Goal: Task Accomplishment & Management: Complete application form

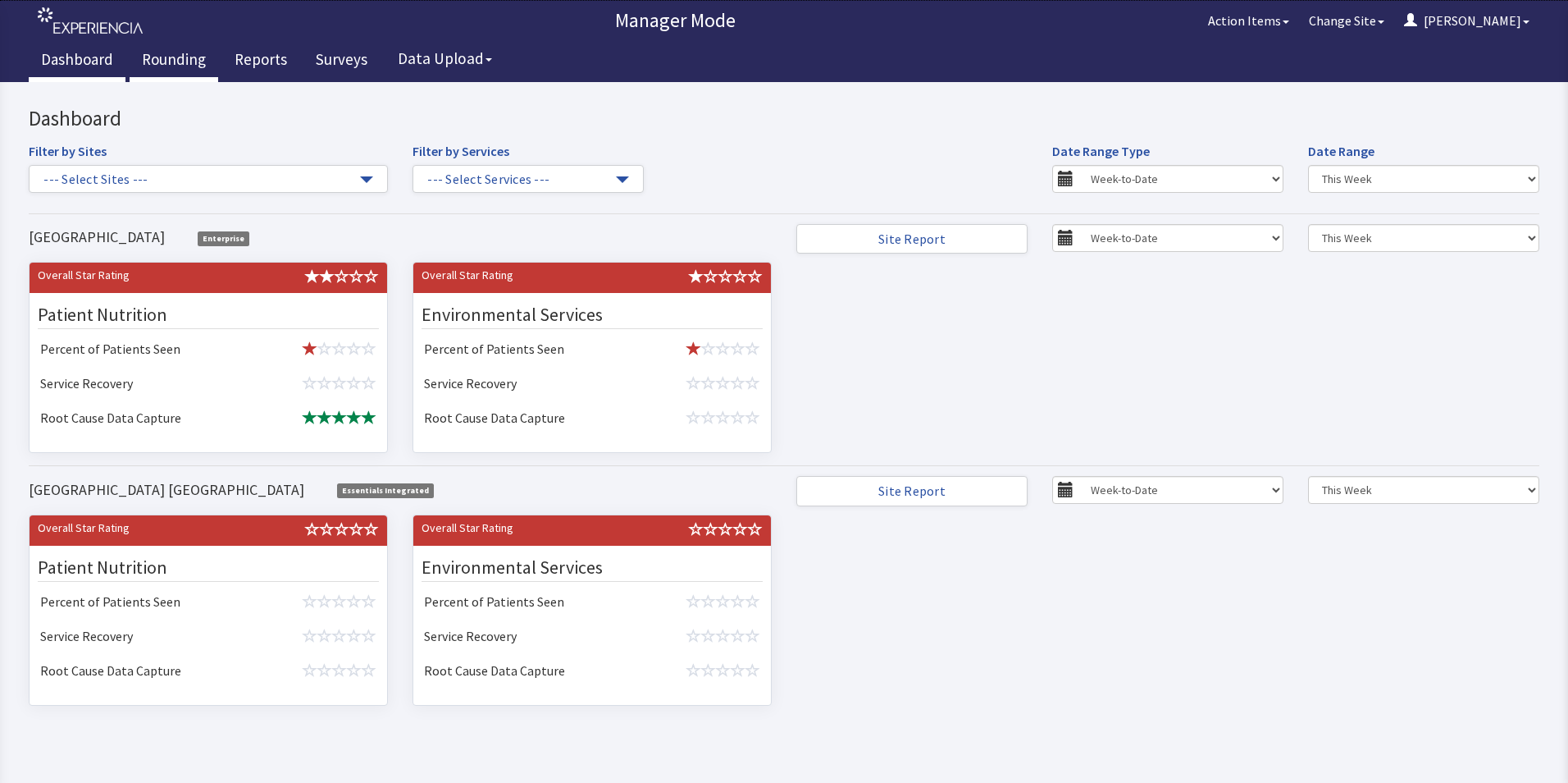
click at [169, 63] on link "Rounding" at bounding box center [174, 62] width 88 height 41
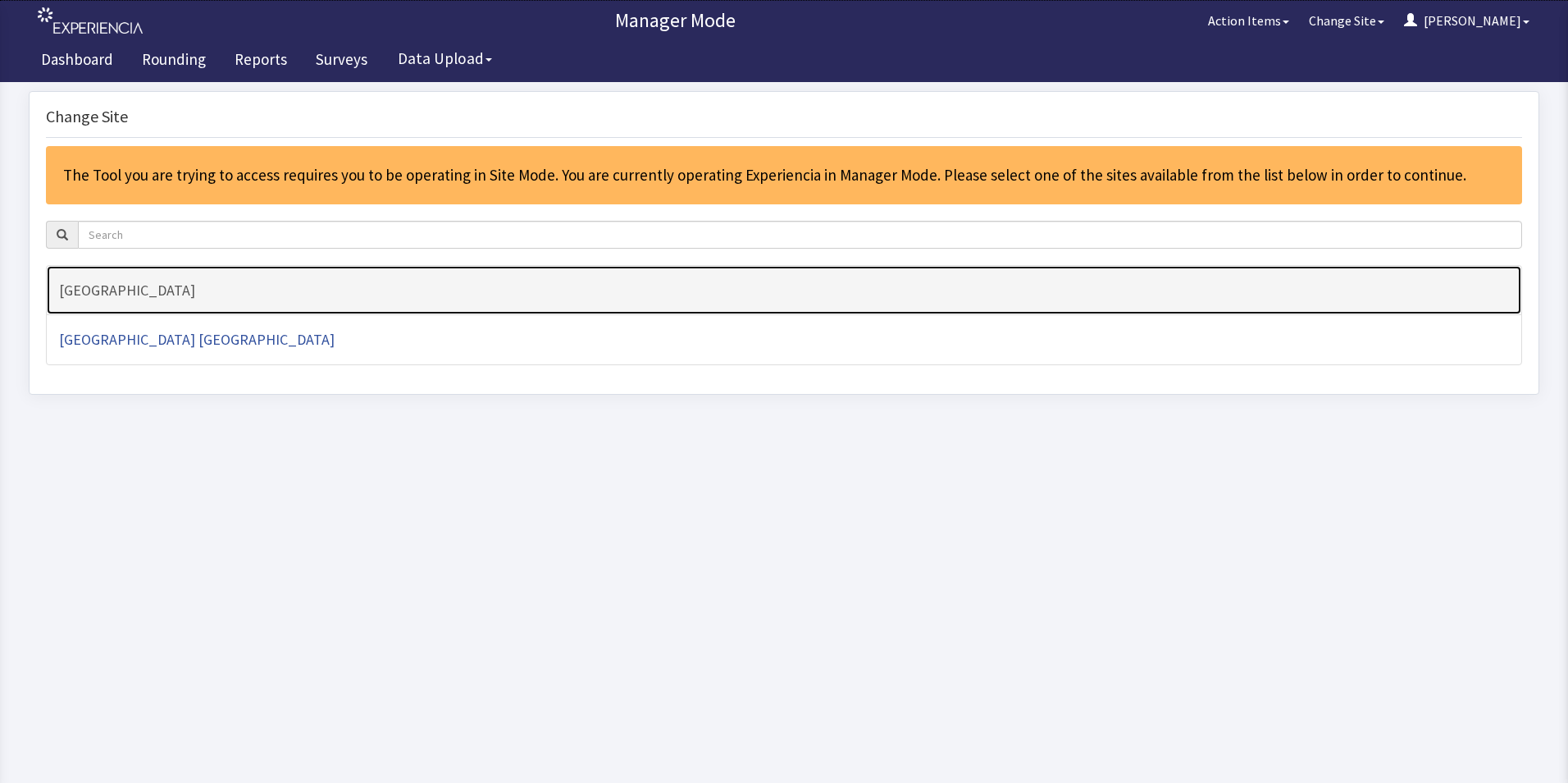
click at [120, 285] on h4 "[GEOGRAPHIC_DATA]" at bounding box center [784, 290] width 1450 height 17
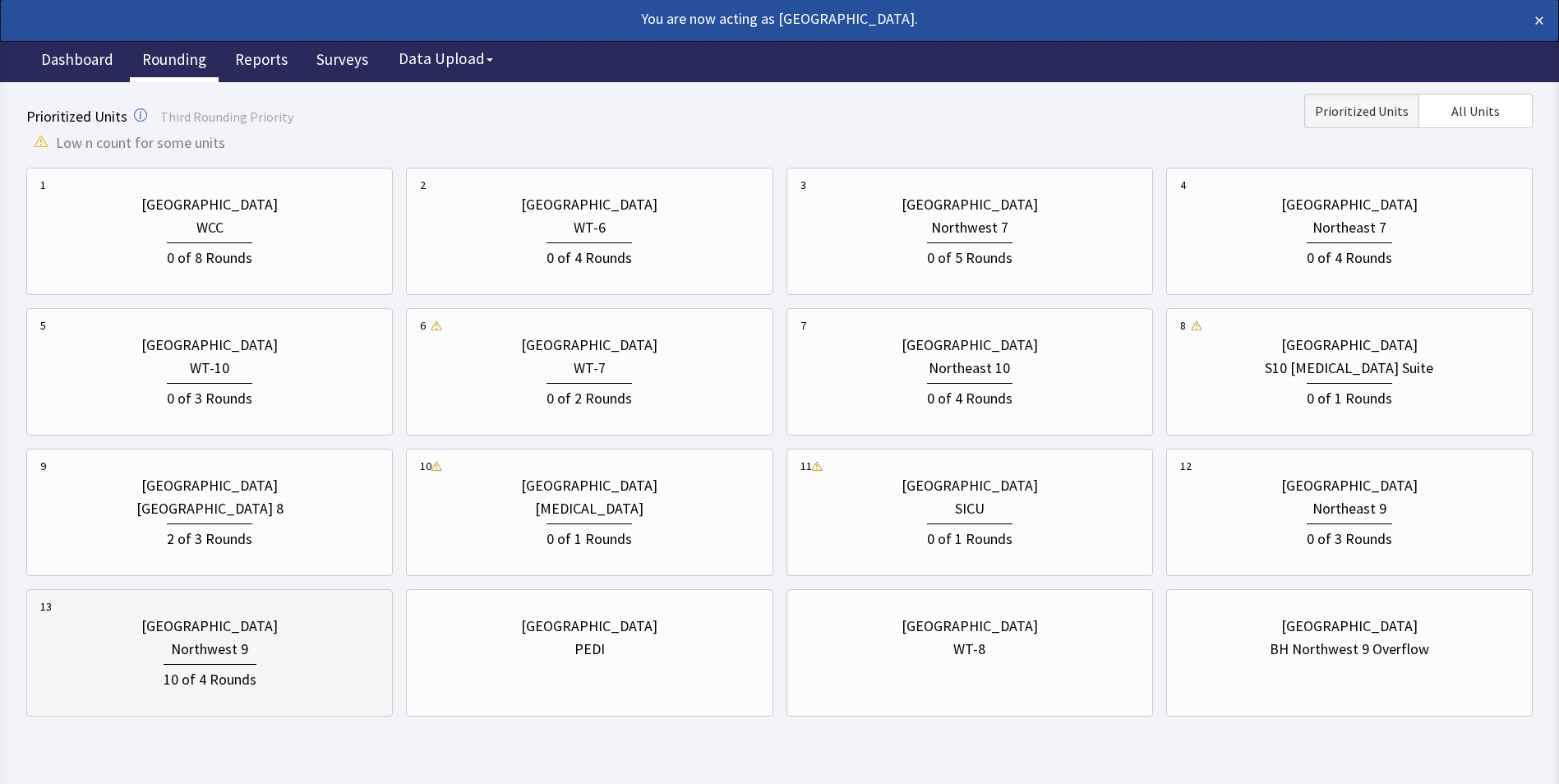
scroll to position [521, 0]
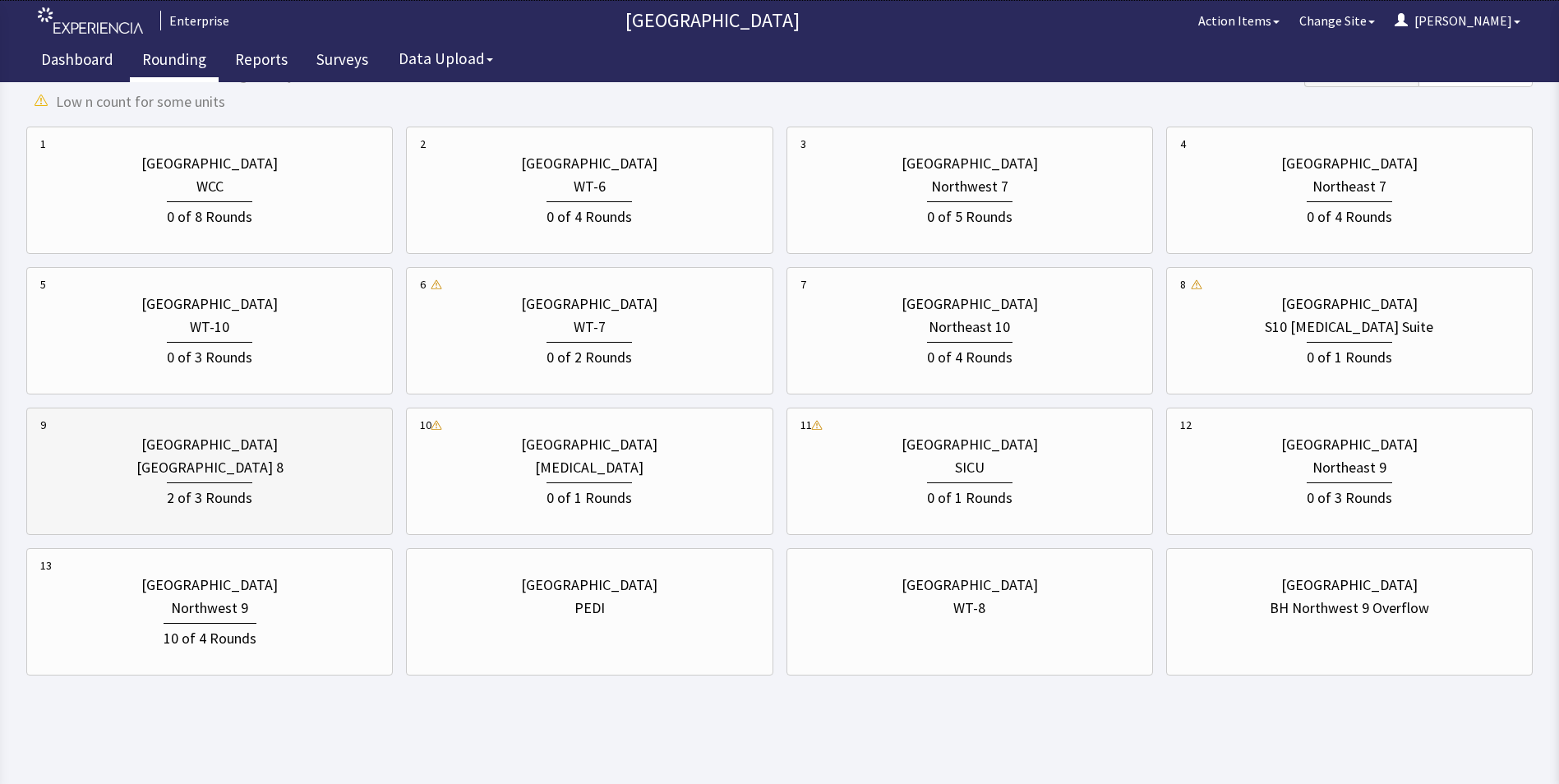
click at [213, 461] on div "[GEOGRAPHIC_DATA] 8" at bounding box center [209, 467] width 148 height 23
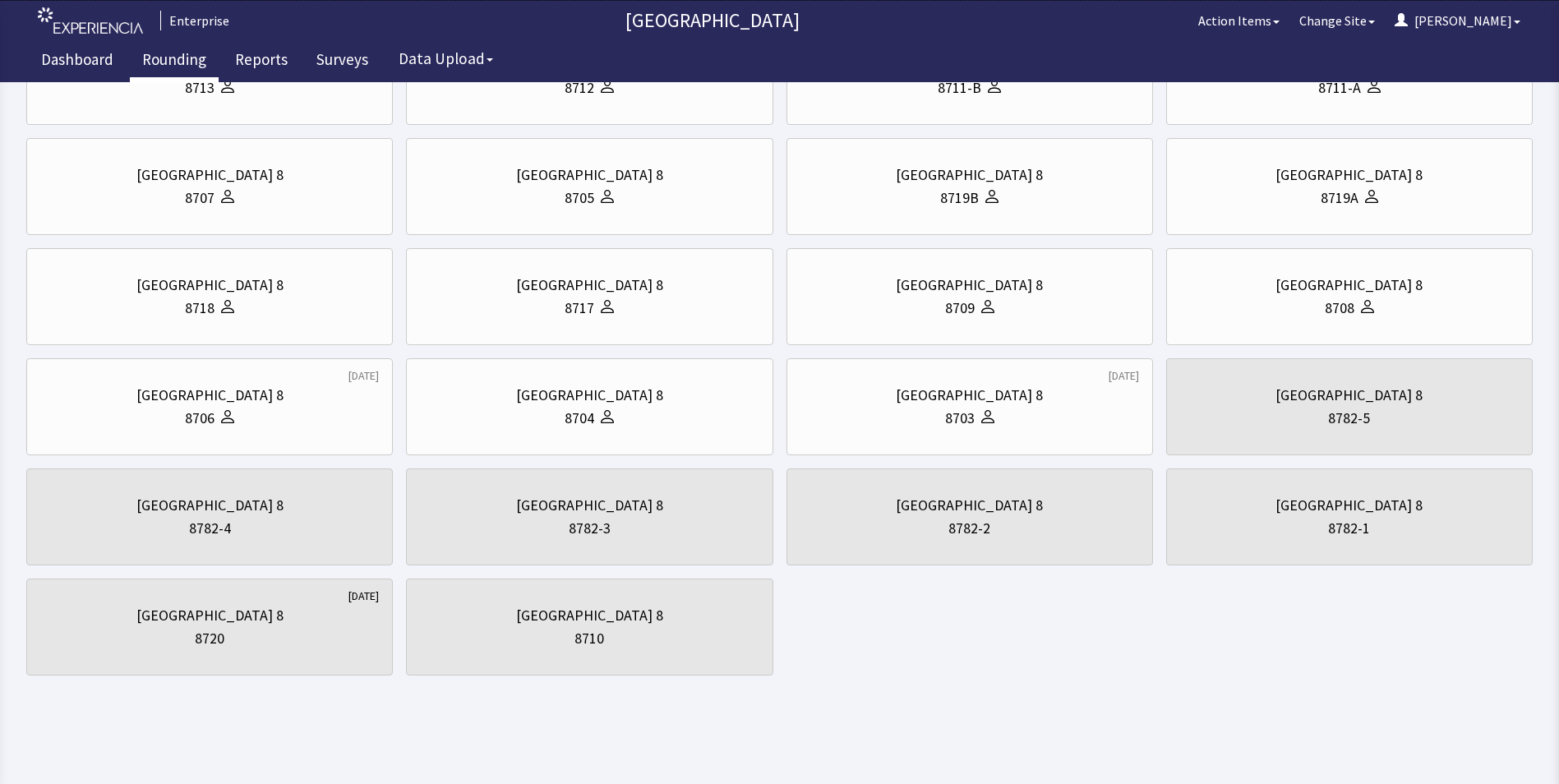
scroll to position [0, 0]
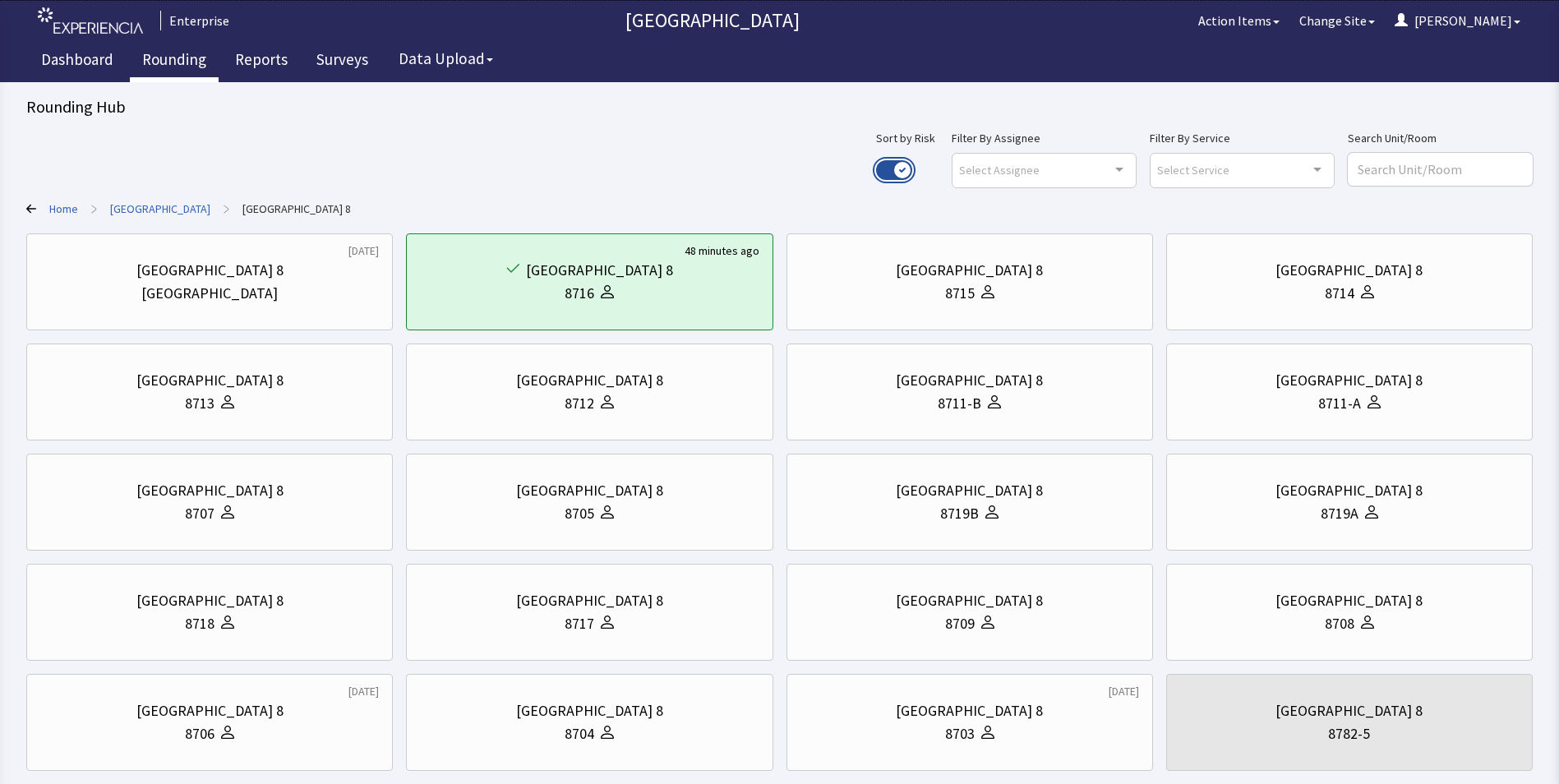
click at [912, 168] on button "Use setting" at bounding box center [894, 170] width 36 height 19
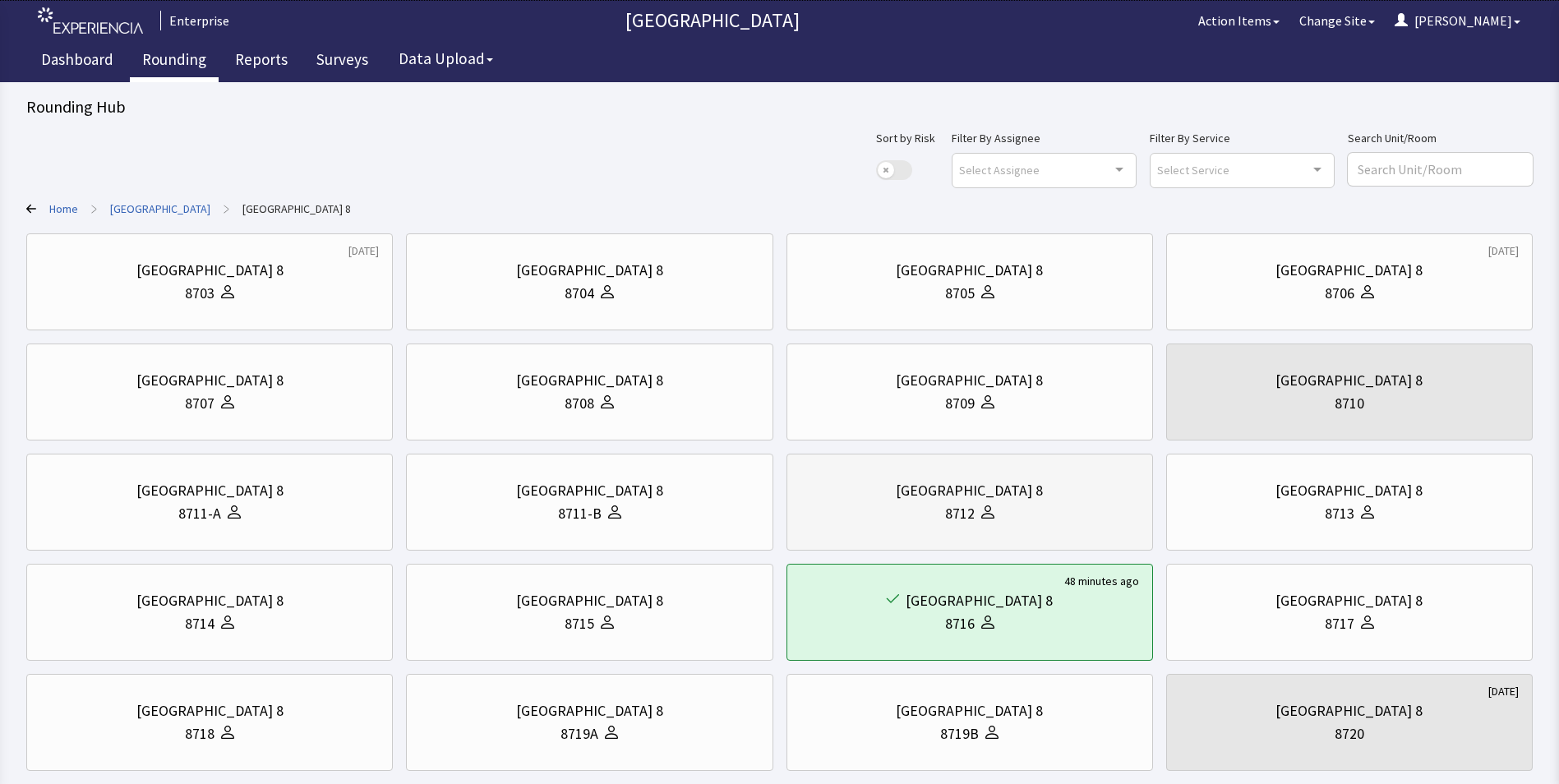
click at [870, 493] on div "[GEOGRAPHIC_DATA] 8" at bounding box center [969, 491] width 338 height 23
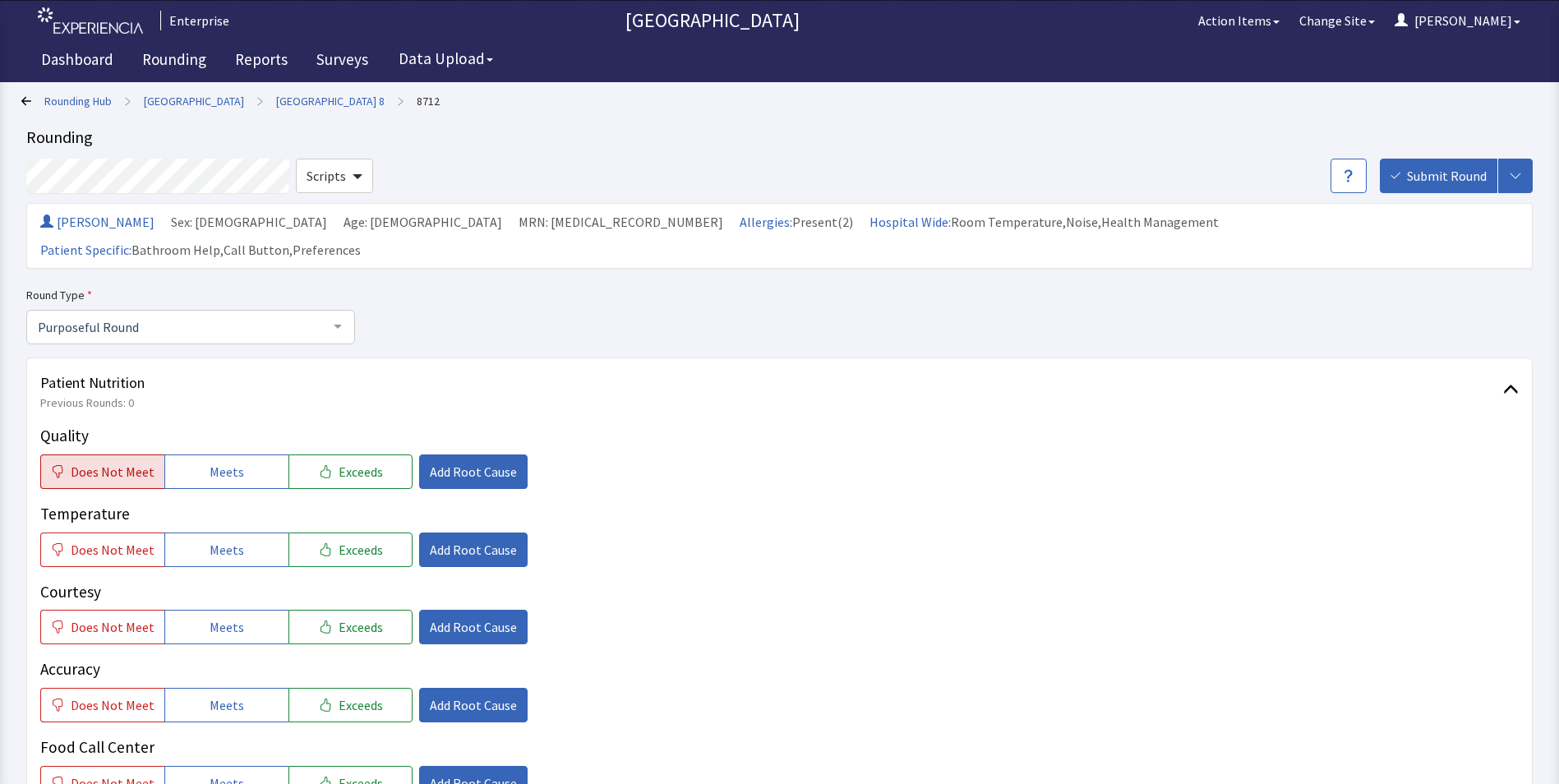
click at [93, 462] on span "Does Not Meet" at bounding box center [112, 471] width 84 height 19
click at [96, 539] on span "Does Not Meet" at bounding box center [112, 549] width 84 height 19
click at [197, 609] on button "Meets" at bounding box center [226, 626] width 125 height 34
click at [209, 695] on span "Meets" at bounding box center [226, 705] width 34 height 19
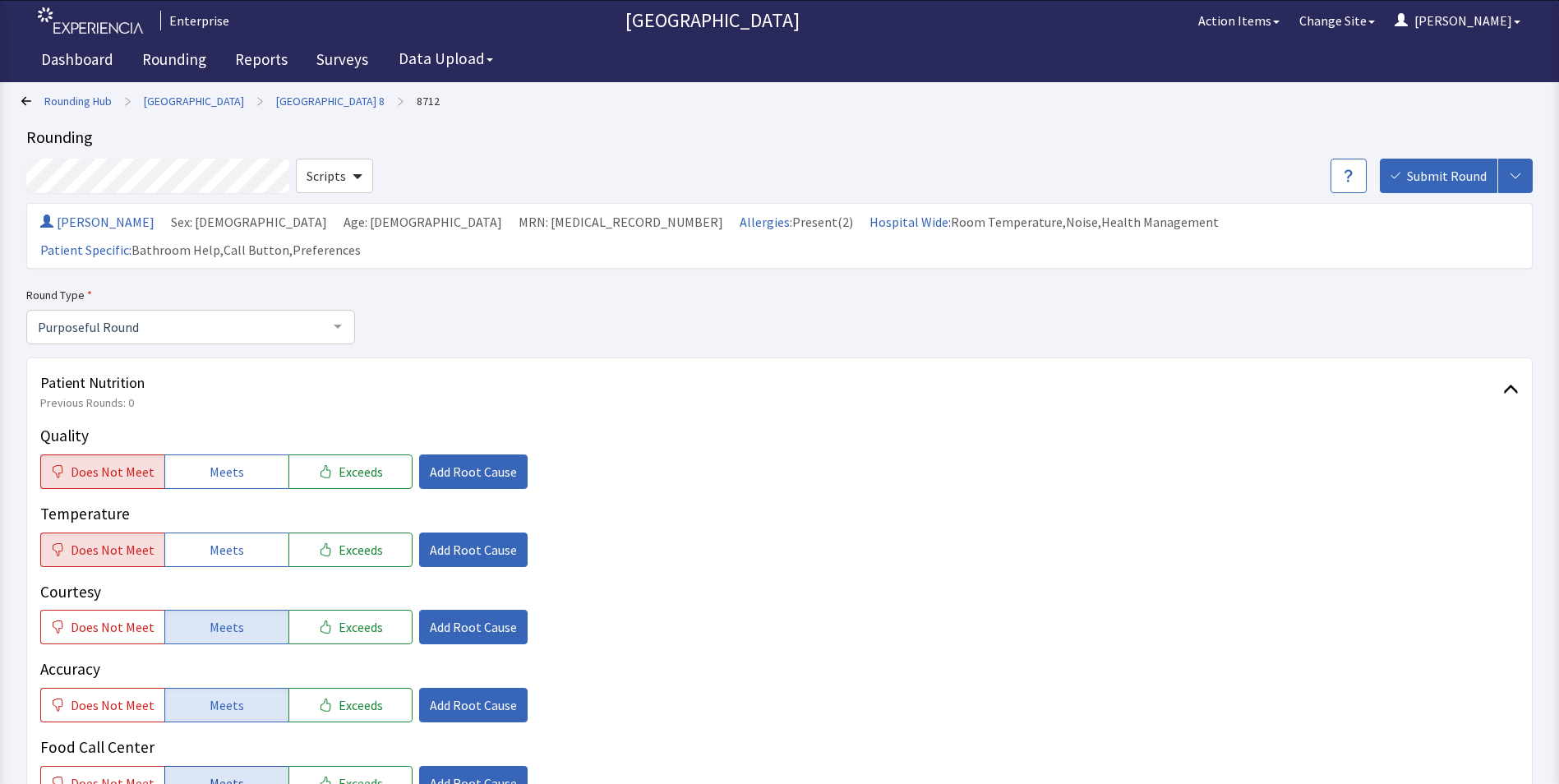
click at [214, 773] on span "Meets" at bounding box center [226, 783] width 34 height 19
click at [462, 462] on span "Add Root Cause" at bounding box center [473, 471] width 87 height 19
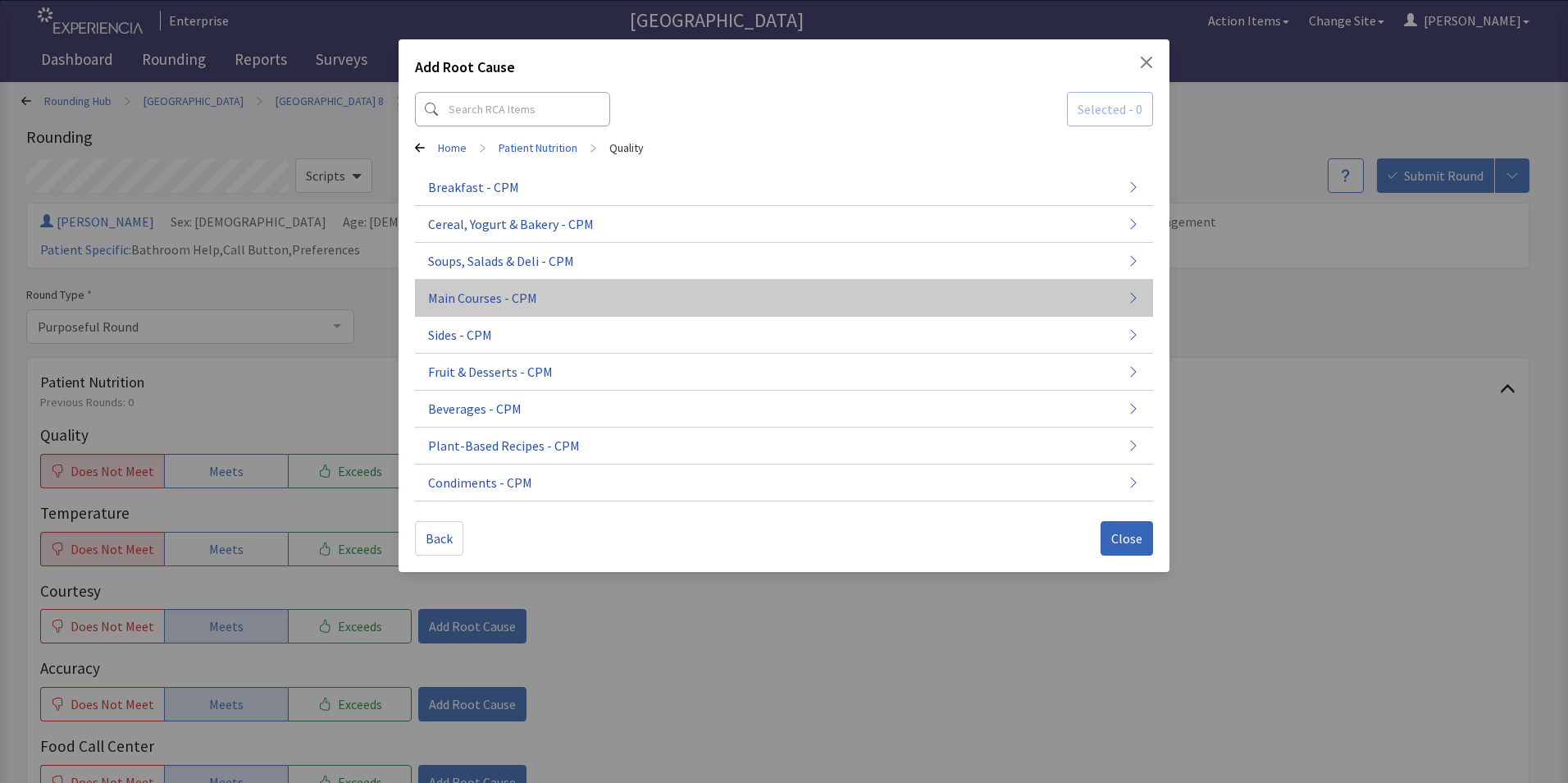
click at [541, 298] on button "Main Courses - CPM" at bounding box center [784, 298] width 738 height 37
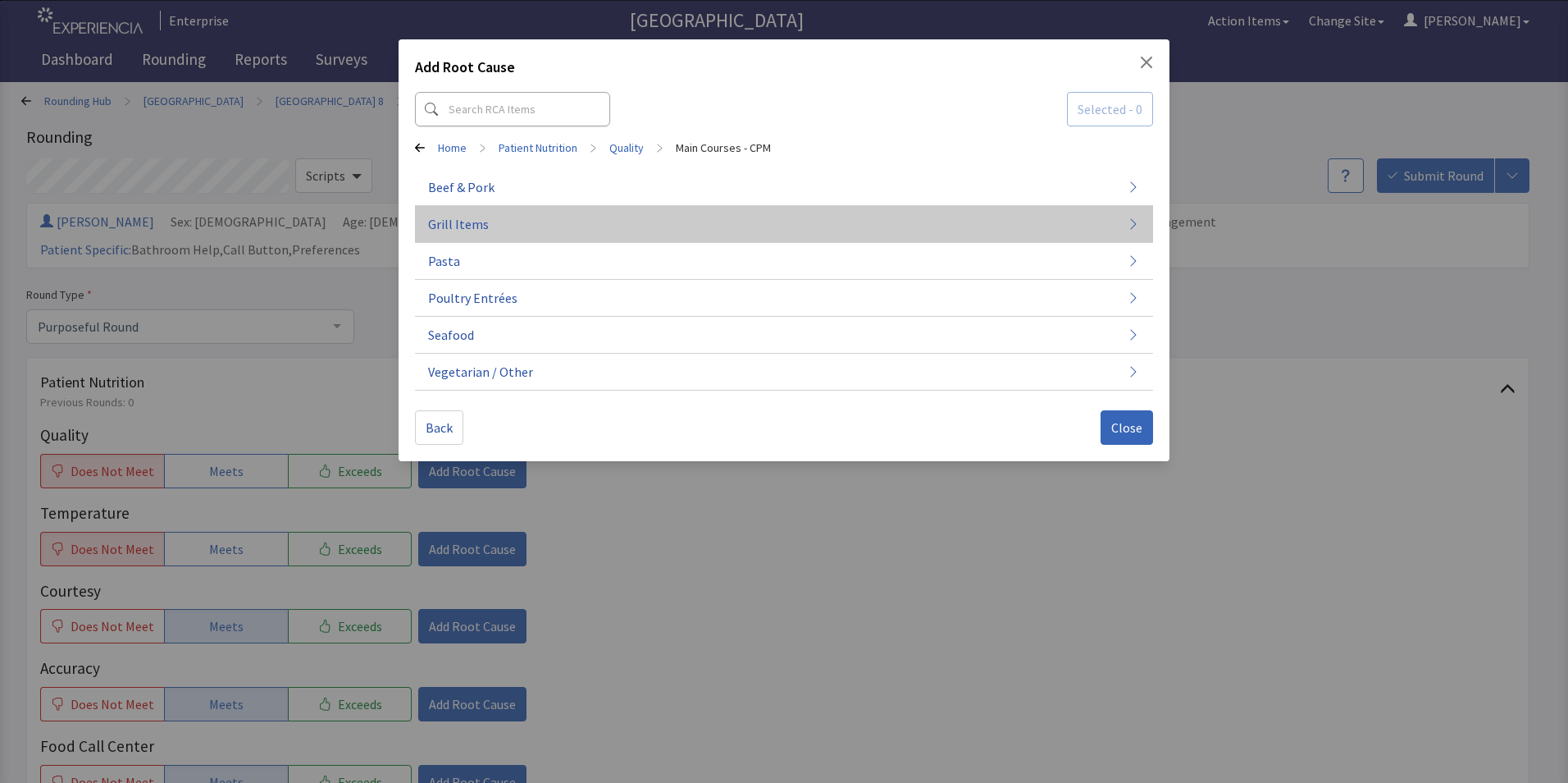
click at [504, 211] on button "Grill Items" at bounding box center [784, 225] width 738 height 37
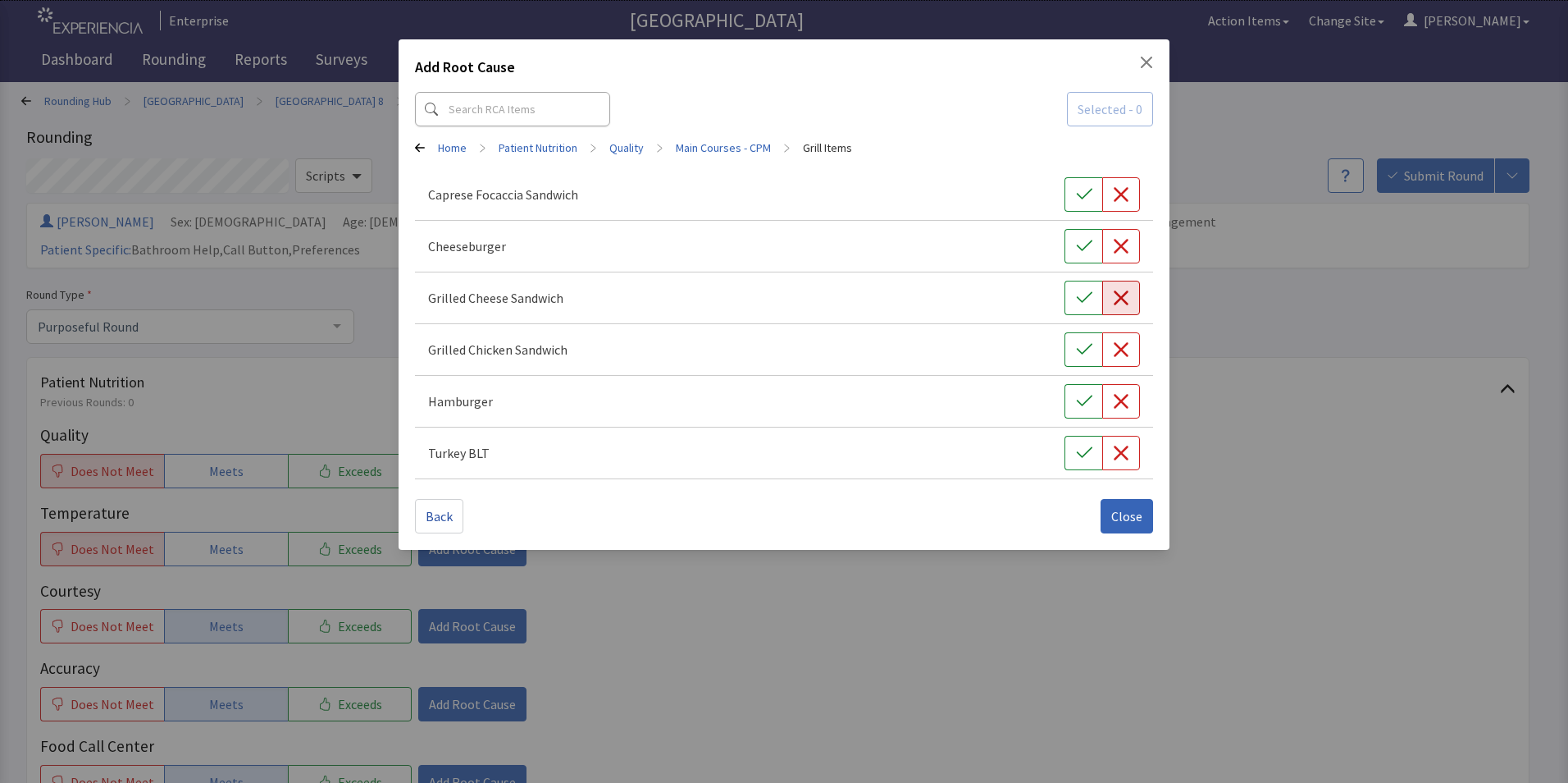
click at [1123, 297] on icon "button" at bounding box center [1121, 297] width 15 height 15
click at [1116, 518] on span "Close" at bounding box center [1126, 516] width 31 height 19
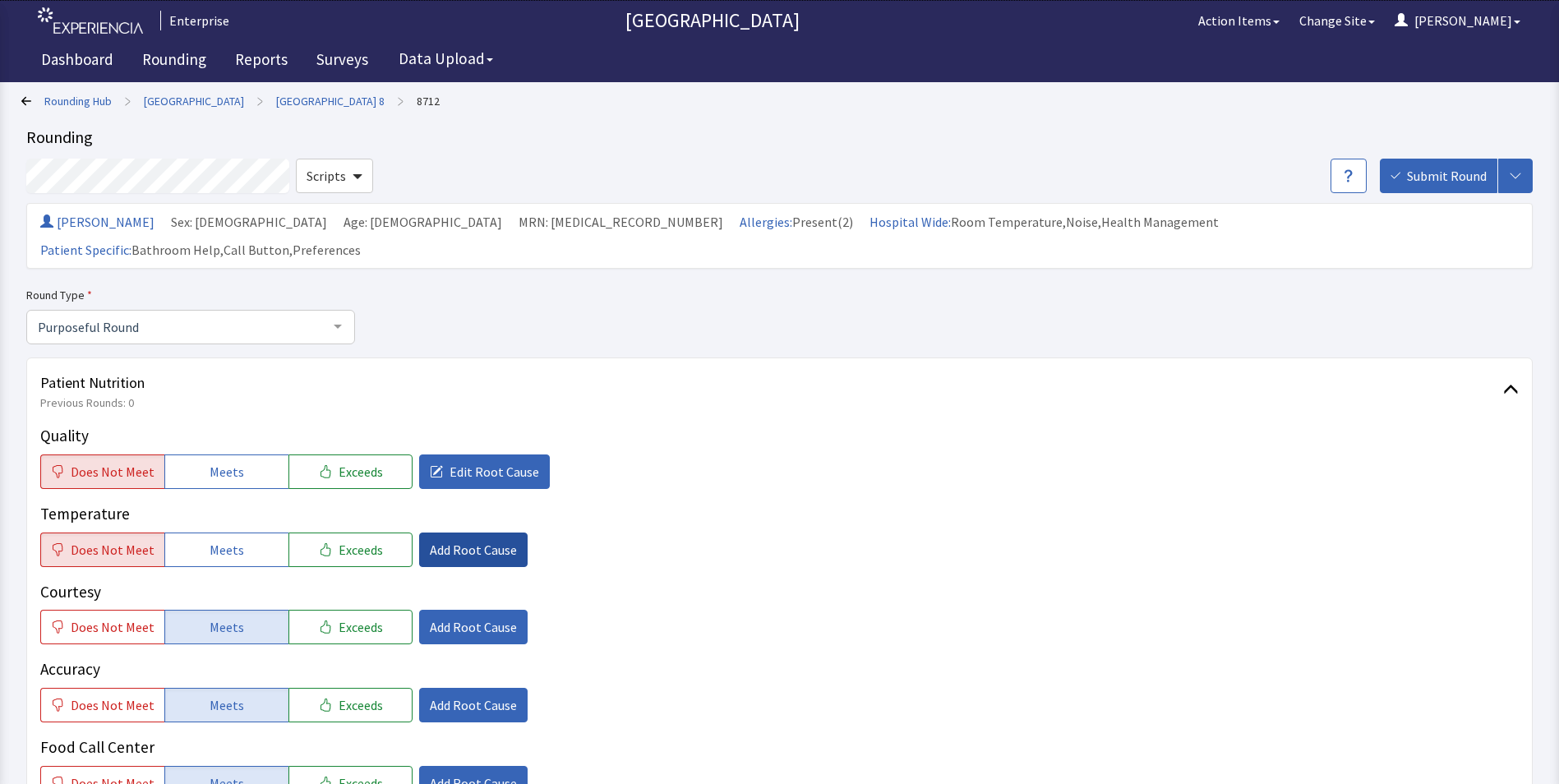
click at [437, 539] on span "Add Root Cause" at bounding box center [473, 549] width 87 height 19
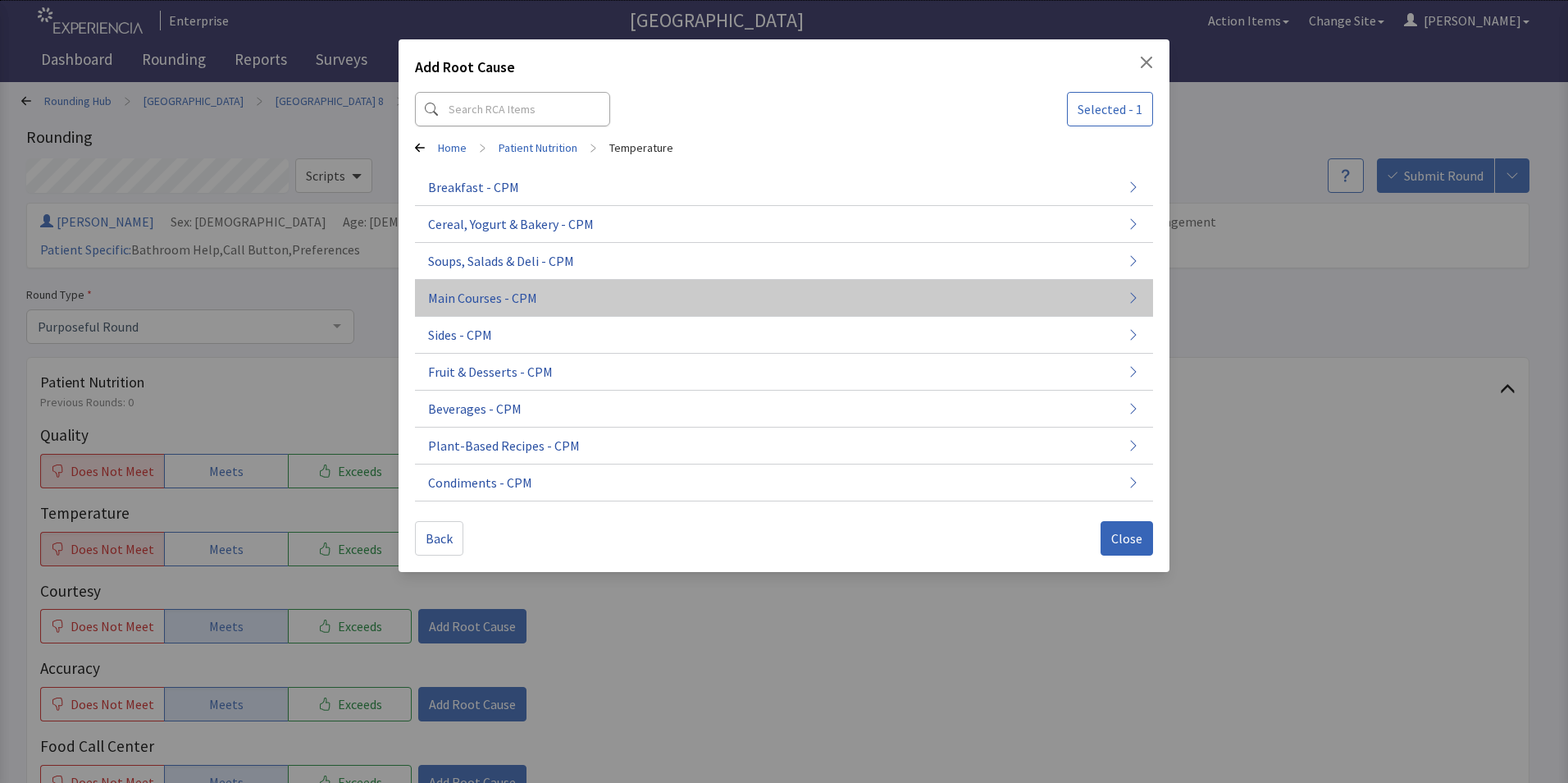
click at [520, 311] on button "Main Courses - CPM" at bounding box center [784, 298] width 738 height 37
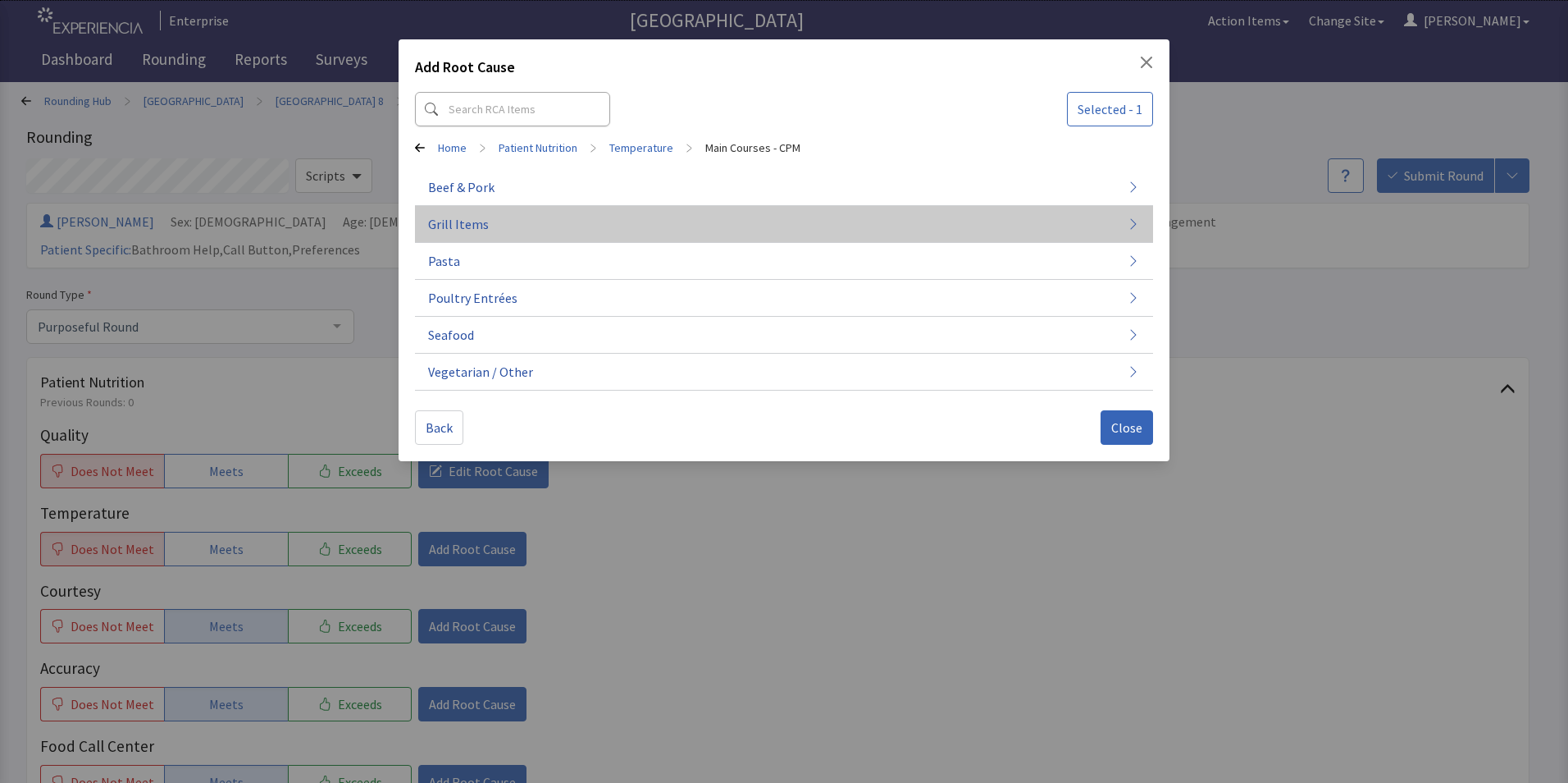
click at [525, 224] on button "Grill Items" at bounding box center [784, 225] width 738 height 37
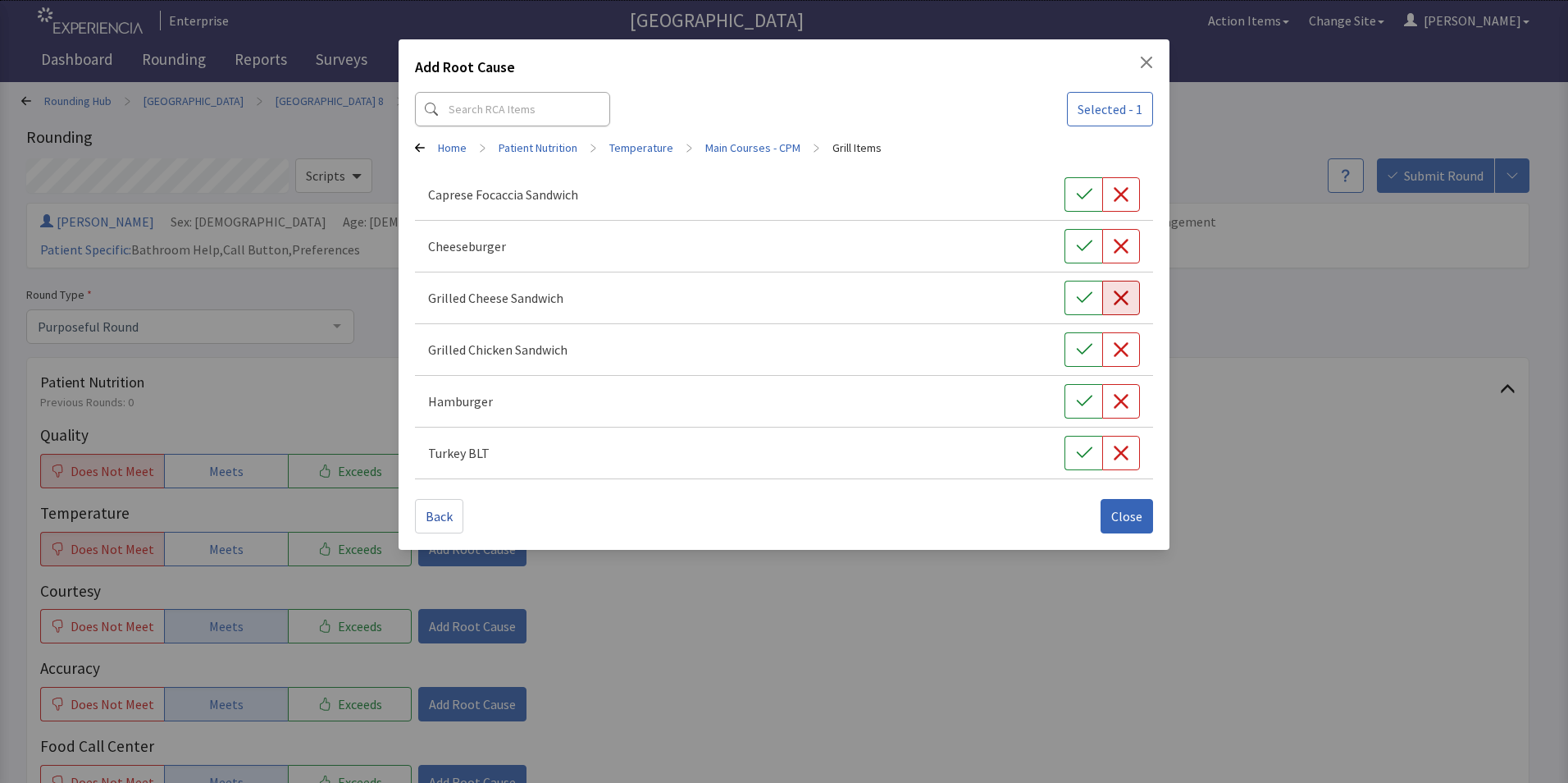
click at [1115, 297] on icon "button" at bounding box center [1121, 297] width 17 height 17
click at [1118, 517] on span "Close" at bounding box center [1126, 516] width 31 height 19
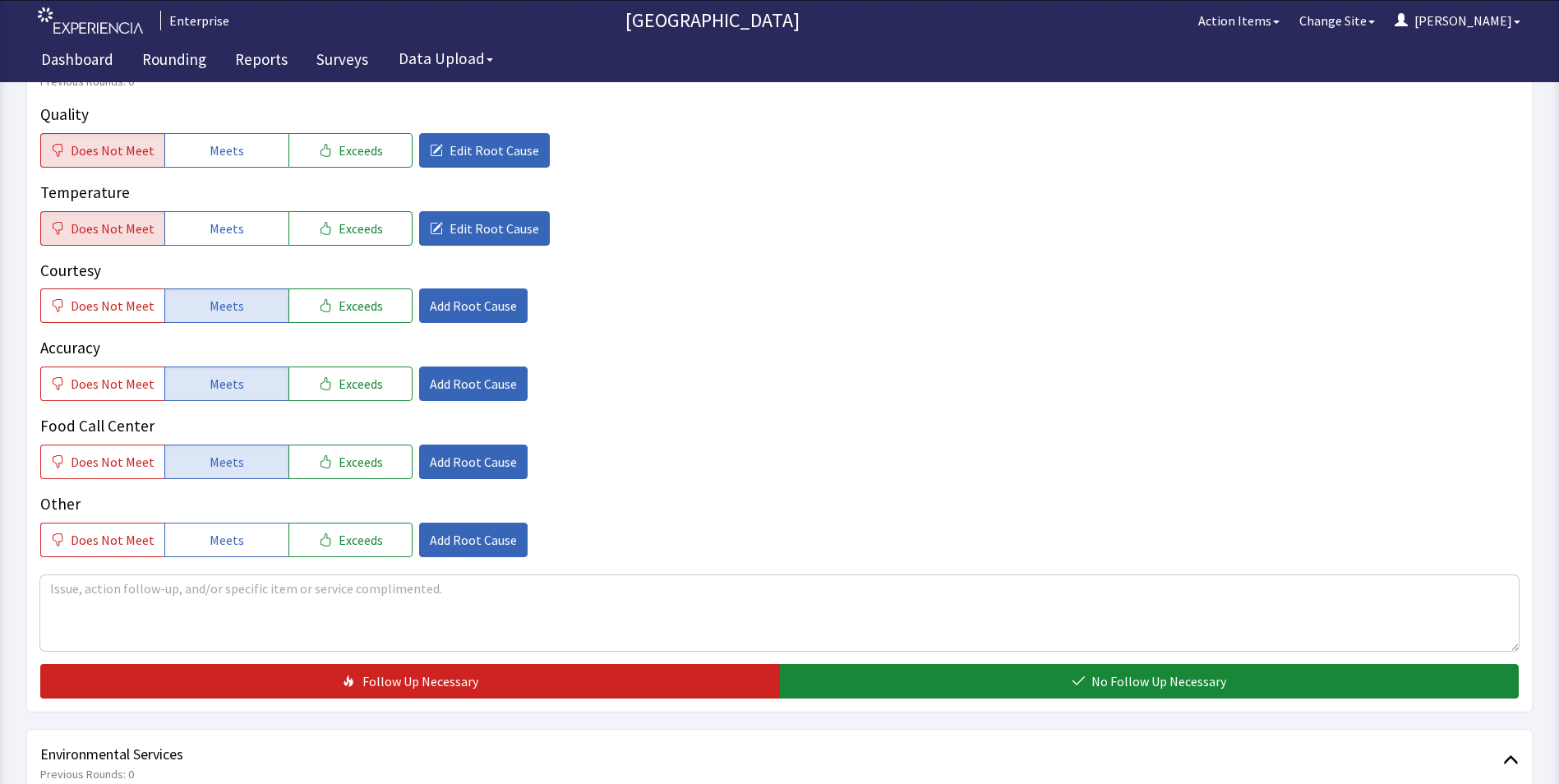
scroll to position [328, 0]
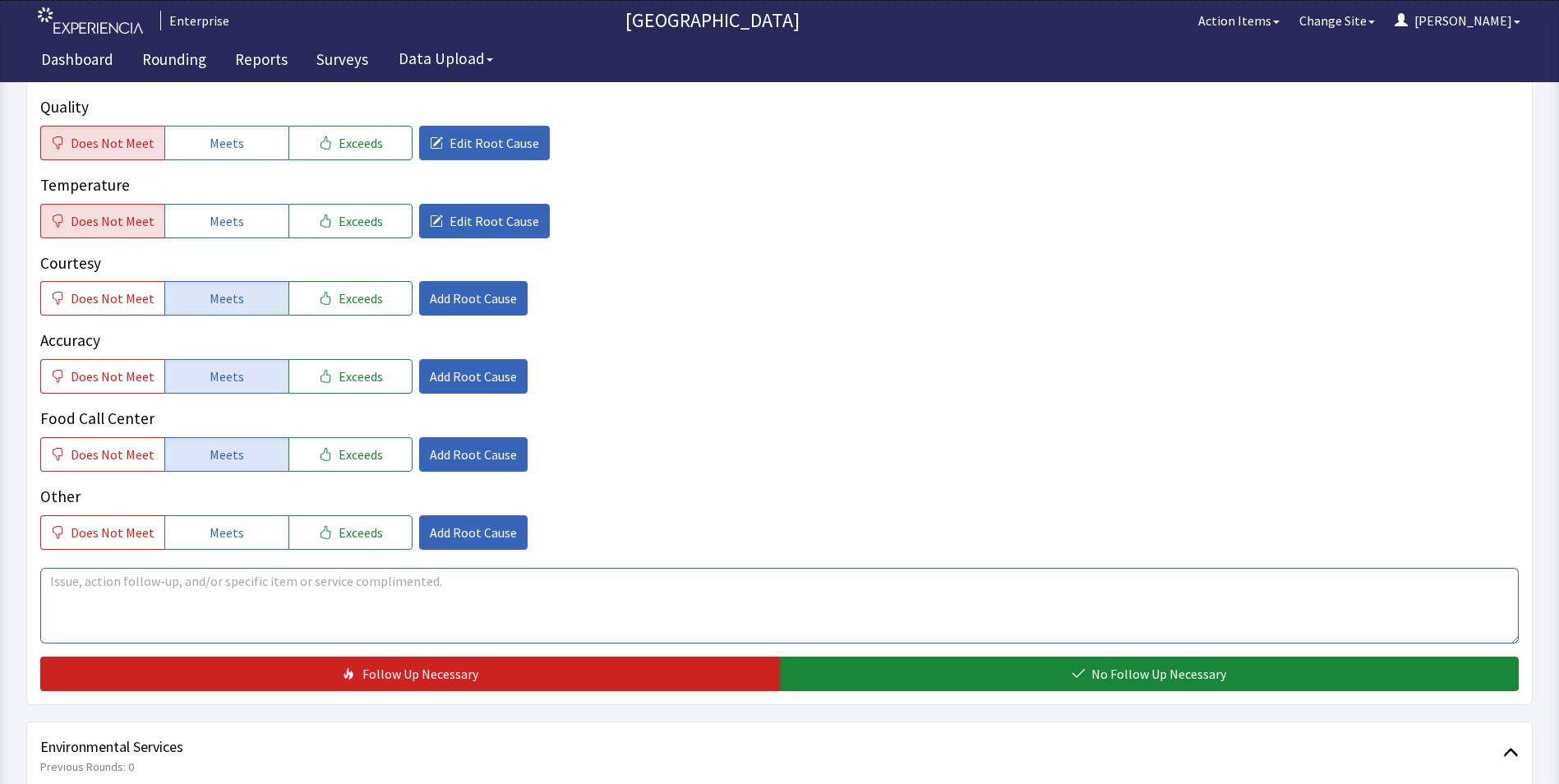
click at [65, 568] on textarea at bounding box center [780, 606] width 1479 height 76
click at [185, 568] on textarea "patient mentioned her grlled cheese" at bounding box center [780, 606] width 1479 height 76
click at [273, 568] on textarea "patient mentioned her grilled cheese" at bounding box center [780, 606] width 1479 height 76
click at [471, 568] on textarea "patient mentioned her grilled cheese was cold cheese wasnt melted bread no full…" at bounding box center [780, 606] width 1479 height 76
click at [443, 592] on textarea "patient mentioned her grilled cheese was cold cheese wasnt melted bread not ful…" at bounding box center [780, 606] width 1479 height 76
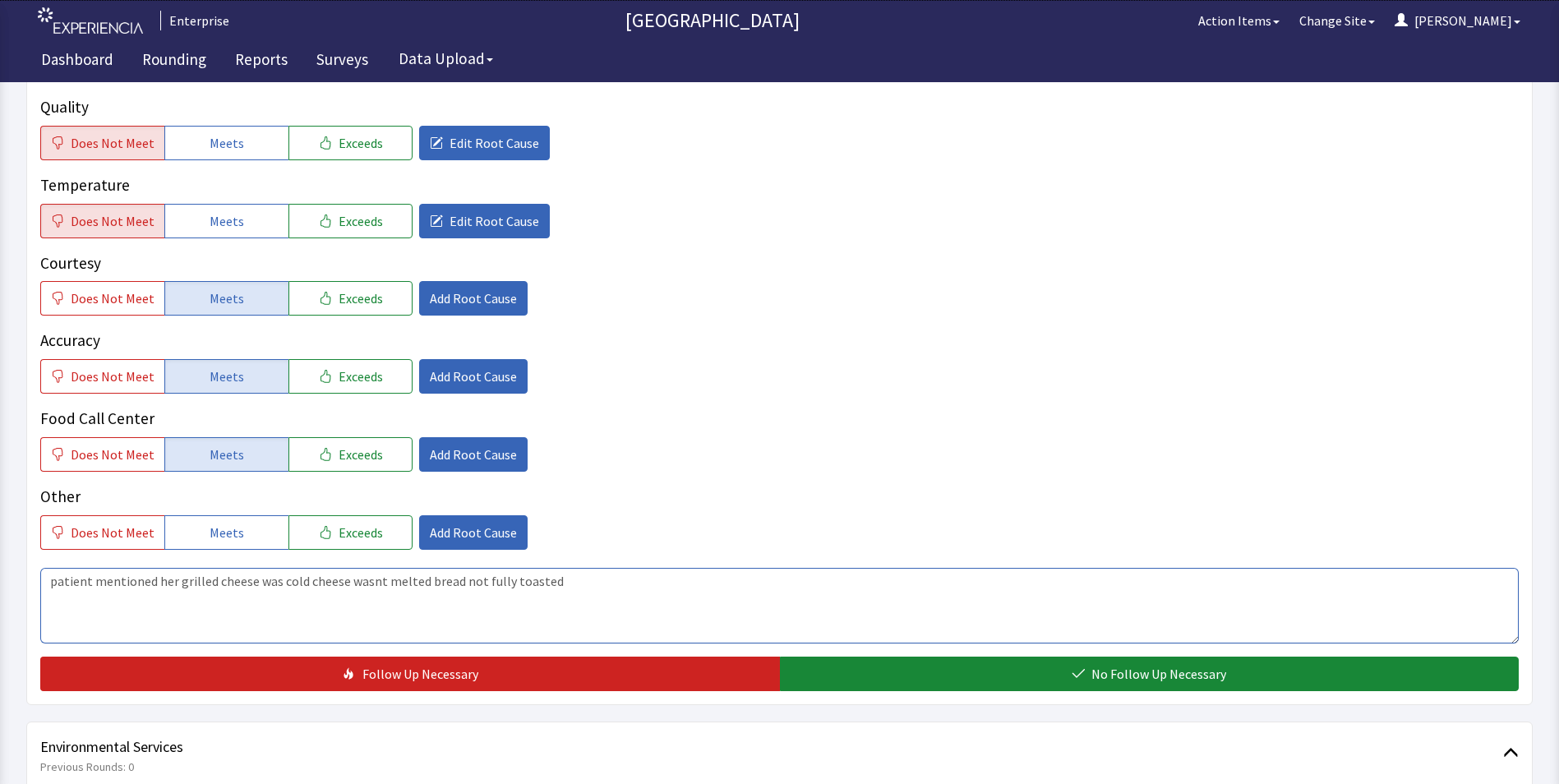
drag, startPoint x: 51, startPoint y: 554, endPoint x: 744, endPoint y: 617, distance: 695.9
click at [744, 617] on div "Quality Does Not Meet Meets Exceeds Edit Root Cause Temperature Does Not Meet M…" at bounding box center [780, 393] width 1479 height 596
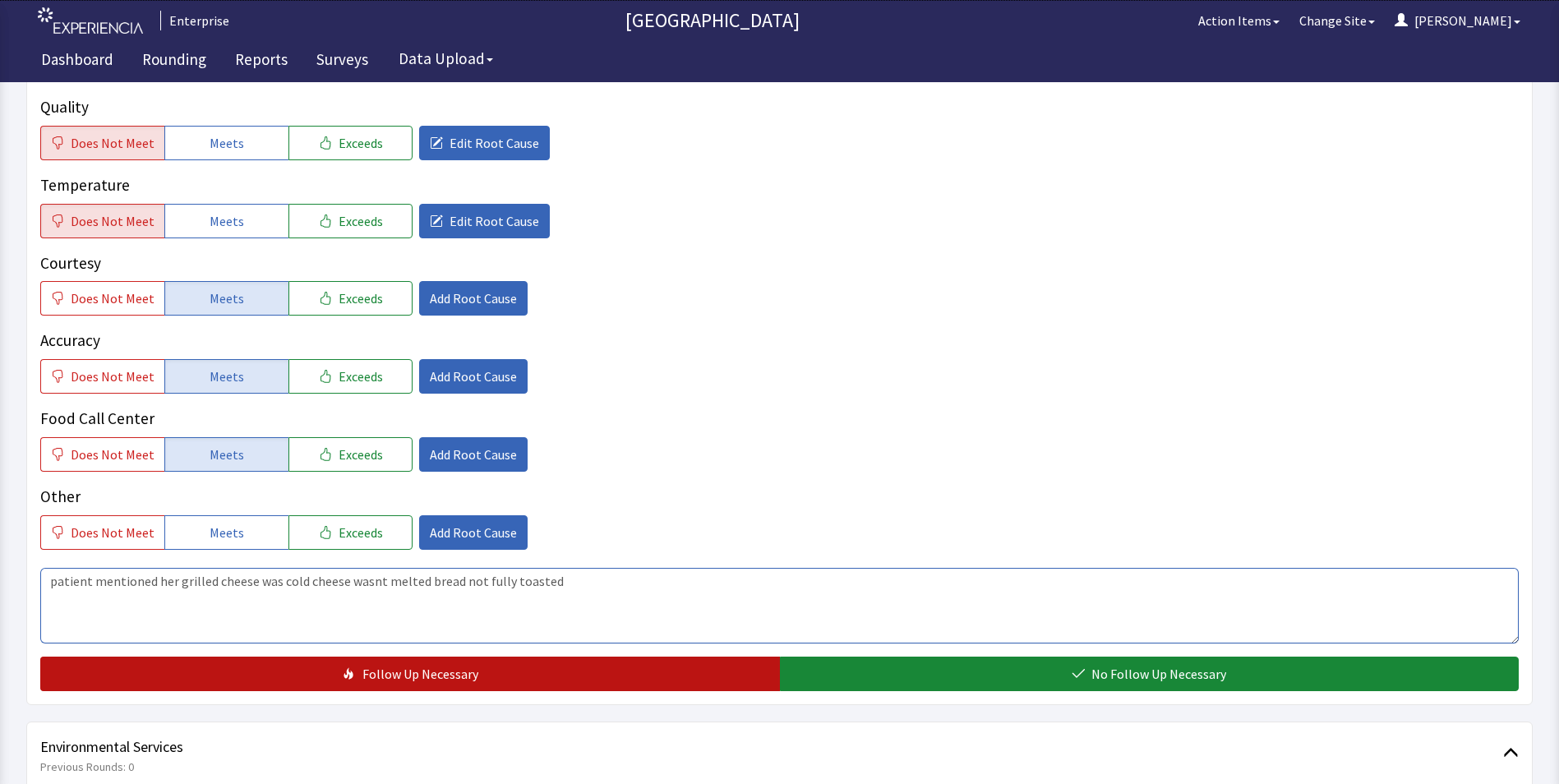
type textarea "patient mentioned her grilled cheese was cold cheese wasnt melted bread not ful…"
click at [562, 657] on button "Follow Up Necessary" at bounding box center [410, 674] width 739 height 34
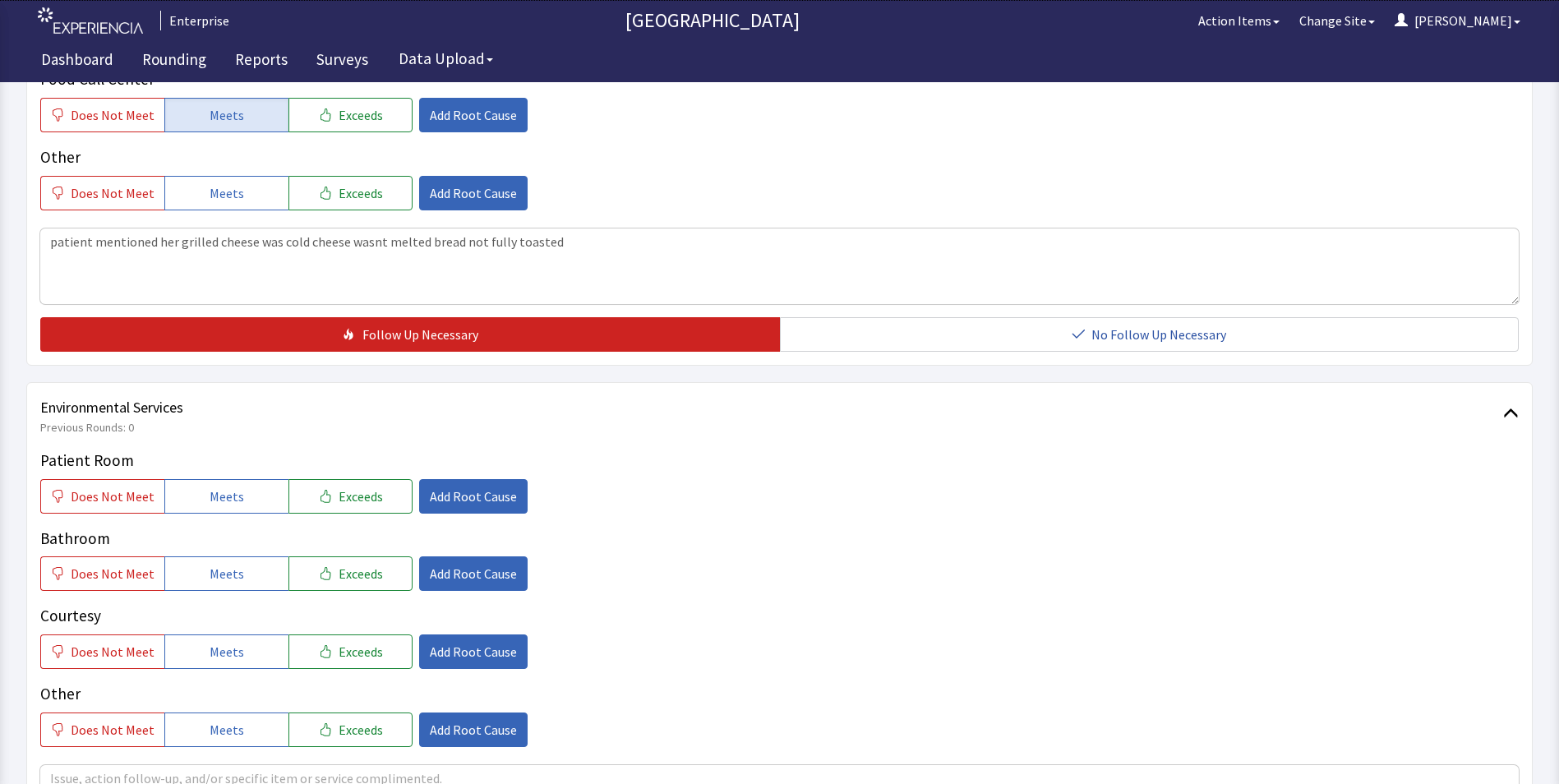
scroll to position [739, 0]
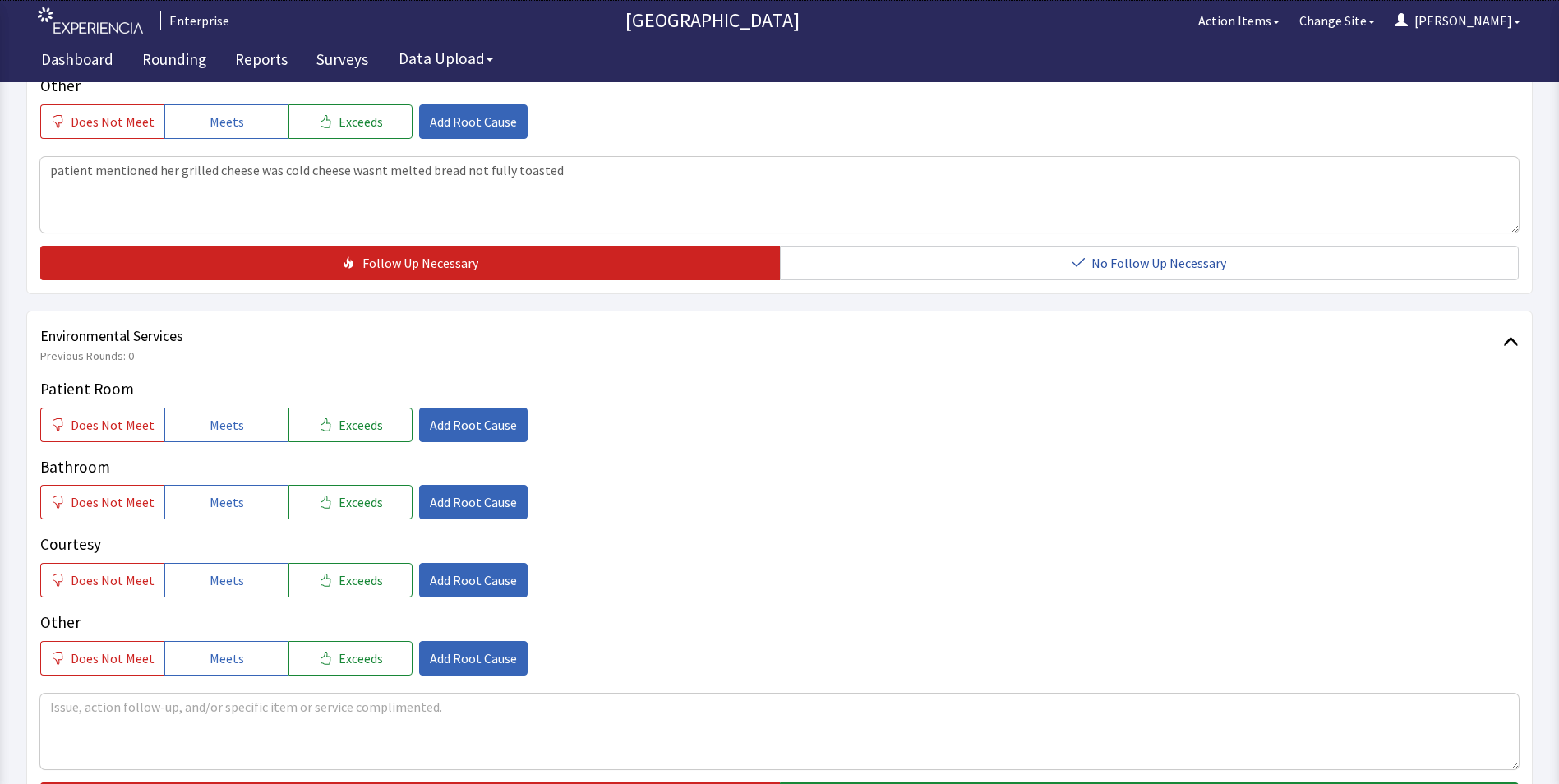
click at [230, 415] on div "Patient Room Does Not Meet Meets Exceeds Add Root Cause Bathroom Does Not Meet …" at bounding box center [780, 526] width 1479 height 298
drag, startPoint x: 230, startPoint y: 415, endPoint x: 234, endPoint y: 475, distance: 60.1
click at [234, 492] on span "Meets" at bounding box center [226, 501] width 34 height 19
click at [178, 408] on button "Meets" at bounding box center [226, 425] width 125 height 34
click at [201, 562] on button "Meets" at bounding box center [226, 579] width 125 height 34
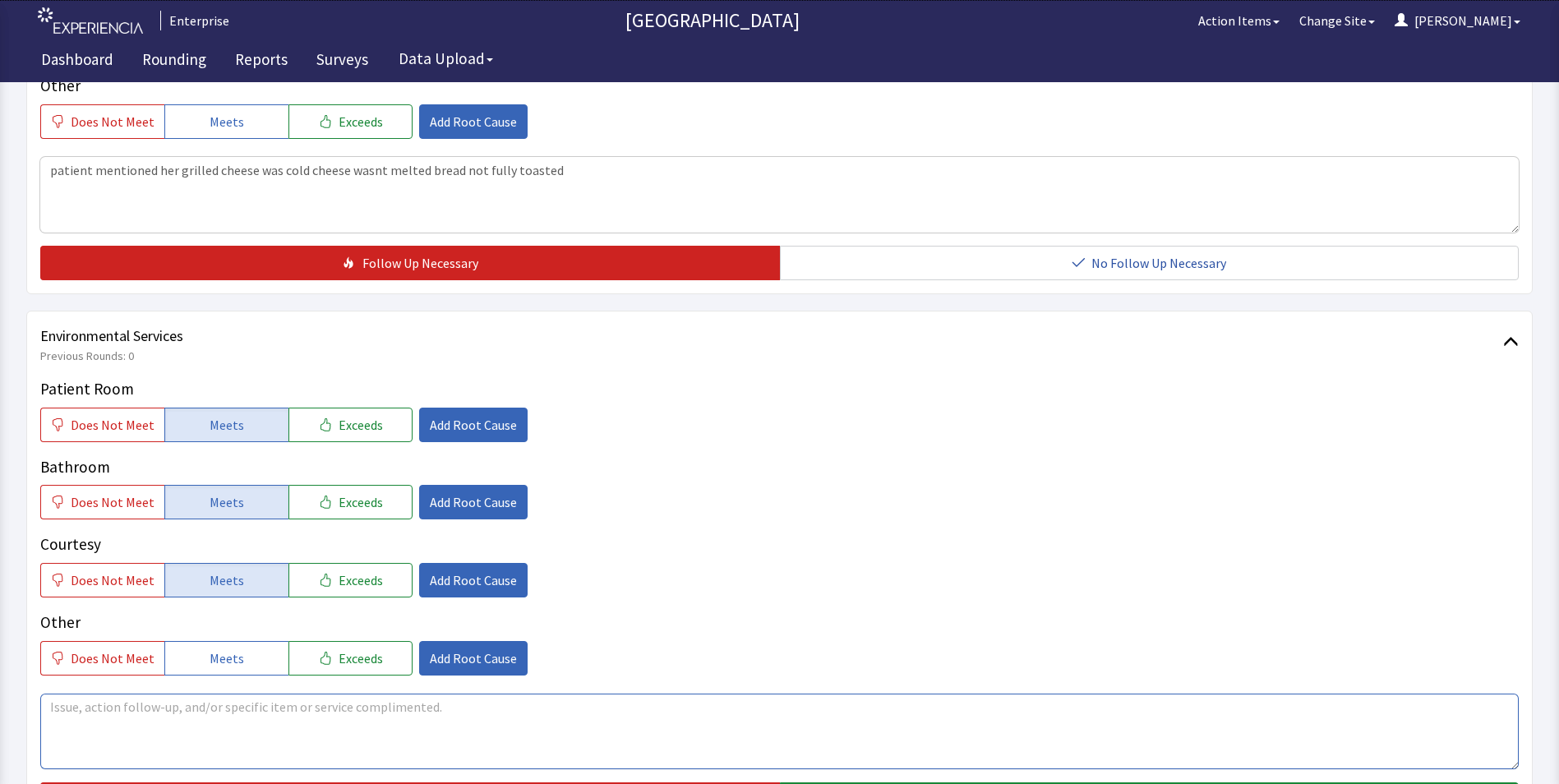
click at [84, 693] on textarea at bounding box center [780, 731] width 1479 height 76
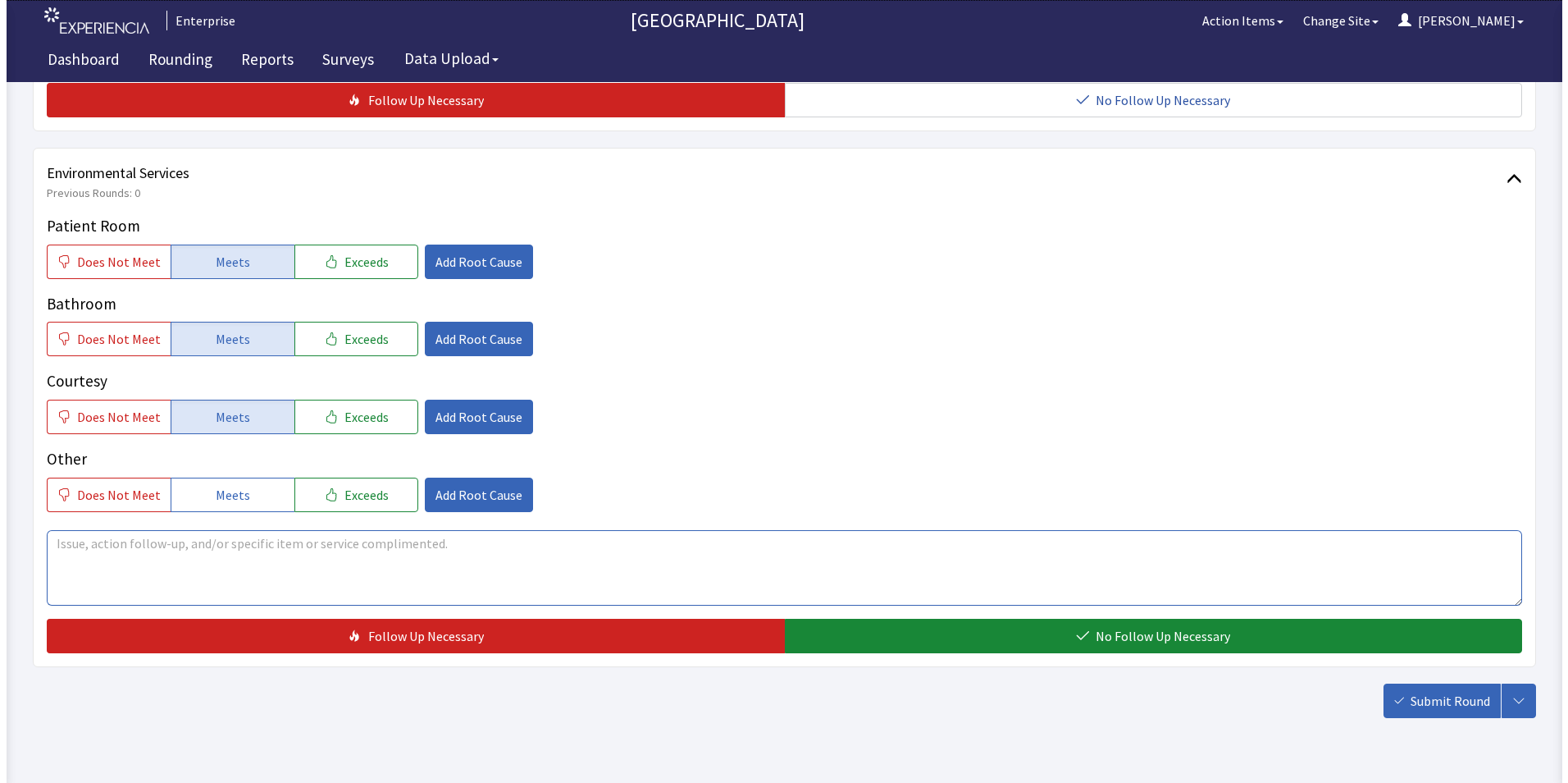
scroll to position [916, 0]
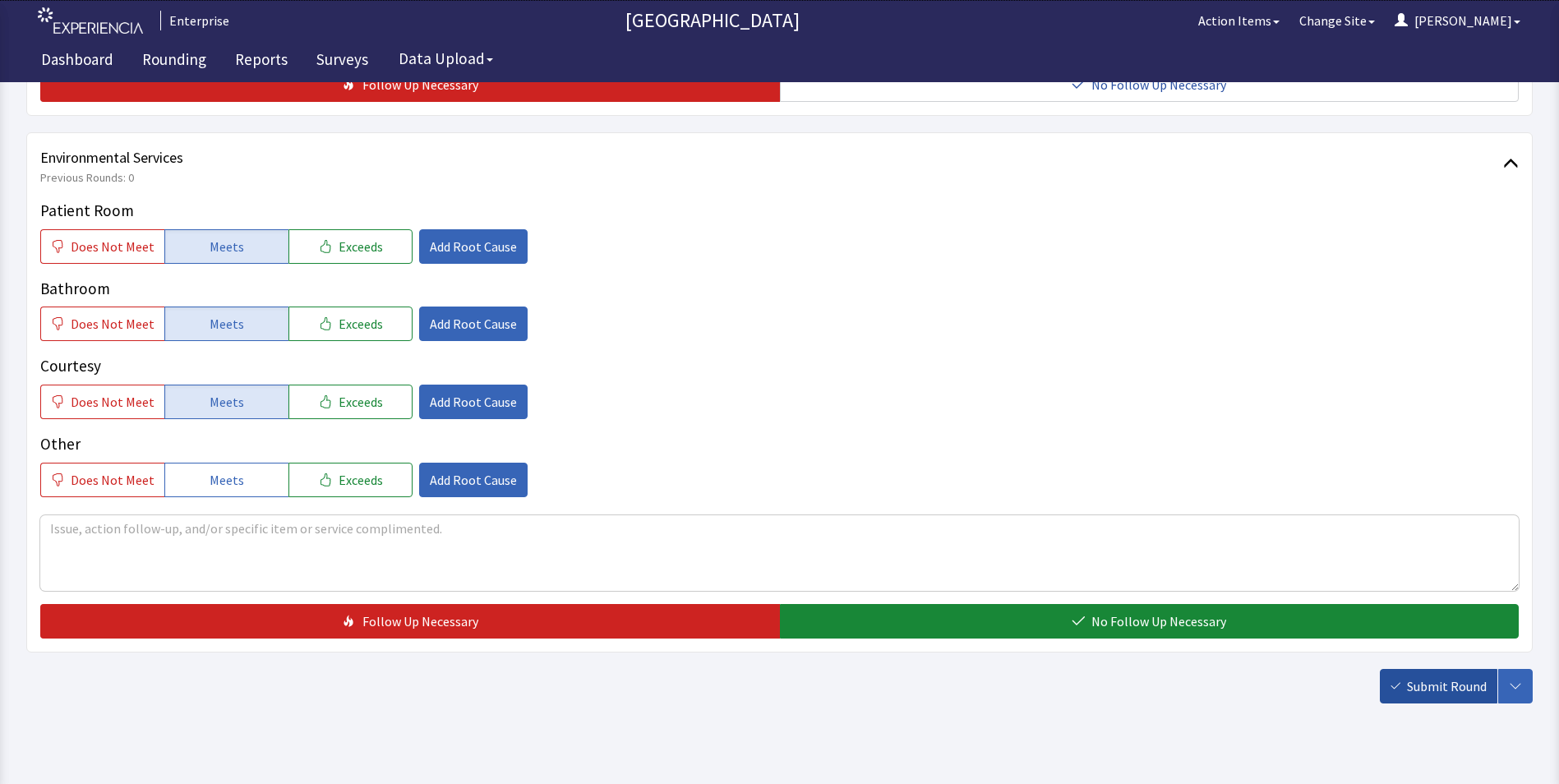
click at [1426, 676] on span "Submit Round" at bounding box center [1447, 686] width 79 height 19
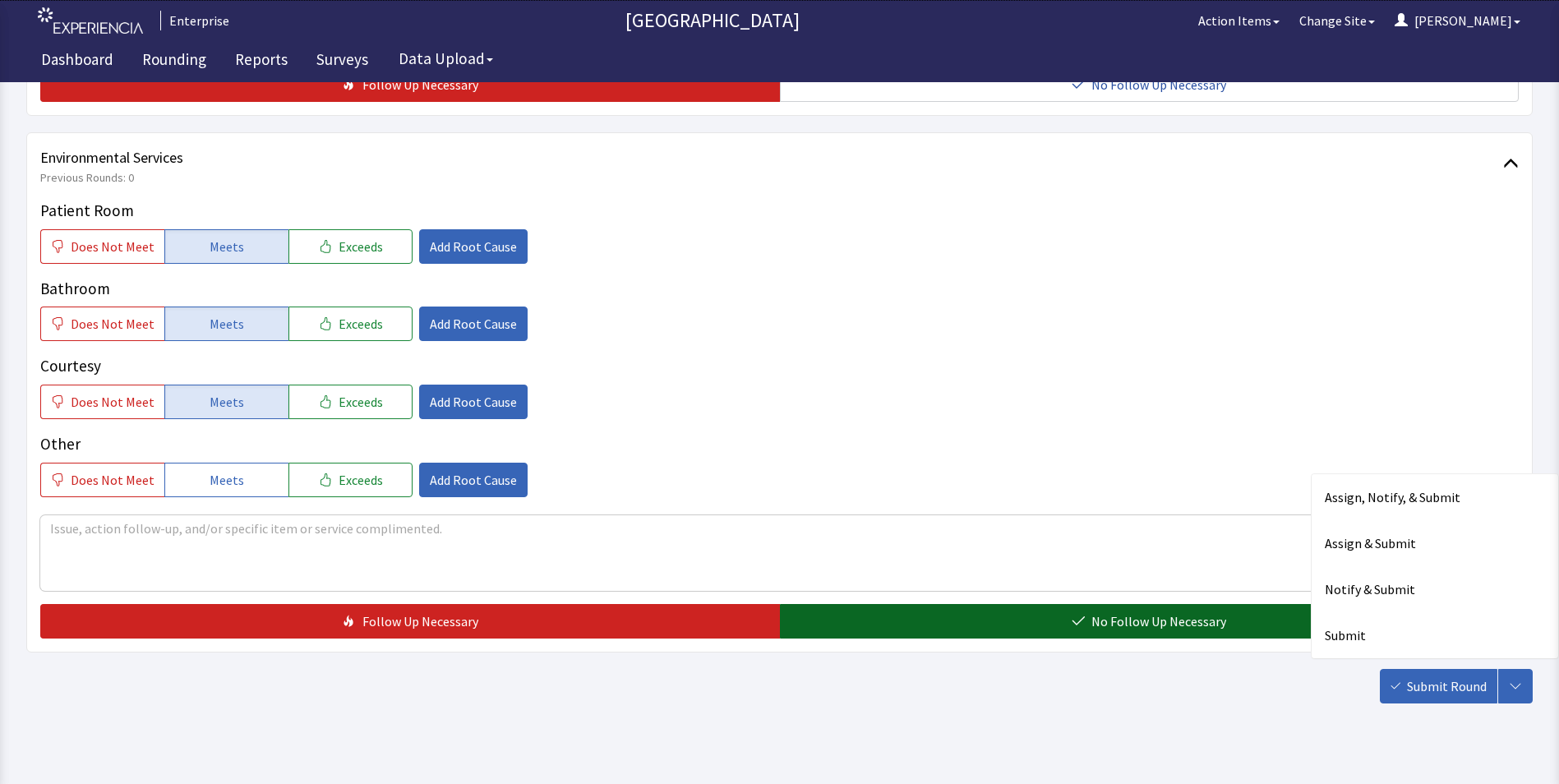
click at [823, 604] on button "No Follow Up Necessary" at bounding box center [1149, 621] width 739 height 34
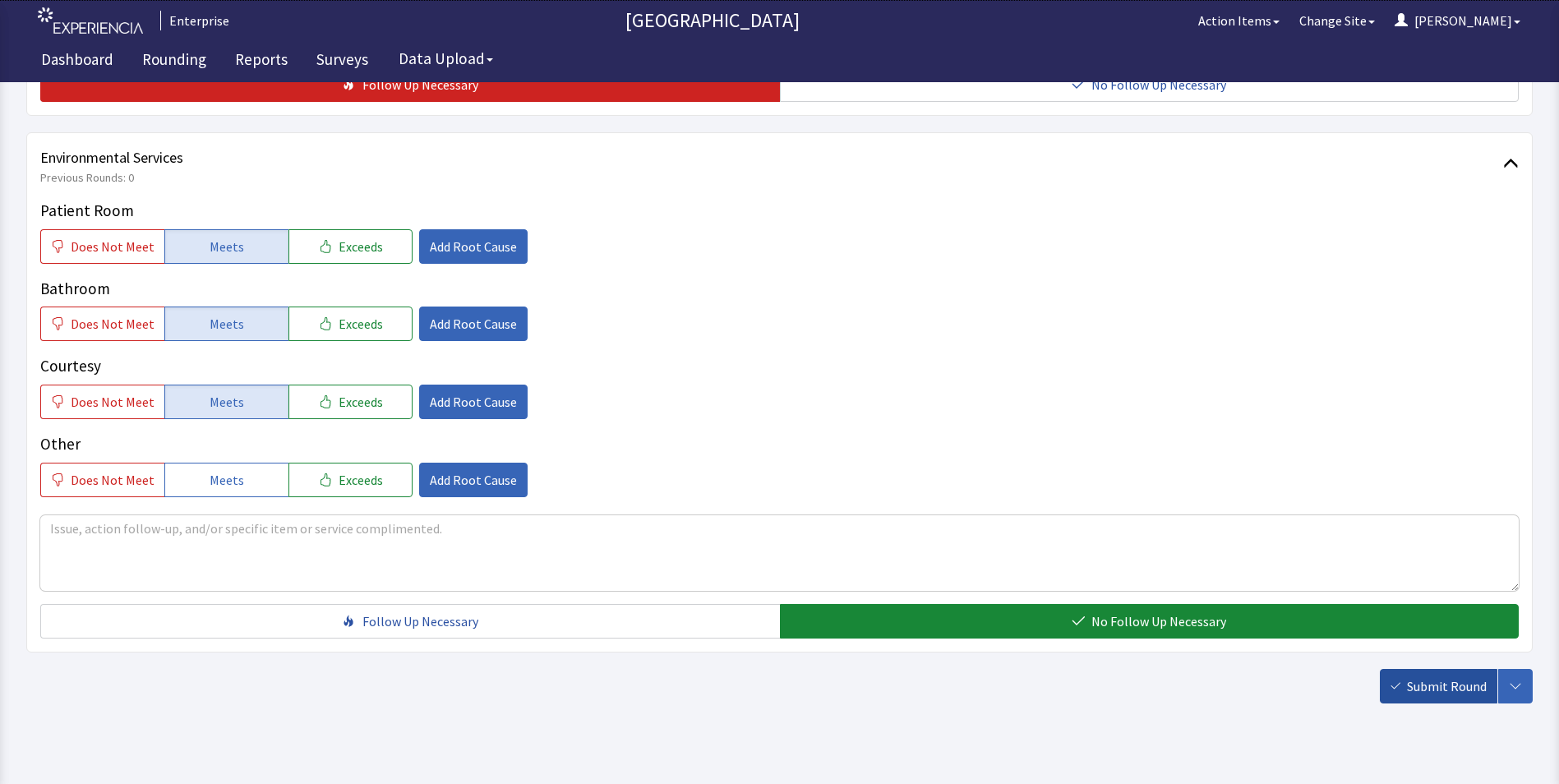
click at [1424, 676] on span "Submit Round" at bounding box center [1447, 686] width 79 height 19
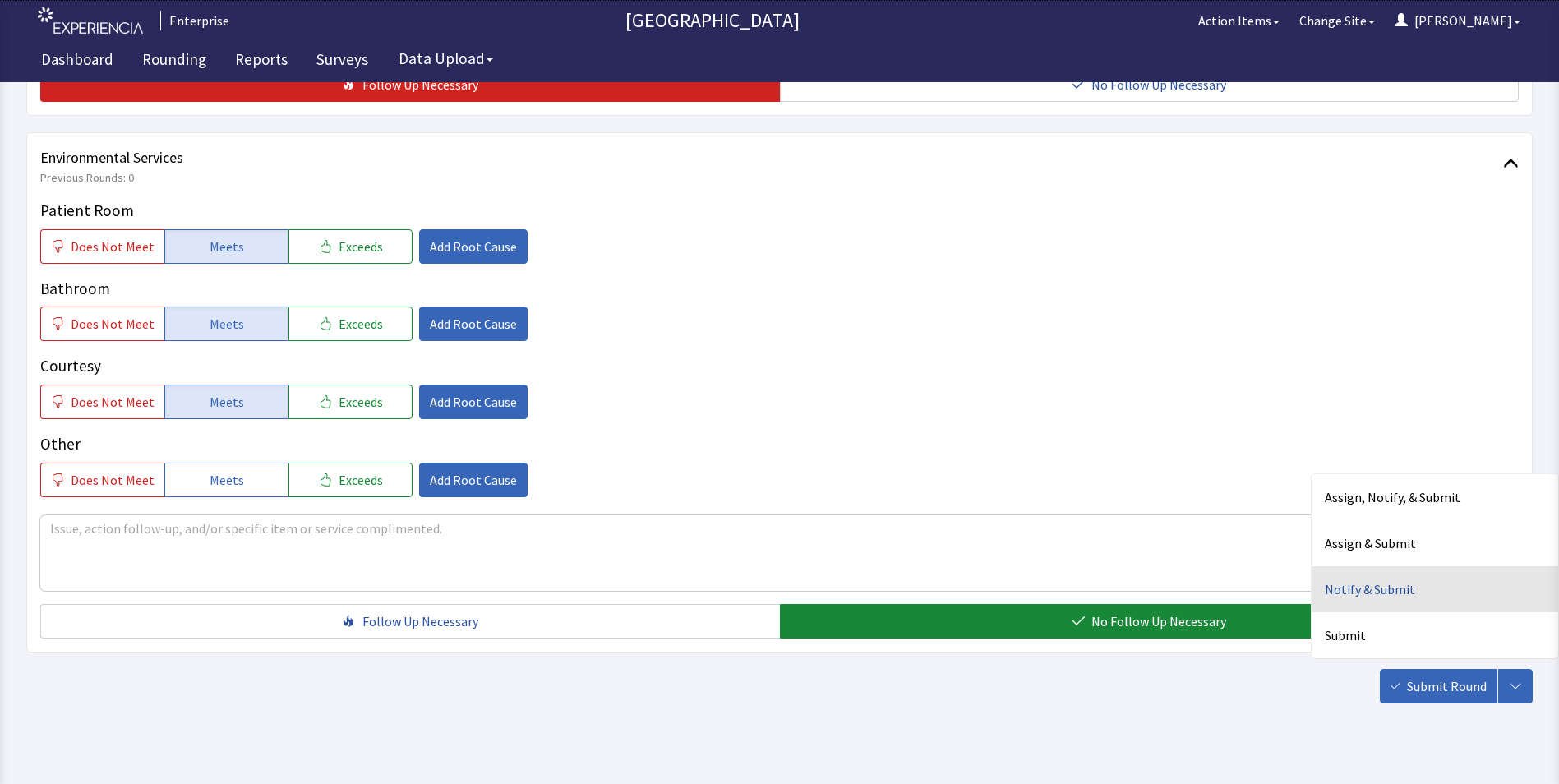
click at [1376, 566] on div "Notify & Submit" at bounding box center [1434, 589] width 246 height 46
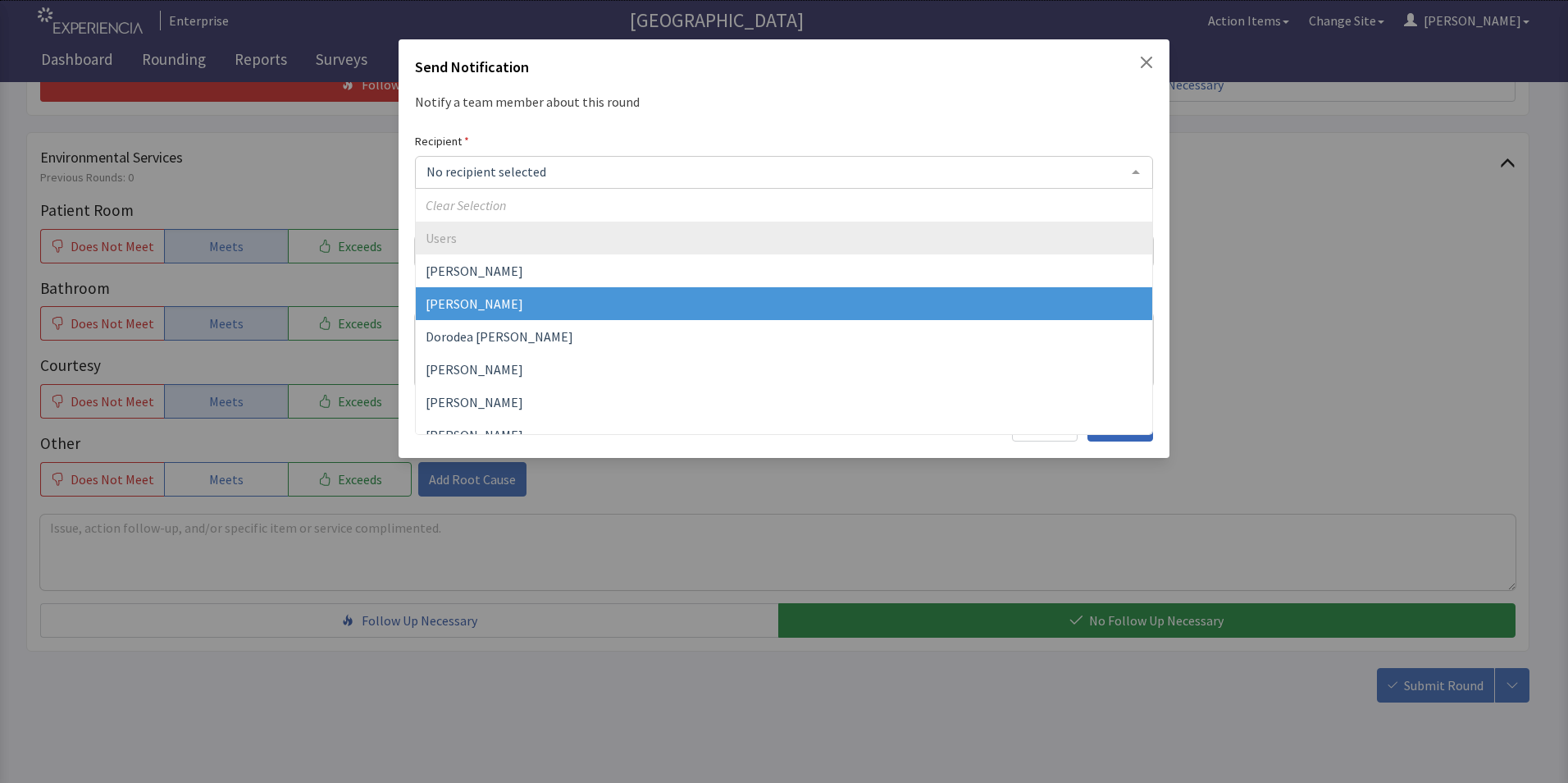
click at [487, 301] on span "David Garcia" at bounding box center [474, 303] width 98 height 17
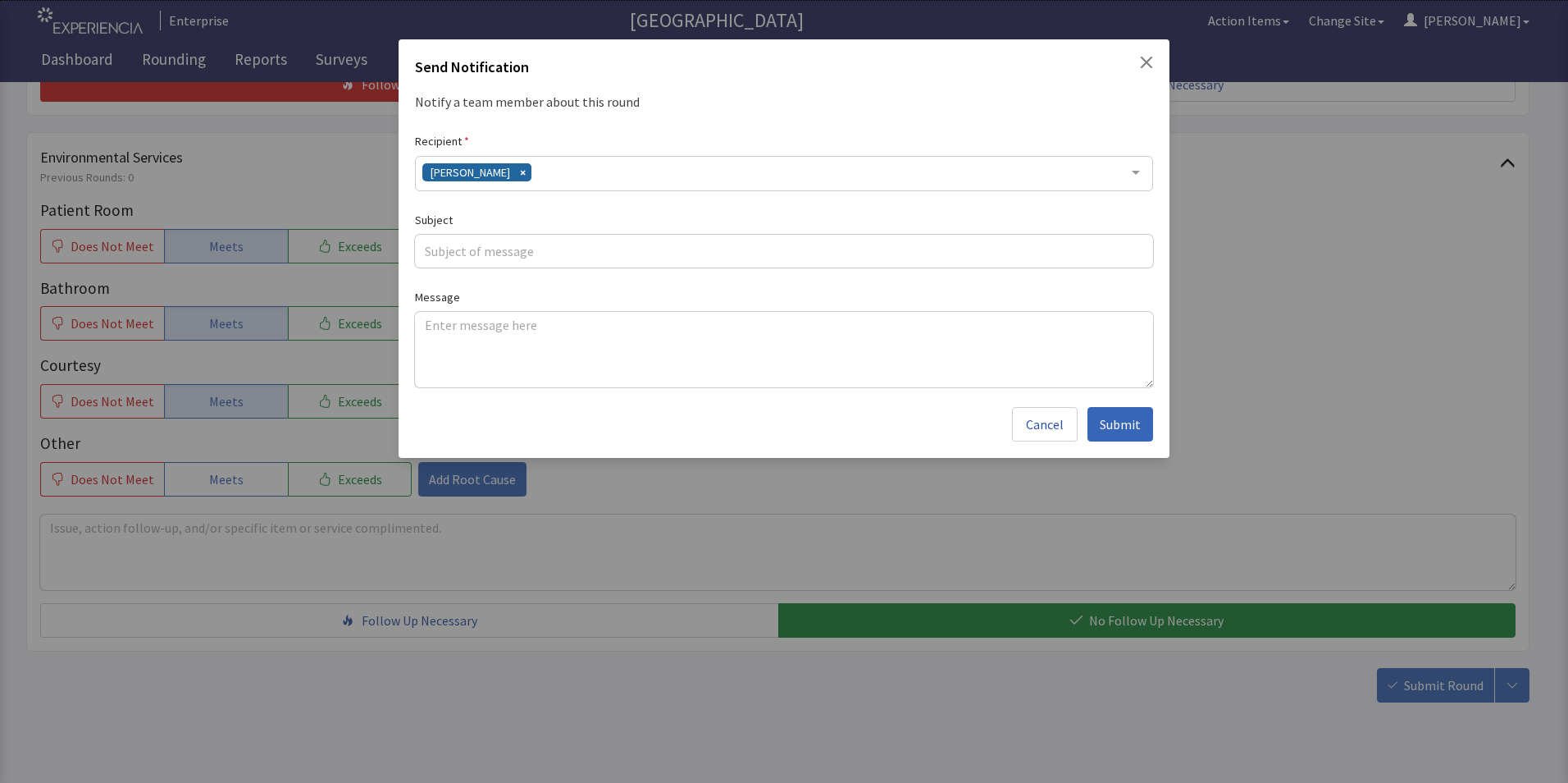
click at [570, 172] on div "David Garcia" at bounding box center [784, 174] width 738 height 35
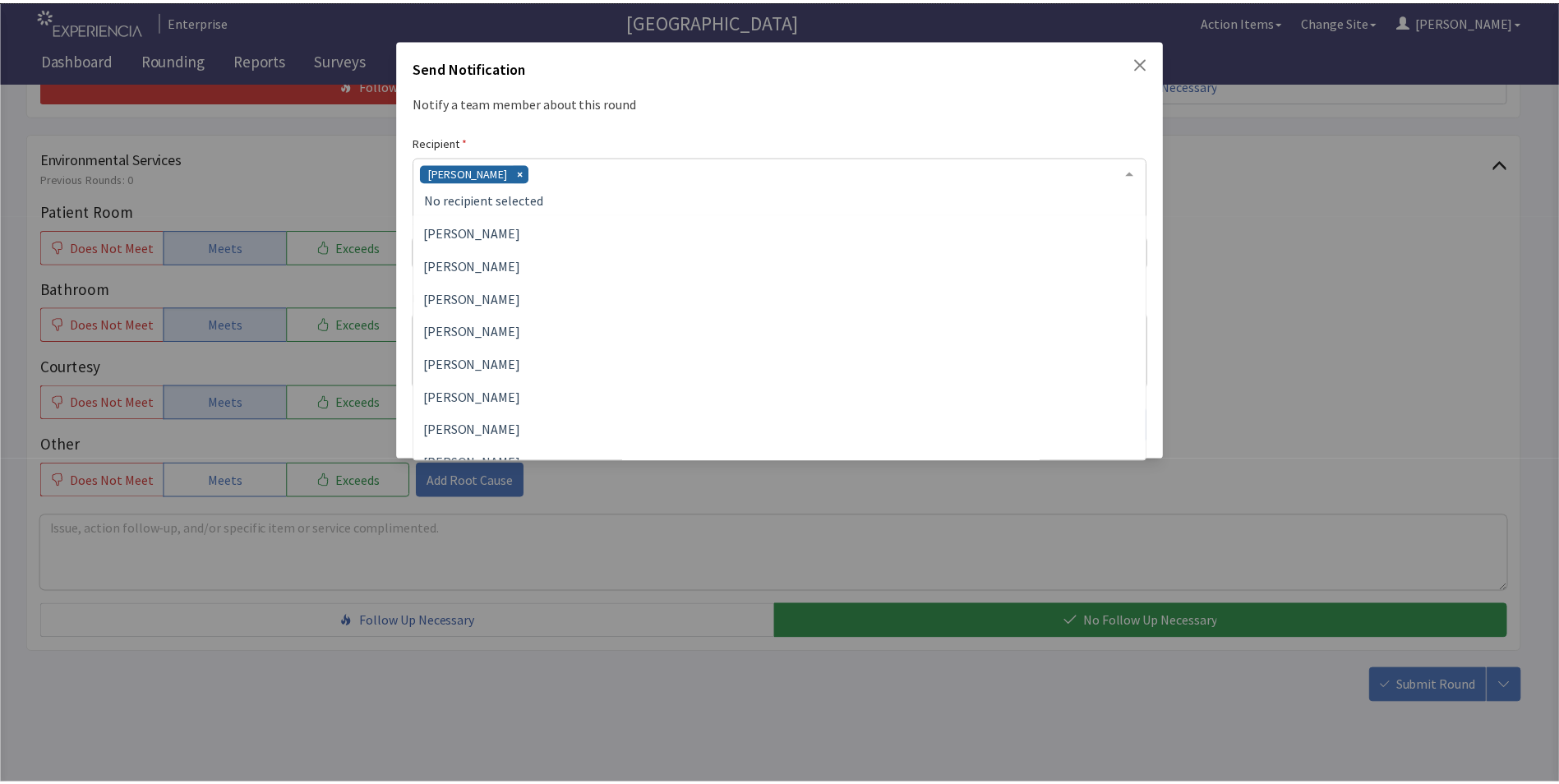
scroll to position [164, 0]
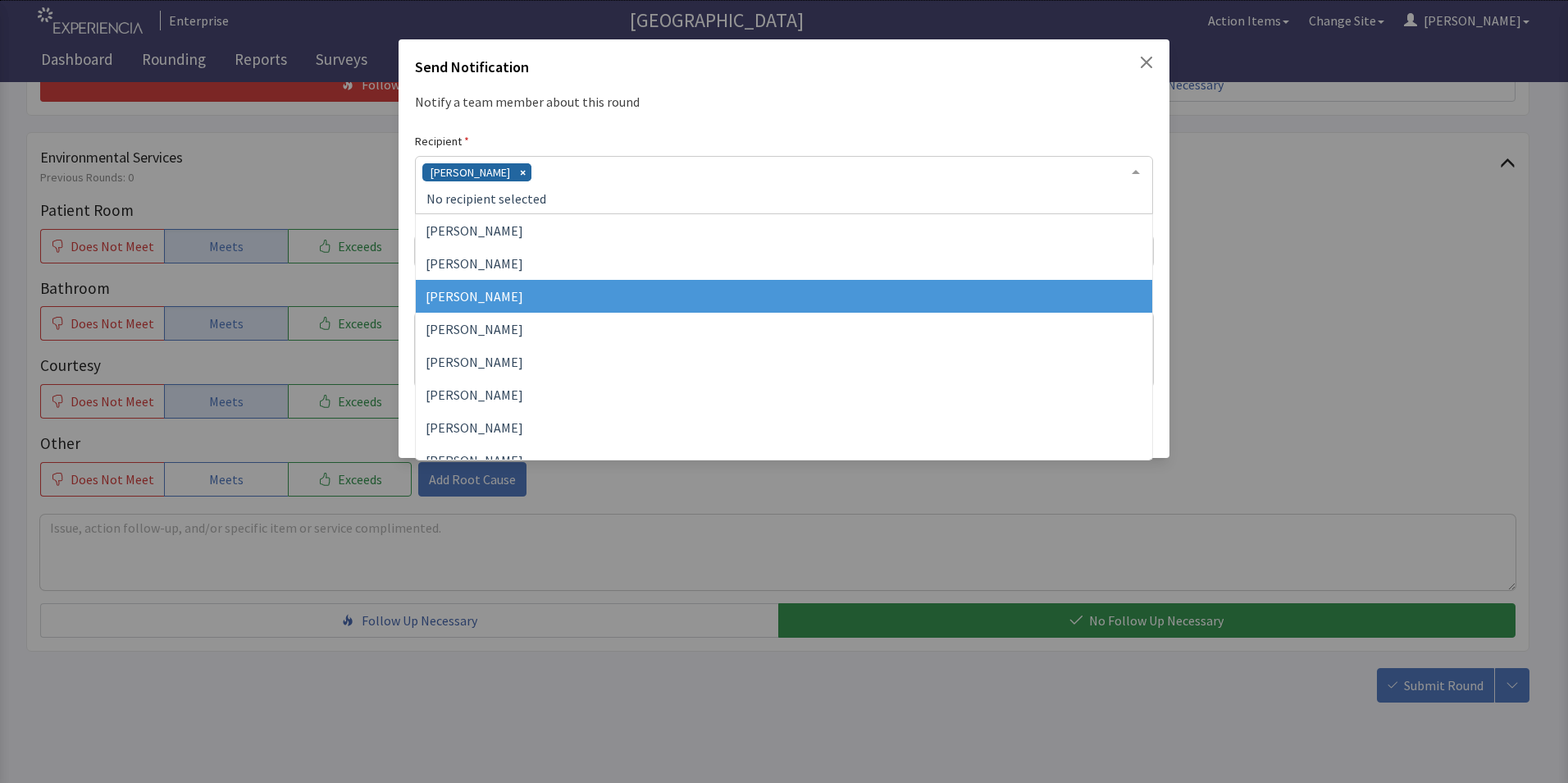
click at [505, 296] on span "Jacquelyn Bucci" at bounding box center [474, 296] width 98 height 17
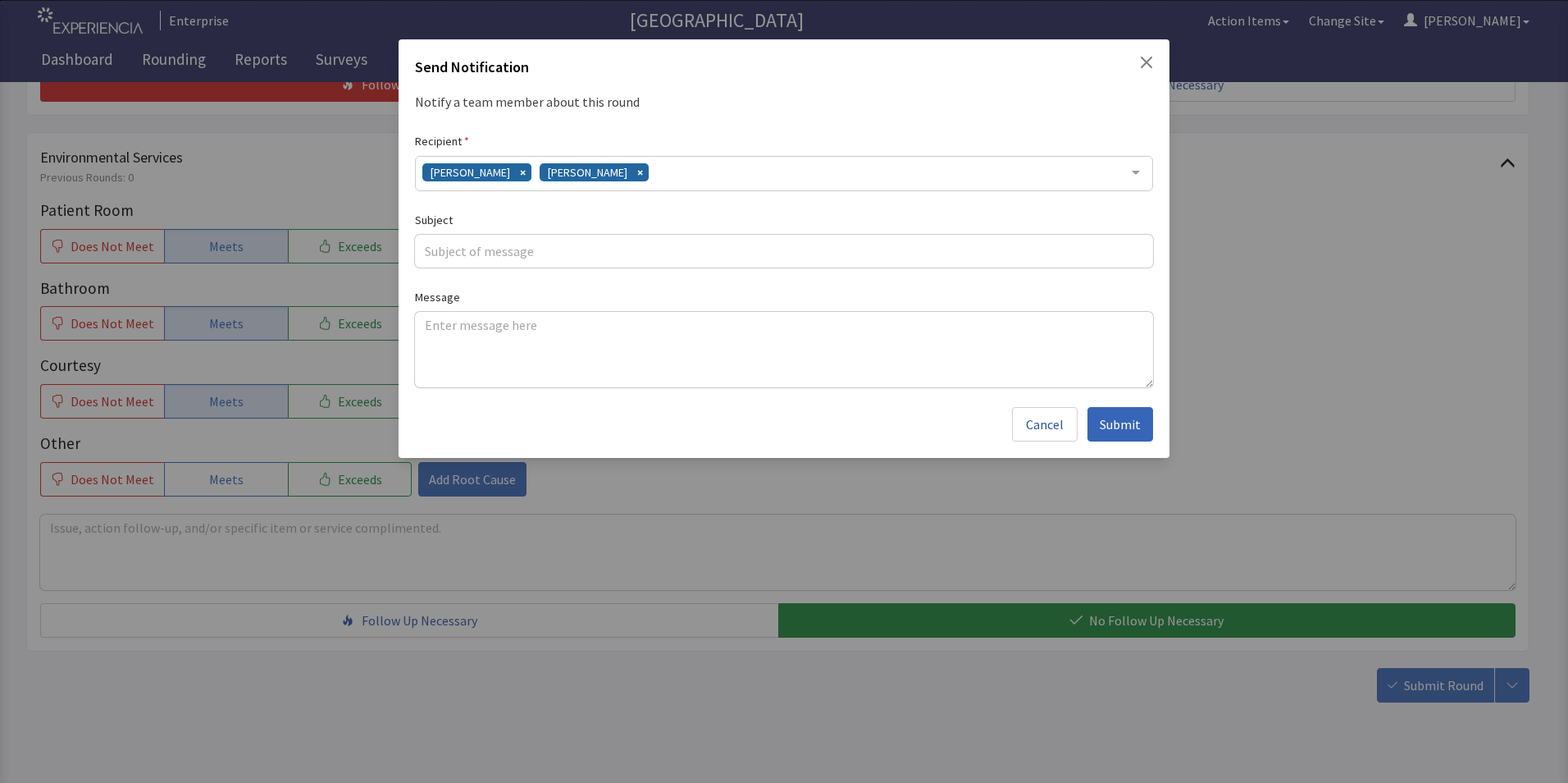
click at [657, 168] on div "David Garcia Jacquelyn Bucci" at bounding box center [784, 174] width 738 height 35
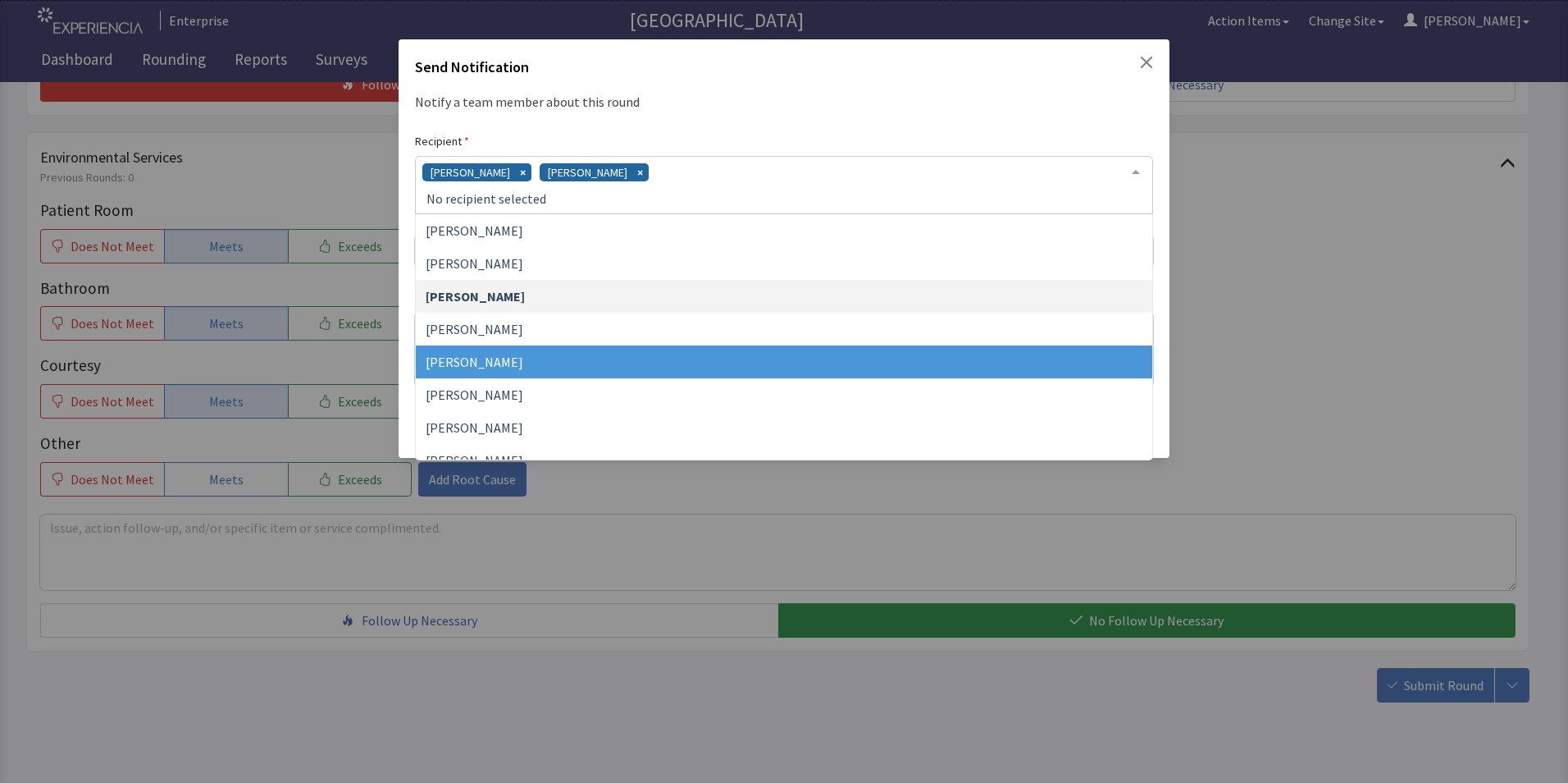
click at [496, 366] on span "James Hellandbrand" at bounding box center [474, 362] width 98 height 17
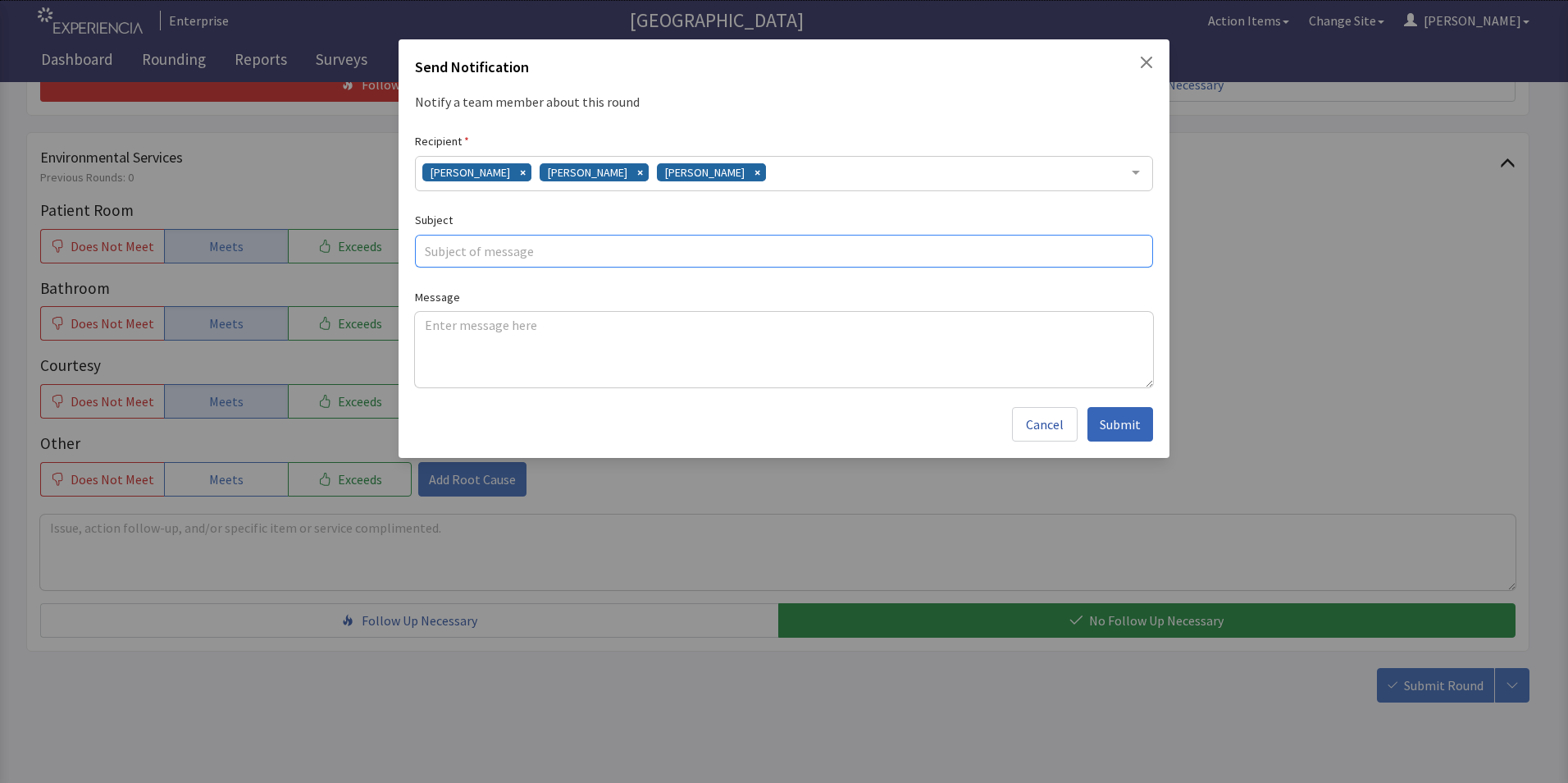
click at [461, 254] on input "text" at bounding box center [784, 250] width 738 height 33
type input "grilled cheese issue"
click at [446, 329] on textarea at bounding box center [784, 350] width 738 height 76
paste textarea "patient mentioned her grilled cheese was cold cheese wasnt melted bread not ful…"
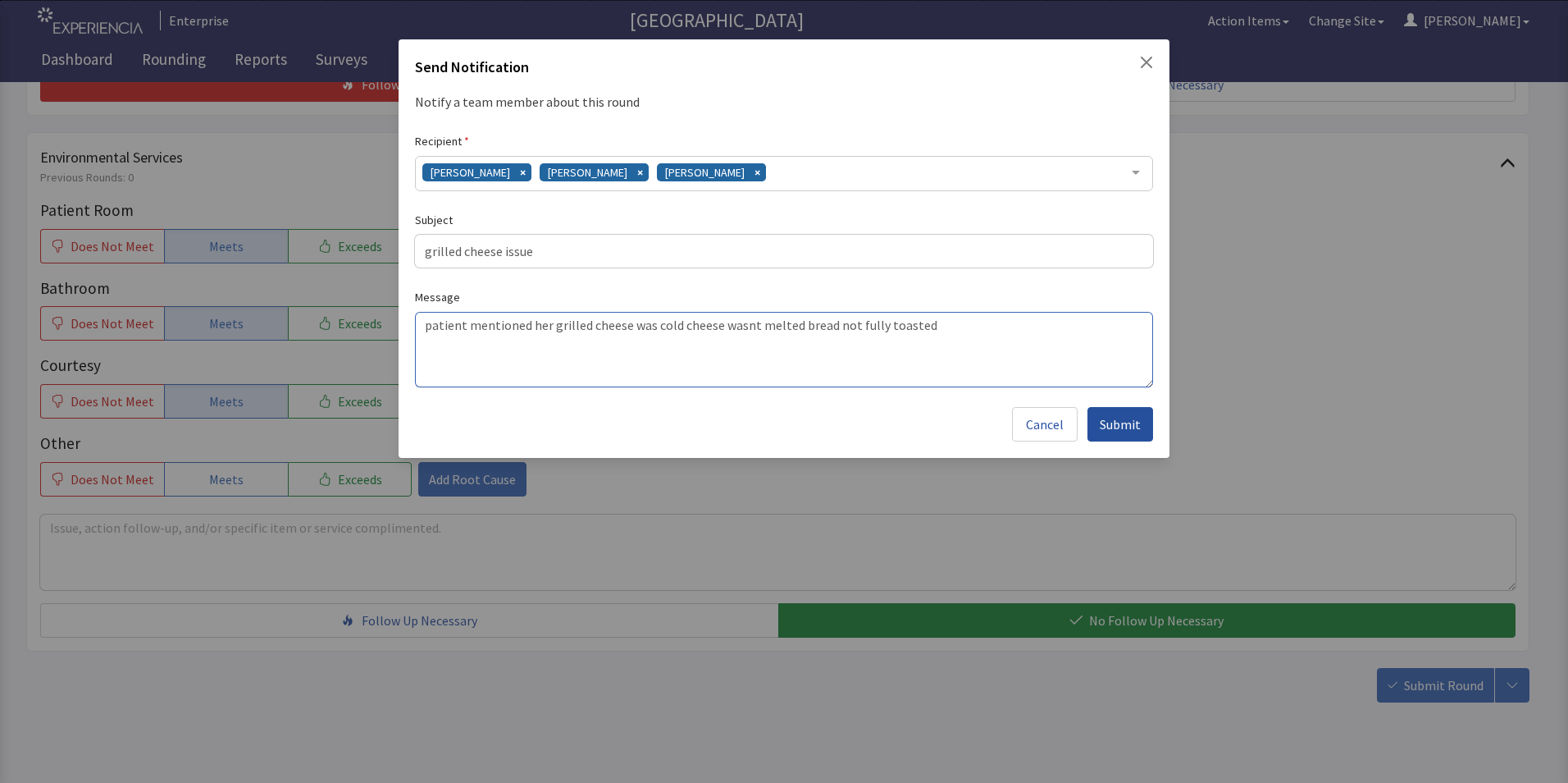
type textarea "patient mentioned her grilled cheese was cold cheese wasnt melted bread not ful…"
click at [1133, 423] on span "Submit" at bounding box center [1120, 424] width 41 height 19
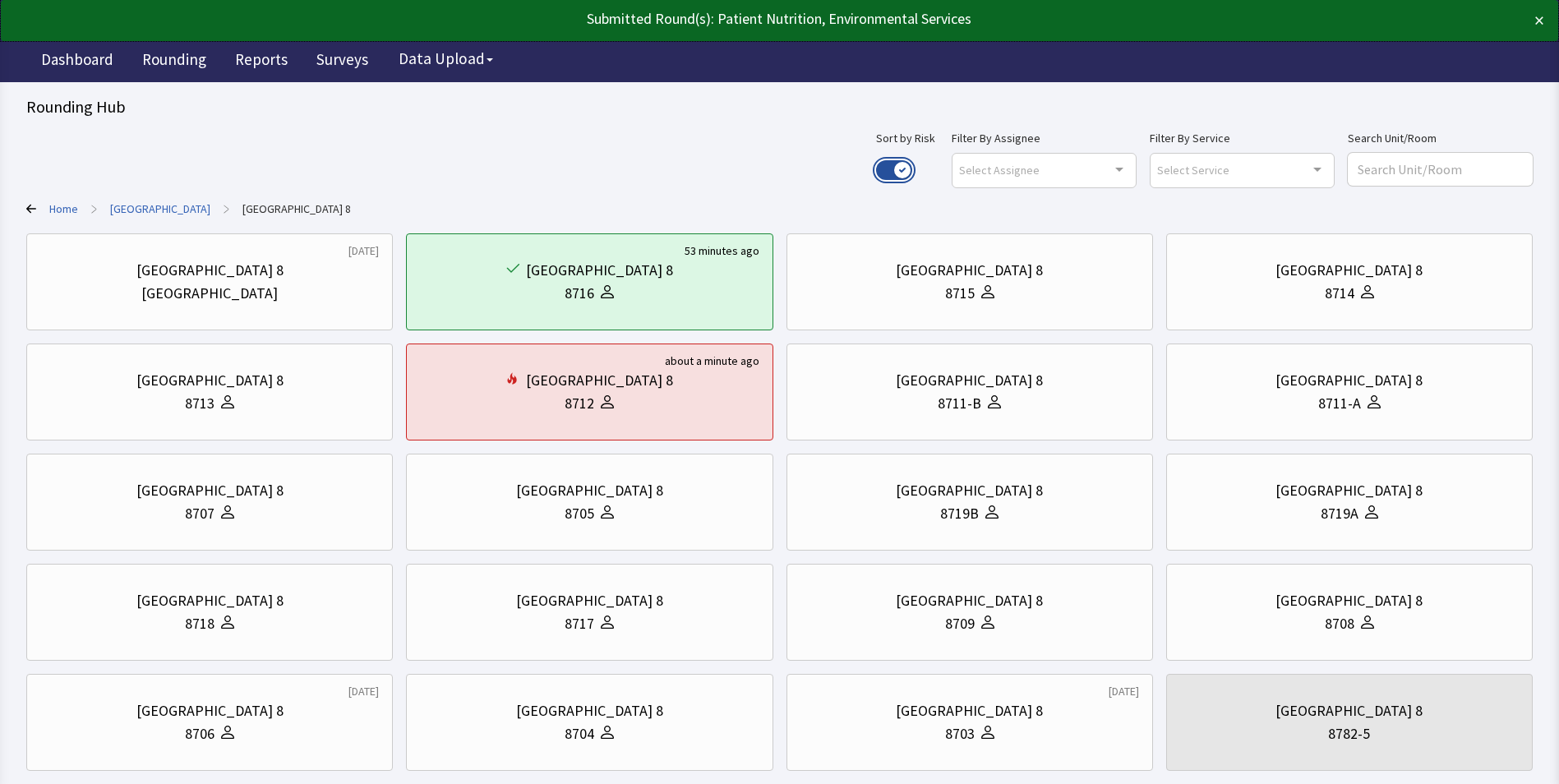
click at [912, 169] on button "Use setting" at bounding box center [894, 170] width 36 height 19
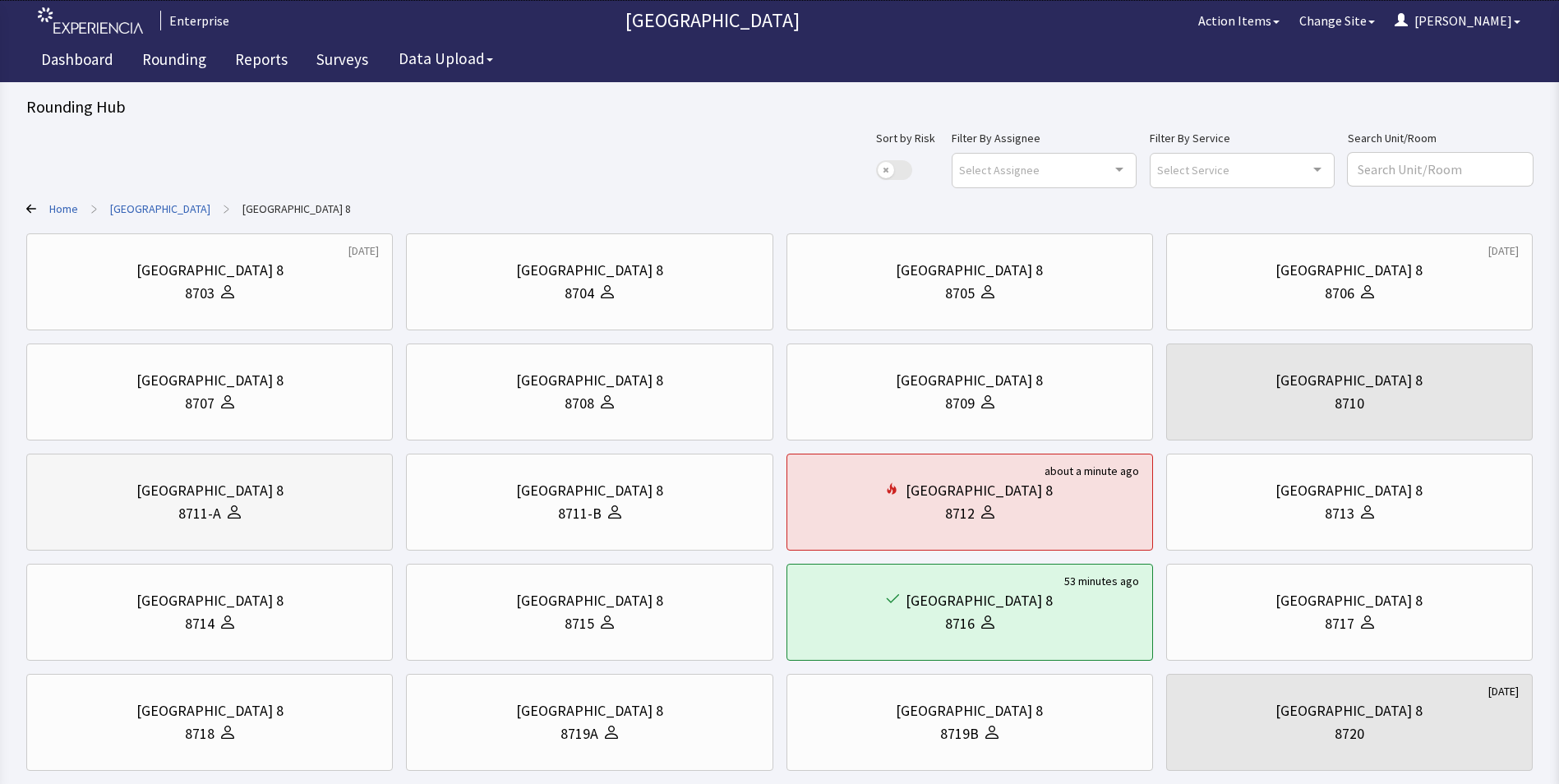
click at [172, 512] on div "8711-A" at bounding box center [209, 514] width 338 height 23
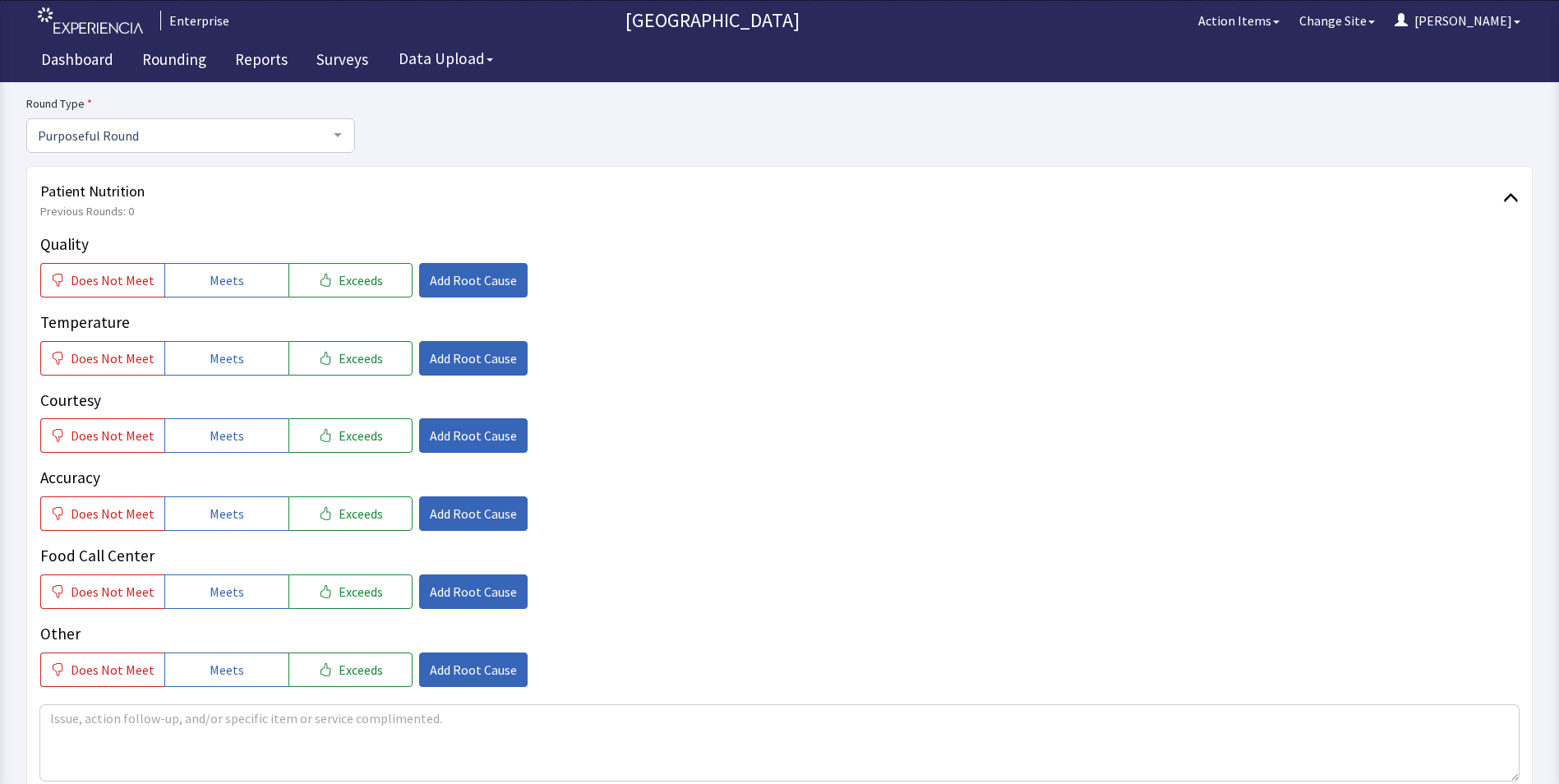
scroll to position [164, 0]
click at [214, 273] on span "Meets" at bounding box center [226, 279] width 34 height 19
drag, startPoint x: 216, startPoint y: 351, endPoint x: 219, endPoint y: 393, distance: 42.1
click at [216, 356] on span "Meets" at bounding box center [226, 358] width 34 height 19
click at [216, 420] on button "Meets" at bounding box center [226, 434] width 125 height 34
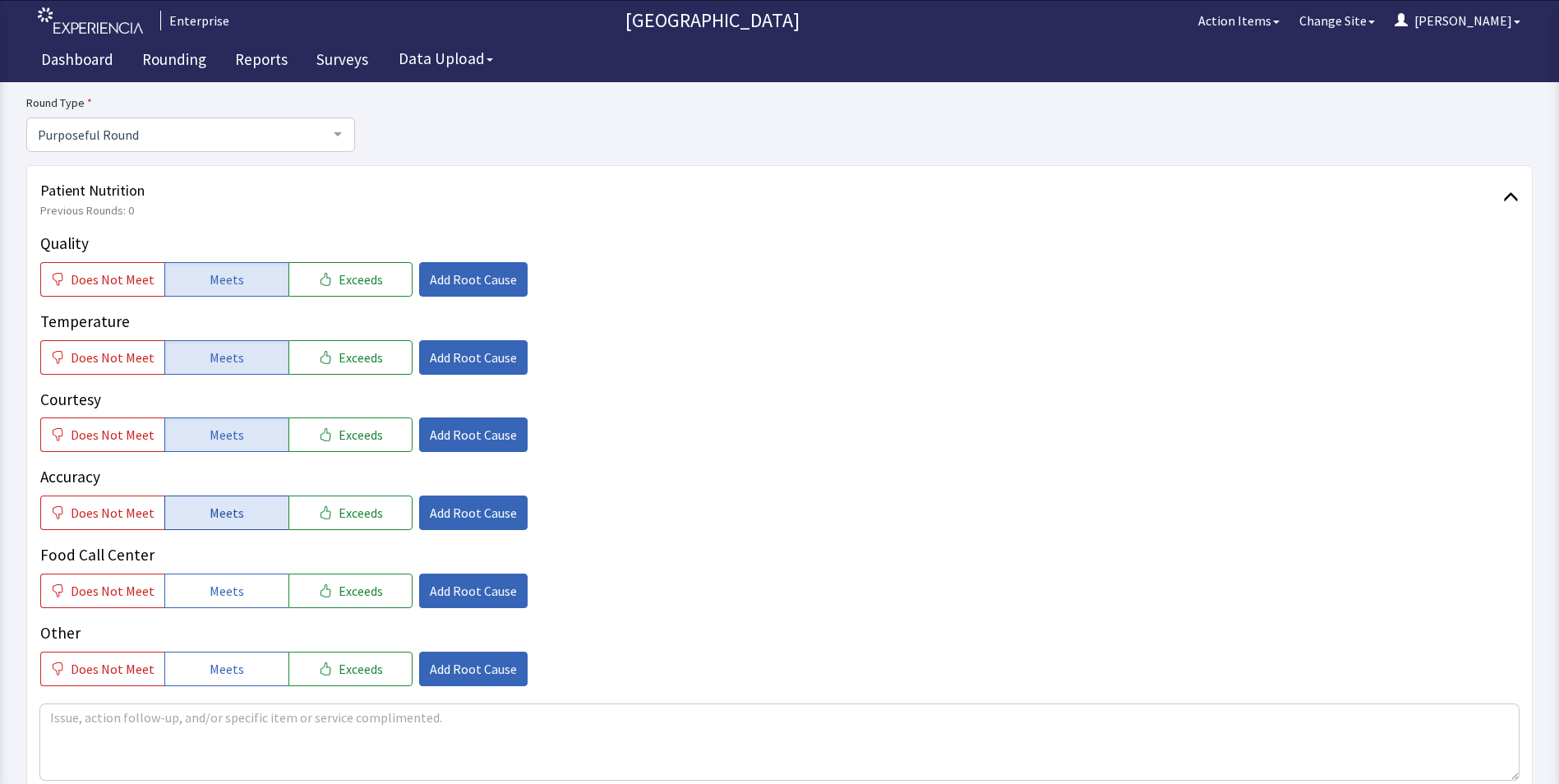
click at [221, 511] on span "Meets" at bounding box center [226, 512] width 34 height 19
click at [221, 588] on span "Meets" at bounding box center [226, 591] width 34 height 19
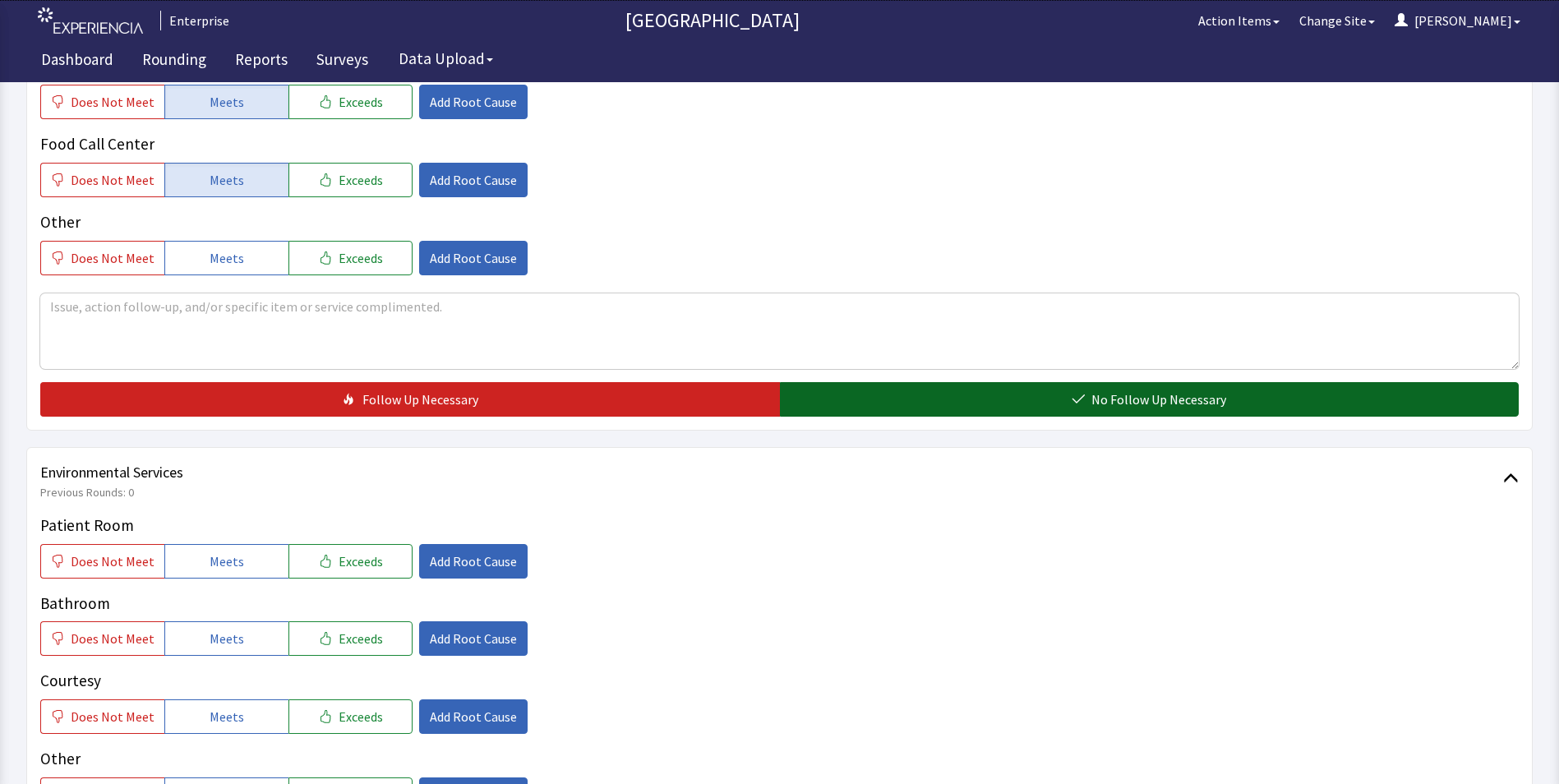
click at [863, 396] on button "No Follow Up Necessary" at bounding box center [1149, 399] width 739 height 34
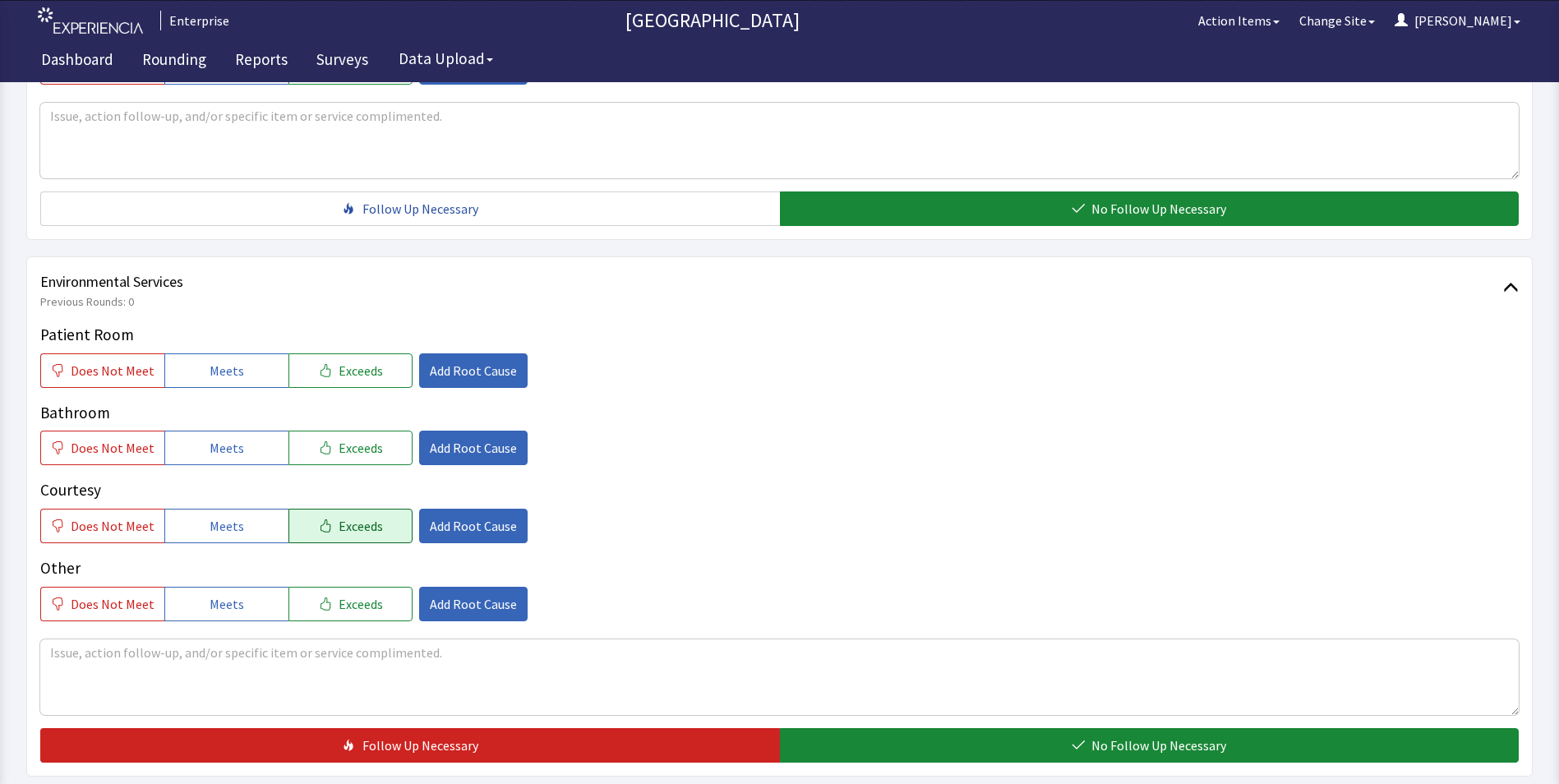
scroll to position [917, 0]
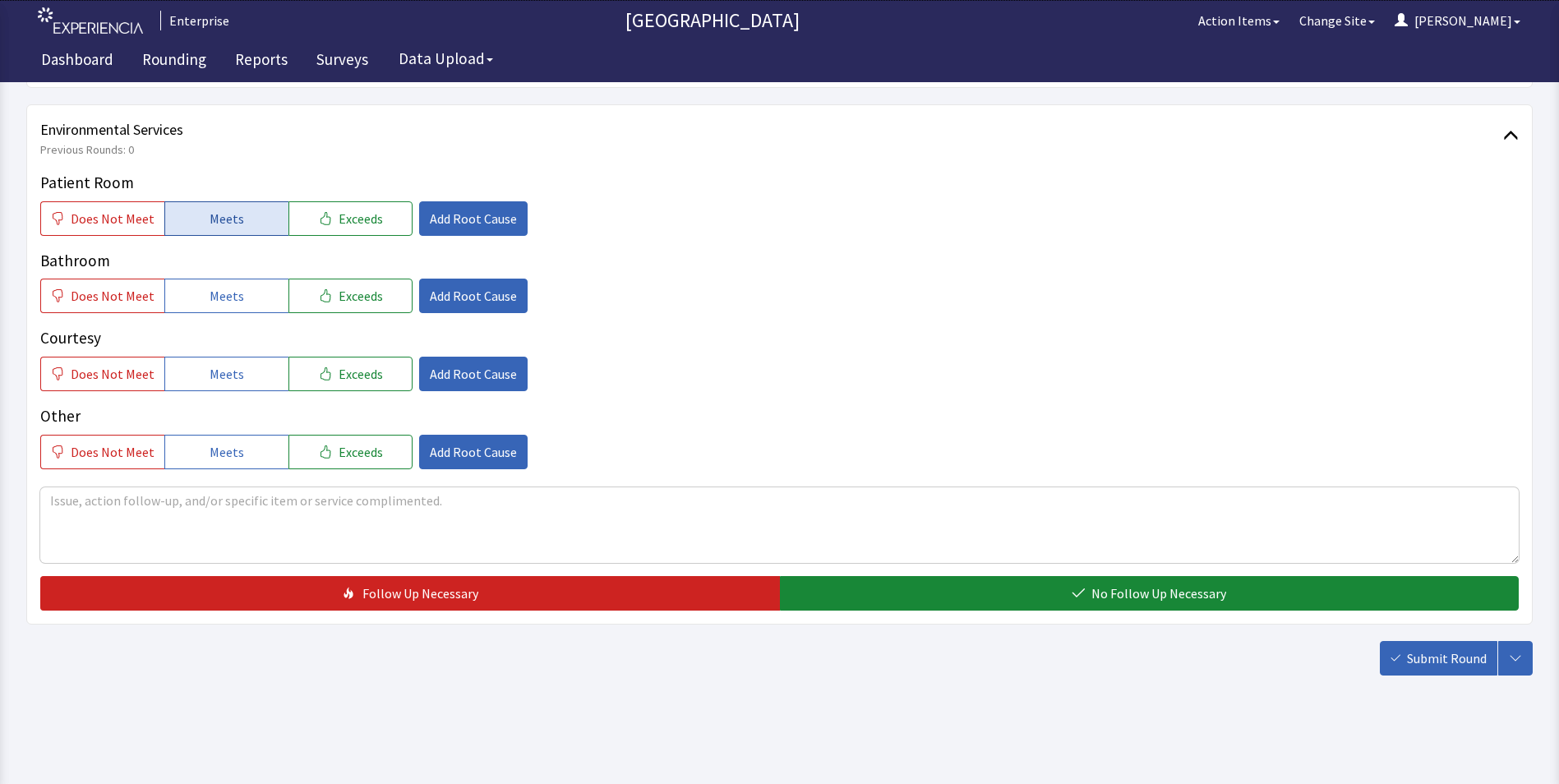
click at [197, 218] on button "Meets" at bounding box center [226, 218] width 125 height 34
drag, startPoint x: 210, startPoint y: 300, endPoint x: 207, endPoint y: 337, distance: 37.1
click at [210, 303] on span "Meets" at bounding box center [226, 296] width 34 height 19
drag, startPoint x: 201, startPoint y: 368, endPoint x: 536, endPoint y: 500, distance: 360.1
click at [201, 373] on button "Meets" at bounding box center [226, 373] width 125 height 34
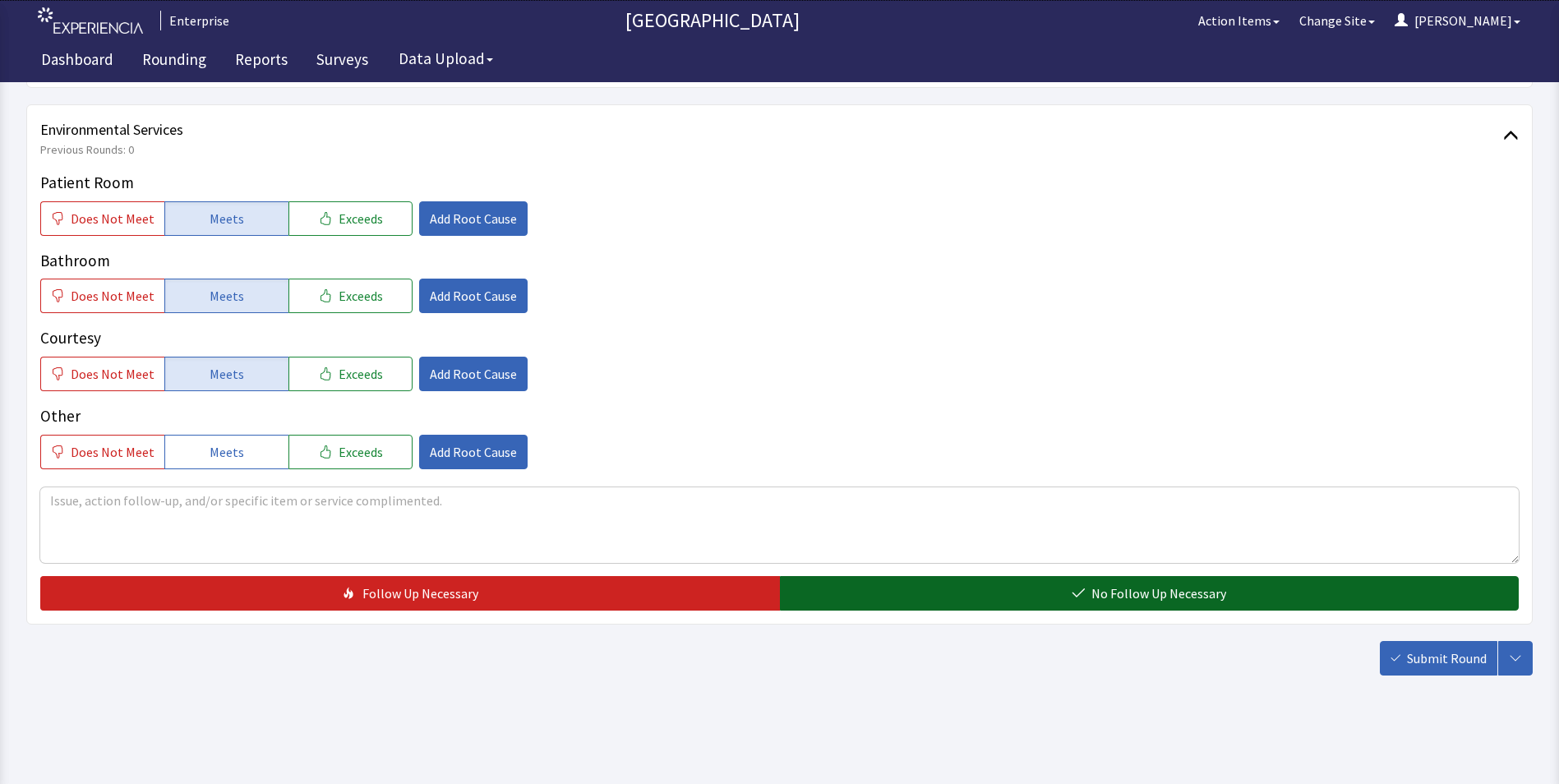
drag, startPoint x: 814, startPoint y: 579, endPoint x: 823, endPoint y: 579, distance: 9.0
click at [817, 578] on button "No Follow Up Necessary" at bounding box center [1149, 592] width 739 height 34
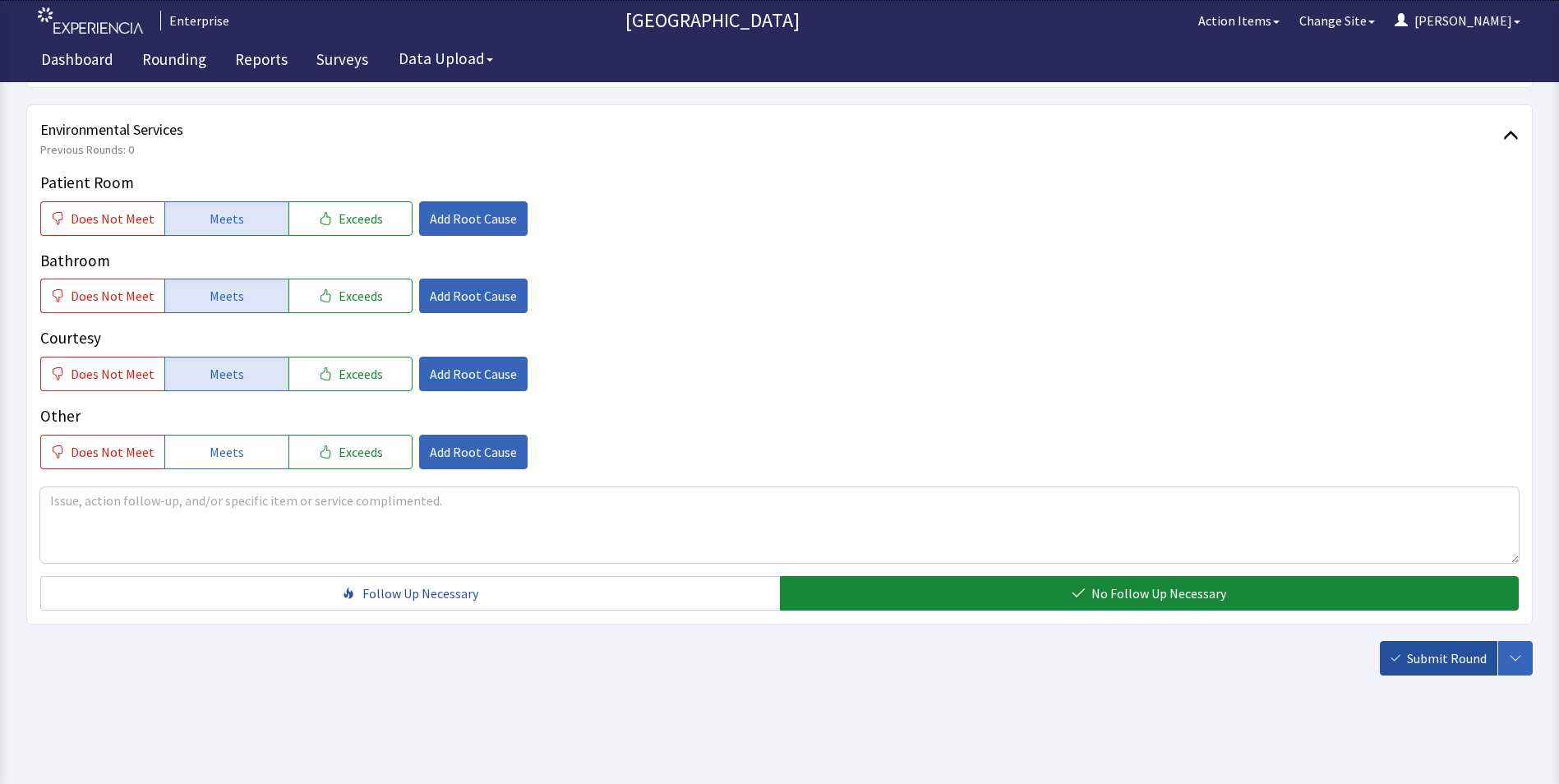
click at [1450, 645] on button "Submit Round" at bounding box center [1438, 658] width 117 height 34
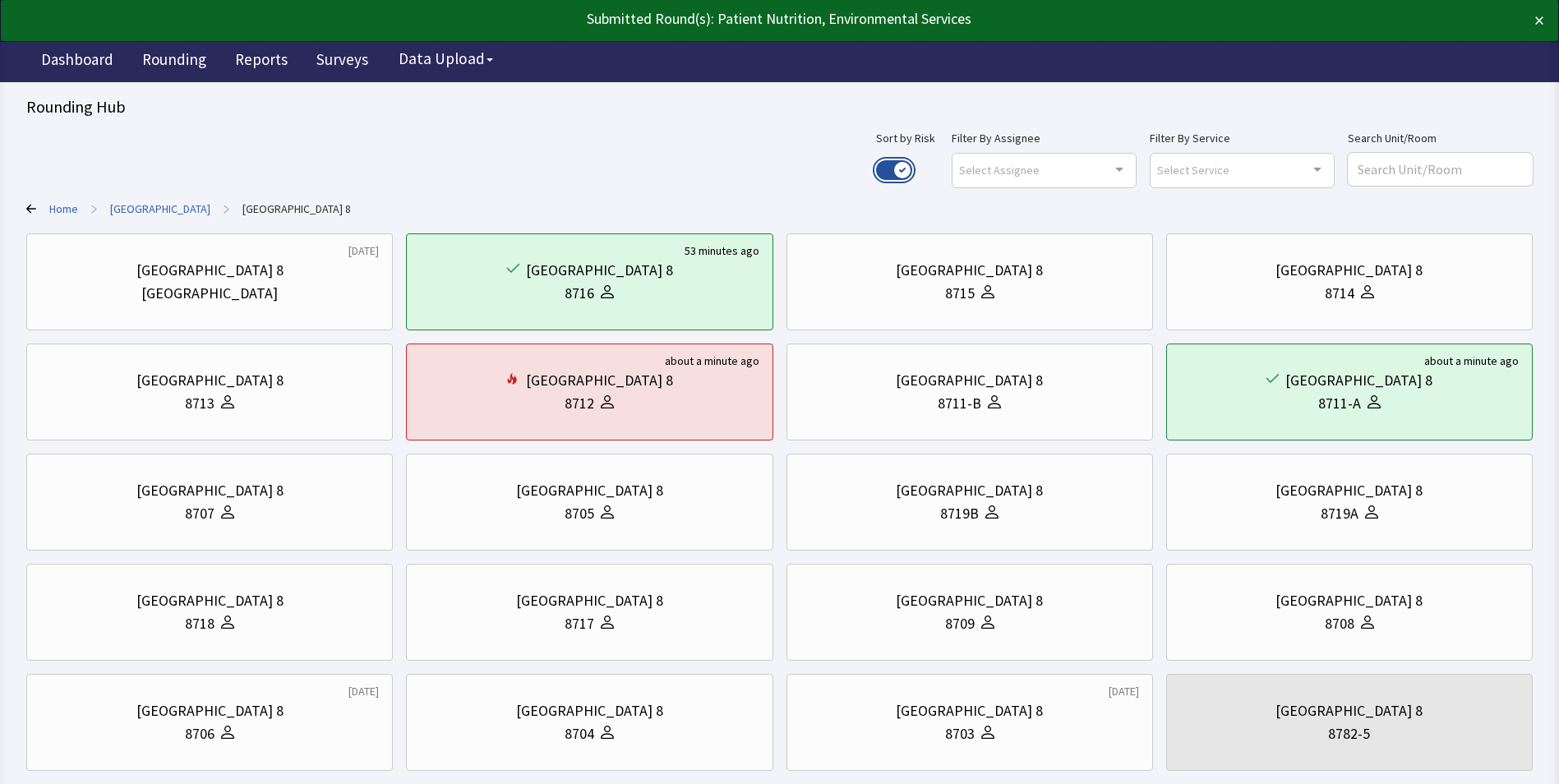
click at [912, 168] on button "Use setting" at bounding box center [894, 170] width 36 height 19
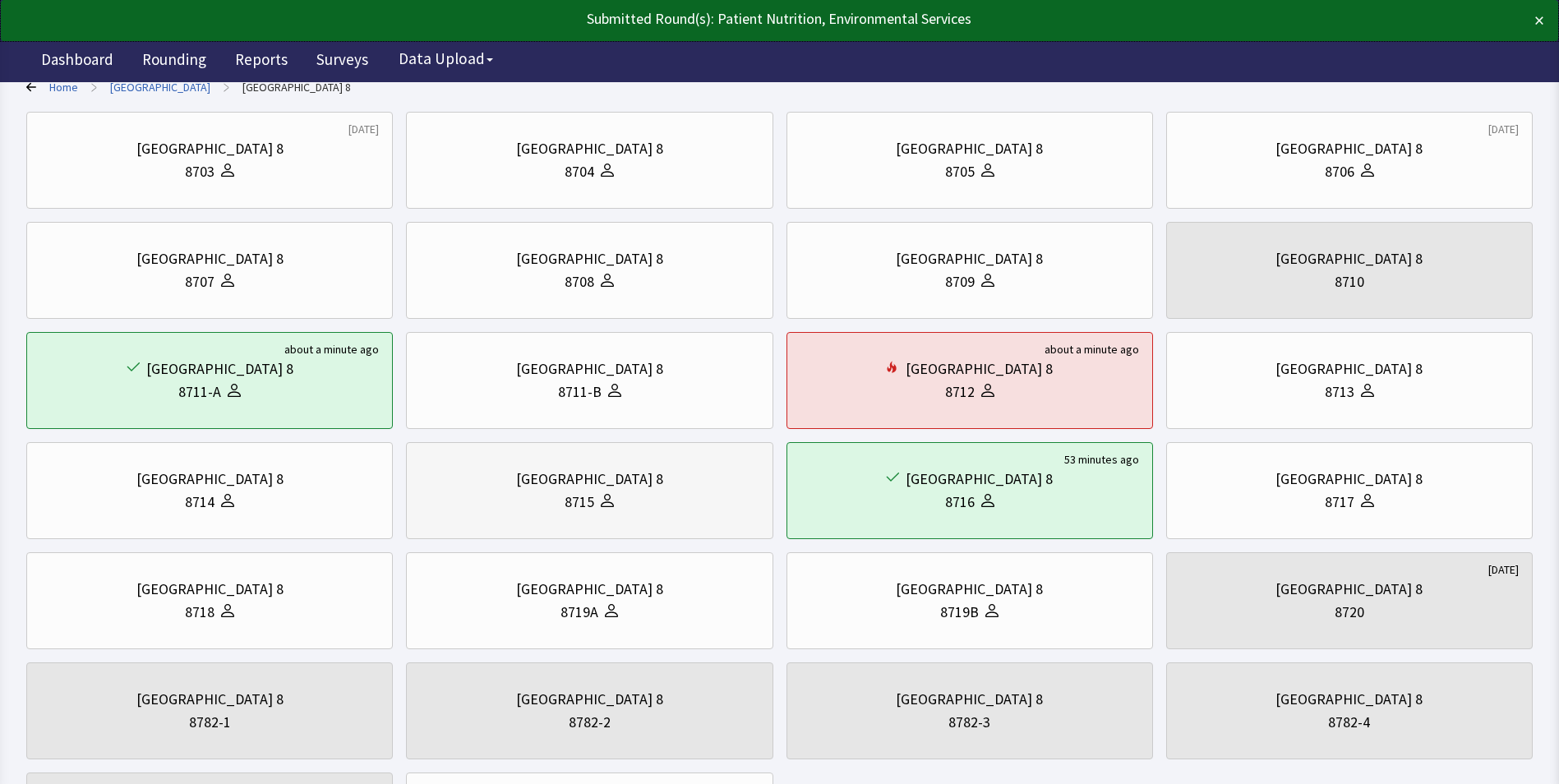
scroll to position [246, 0]
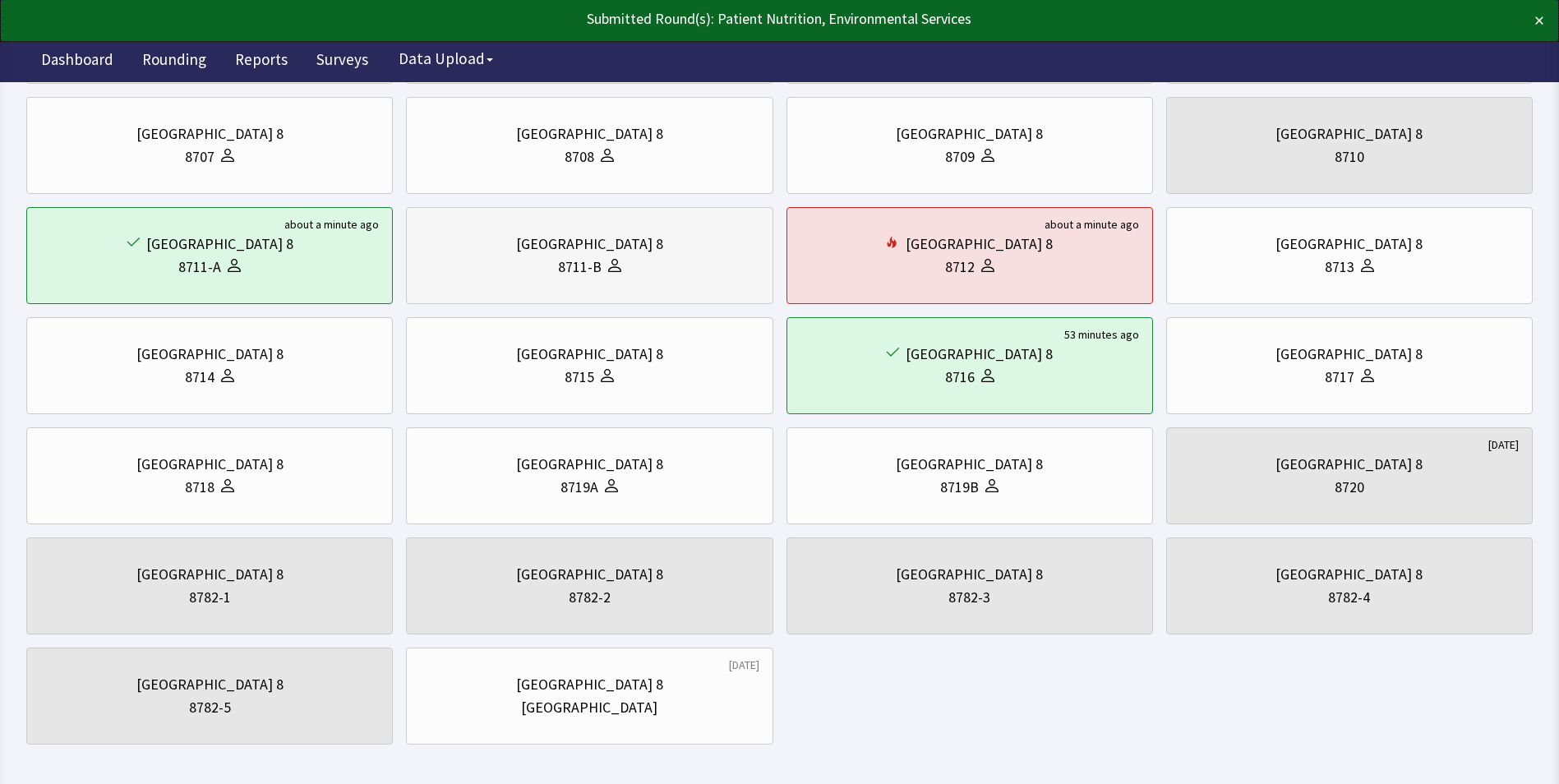
click at [543, 257] on div "8711-B" at bounding box center [589, 267] width 338 height 23
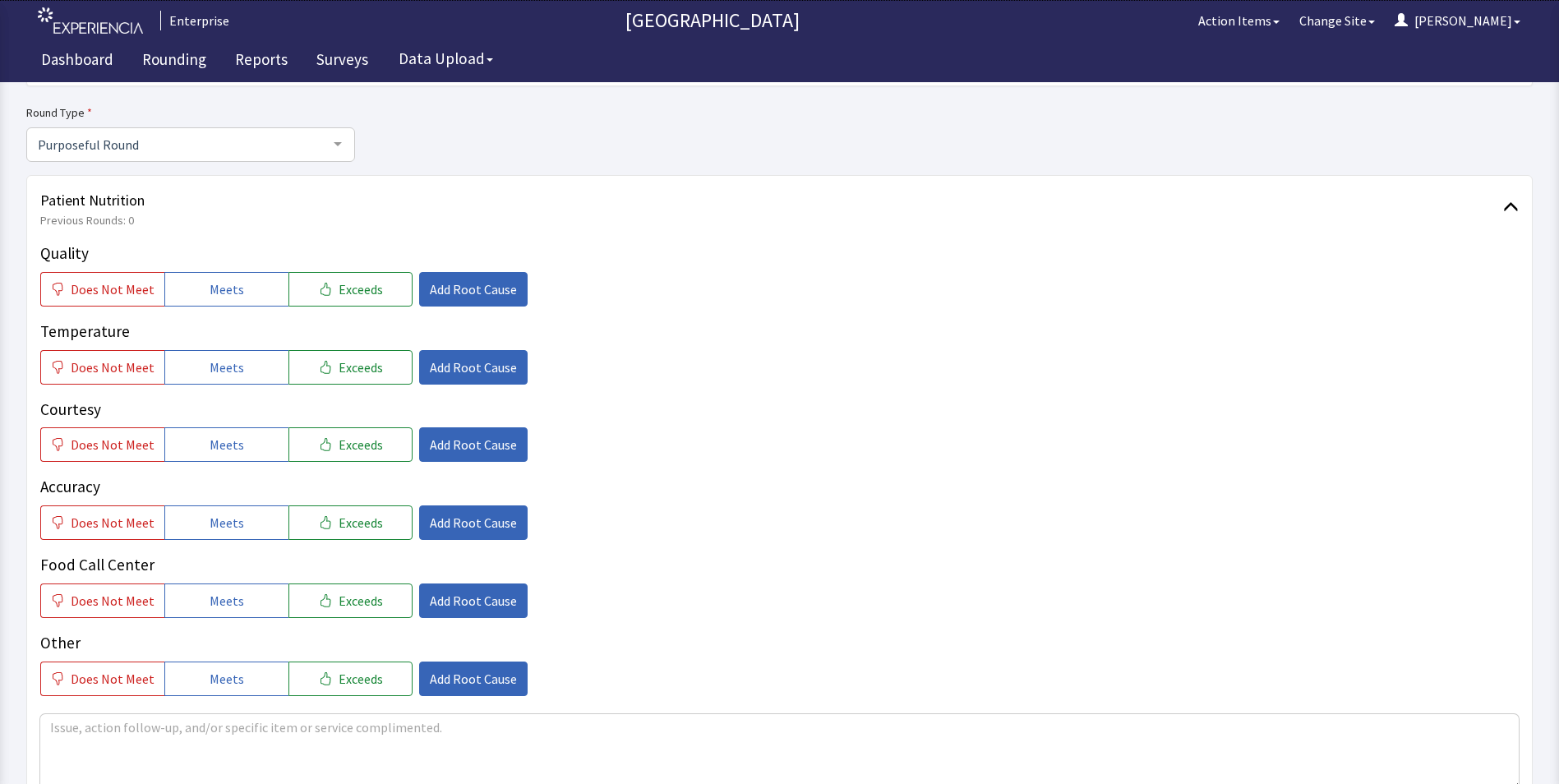
scroll to position [164, 0]
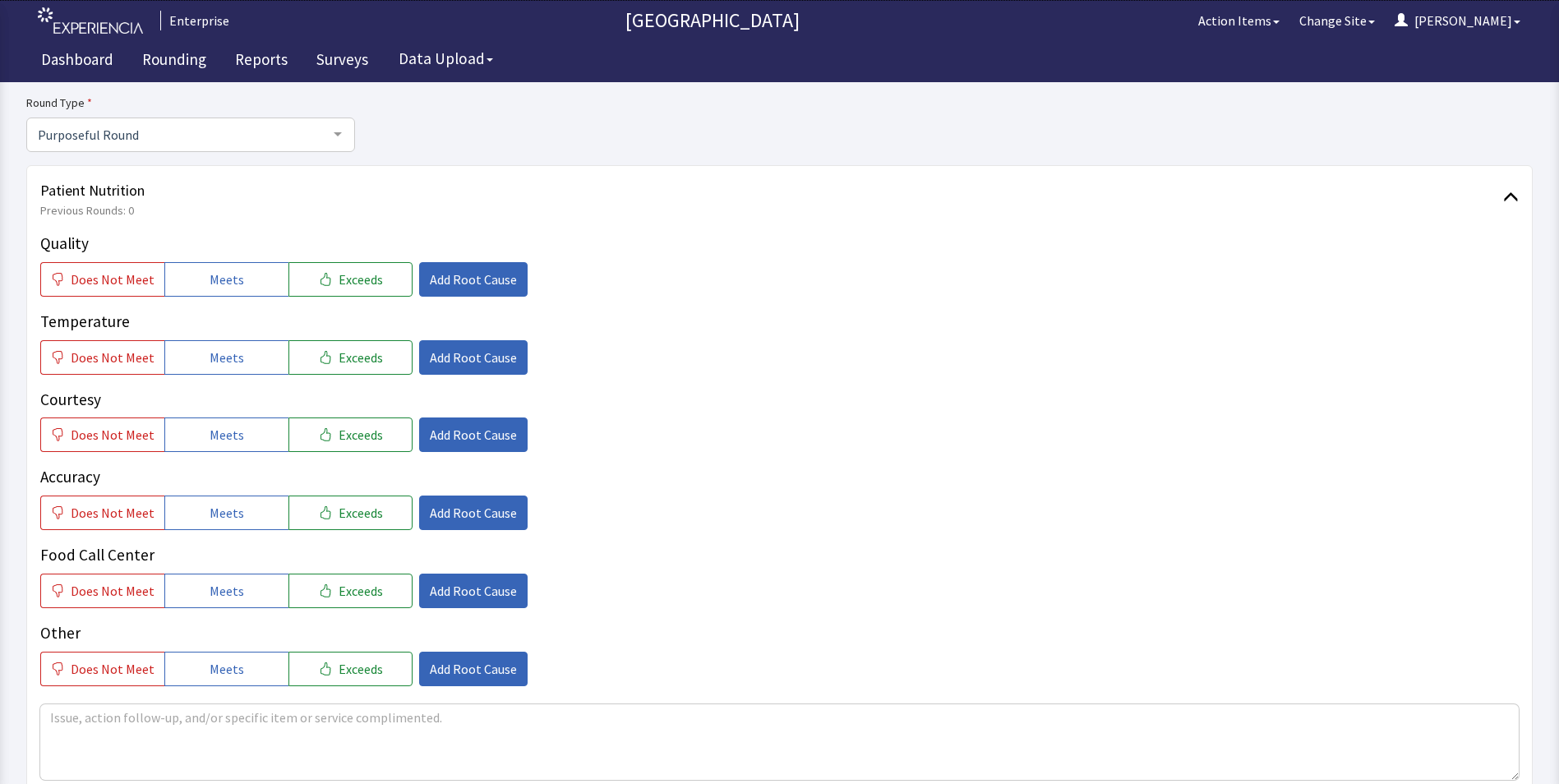
drag, startPoint x: 248, startPoint y: 275, endPoint x: 256, endPoint y: 325, distance: 50.6
click at [248, 284] on button "Meets" at bounding box center [226, 279] width 125 height 34
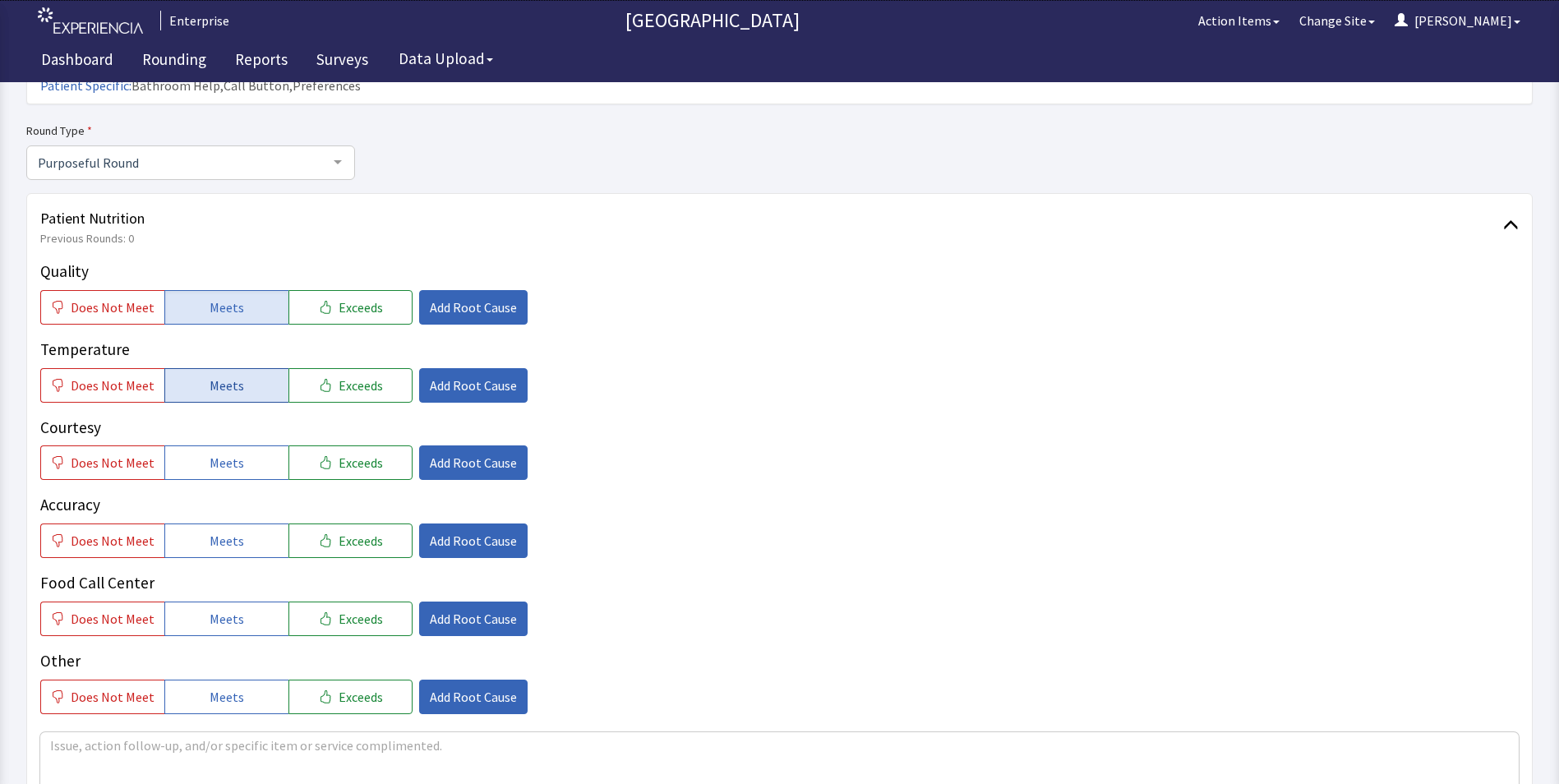
drag, startPoint x: 254, startPoint y: 349, endPoint x: 254, endPoint y: 394, distance: 45.0
click at [254, 368] on button "Meets" at bounding box center [226, 385] width 125 height 34
drag, startPoint x: 243, startPoint y: 438, endPoint x: 243, endPoint y: 468, distance: 30.0
click at [243, 446] on button "Meets" at bounding box center [226, 462] width 125 height 34
drag, startPoint x: 231, startPoint y: 509, endPoint x: 227, endPoint y: 544, distance: 35.2
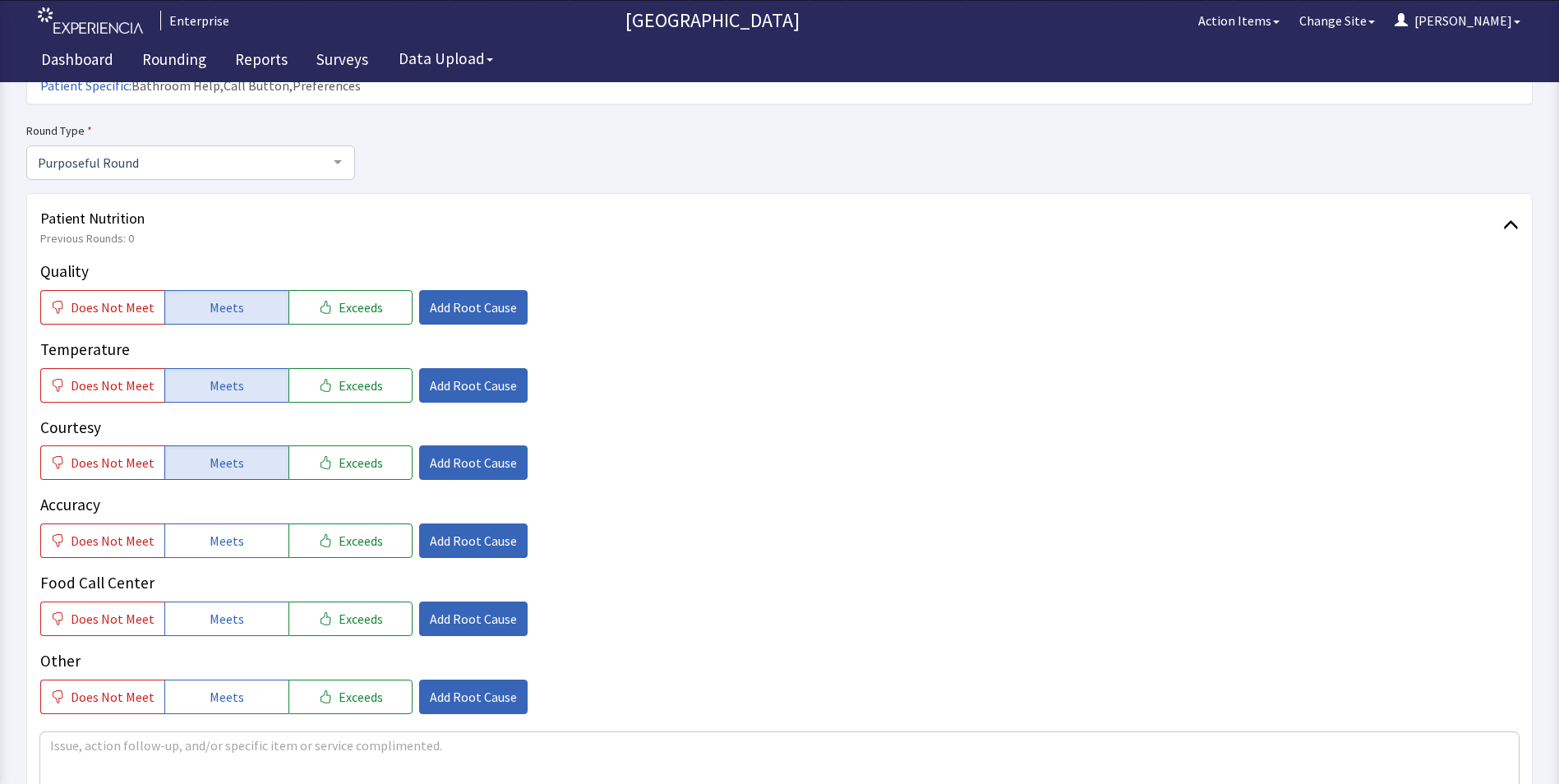
click at [231, 531] on span "Meets" at bounding box center [226, 540] width 34 height 19
click at [227, 601] on button "Meets" at bounding box center [226, 618] width 125 height 34
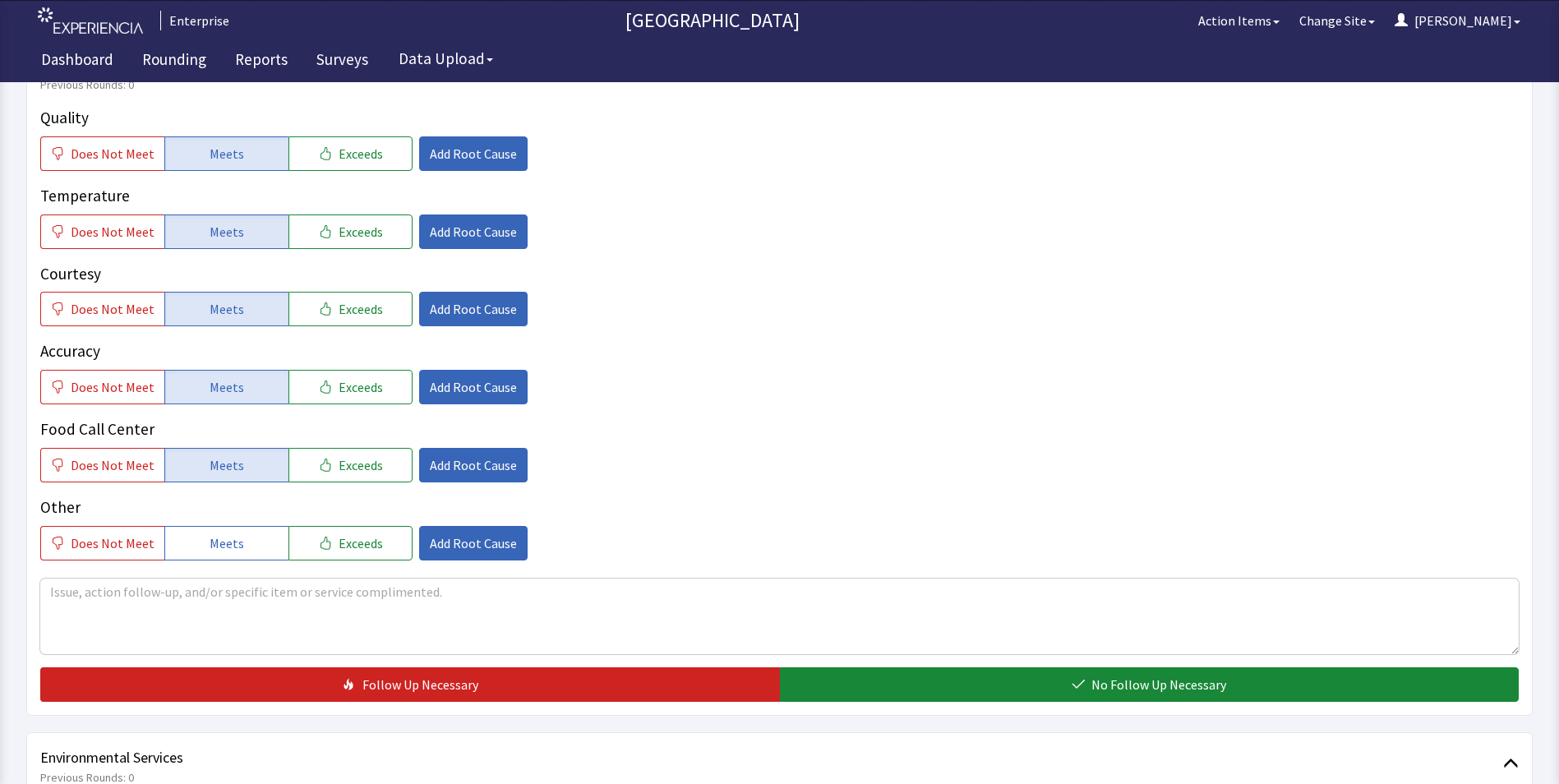
scroll to position [493, 0]
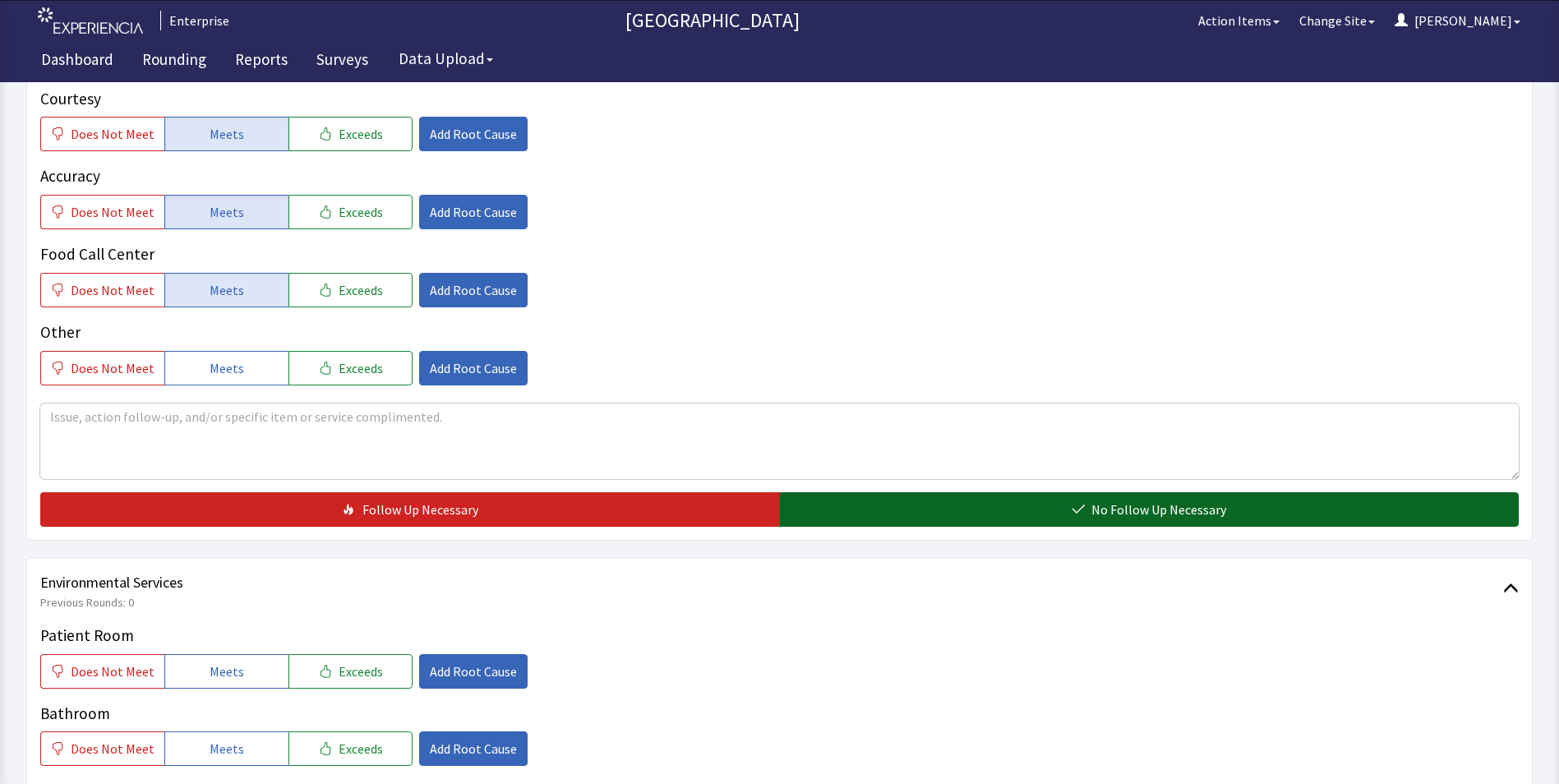
click at [829, 494] on button "No Follow Up Necessary" at bounding box center [1149, 509] width 739 height 34
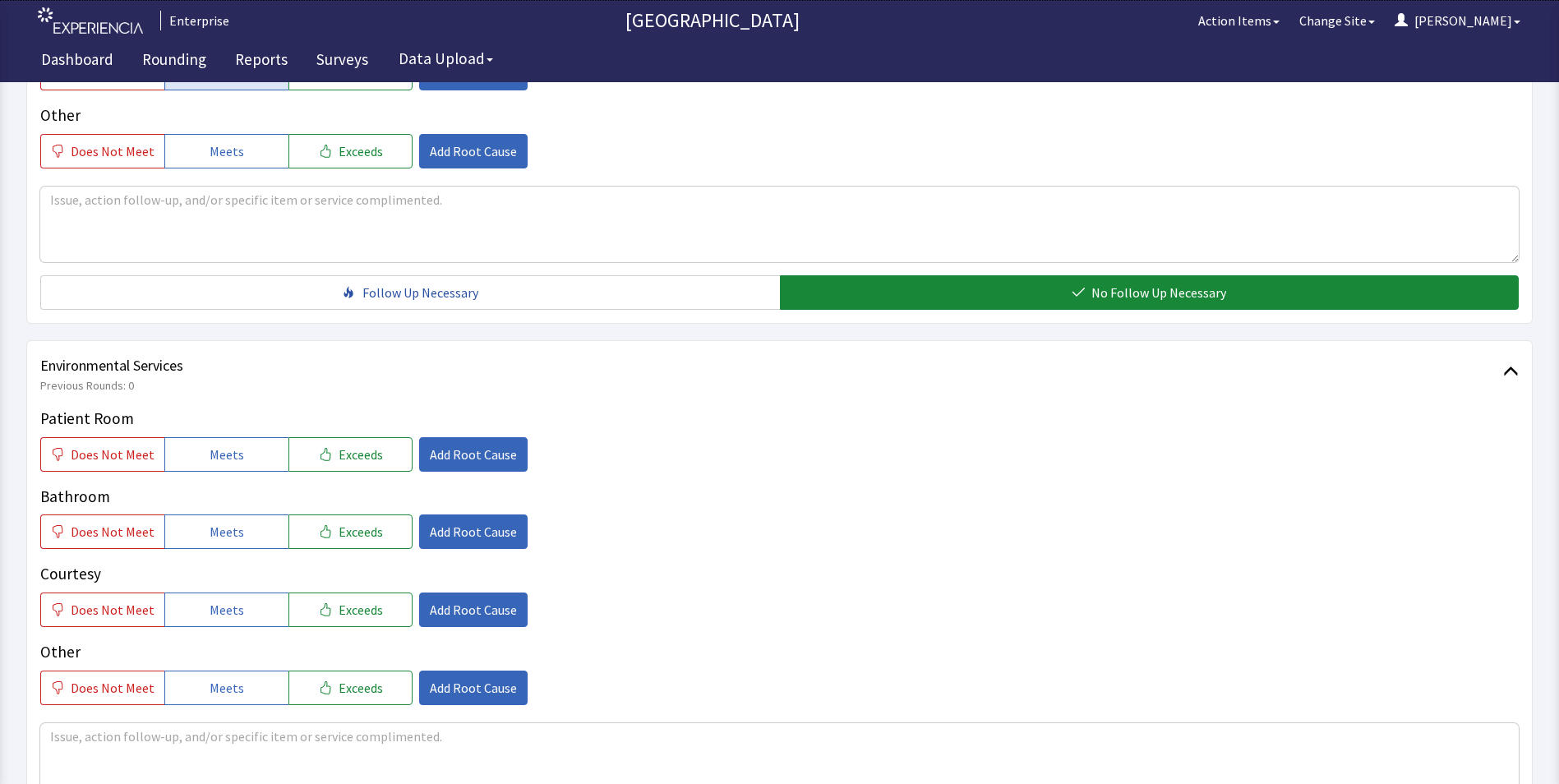
scroll to position [822, 0]
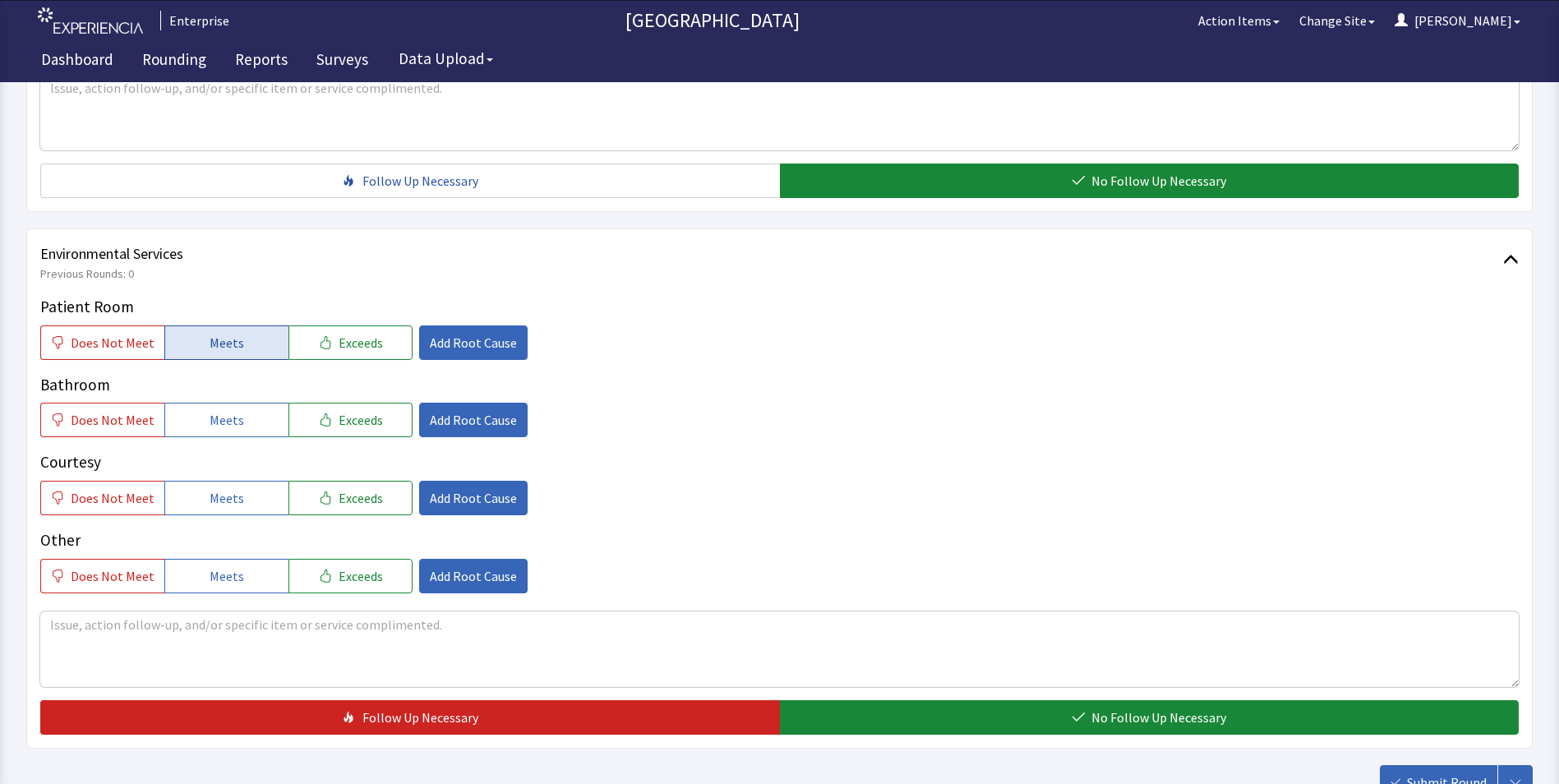
click at [186, 325] on button "Meets" at bounding box center [226, 342] width 125 height 34
drag, startPoint x: 212, startPoint y: 396, endPoint x: 224, endPoint y: 437, distance: 42.7
click at [214, 410] on span "Meets" at bounding box center [226, 419] width 34 height 19
click at [220, 480] on button "Meets" at bounding box center [226, 497] width 125 height 34
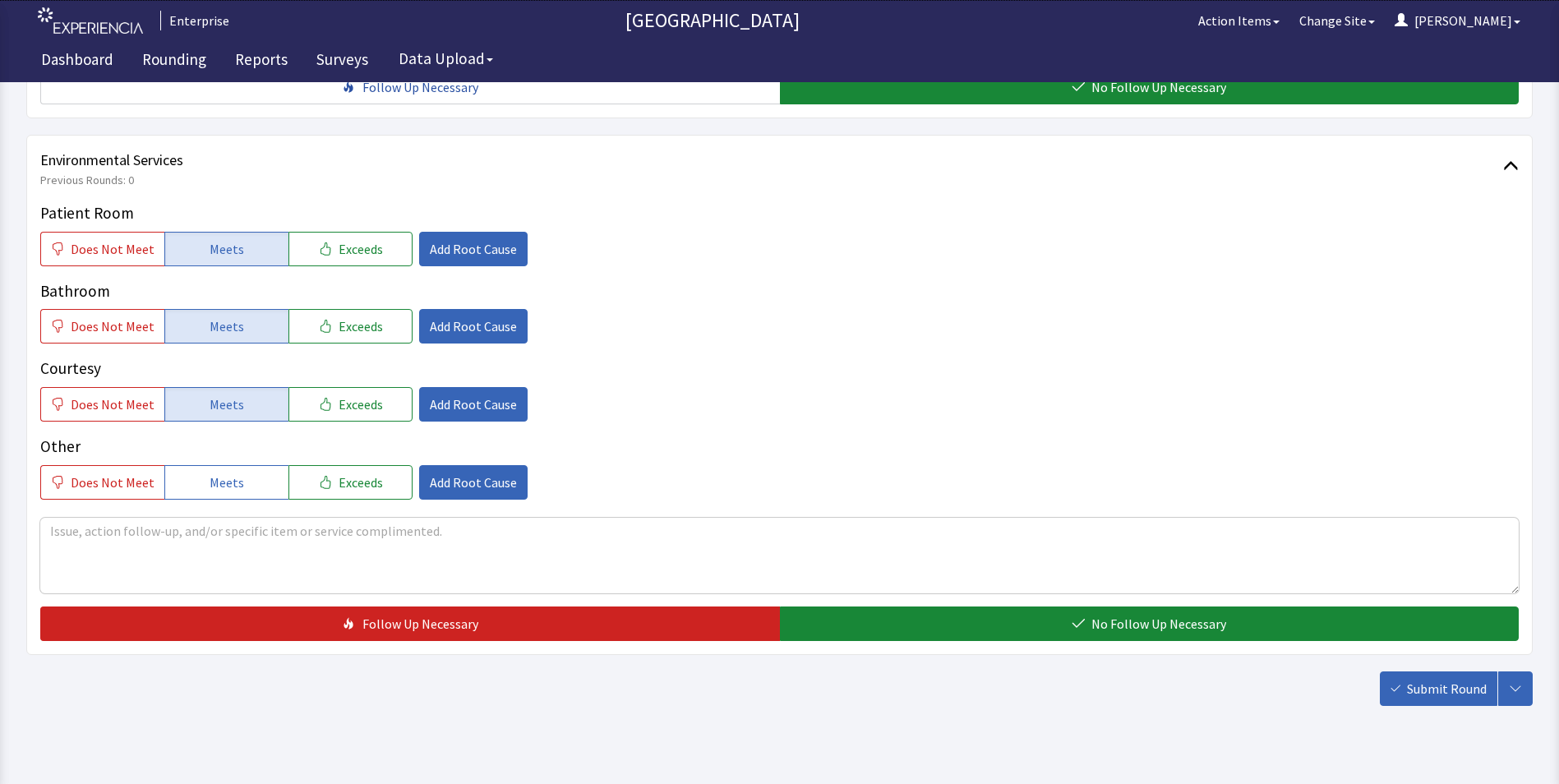
scroll to position [917, 0]
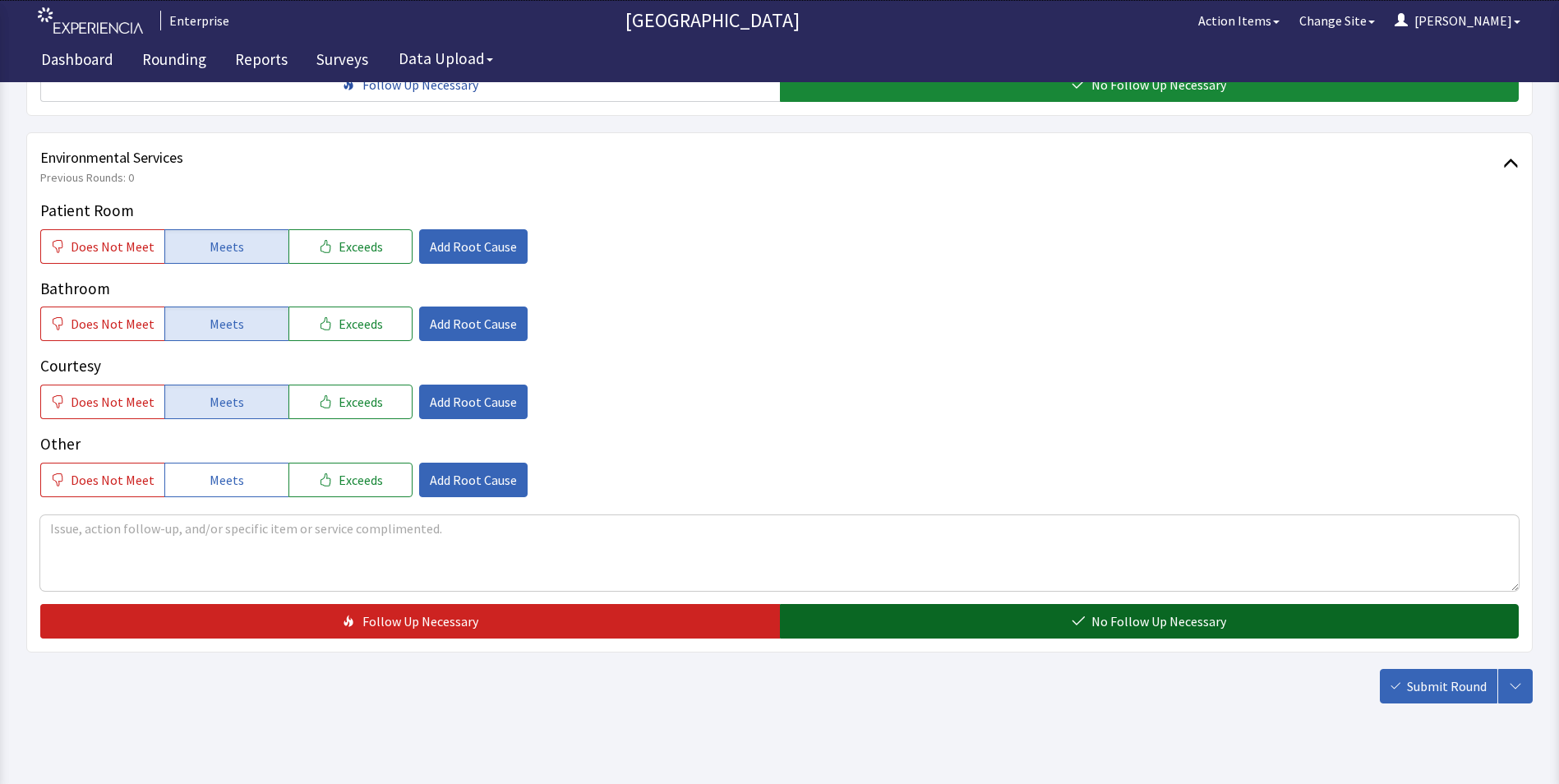
click at [923, 605] on button "No Follow Up Necessary" at bounding box center [1149, 621] width 739 height 34
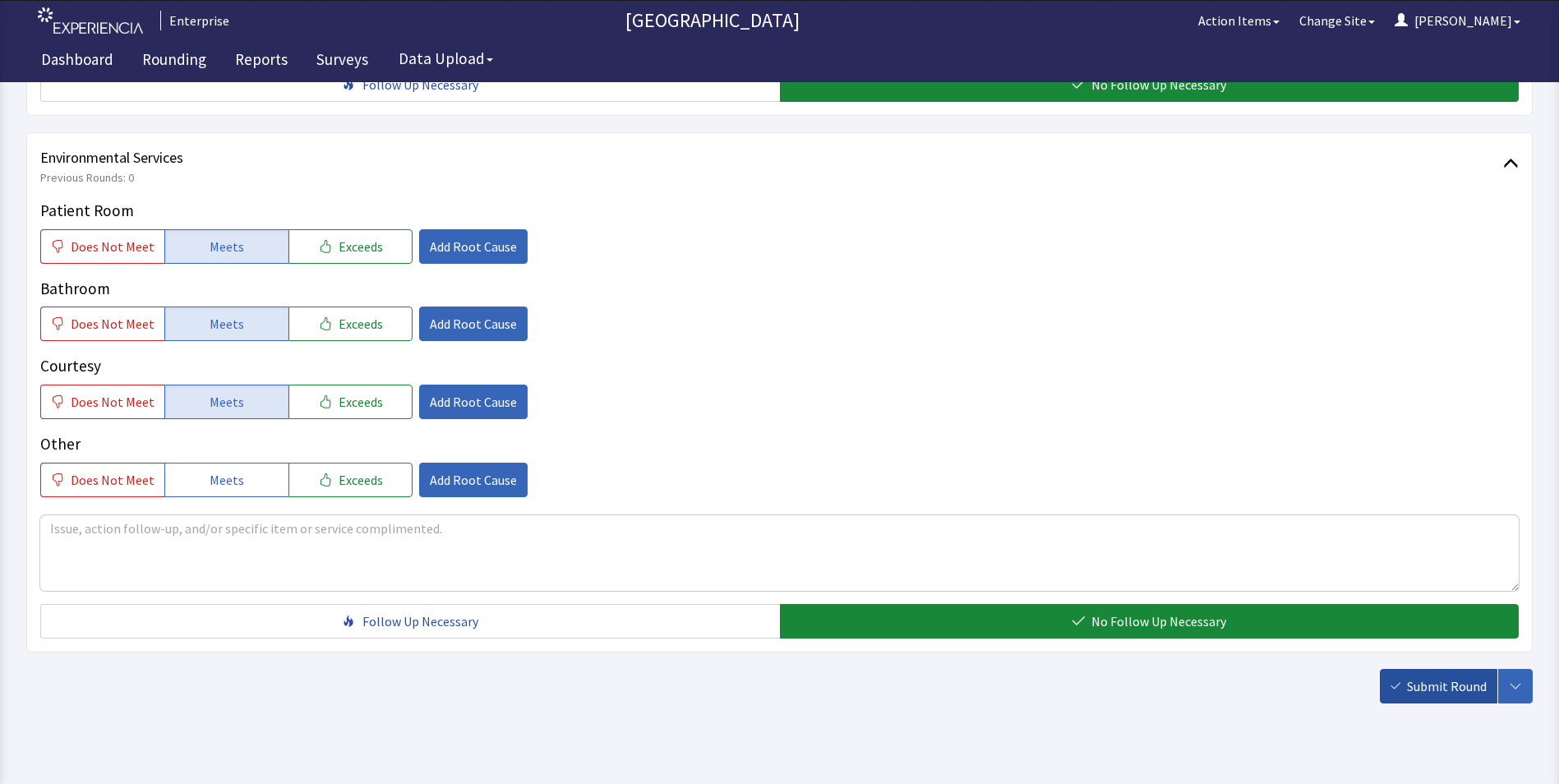
click at [1432, 676] on span "Submit Round" at bounding box center [1447, 686] width 79 height 19
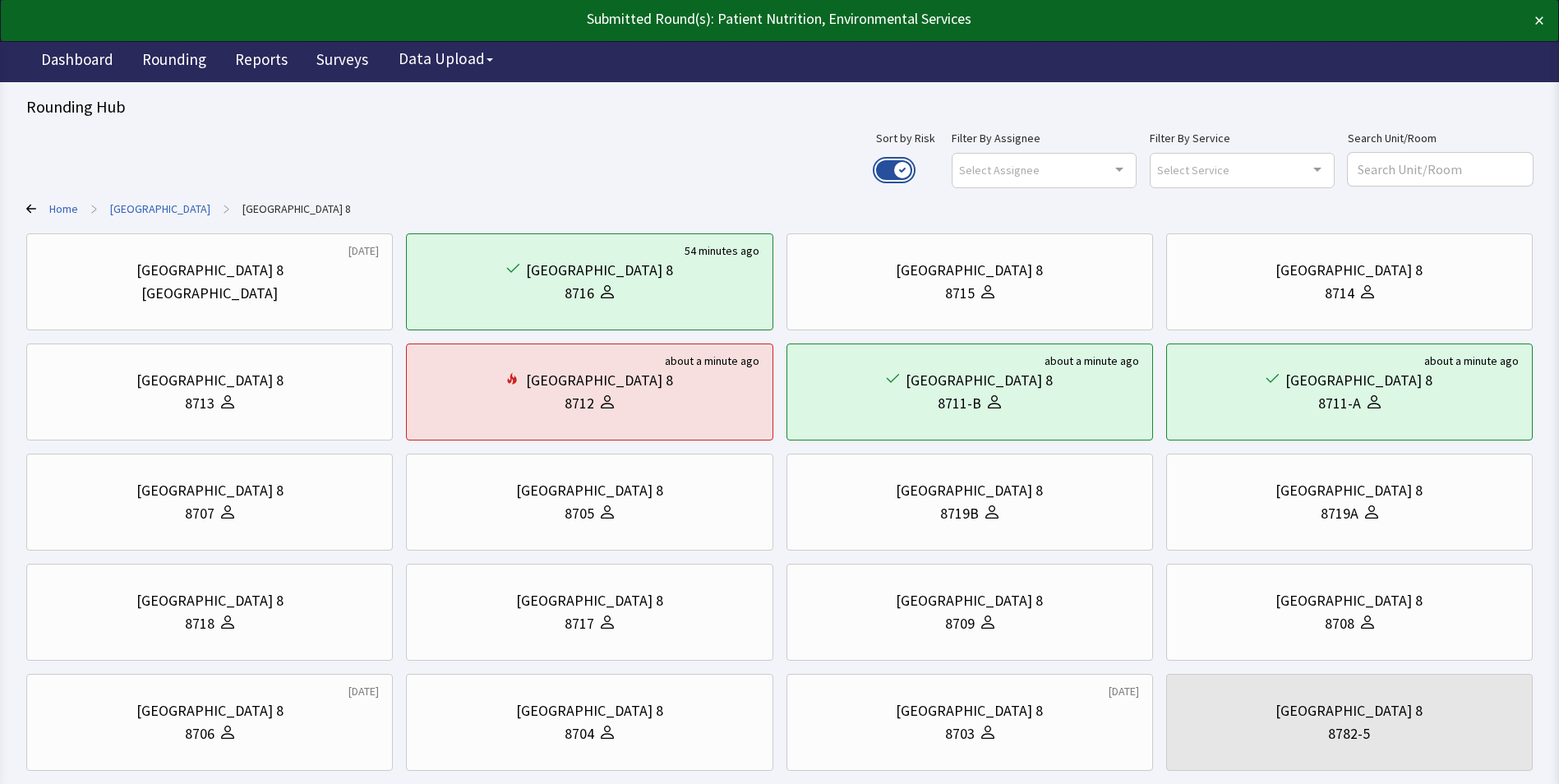
click at [912, 163] on button "Use setting" at bounding box center [894, 170] width 36 height 19
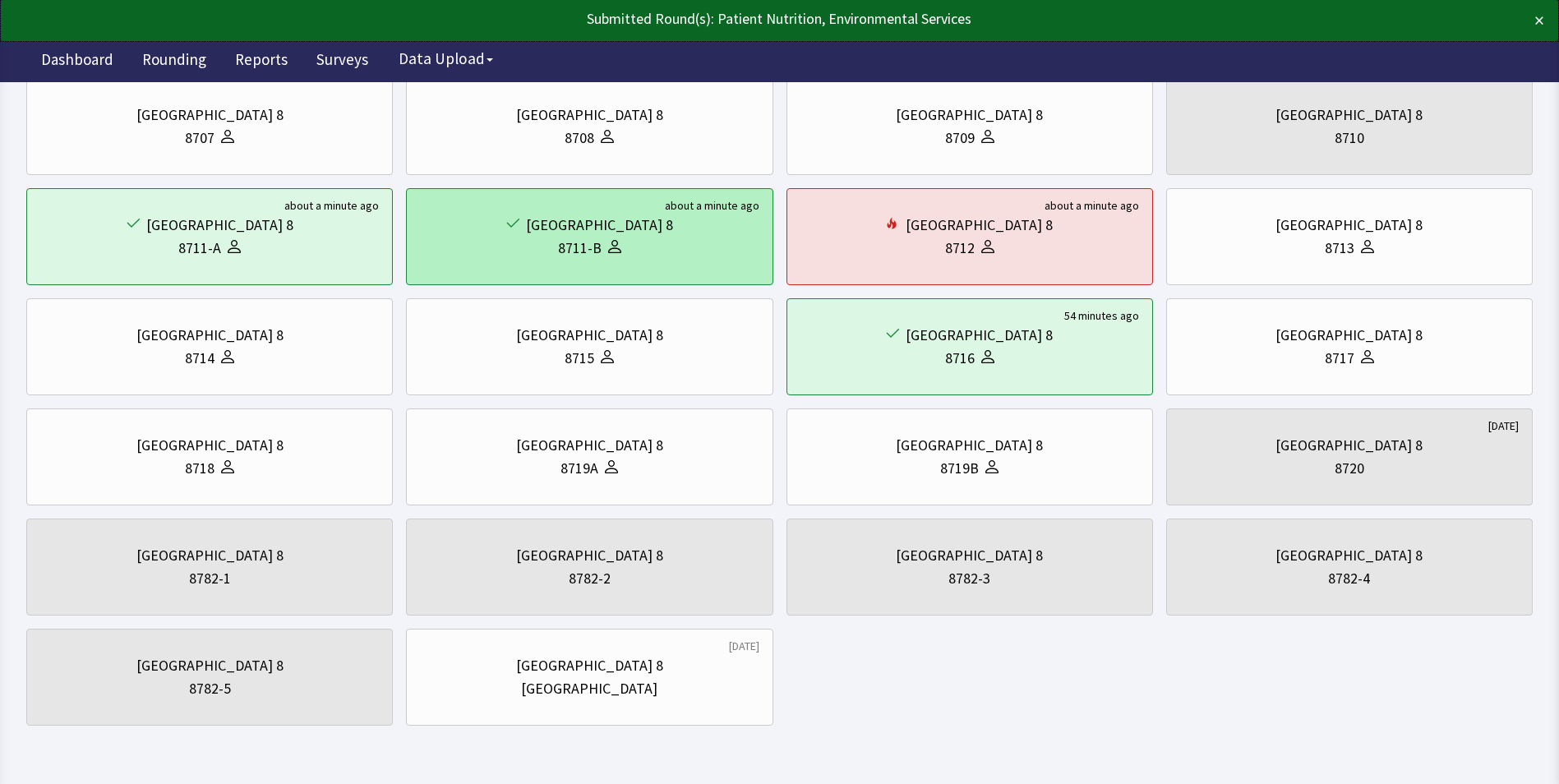
scroll to position [315, 0]
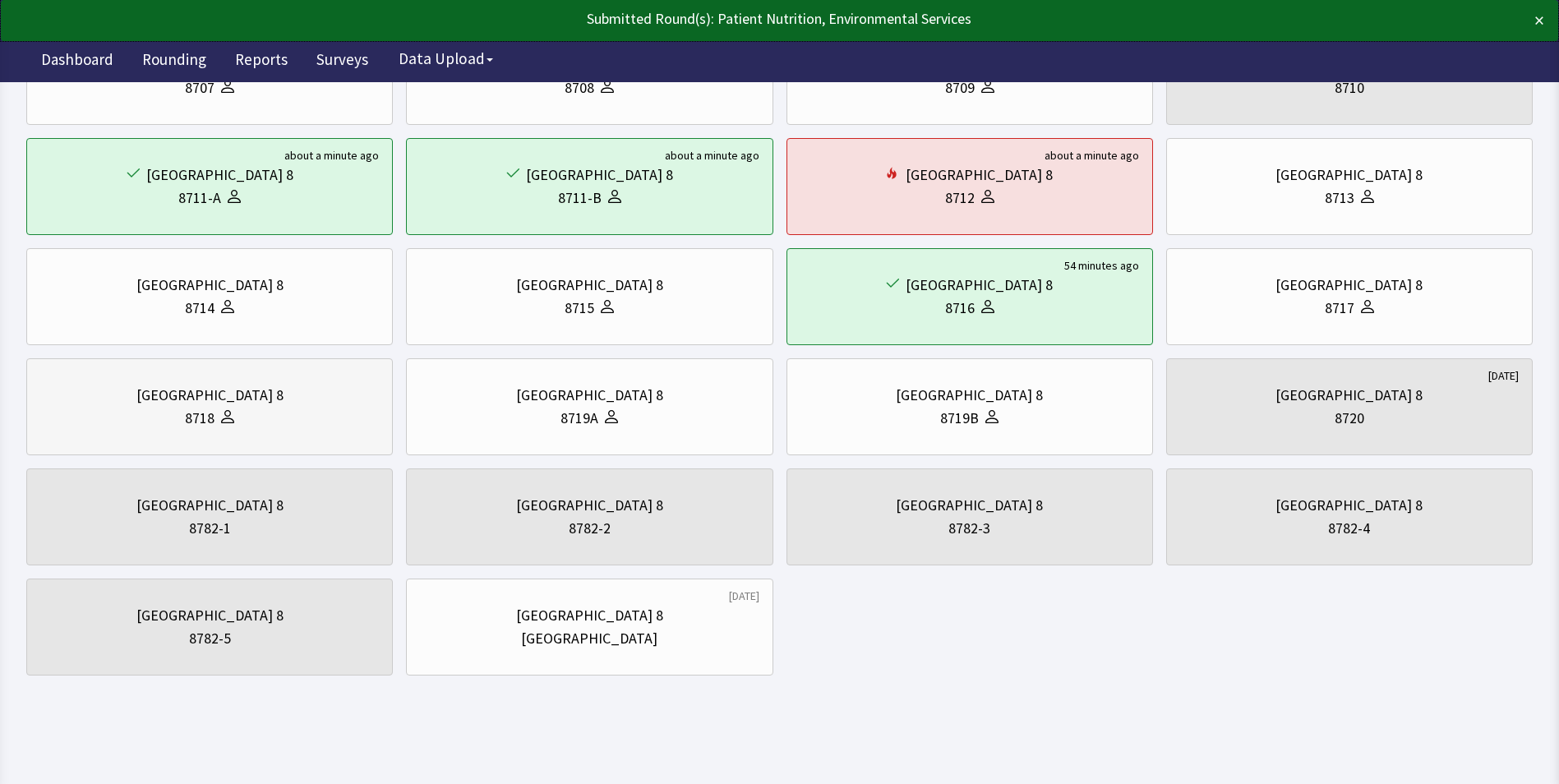
click at [302, 412] on div "8718" at bounding box center [209, 418] width 338 height 23
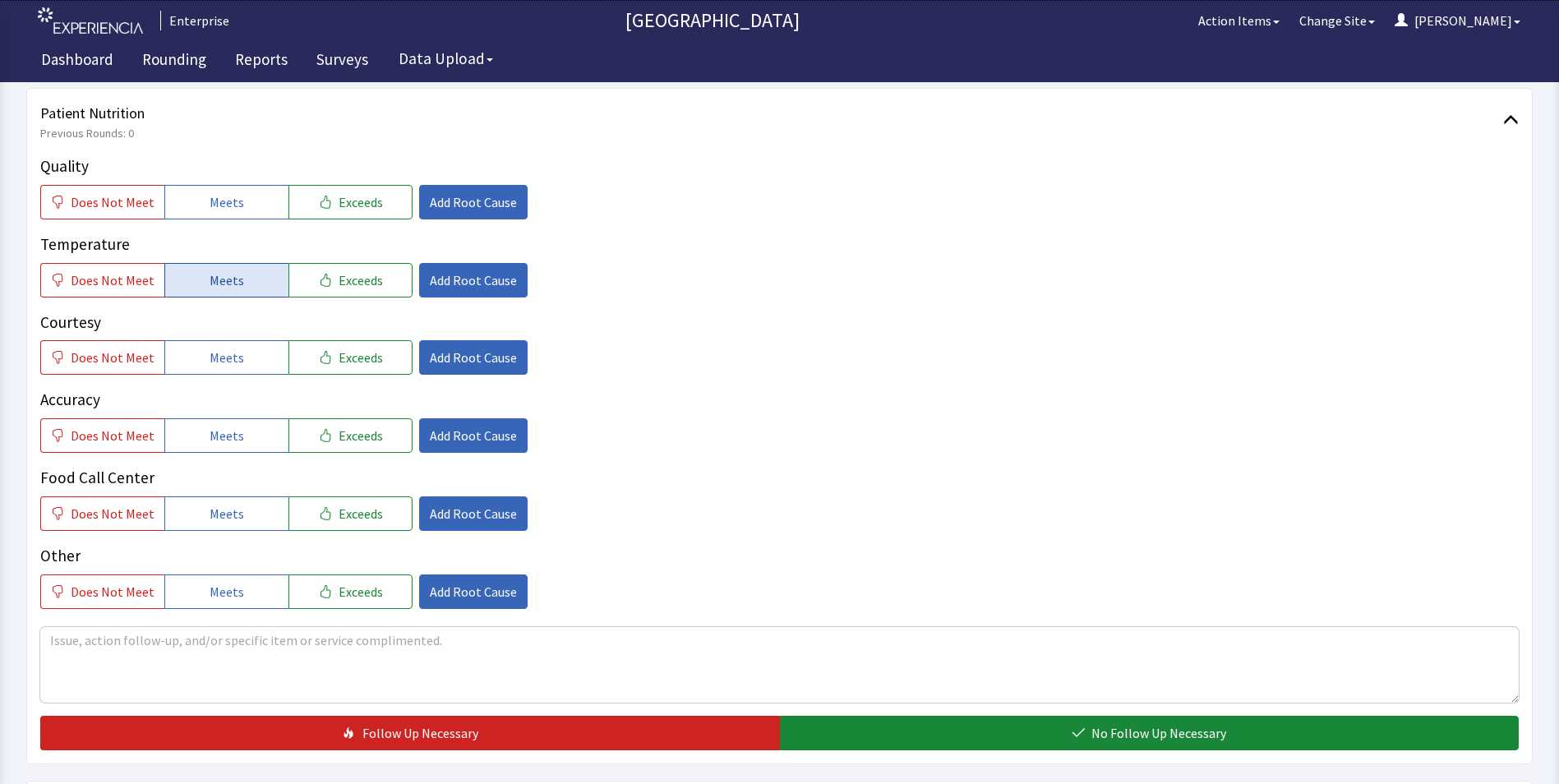
scroll to position [246, 0]
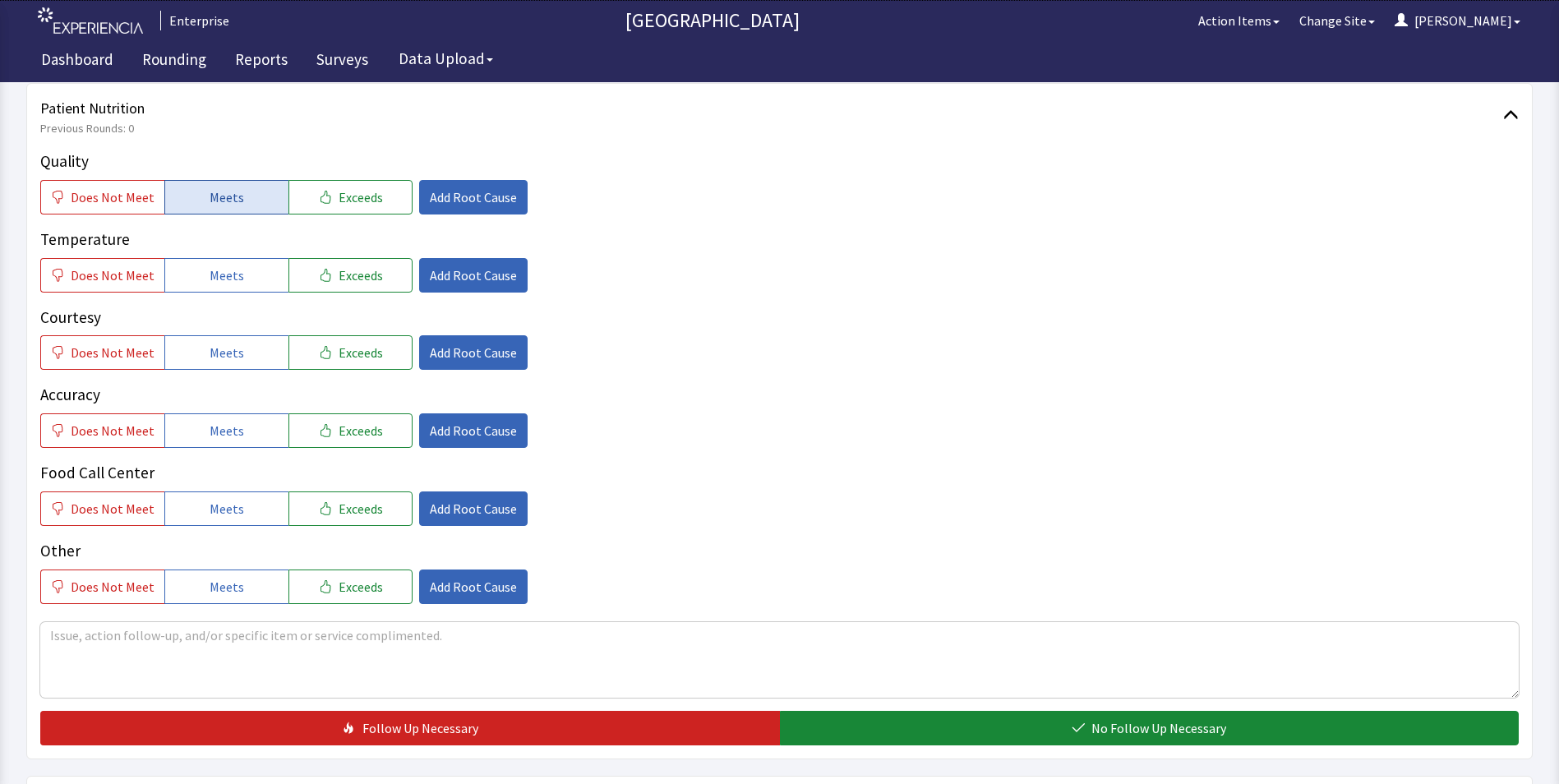
click at [207, 185] on button "Meets" at bounding box center [226, 197] width 125 height 34
click at [218, 268] on span "Meets" at bounding box center [226, 275] width 34 height 19
drag, startPoint x: 223, startPoint y: 356, endPoint x: 222, endPoint y: 399, distance: 43.0
click at [223, 357] on span "Meets" at bounding box center [226, 352] width 34 height 19
drag, startPoint x: 217, startPoint y: 426, endPoint x: 210, endPoint y: 487, distance: 61.4
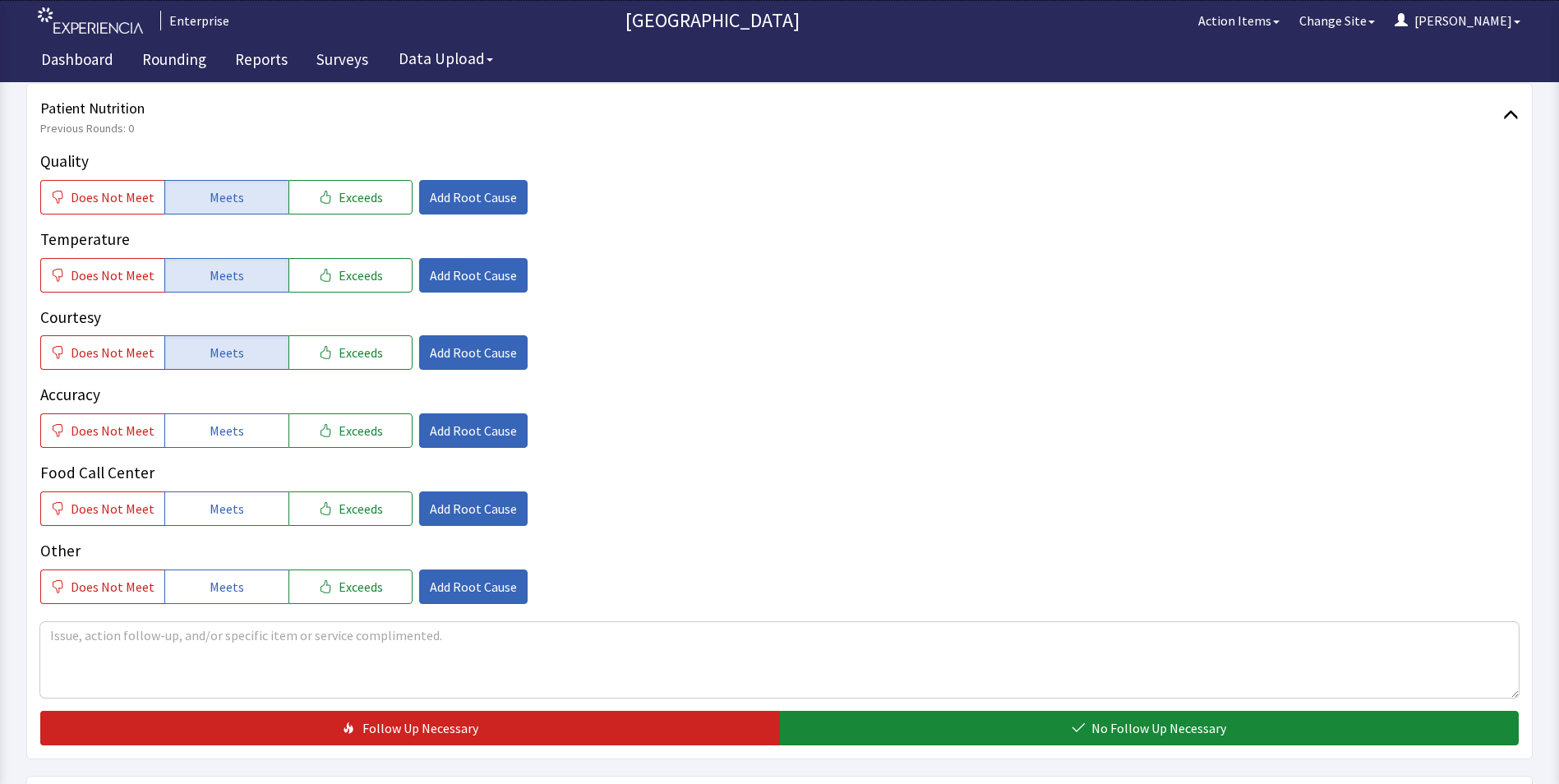
click at [213, 446] on button "Meets" at bounding box center [226, 430] width 125 height 34
drag, startPoint x: 211, startPoint y: 501, endPoint x: 243, endPoint y: 451, distance: 59.4
click at [211, 502] on span "Meets" at bounding box center [226, 509] width 34 height 19
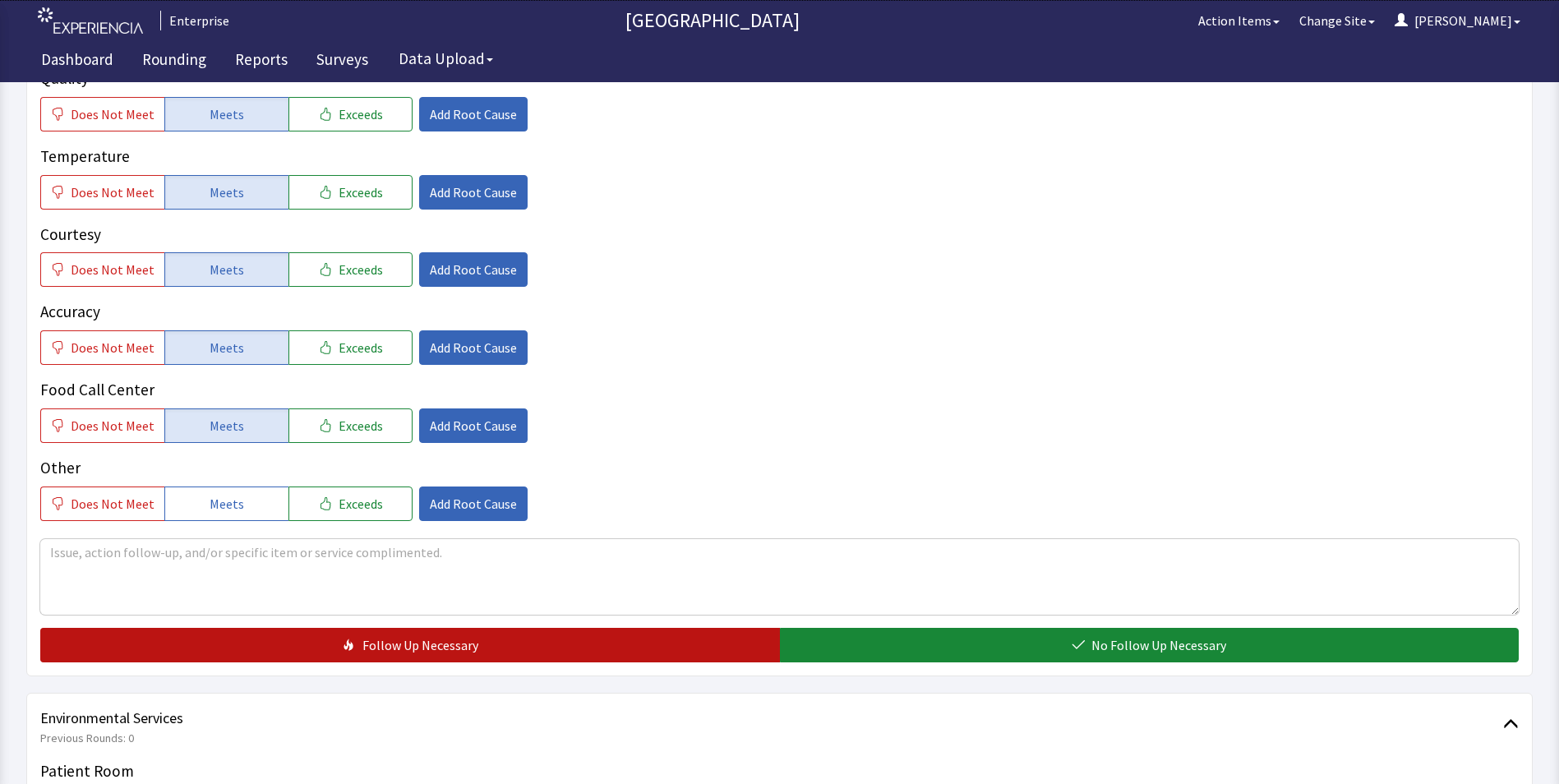
scroll to position [493, 0]
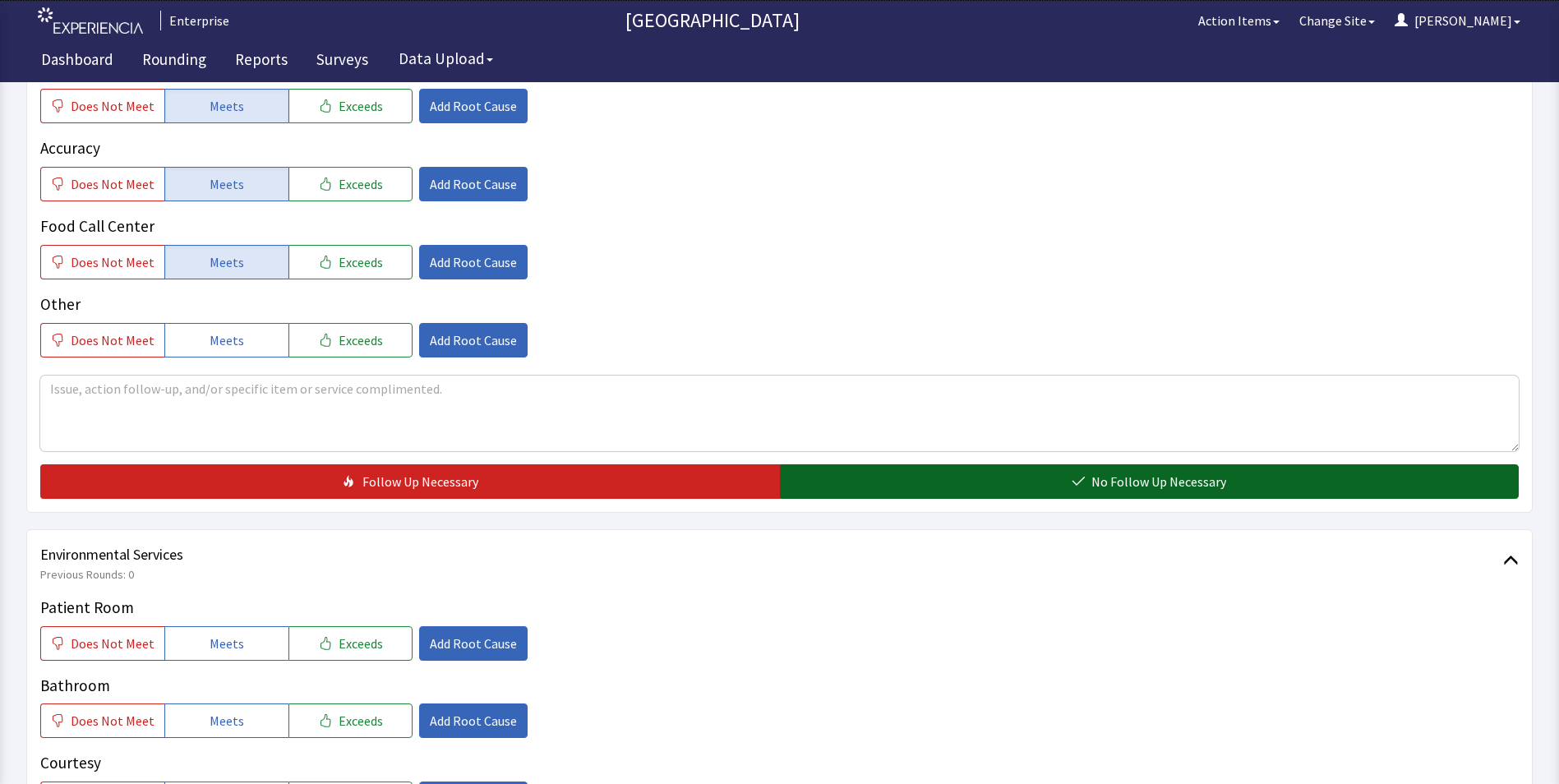
click at [942, 486] on button "No Follow Up Necessary" at bounding box center [1149, 481] width 739 height 34
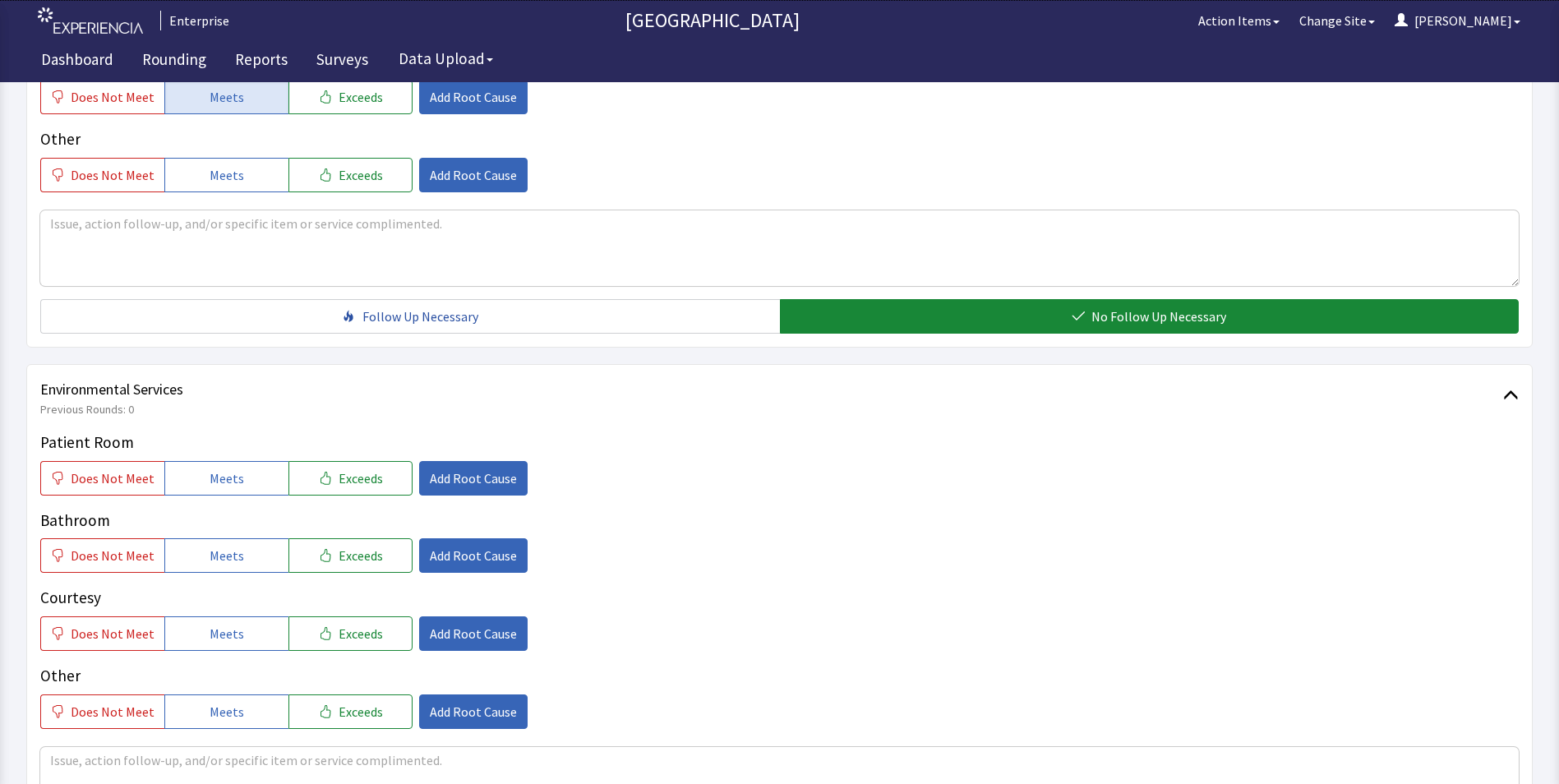
scroll to position [904, 0]
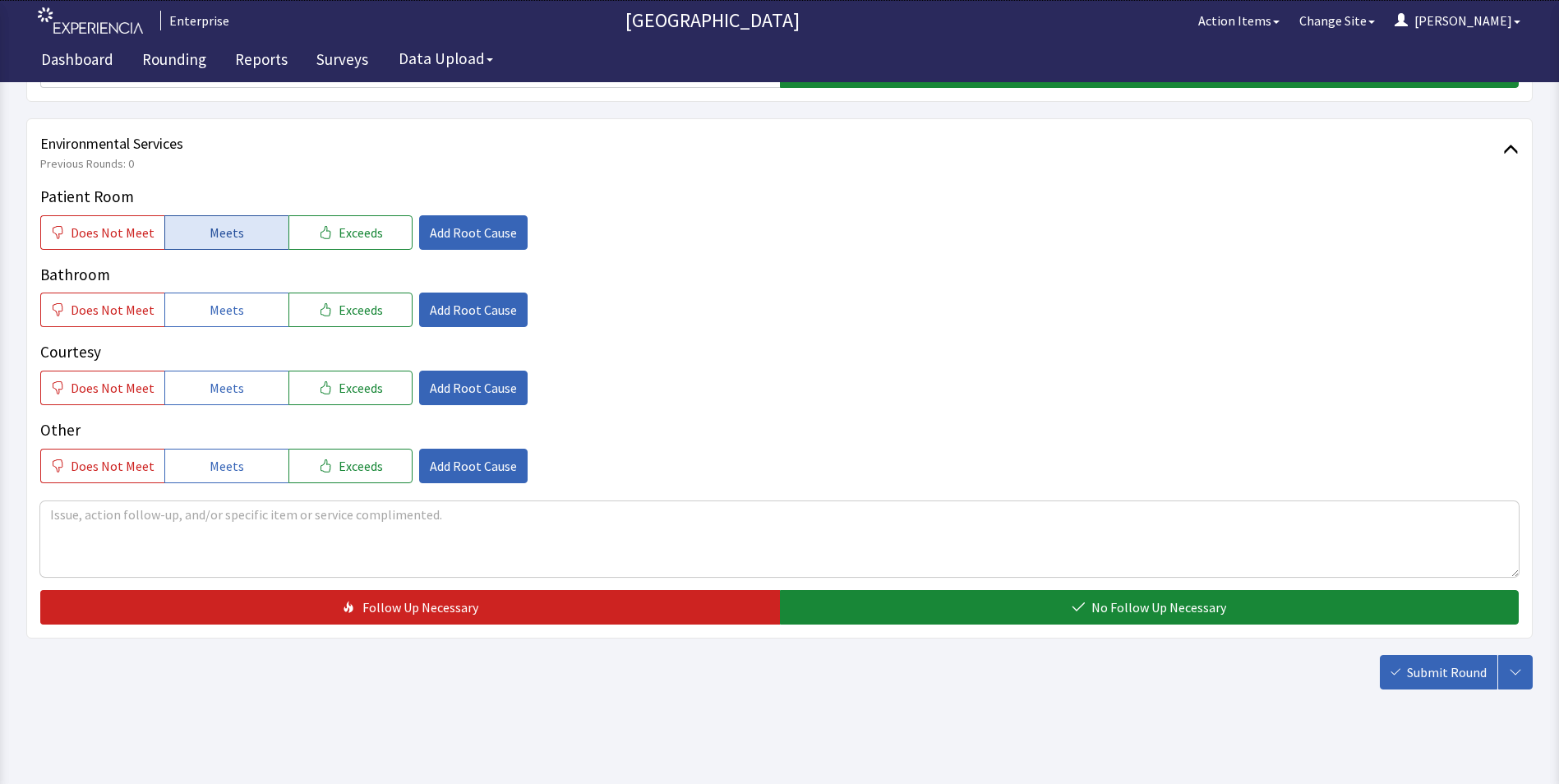
click at [209, 230] on span "Meets" at bounding box center [226, 232] width 34 height 19
click at [209, 314] on span "Meets" at bounding box center [226, 310] width 34 height 19
drag, startPoint x: 219, startPoint y: 388, endPoint x: 396, endPoint y: 447, distance: 186.6
click at [225, 393] on span "Meets" at bounding box center [226, 388] width 34 height 19
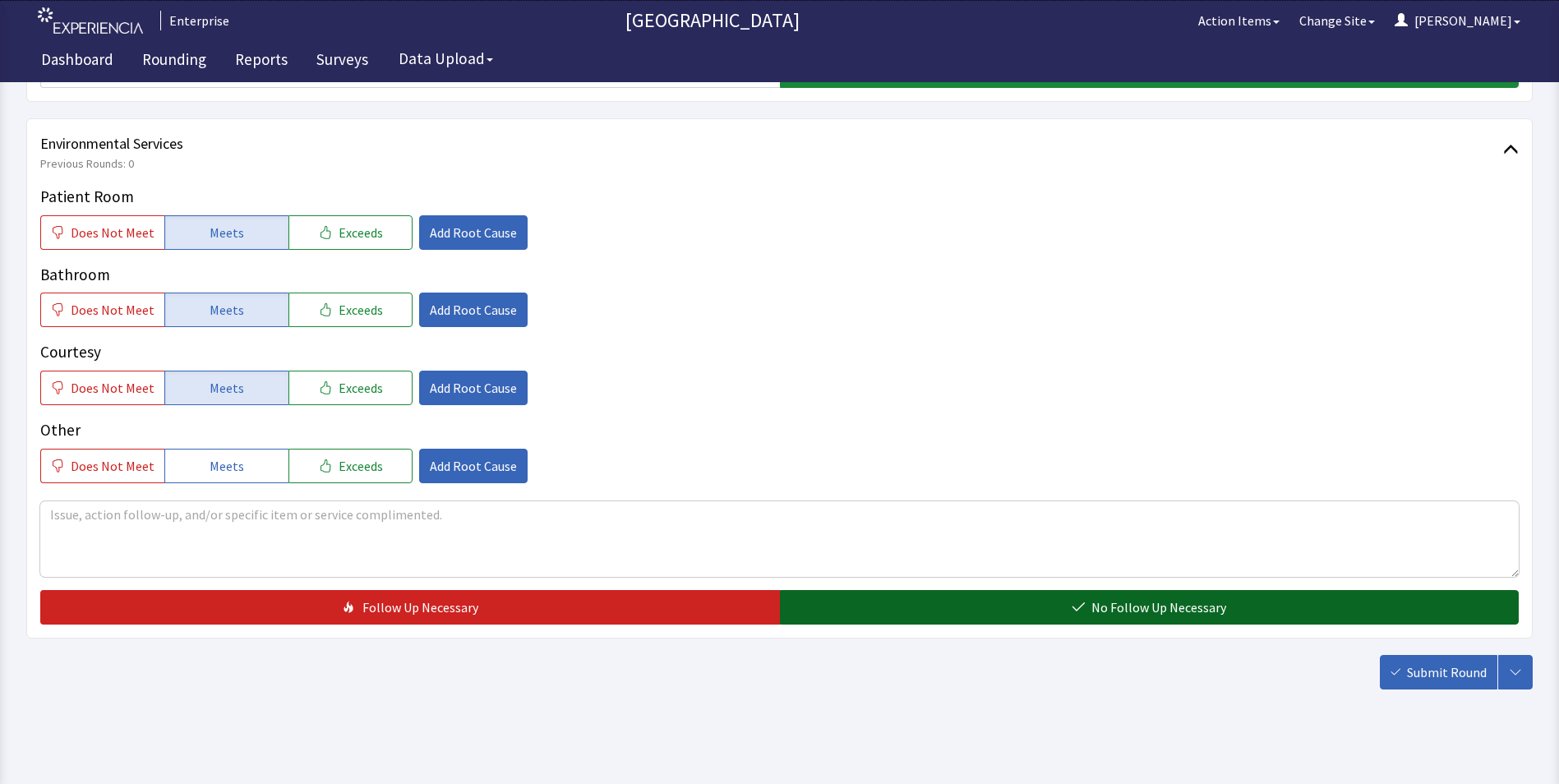
click at [858, 614] on button "No Follow Up Necessary" at bounding box center [1149, 607] width 739 height 34
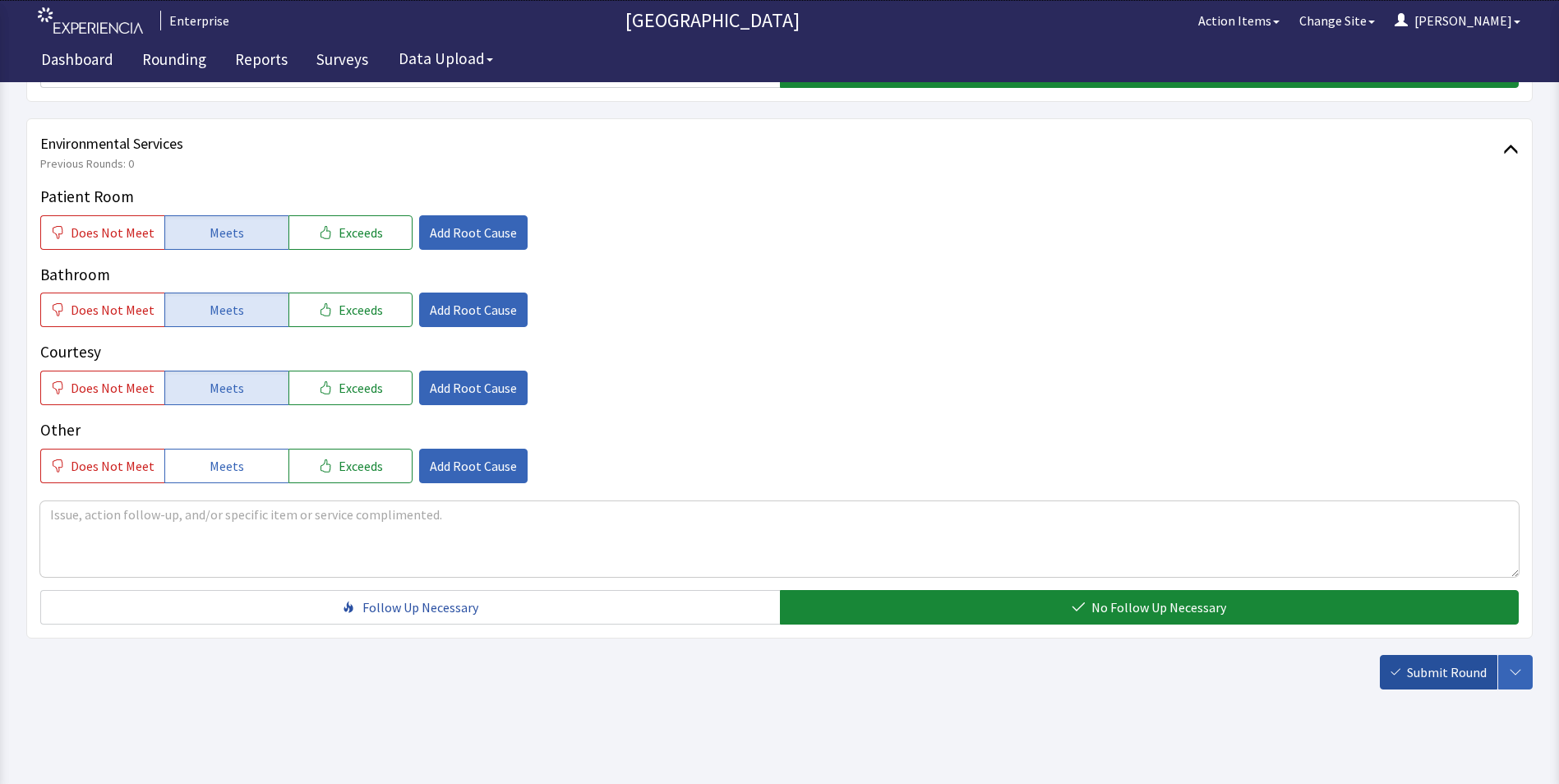
click at [1430, 667] on span "Submit Round" at bounding box center [1447, 672] width 79 height 19
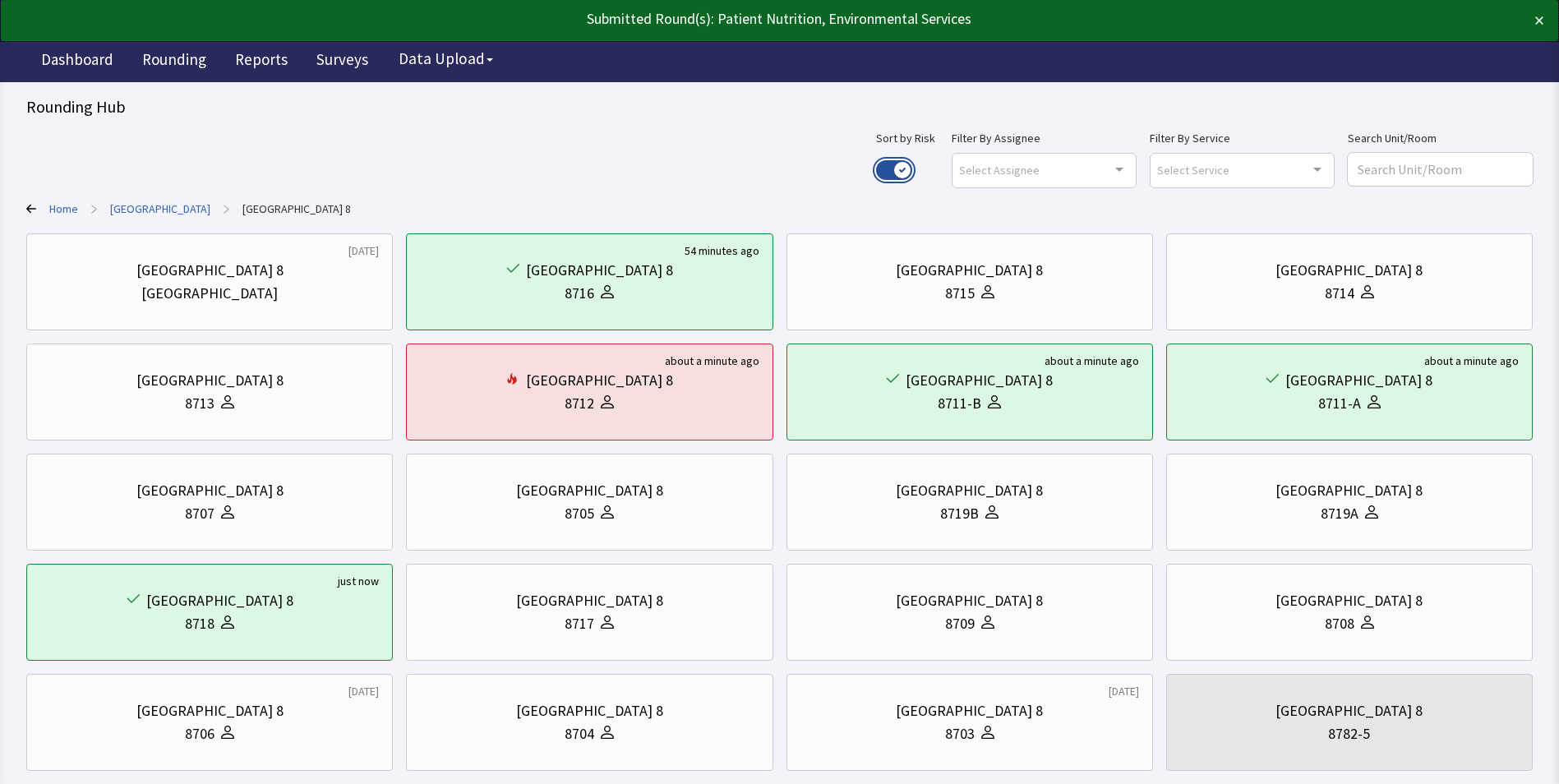
click at [912, 170] on button "Use setting" at bounding box center [894, 170] width 36 height 19
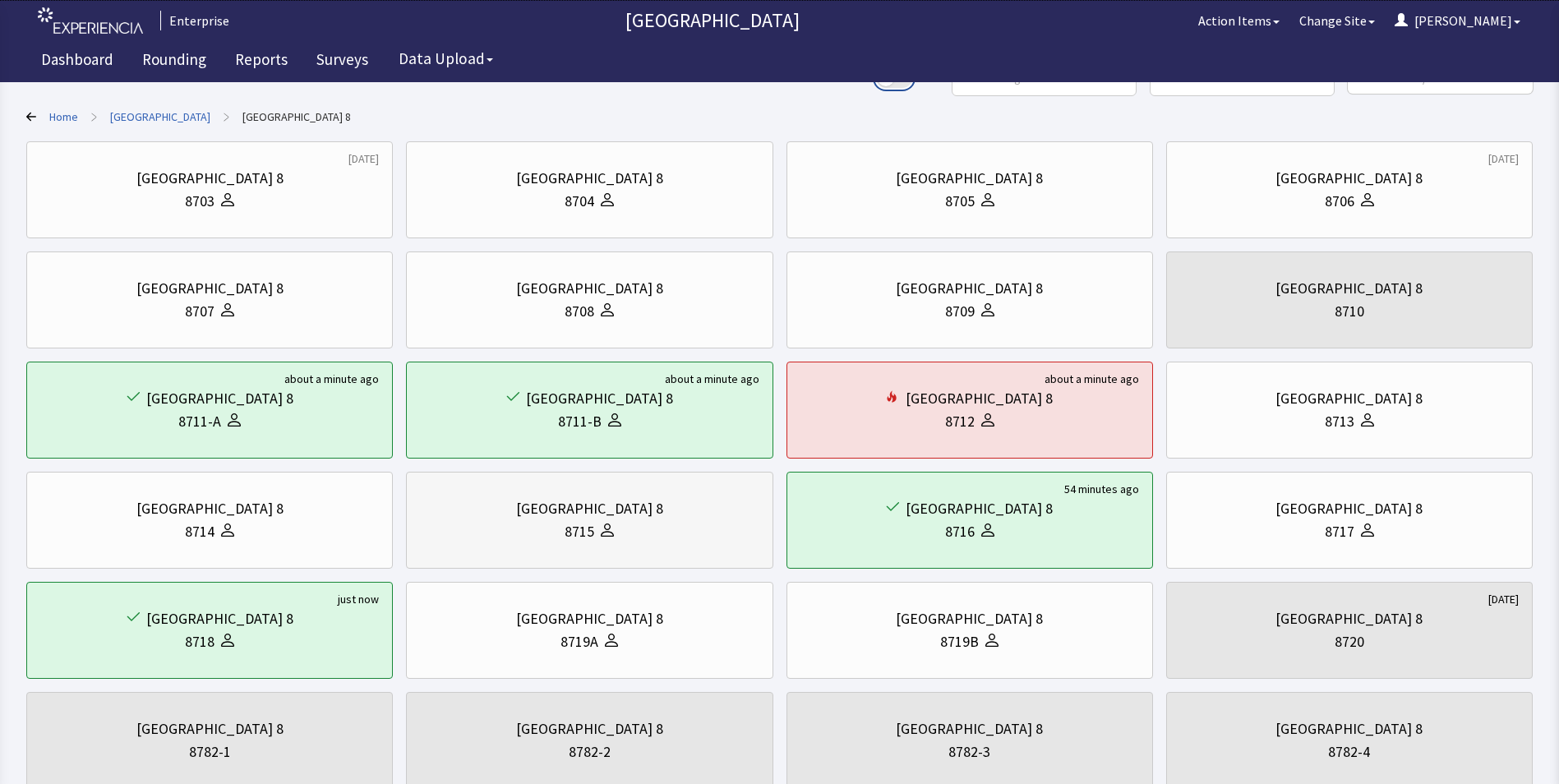
scroll to position [69, 0]
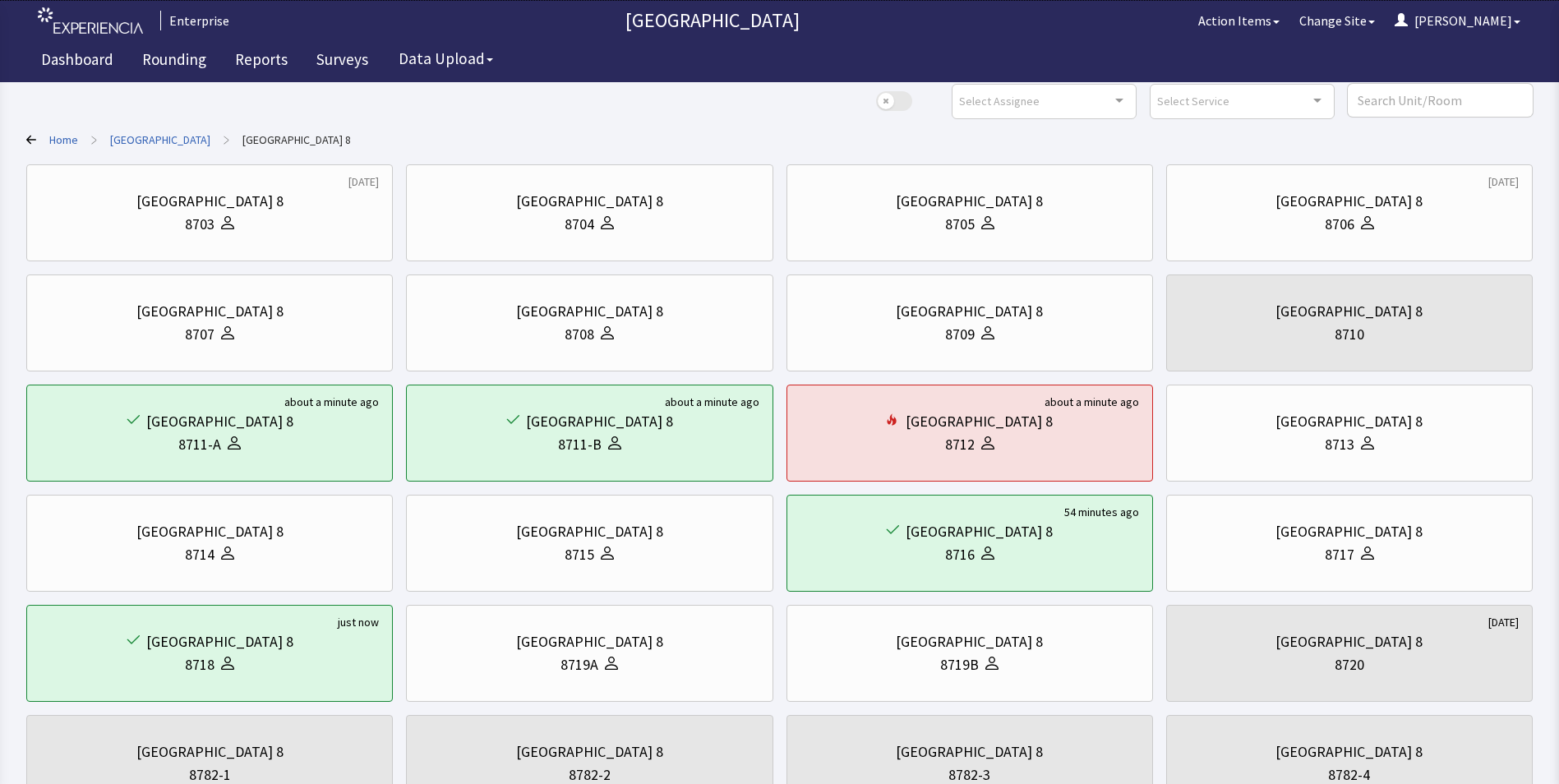
click at [143, 141] on link "[GEOGRAPHIC_DATA]" at bounding box center [161, 139] width 101 height 17
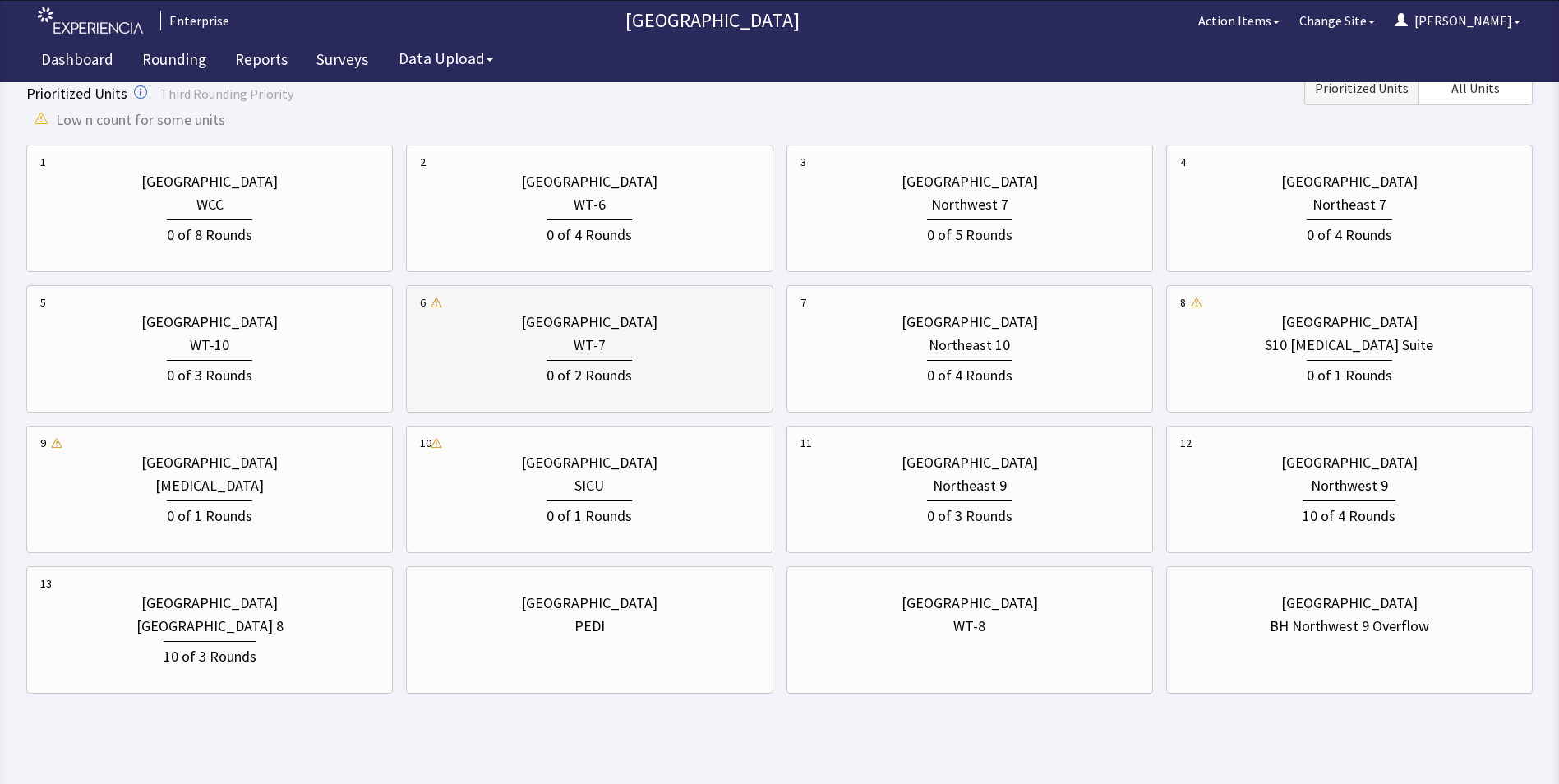
scroll to position [521, 0]
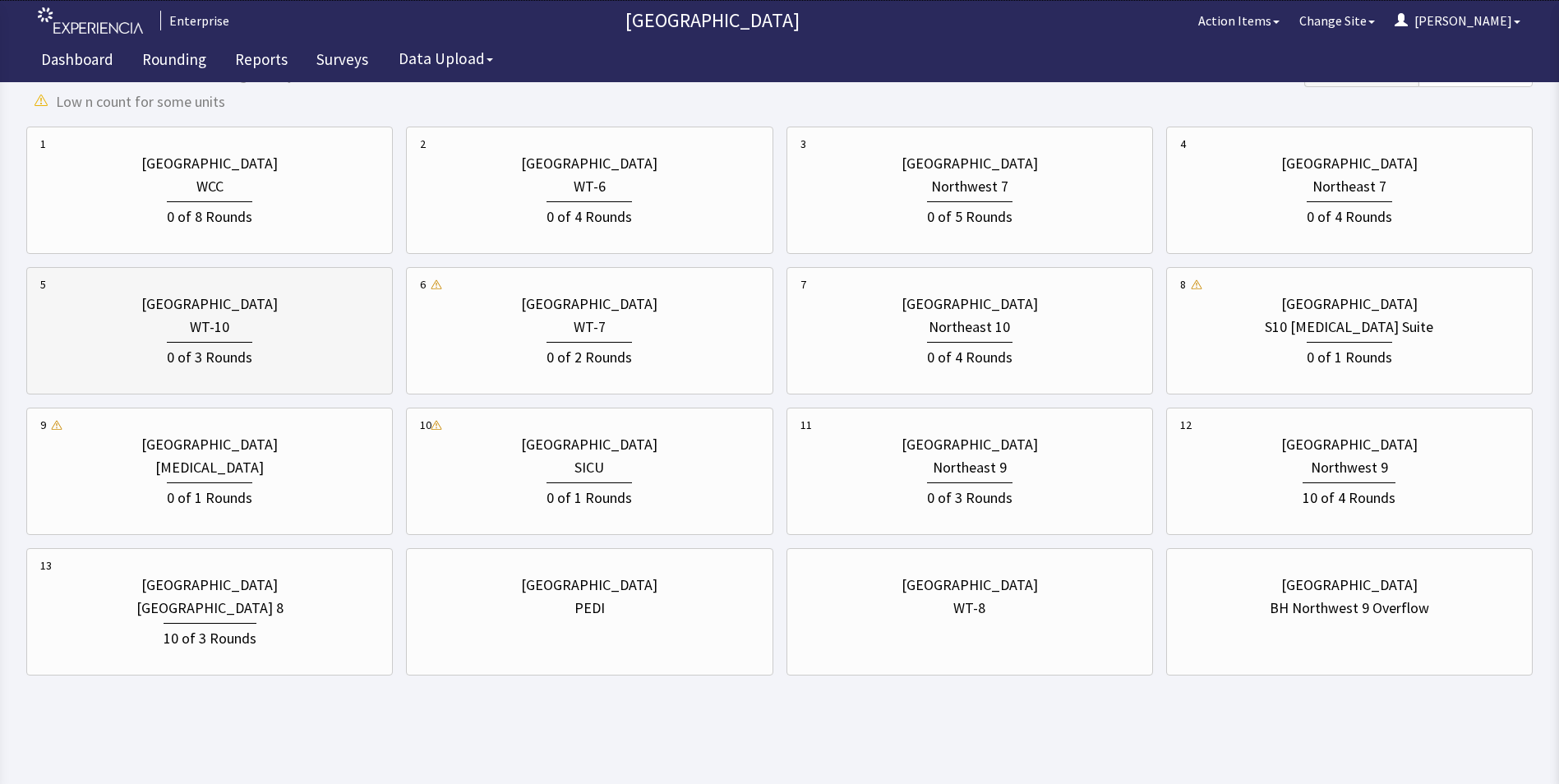
click at [245, 328] on div "WT-10" at bounding box center [209, 327] width 338 height 23
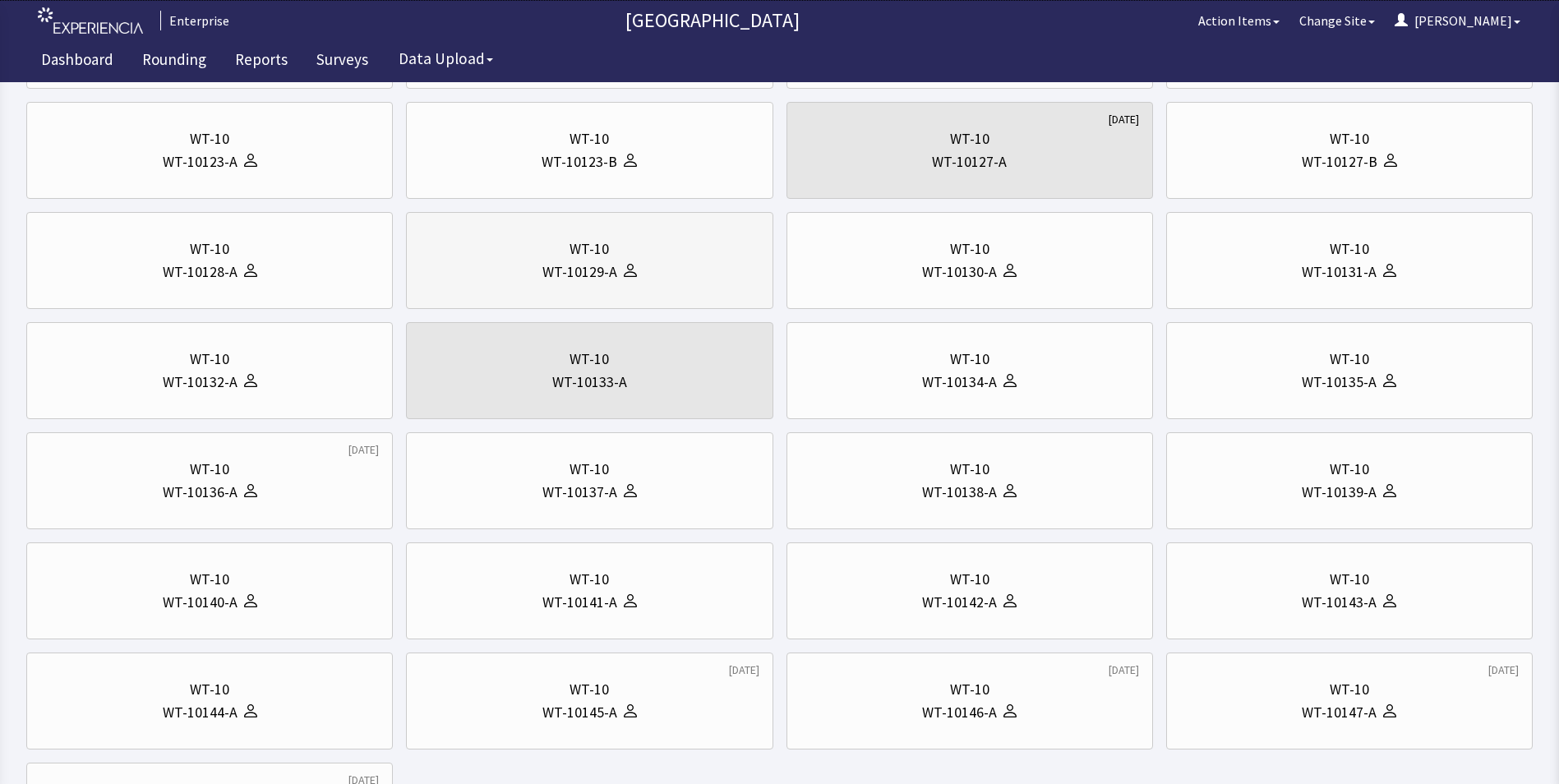
scroll to position [246, 0]
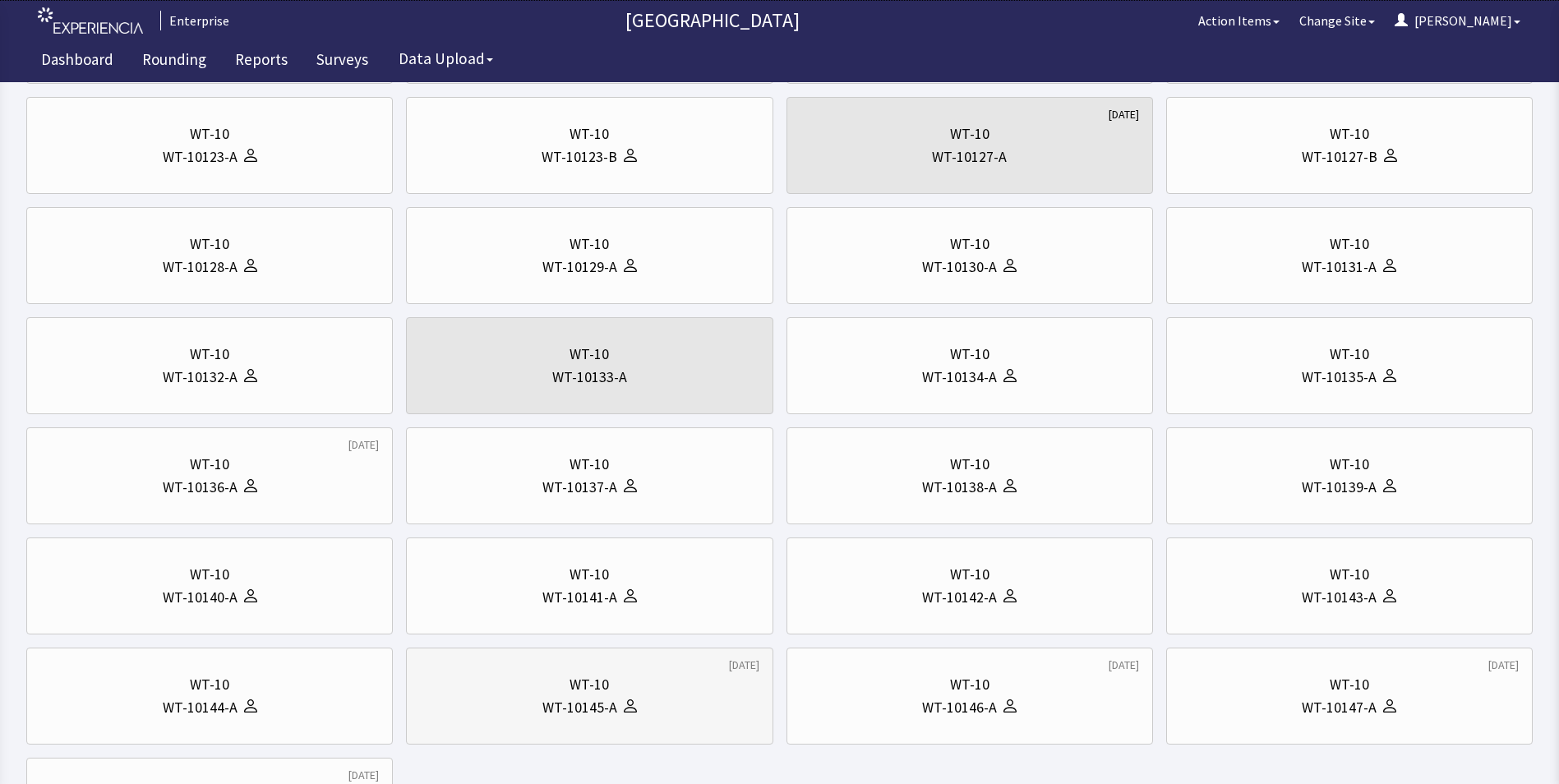
click at [562, 679] on div "WT-10" at bounding box center [589, 684] width 338 height 23
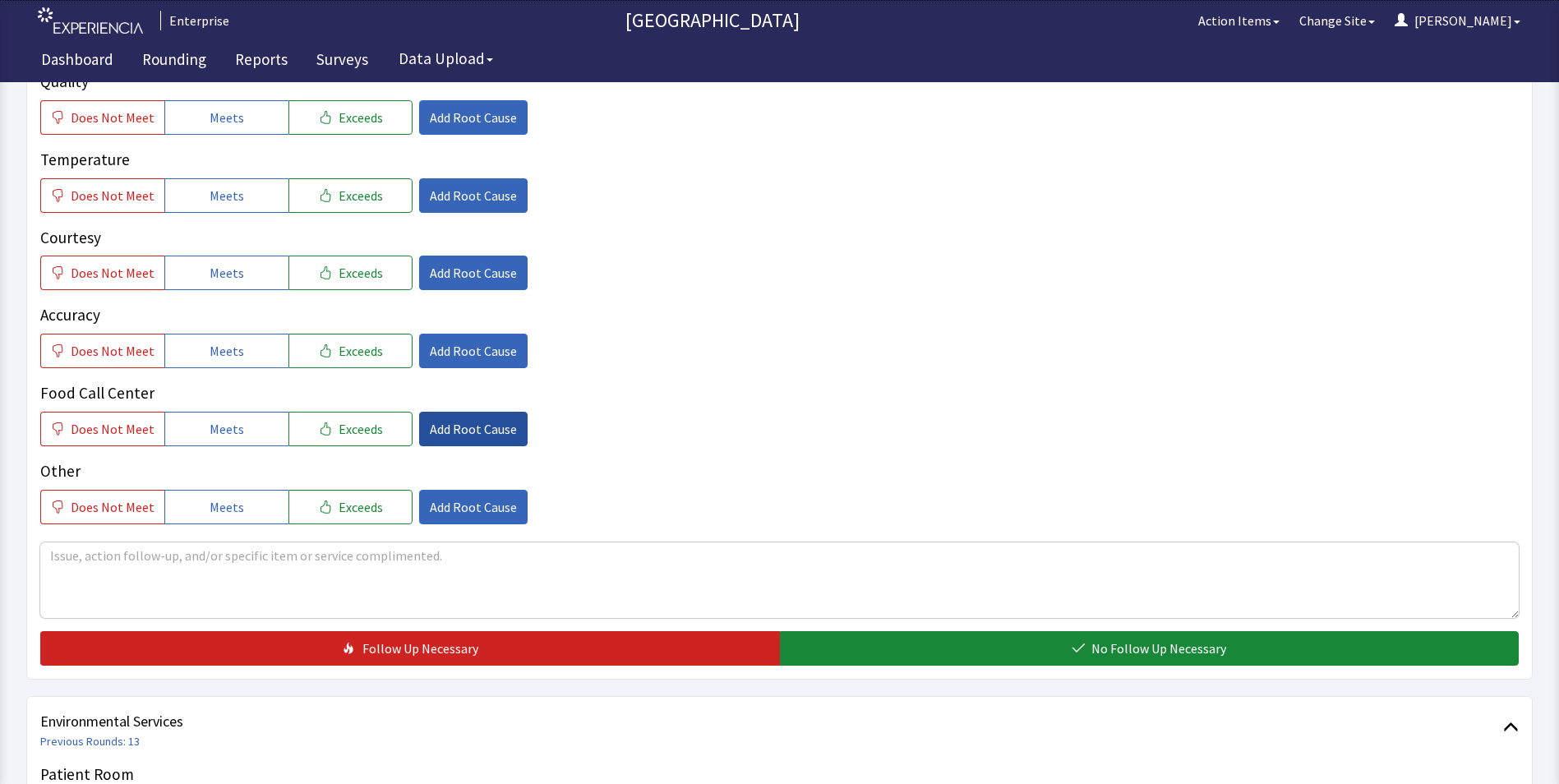
scroll to position [328, 0]
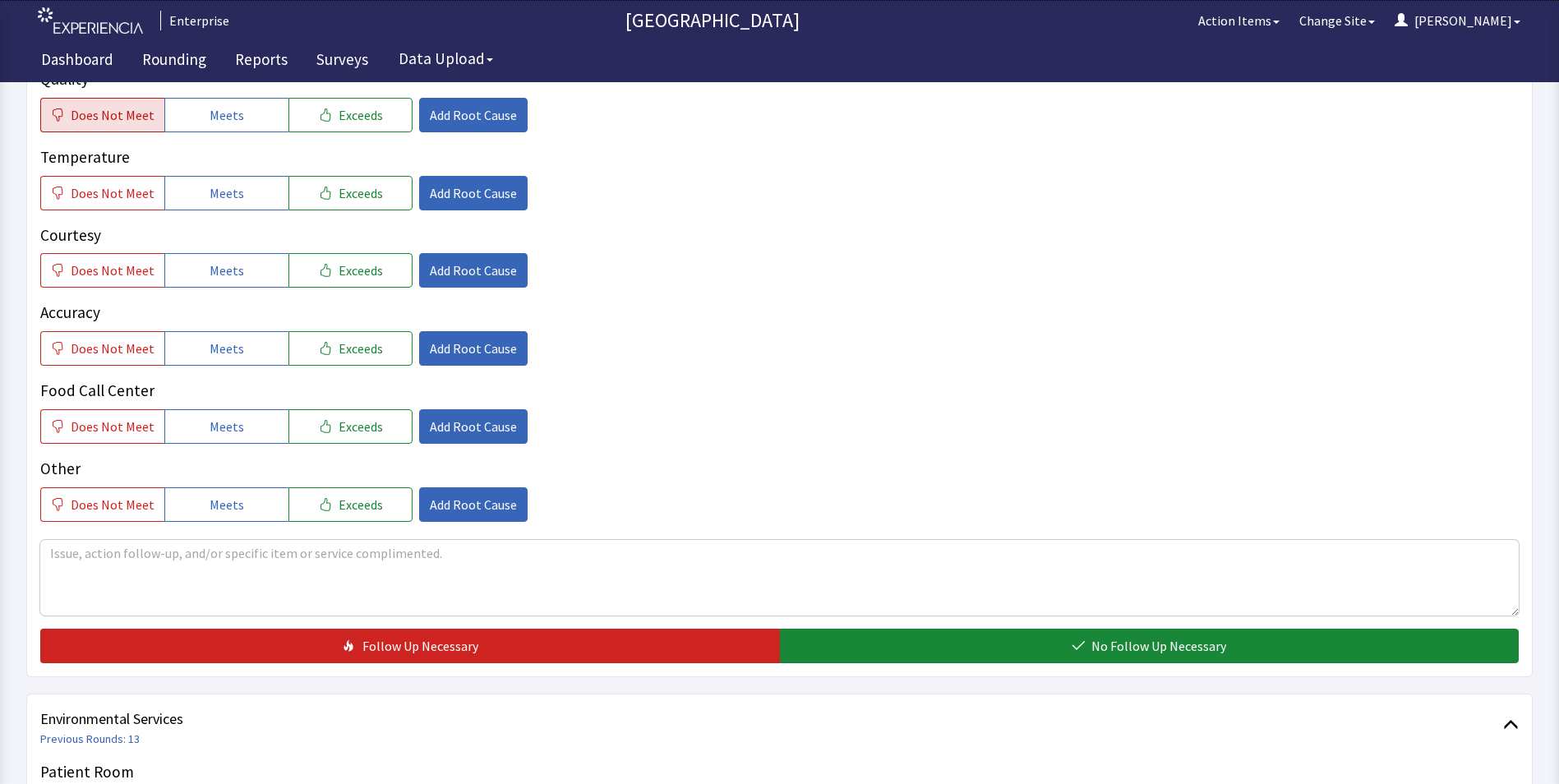
click at [115, 117] on span "Does Not Meet" at bounding box center [112, 115] width 84 height 19
click at [137, 185] on span "Does Not Meet" at bounding box center [112, 193] width 84 height 19
drag, startPoint x: 212, startPoint y: 266, endPoint x: 217, endPoint y: 314, distance: 48.3
click at [212, 275] on span "Meets" at bounding box center [226, 270] width 34 height 19
drag, startPoint x: 217, startPoint y: 349, endPoint x: 223, endPoint y: 396, distance: 47.4
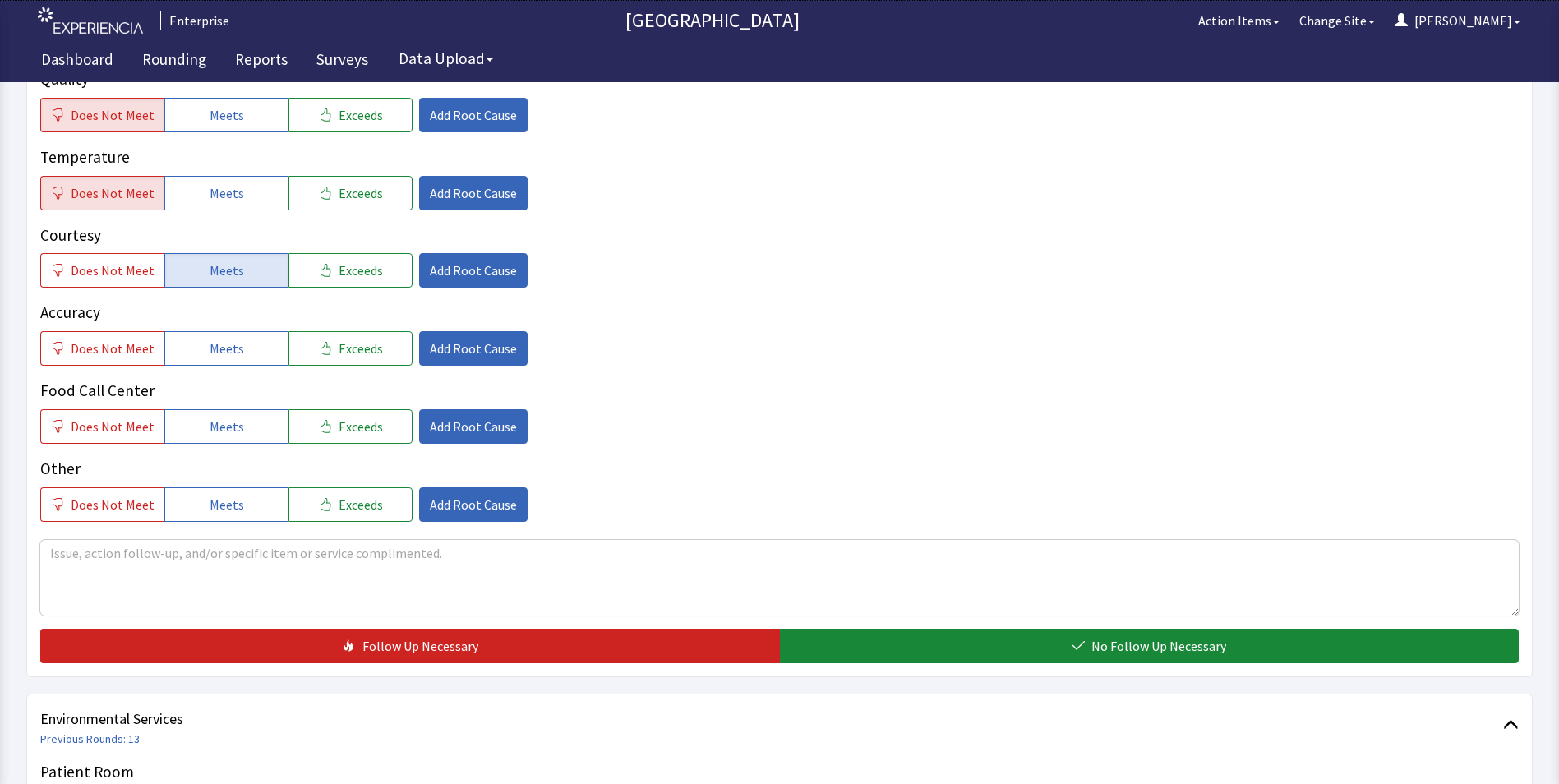
click at [219, 352] on span "Meets" at bounding box center [226, 348] width 34 height 19
click at [226, 419] on span "Meets" at bounding box center [226, 426] width 34 height 19
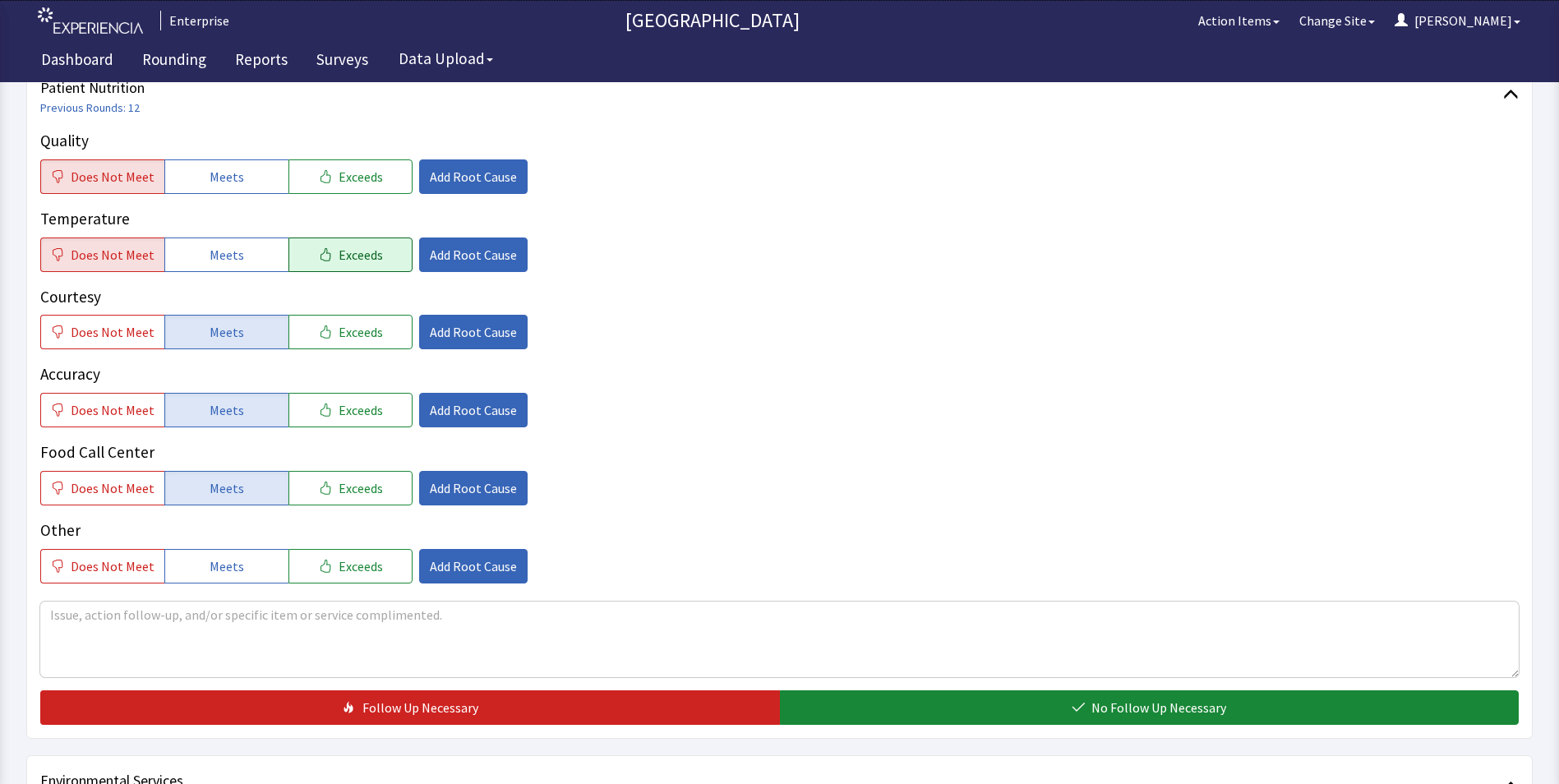
scroll to position [164, 0]
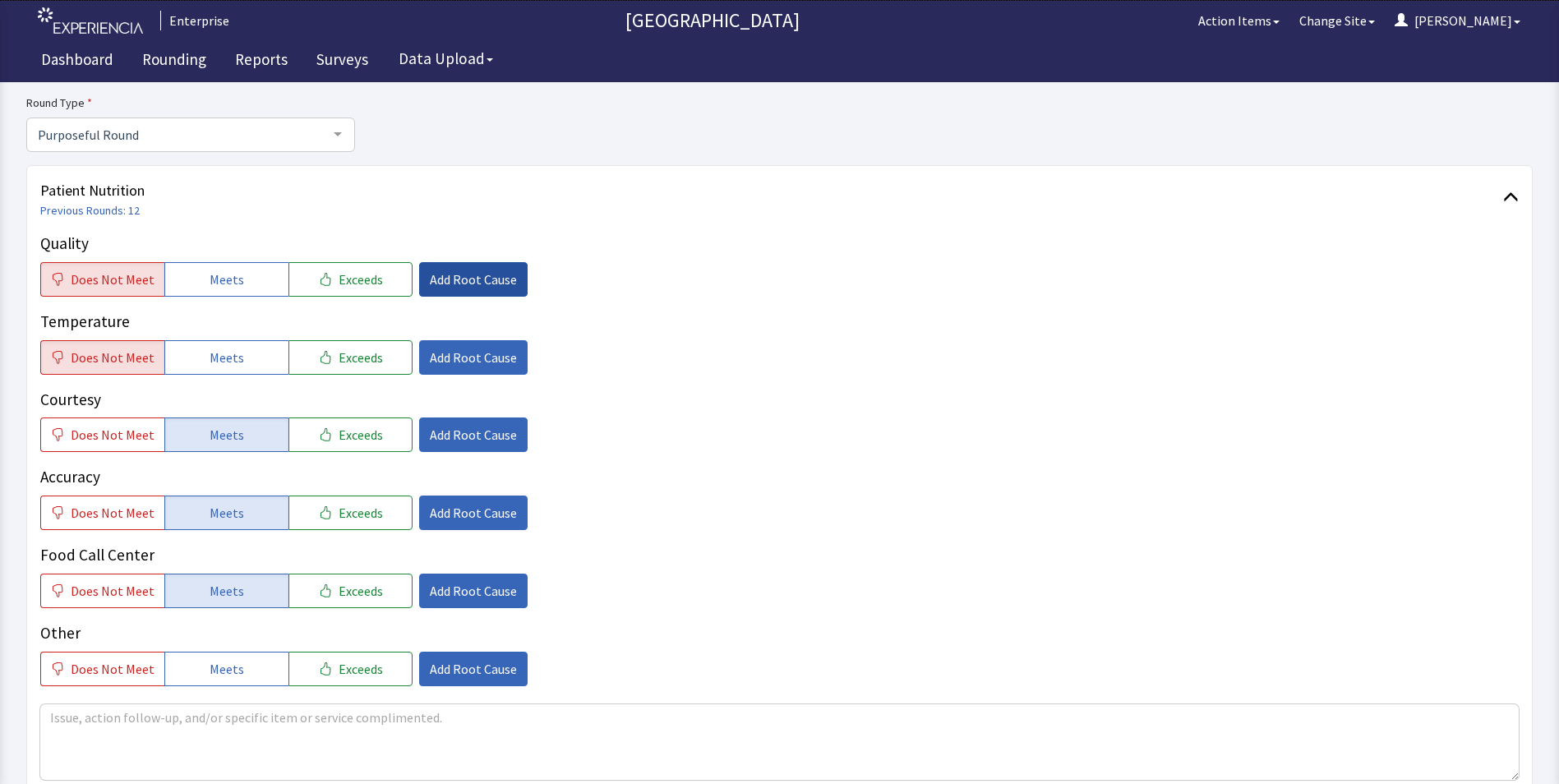
click at [487, 284] on span "Add Root Cause" at bounding box center [473, 279] width 87 height 19
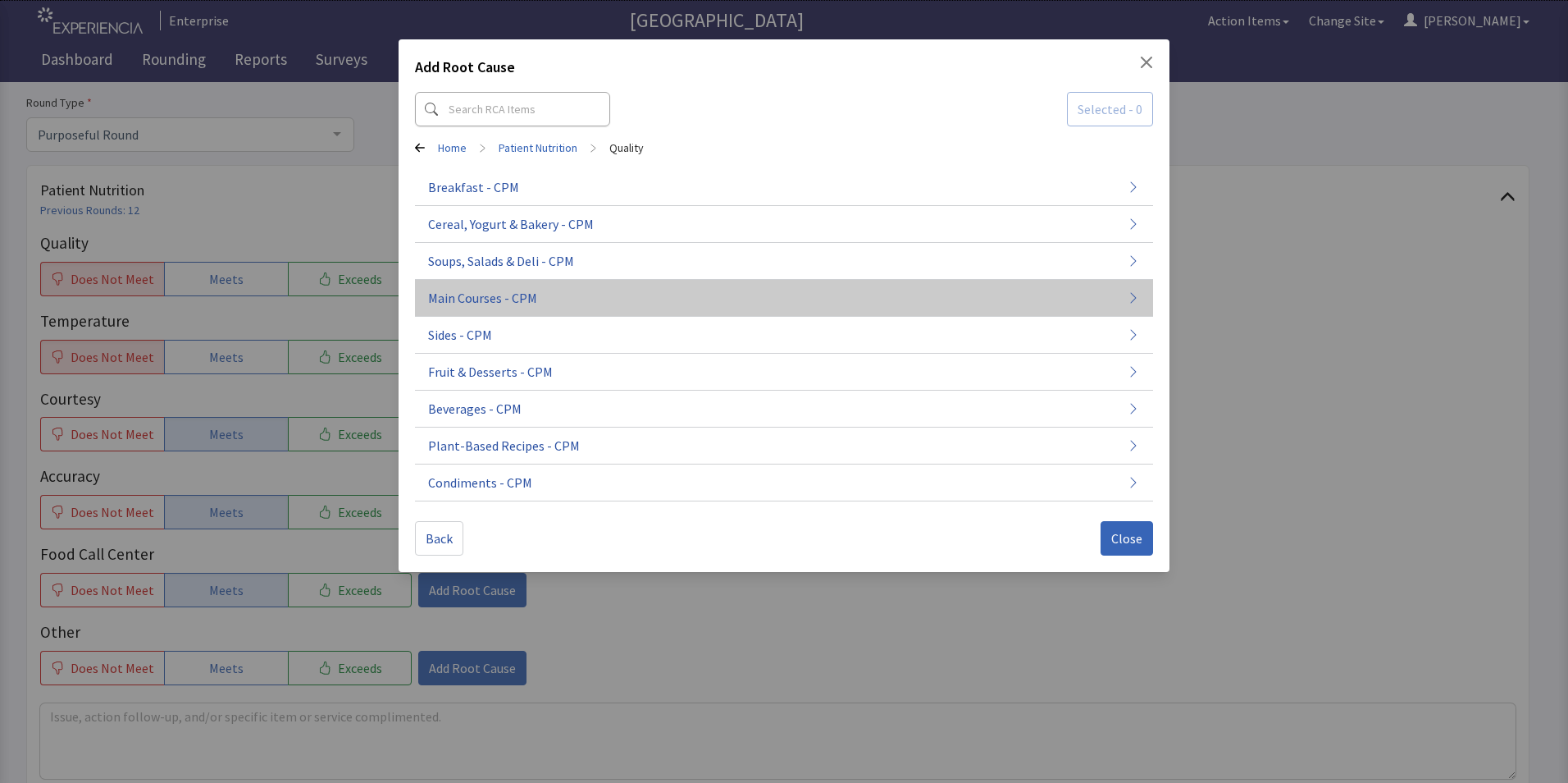
click at [479, 302] on span "Main Courses - CPM" at bounding box center [483, 298] width 109 height 19
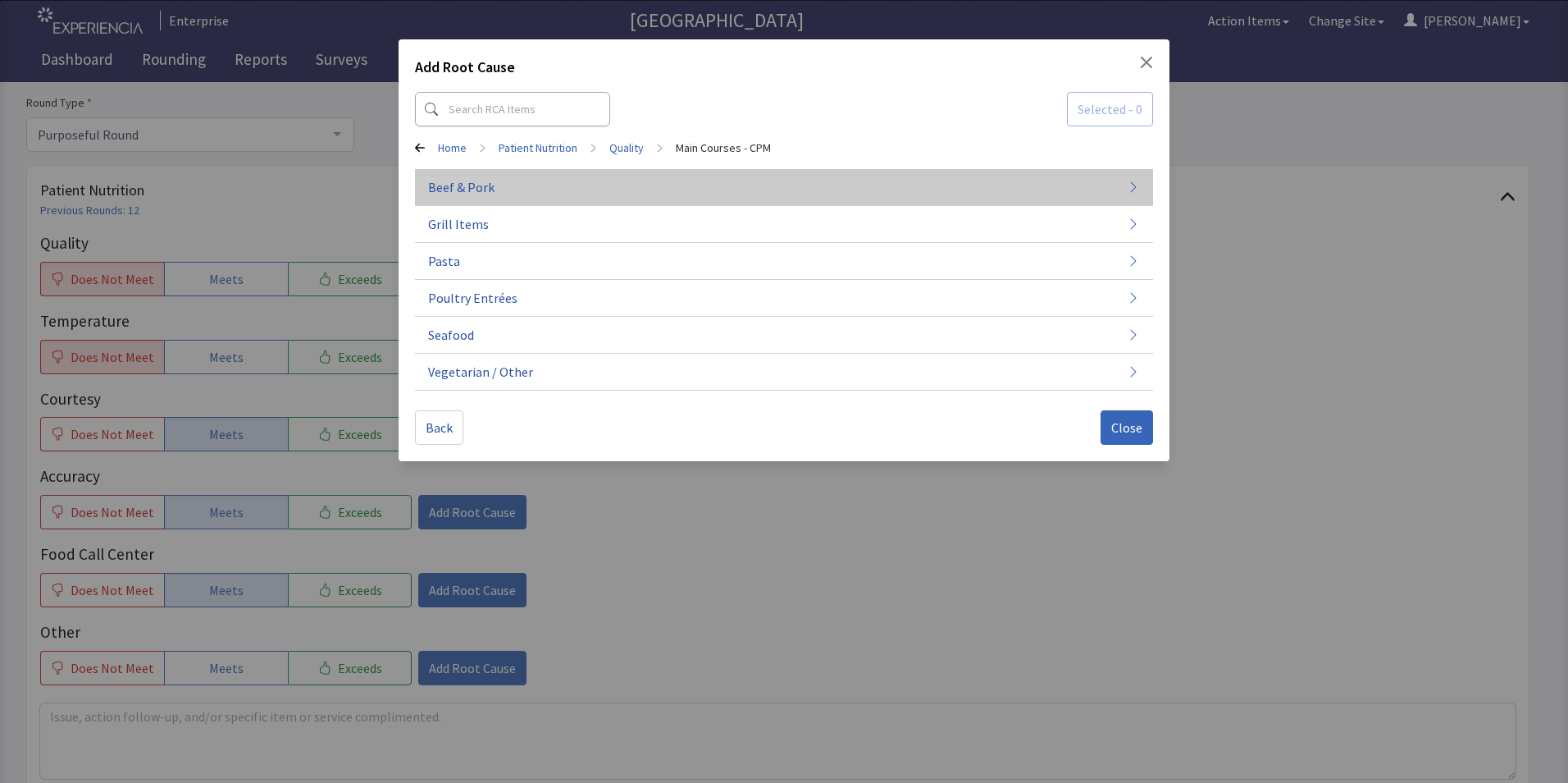
click at [511, 196] on button "Beef & Pork" at bounding box center [784, 188] width 738 height 37
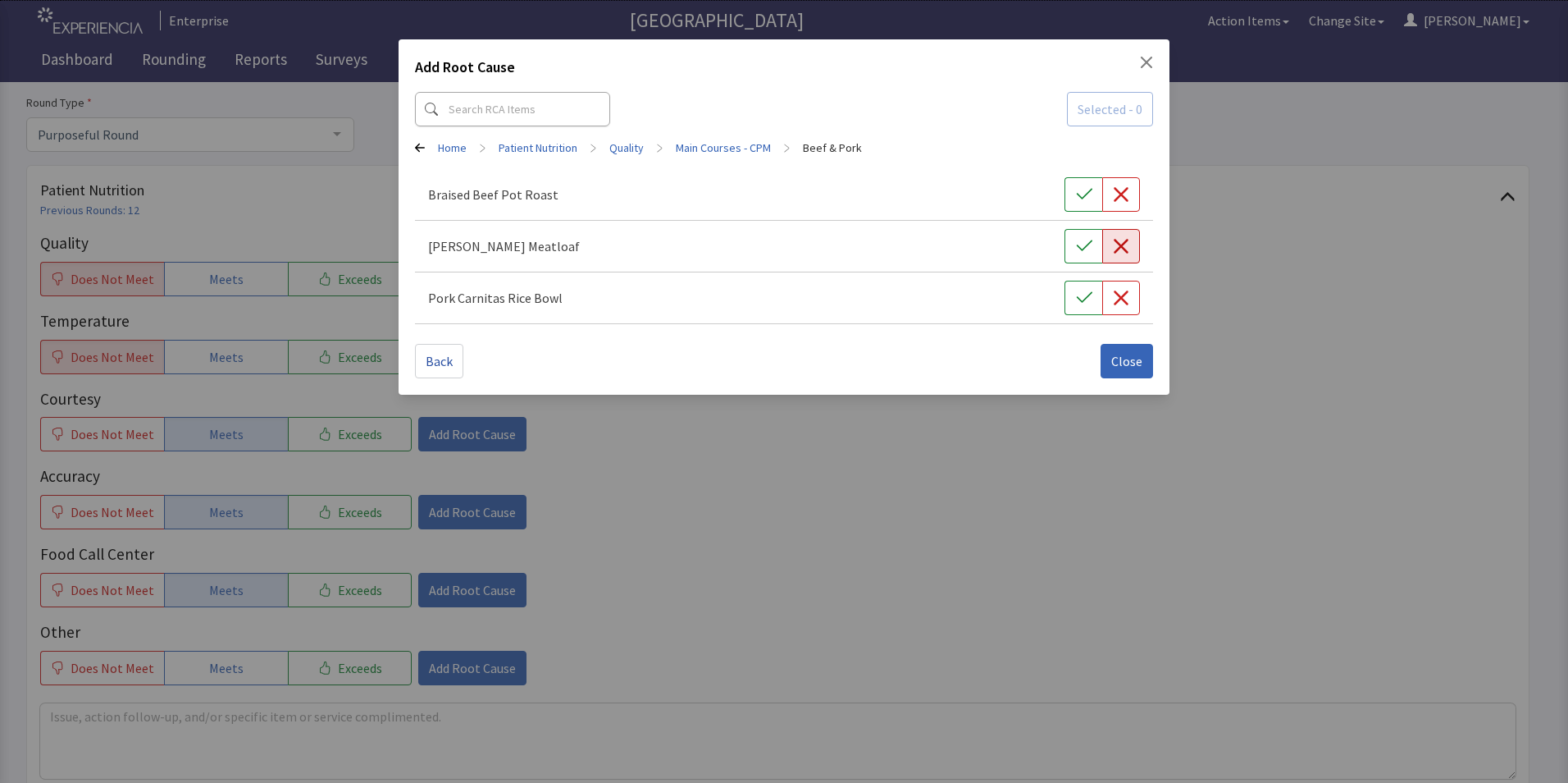
click at [1120, 245] on icon "button" at bounding box center [1121, 246] width 15 height 15
click at [1128, 361] on span "Close" at bounding box center [1126, 361] width 31 height 19
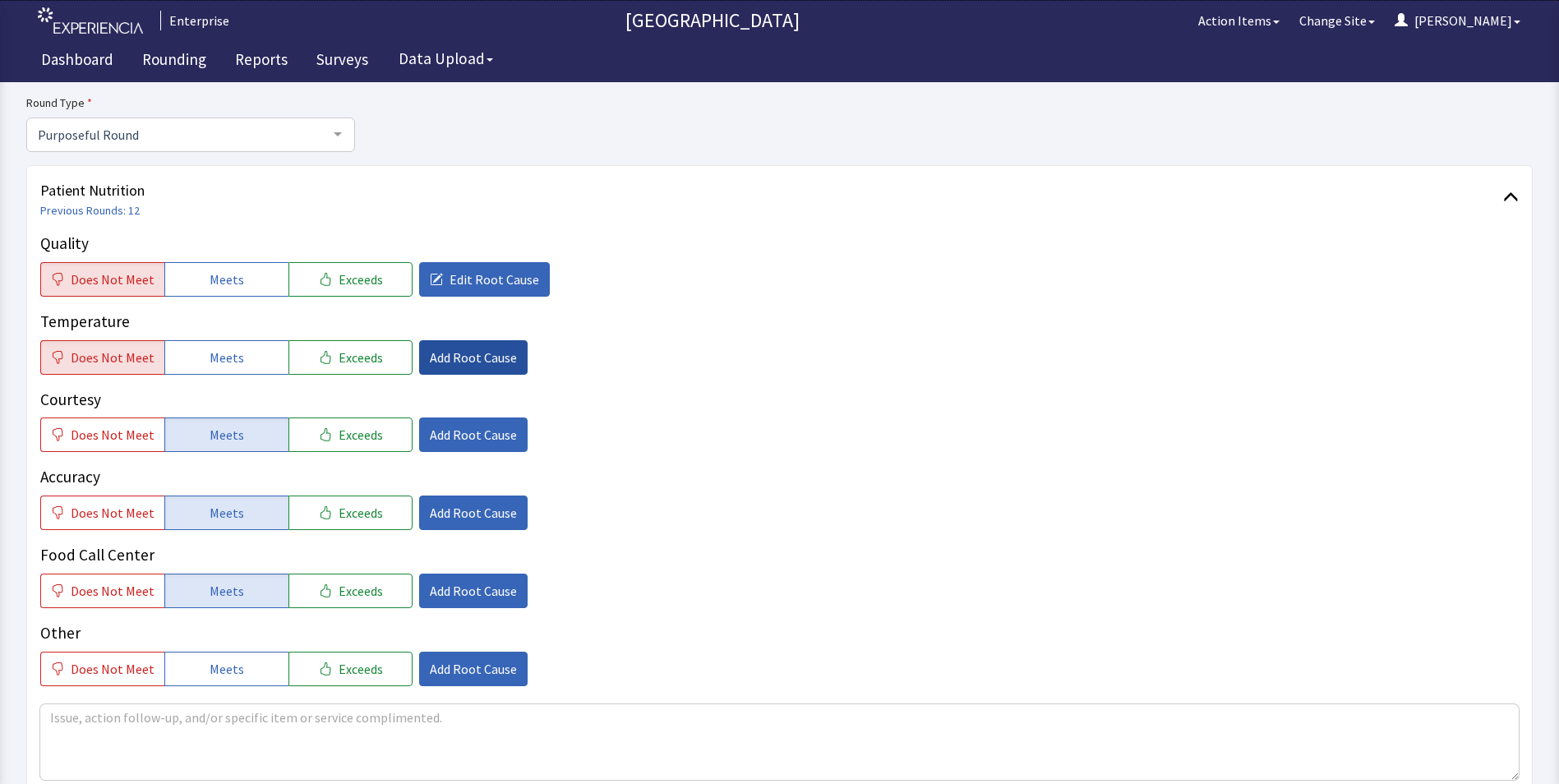
click at [468, 363] on span "Add Root Cause" at bounding box center [473, 358] width 87 height 19
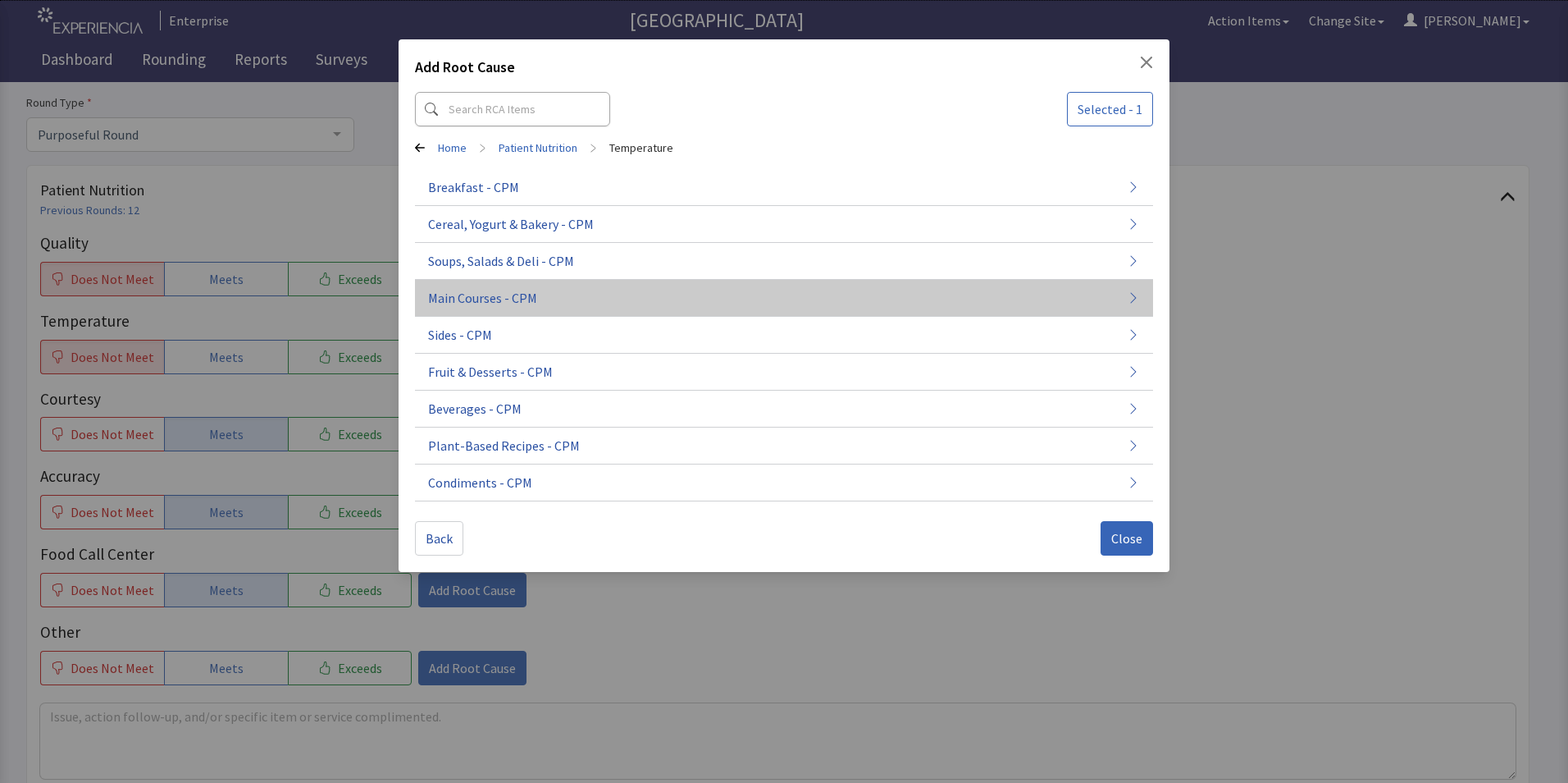
click at [491, 293] on span "Main Courses - CPM" at bounding box center [483, 298] width 109 height 19
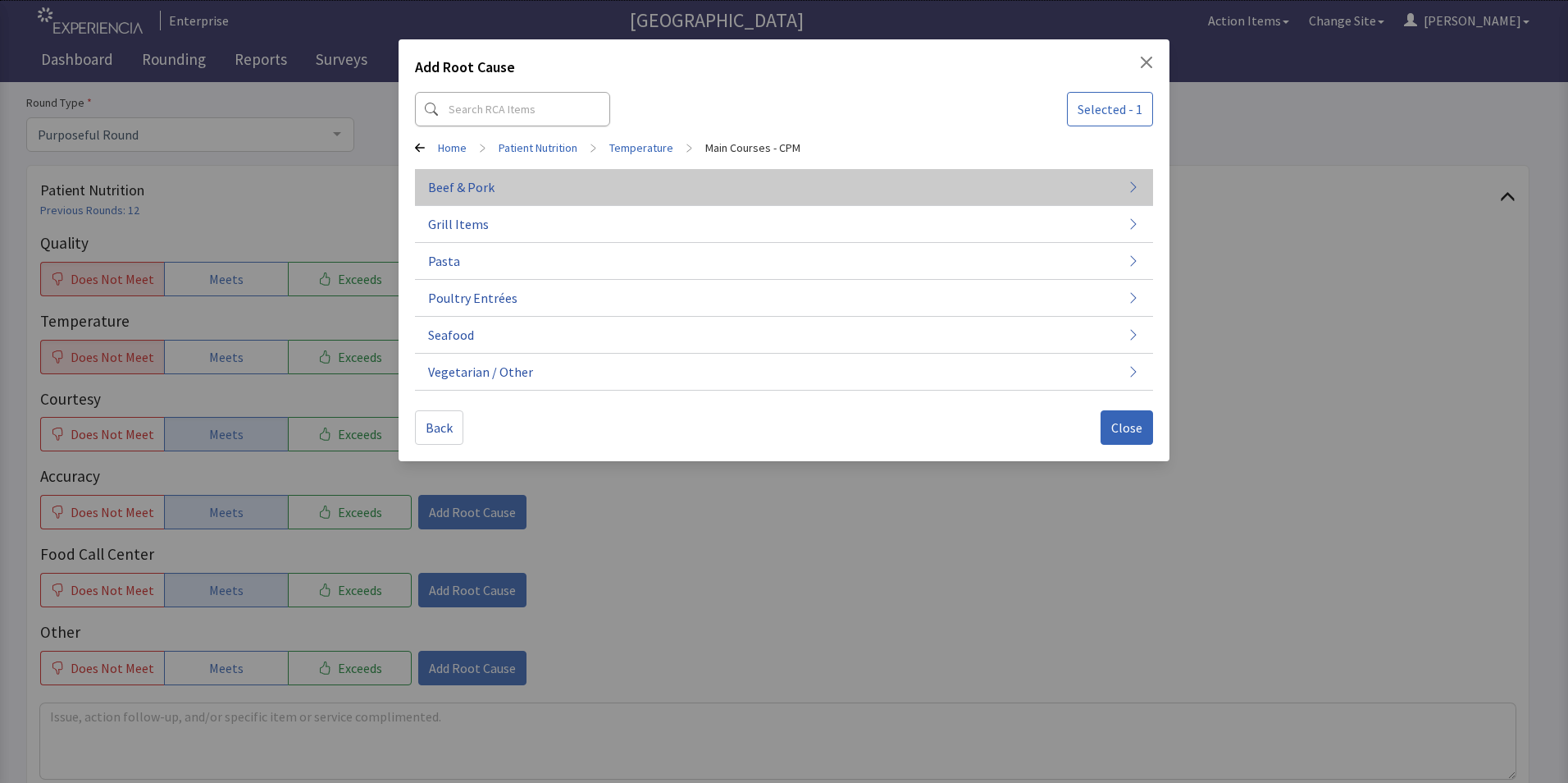
click at [496, 184] on button "Beef & Pork" at bounding box center [784, 188] width 738 height 37
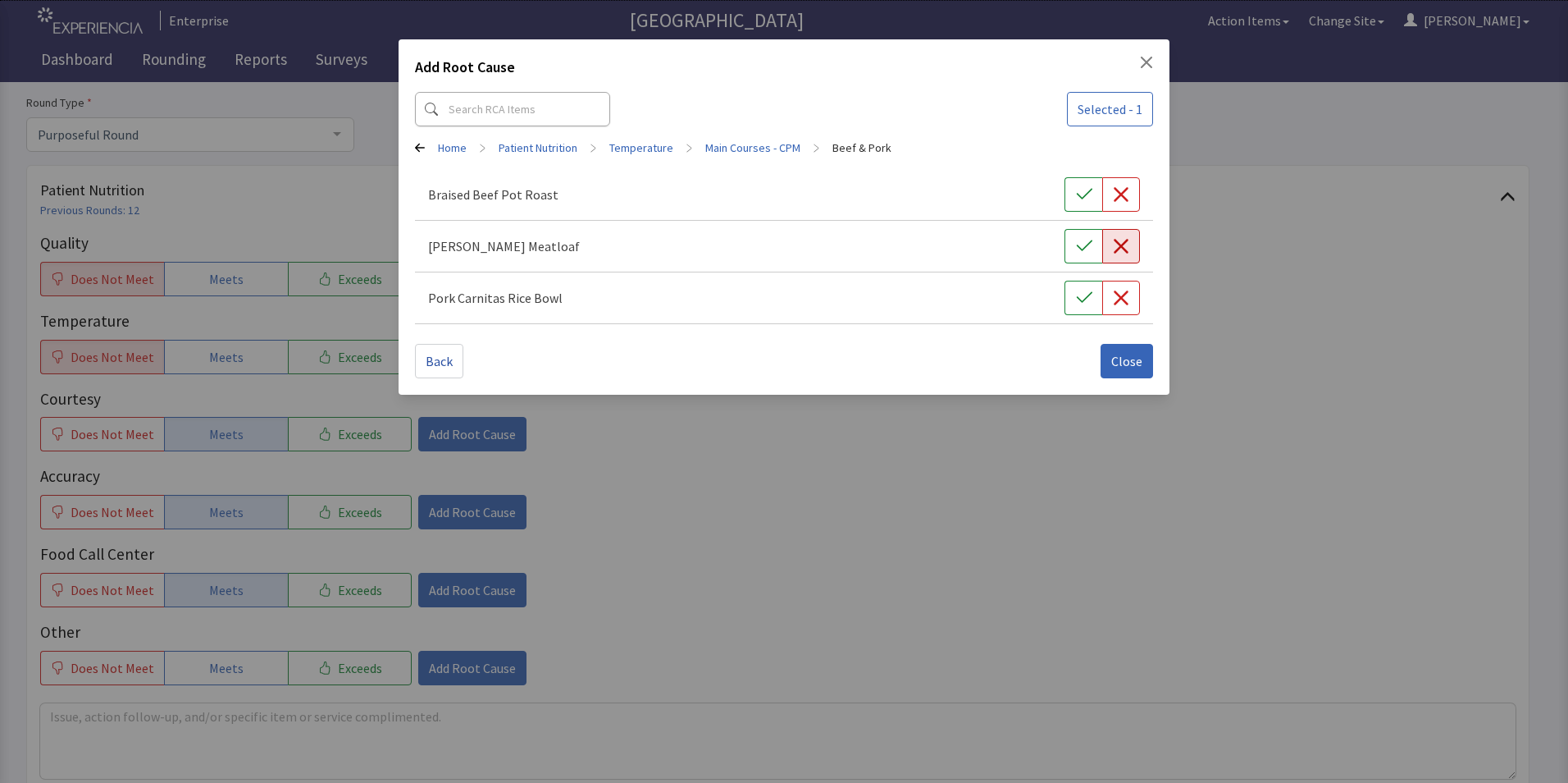
click at [1124, 243] on icon "button" at bounding box center [1121, 246] width 15 height 15
click at [1116, 360] on span "Close" at bounding box center [1126, 361] width 31 height 19
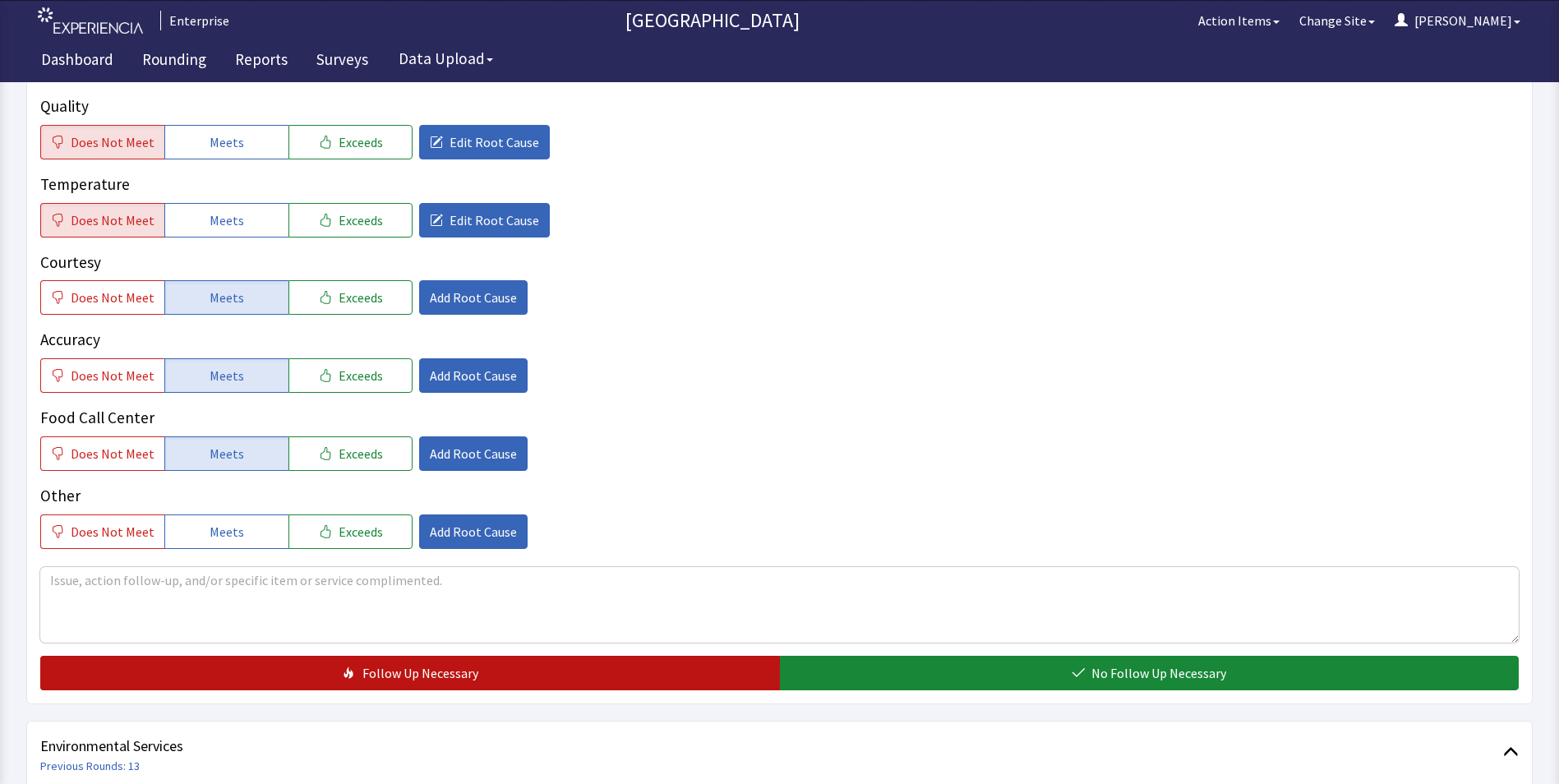
scroll to position [493, 0]
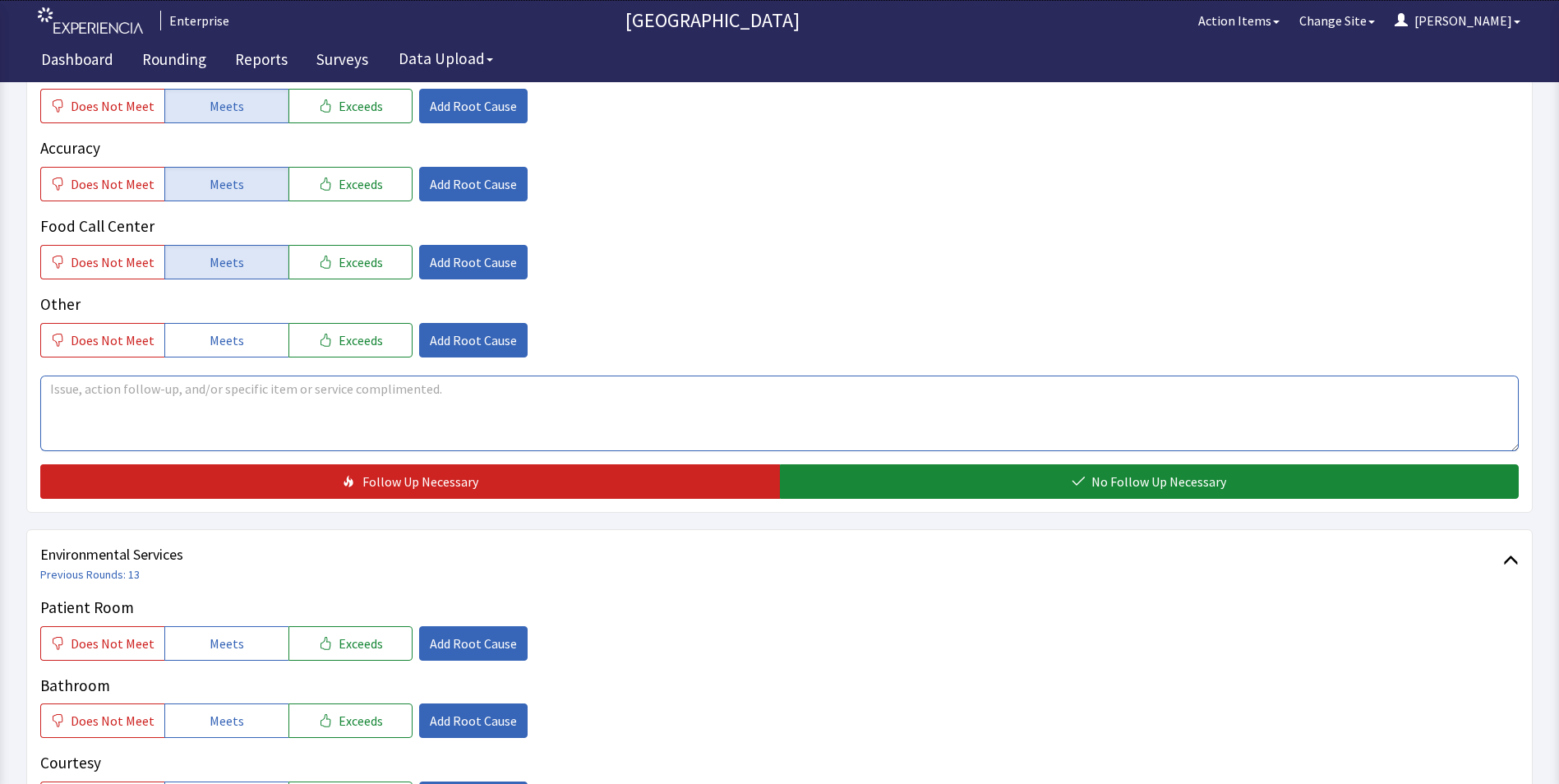
click at [67, 383] on textarea at bounding box center [780, 413] width 1479 height 76
drag, startPoint x: 48, startPoint y: 389, endPoint x: 607, endPoint y: 388, distance: 559.0
click at [607, 388] on textarea "meatloaf was on the cold side over the weekend,overal food has been good" at bounding box center [780, 413] width 1479 height 76
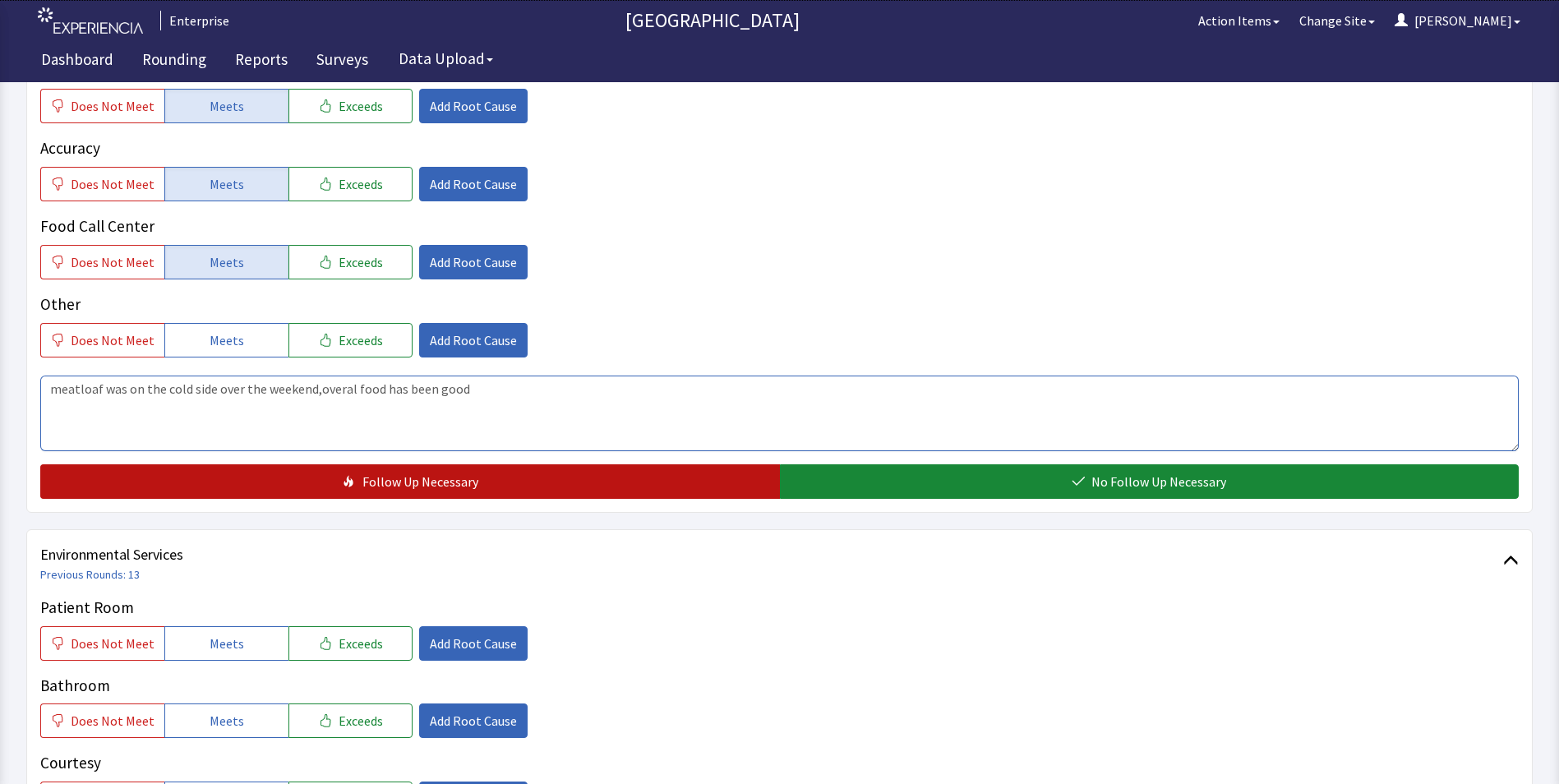
type textarea "meatloaf was on the cold side over the weekend,overal food has been good"
click at [419, 480] on span "Follow Up Necessary" at bounding box center [420, 481] width 116 height 19
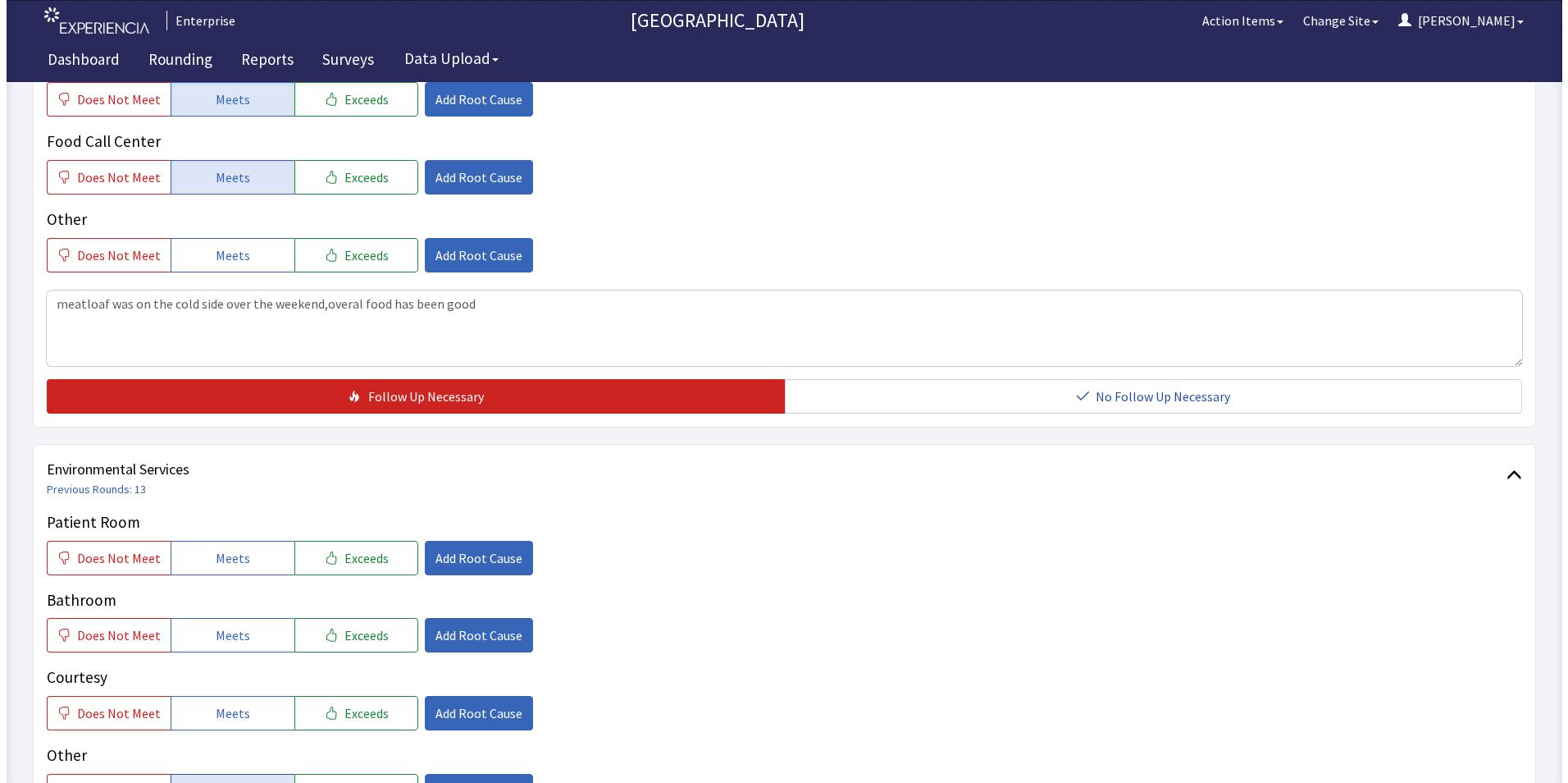
scroll to position [903, 0]
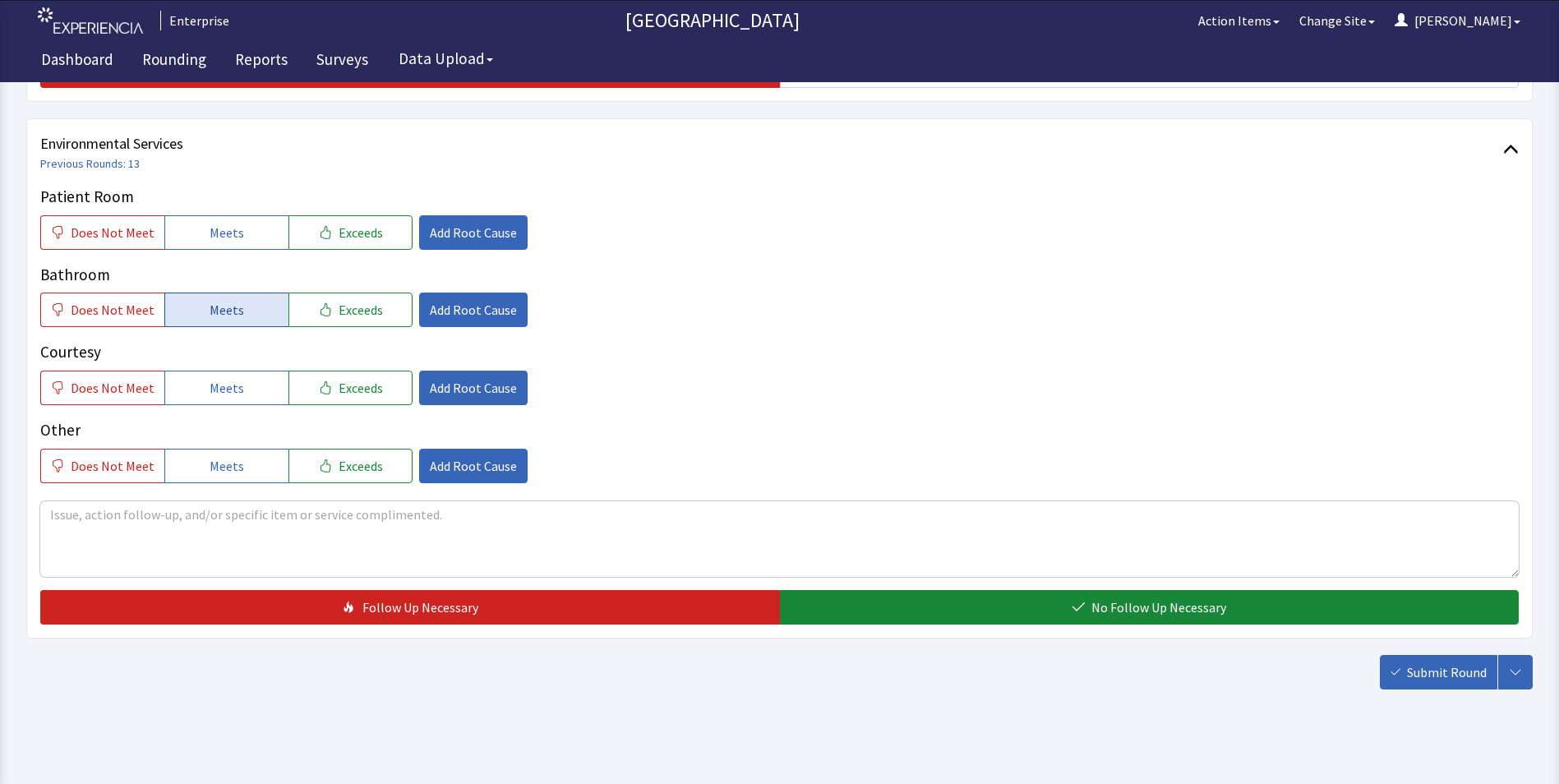
drag, startPoint x: 213, startPoint y: 233, endPoint x: 225, endPoint y: 303, distance: 71.0
click at [213, 235] on span "Meets" at bounding box center [226, 232] width 34 height 19
drag, startPoint x: 225, startPoint y: 313, endPoint x: 230, endPoint y: 381, distance: 68.2
click at [225, 315] on span "Meets" at bounding box center [226, 310] width 34 height 19
drag, startPoint x: 231, startPoint y: 383, endPoint x: 708, endPoint y: 543, distance: 503.1
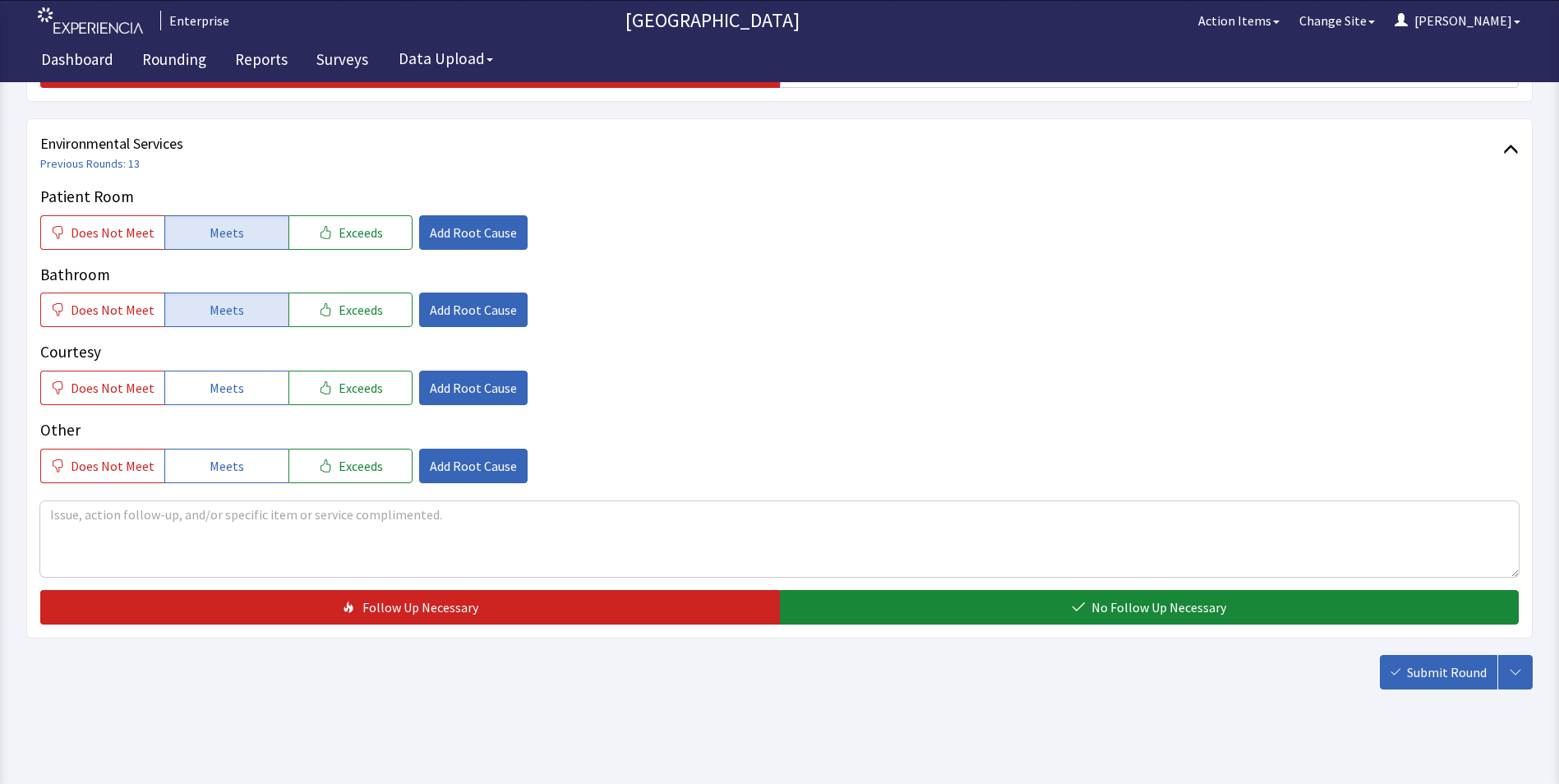
click at [236, 386] on span "Meets" at bounding box center [226, 388] width 34 height 19
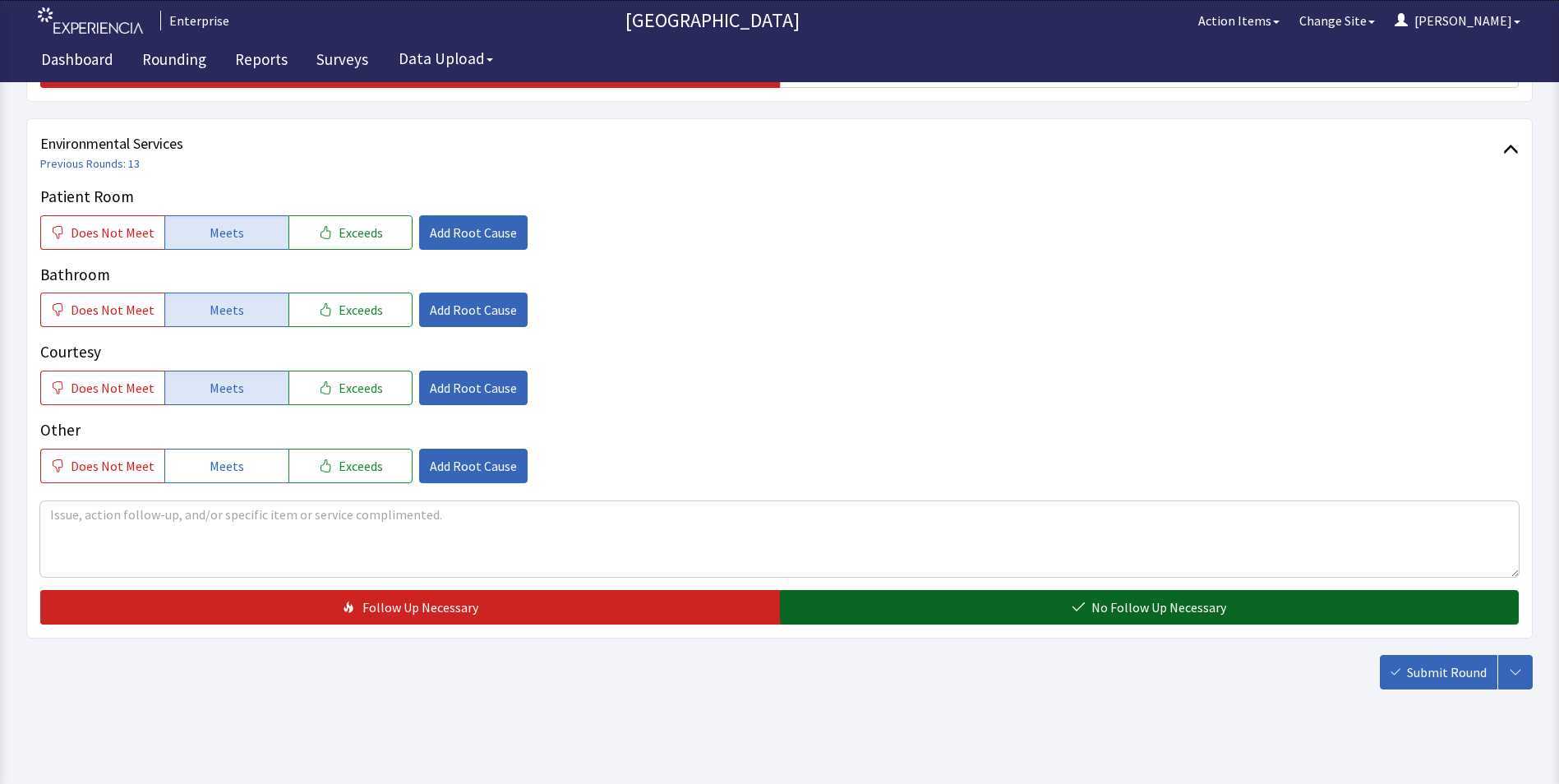
click at [886, 605] on button "No Follow Up Necessary" at bounding box center [1149, 607] width 739 height 34
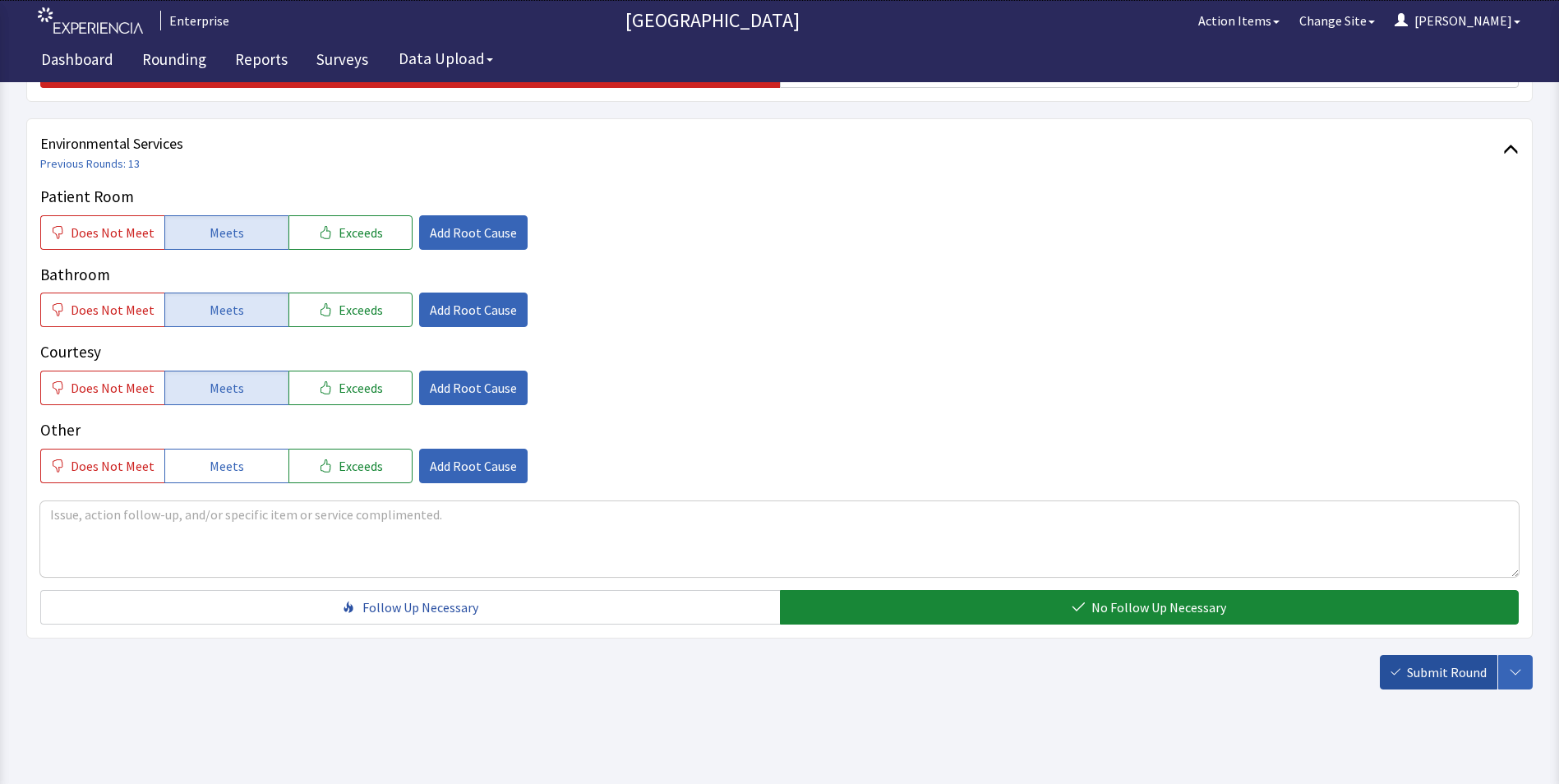
click at [1400, 668] on icon "button" at bounding box center [1395, 672] width 10 height 10
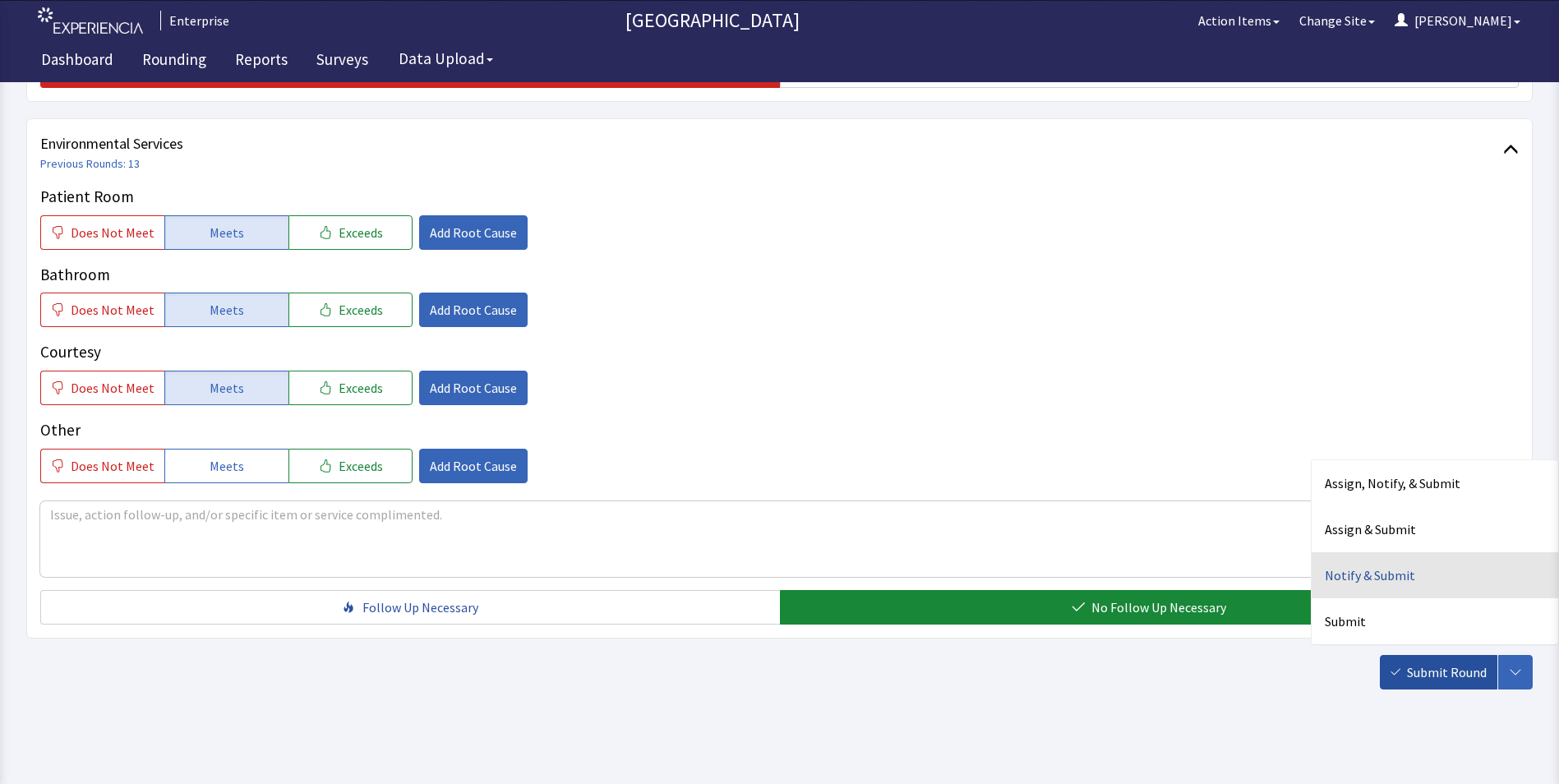
click at [1372, 579] on div "Notify & Submit" at bounding box center [1434, 575] width 246 height 46
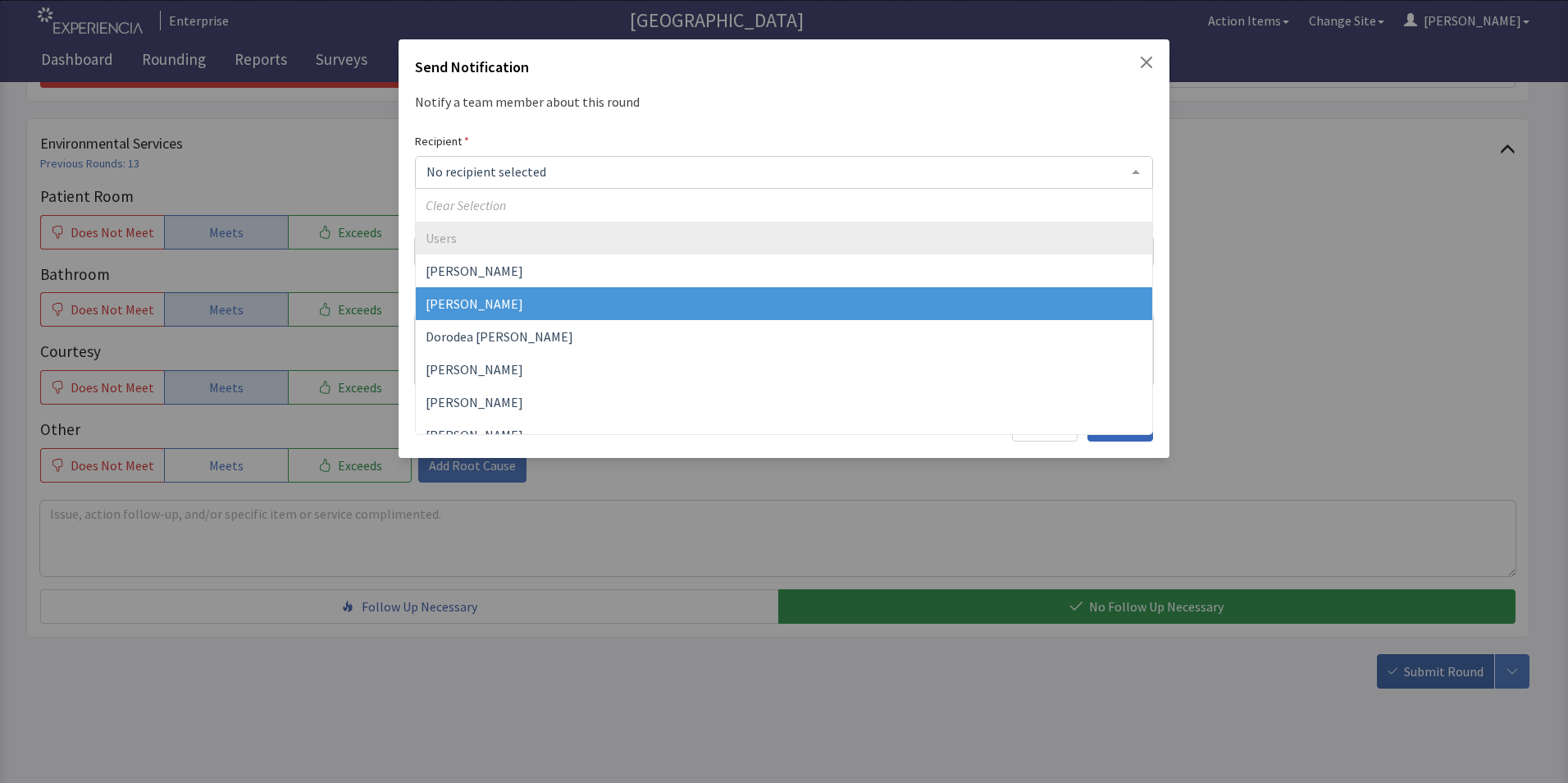
click at [492, 297] on span "[PERSON_NAME]" at bounding box center [474, 303] width 98 height 17
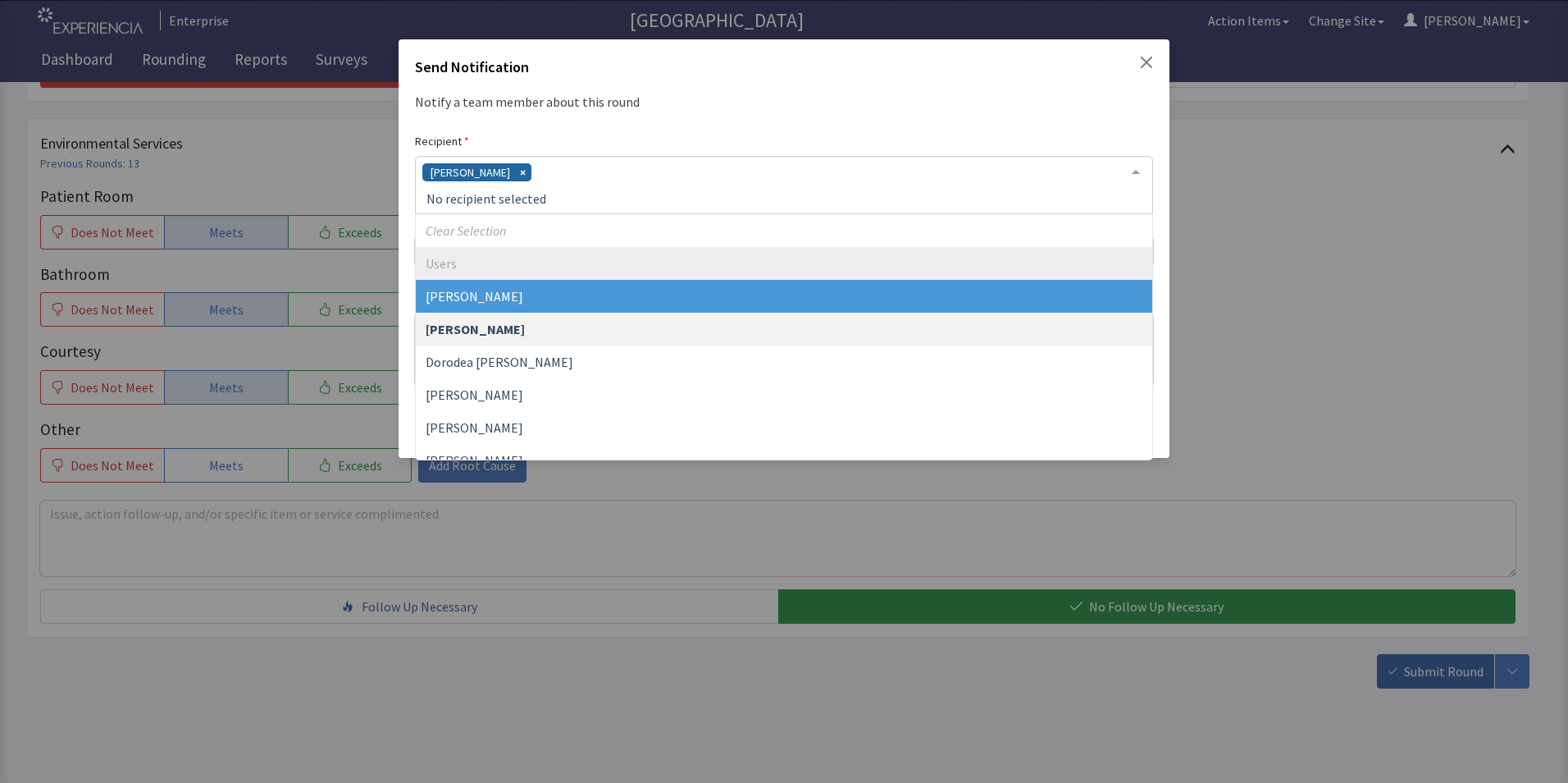
drag, startPoint x: 546, startPoint y: 160, endPoint x: 537, endPoint y: 164, distance: 9.8
click at [545, 160] on div "[PERSON_NAME]" at bounding box center [784, 185] width 738 height 58
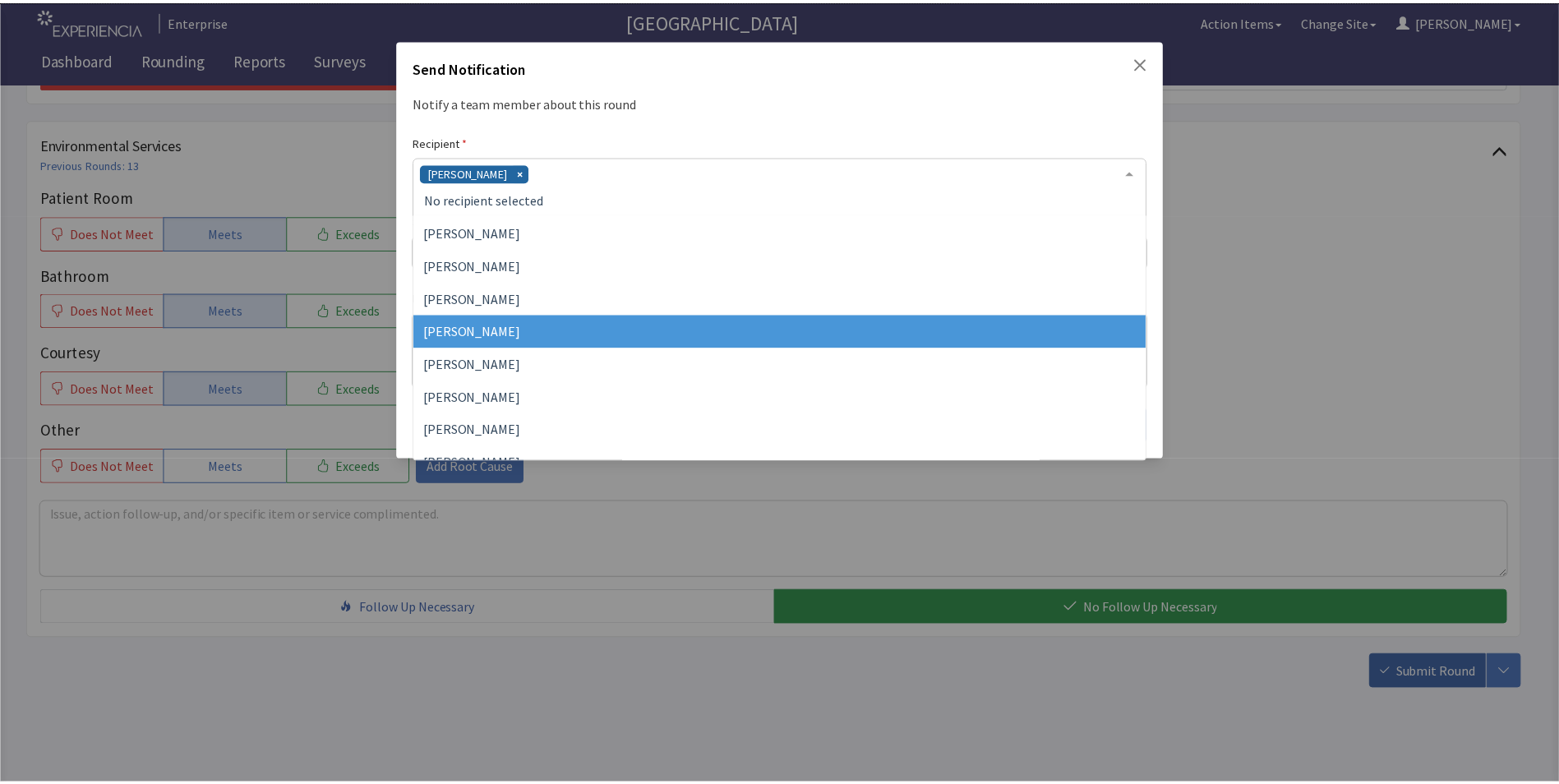
scroll to position [164, 0]
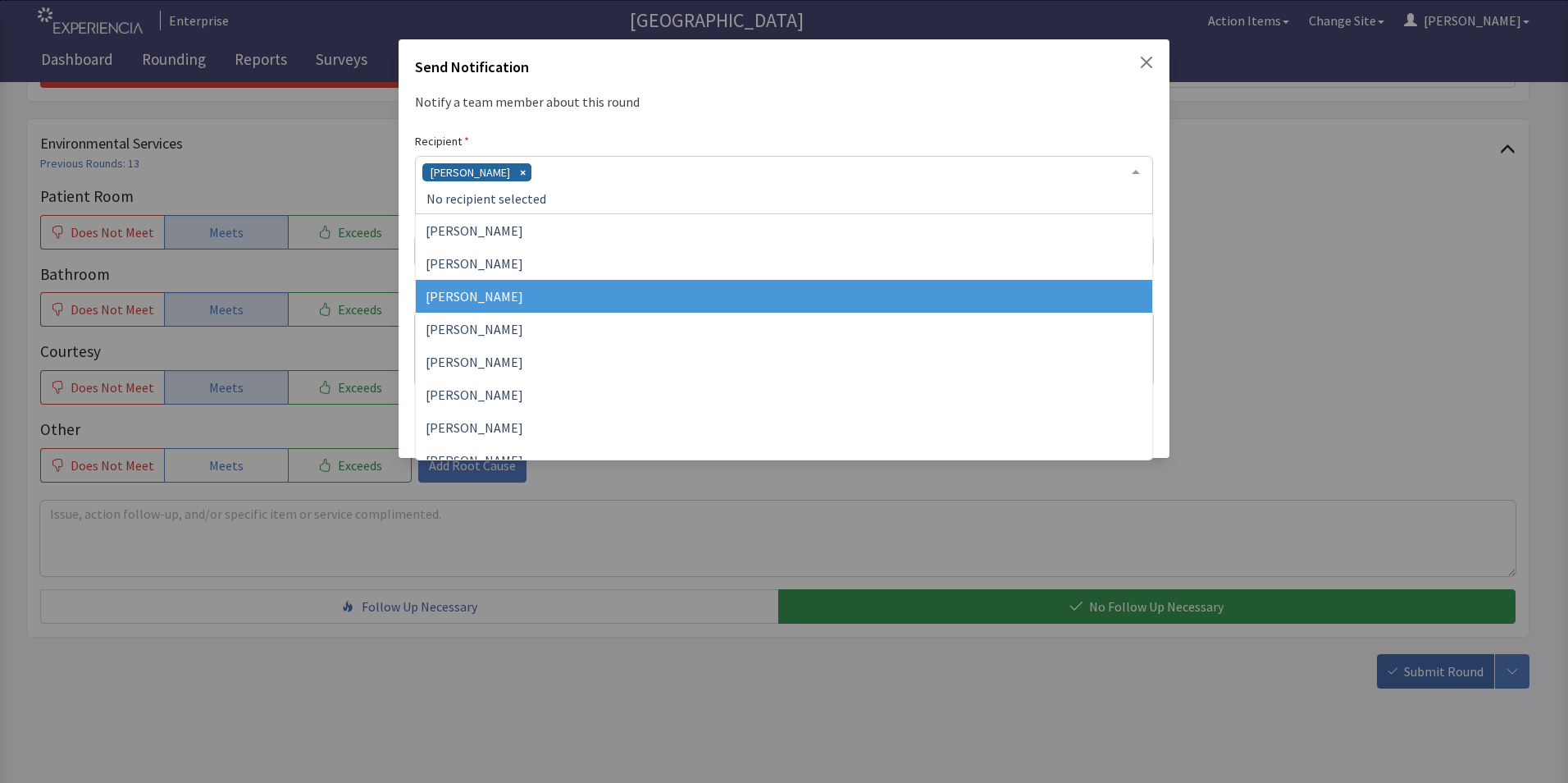
click at [505, 295] on span "[PERSON_NAME]" at bounding box center [474, 296] width 98 height 17
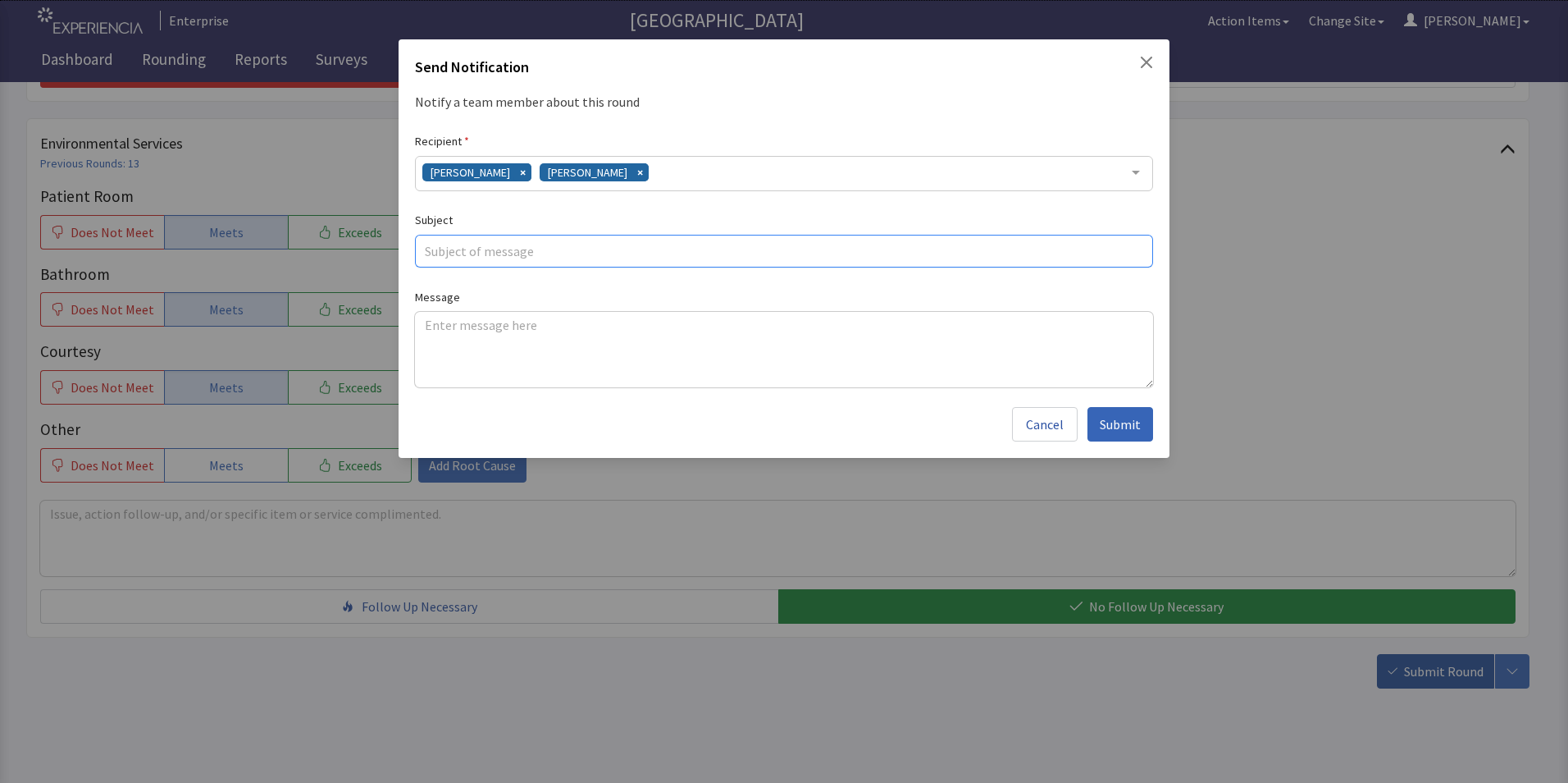
click at [456, 248] on input "text" at bounding box center [784, 250] width 738 height 33
type input "cold meatloaf"
click at [434, 330] on textarea at bounding box center [784, 350] width 738 height 76
paste textarea "meatloaf was on the cold side over the weekend,overal food has been good"
type textarea "meatloaf was on the cold side over the weekend,overal food has been good"
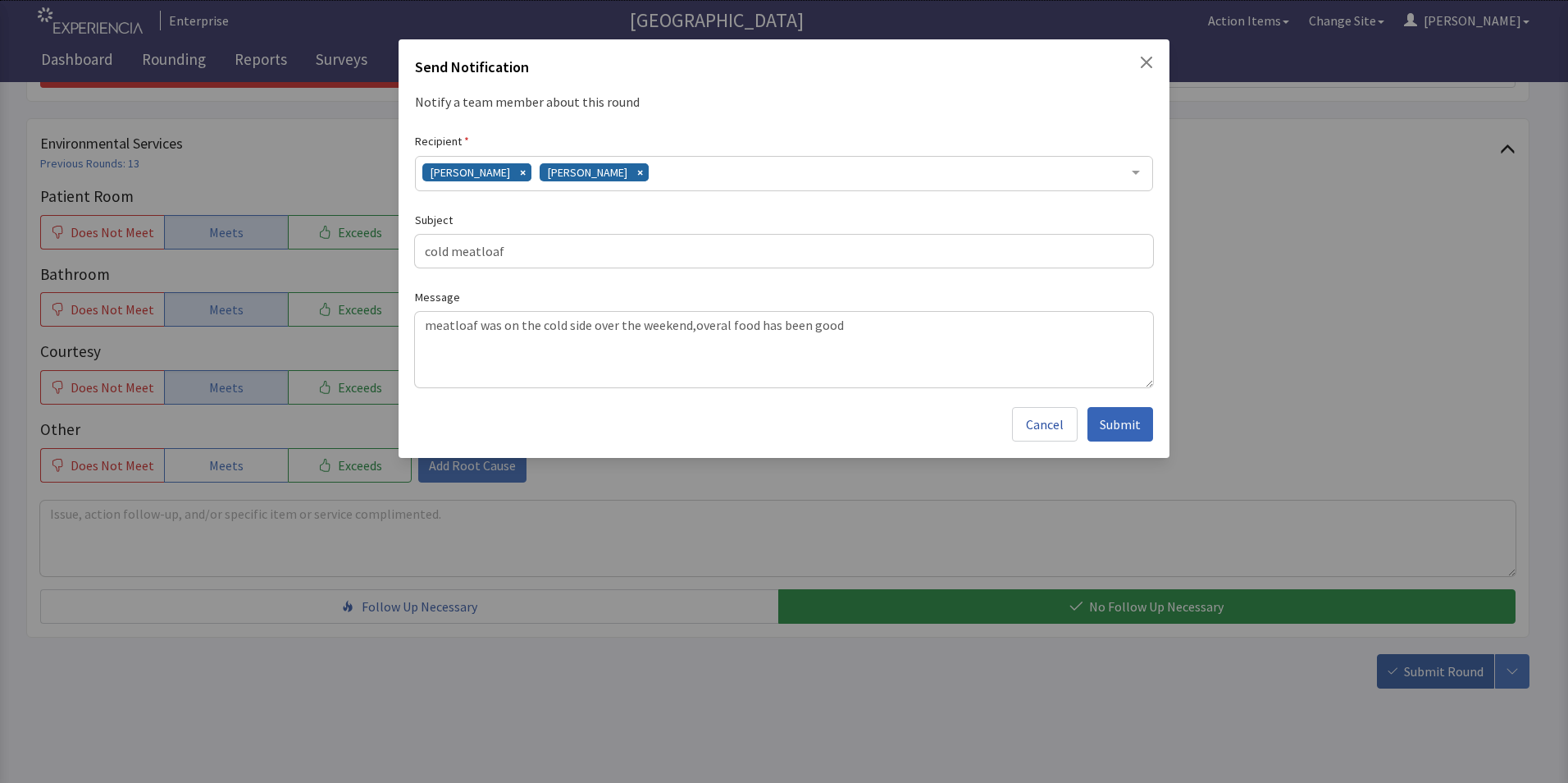
click at [1119, 425] on span "Submit" at bounding box center [1120, 424] width 41 height 19
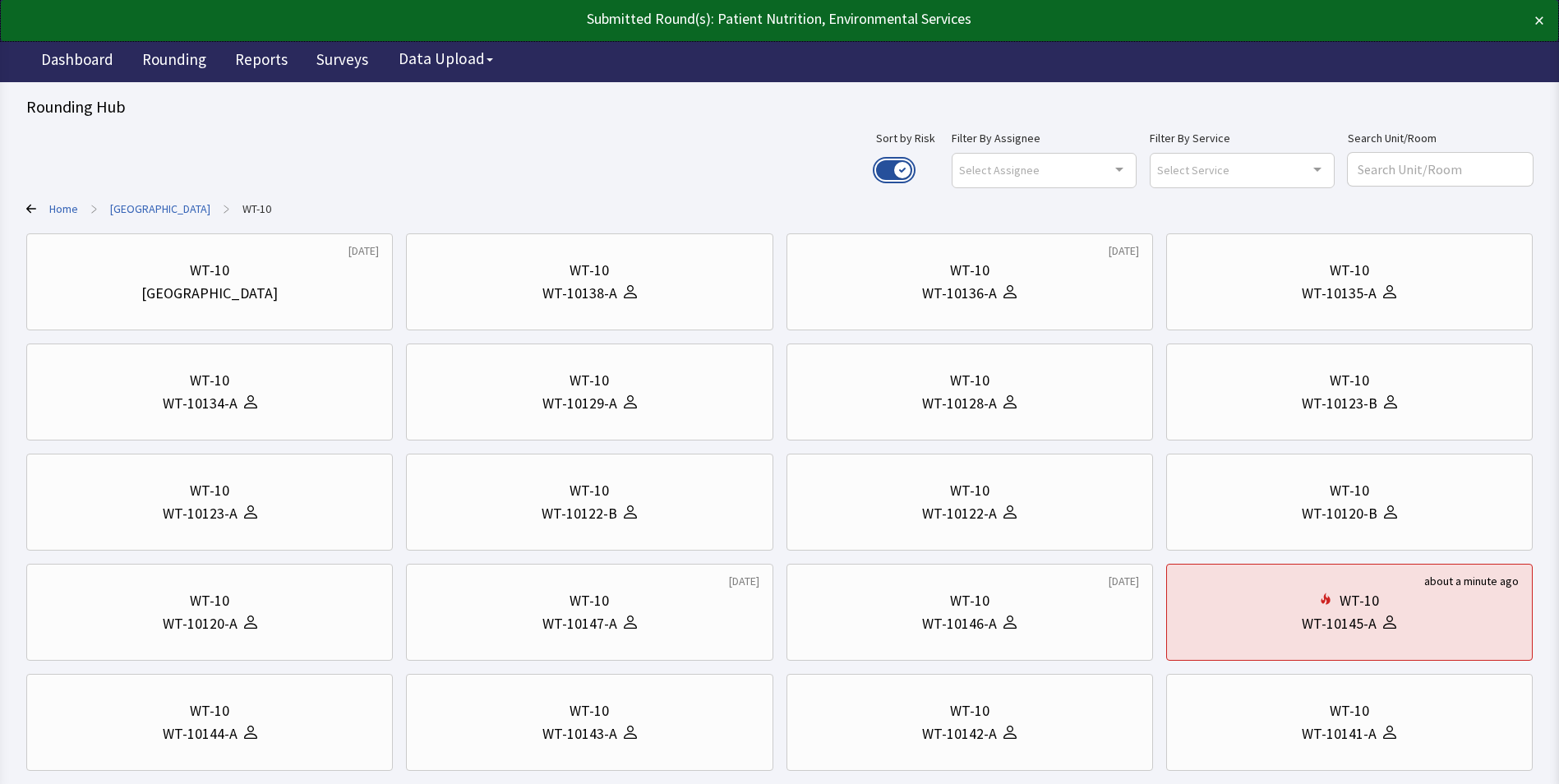
click at [912, 170] on button "Use setting" at bounding box center [894, 170] width 36 height 19
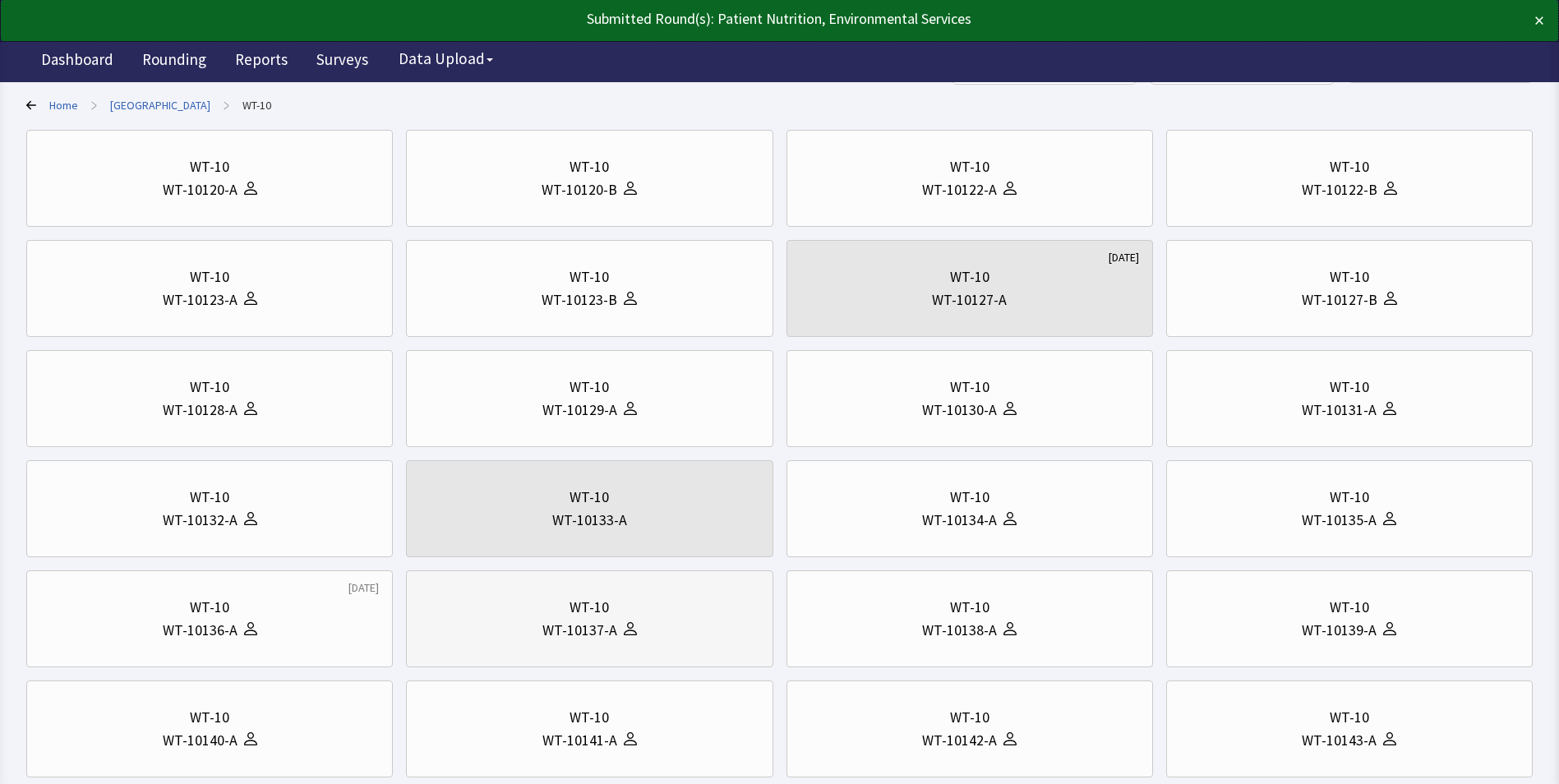
scroll to position [328, 0]
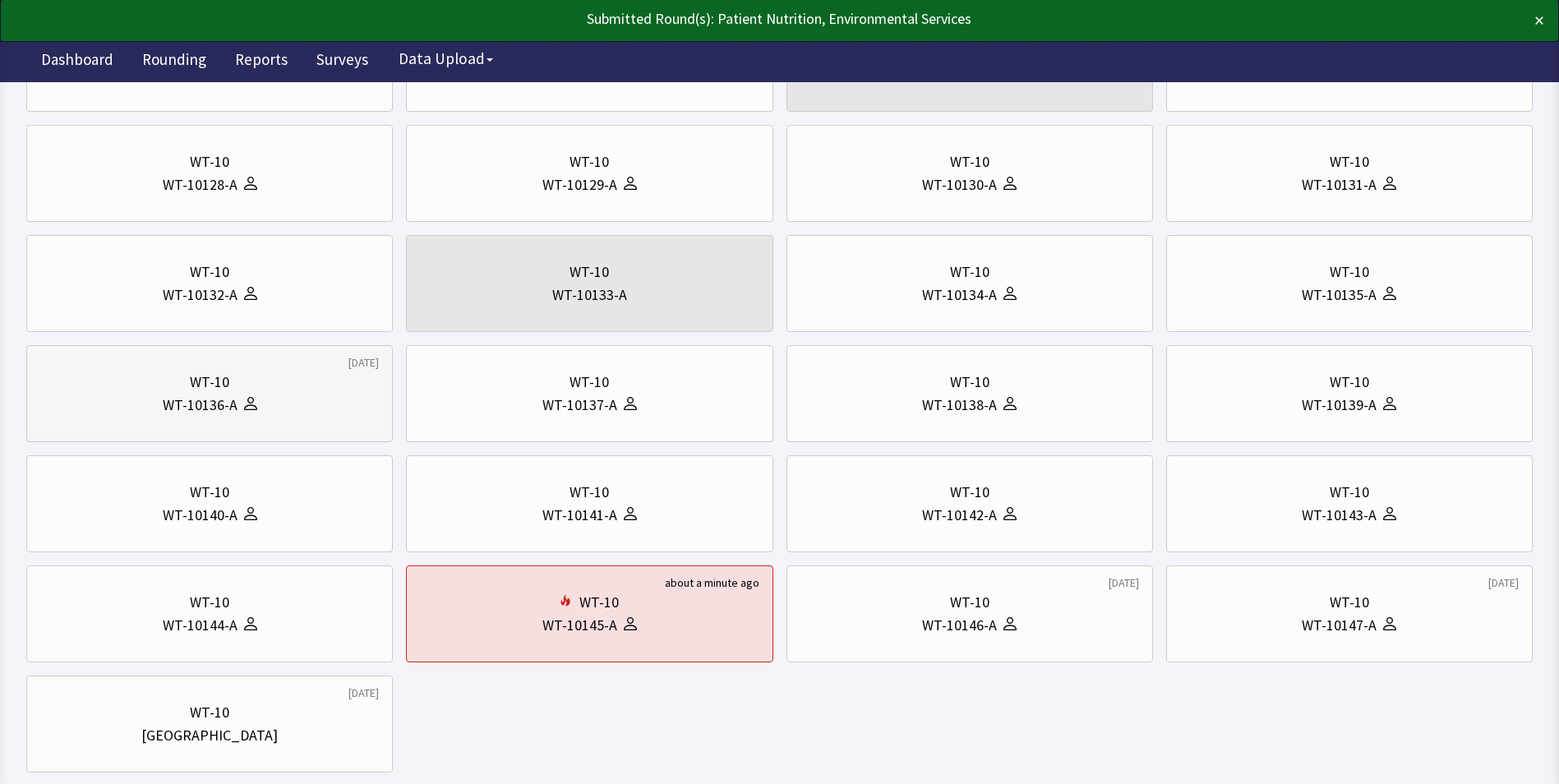
click at [229, 382] on div "WT-10" at bounding box center [209, 382] width 40 height 23
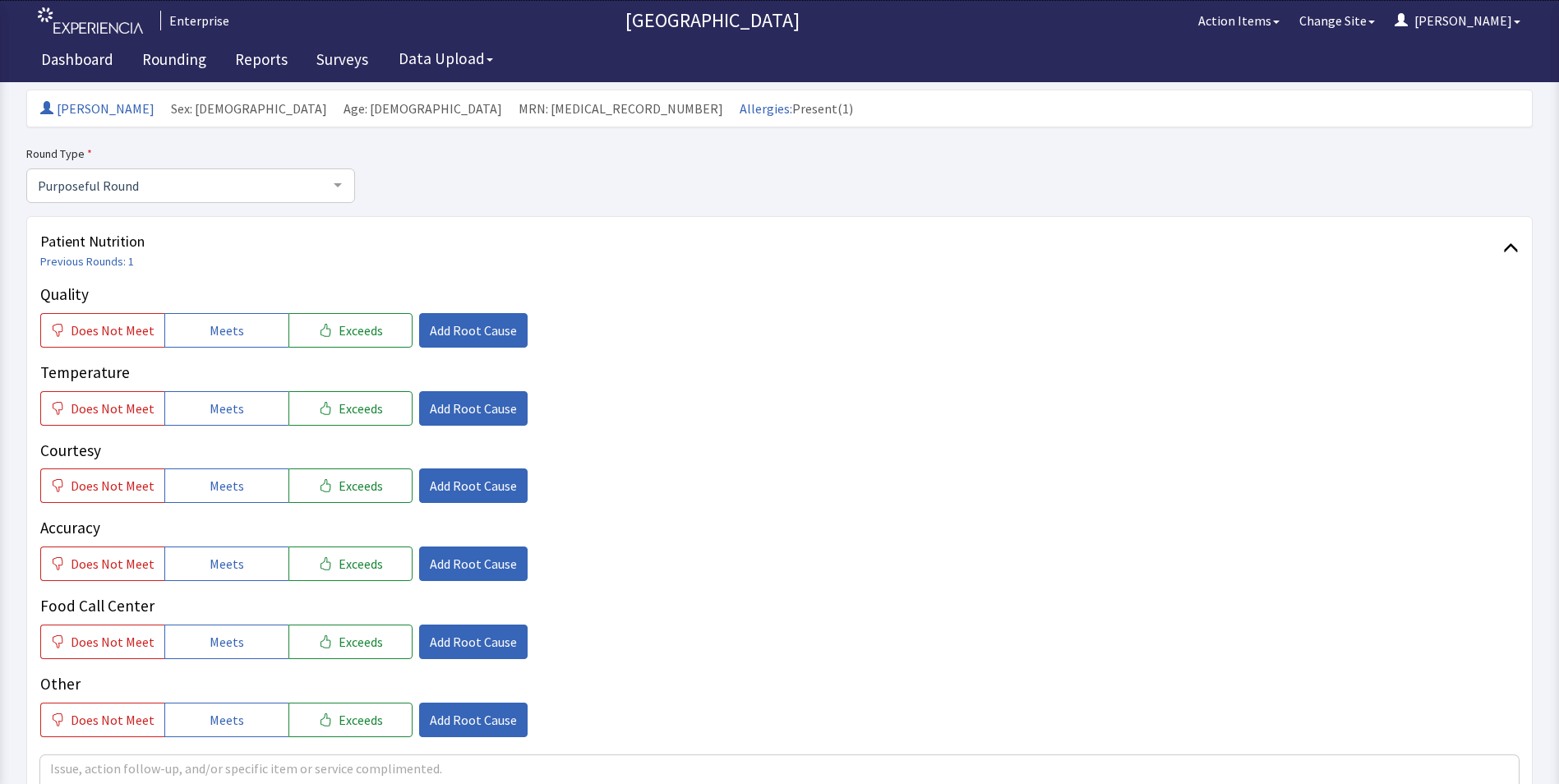
scroll to position [328, 0]
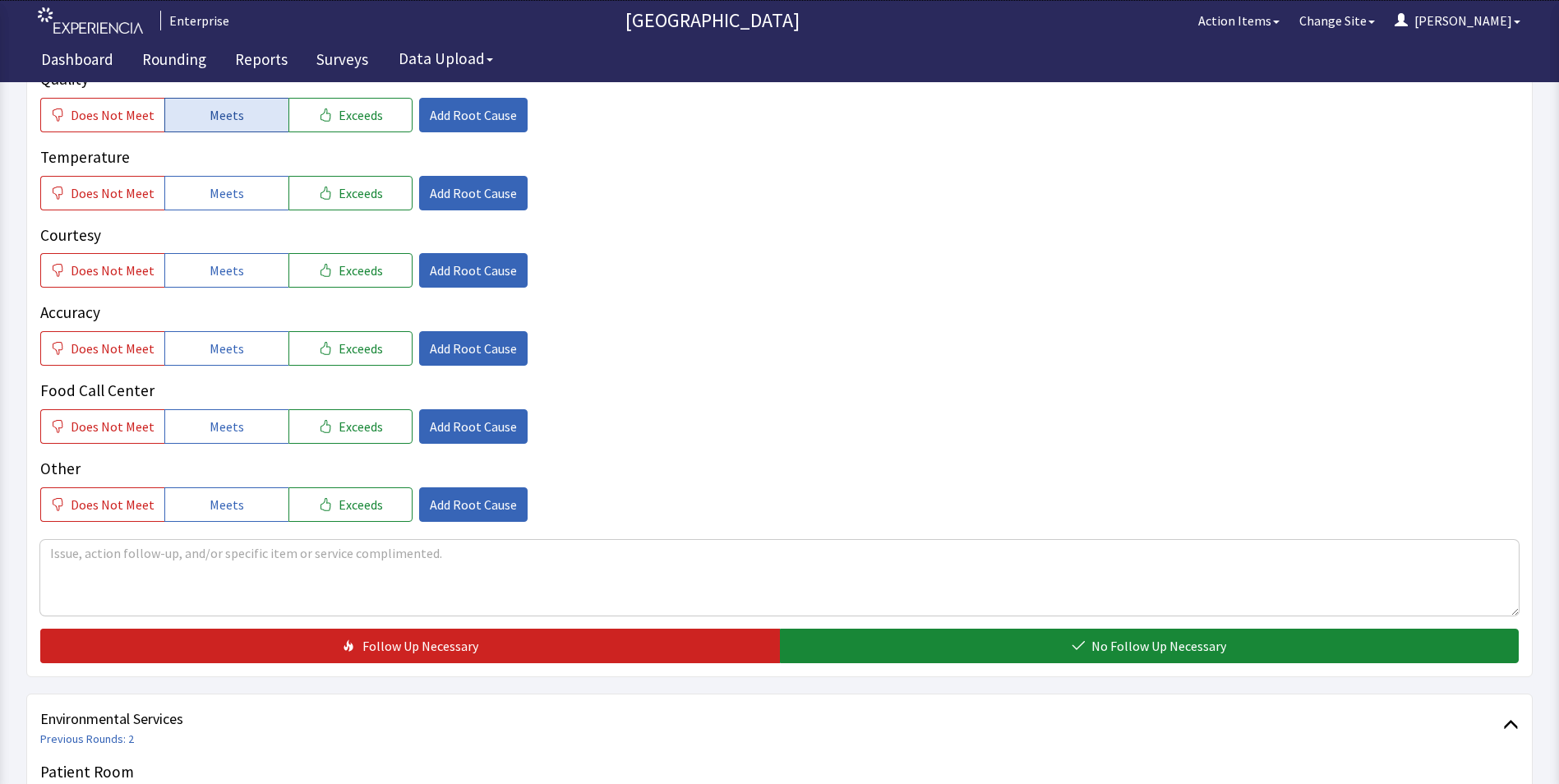
drag, startPoint x: 193, startPoint y: 115, endPoint x: 193, endPoint y: 124, distance: 9.0
click at [193, 117] on button "Meets" at bounding box center [226, 115] width 125 height 34
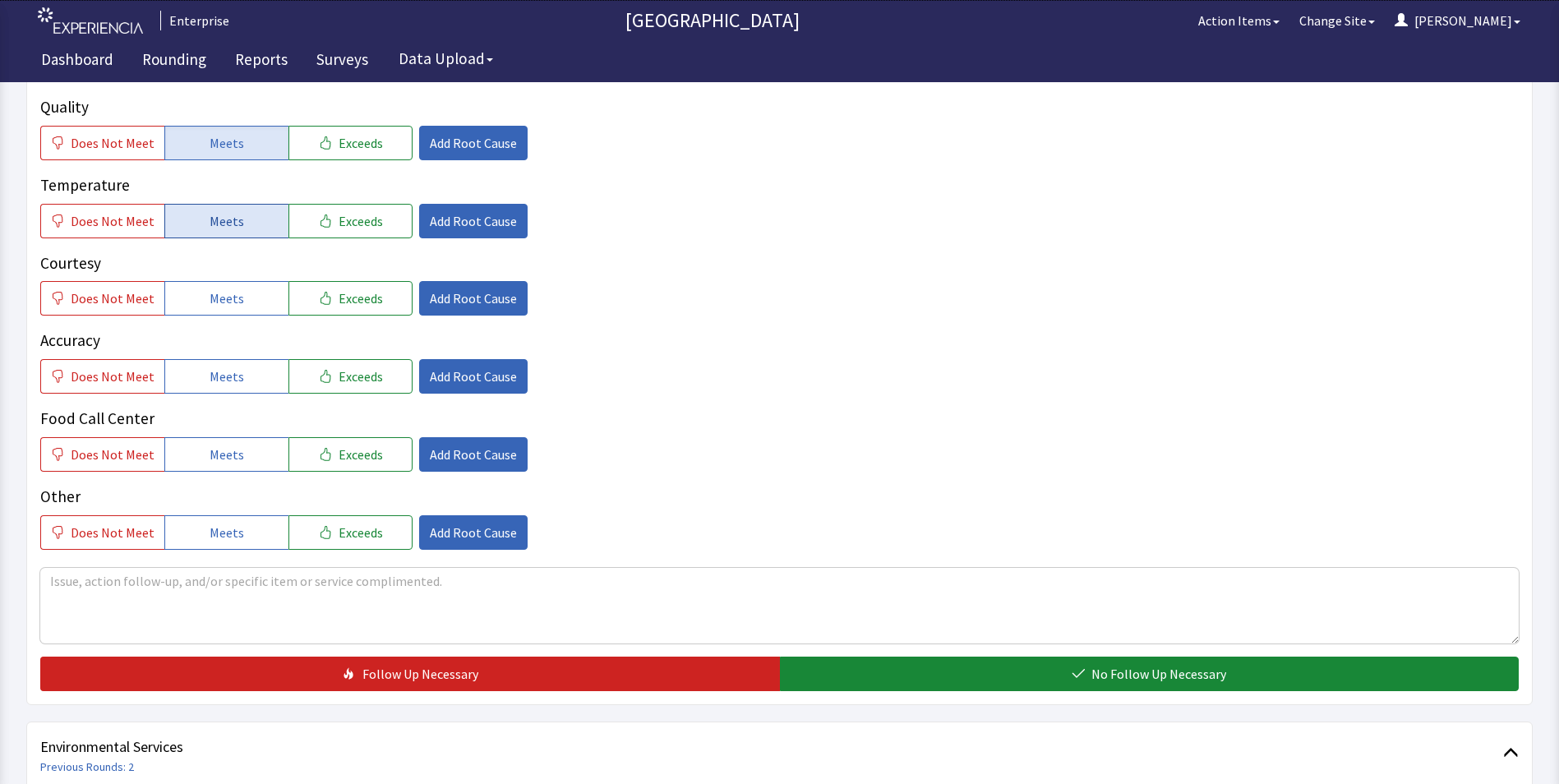
click at [193, 204] on button "Meets" at bounding box center [226, 221] width 125 height 34
click at [201, 281] on button "Meets" at bounding box center [226, 298] width 125 height 34
drag, startPoint x: 200, startPoint y: 342, endPoint x: 206, endPoint y: 391, distance: 49.4
click at [200, 359] on button "Meets" at bounding box center [226, 376] width 125 height 34
drag, startPoint x: 207, startPoint y: 420, endPoint x: 574, endPoint y: 547, distance: 388.4
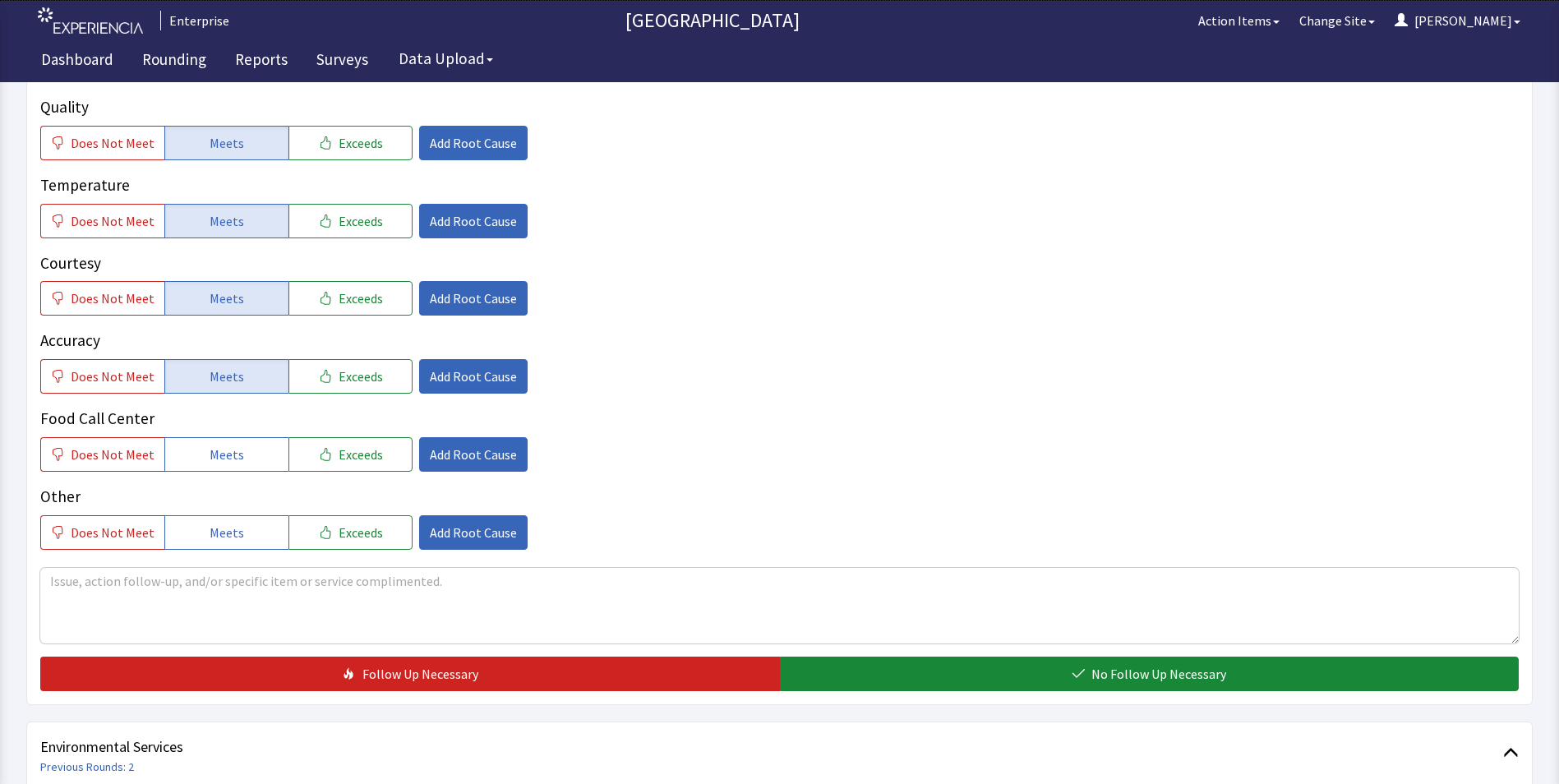
click at [209, 444] on span "Meets" at bounding box center [226, 454] width 34 height 19
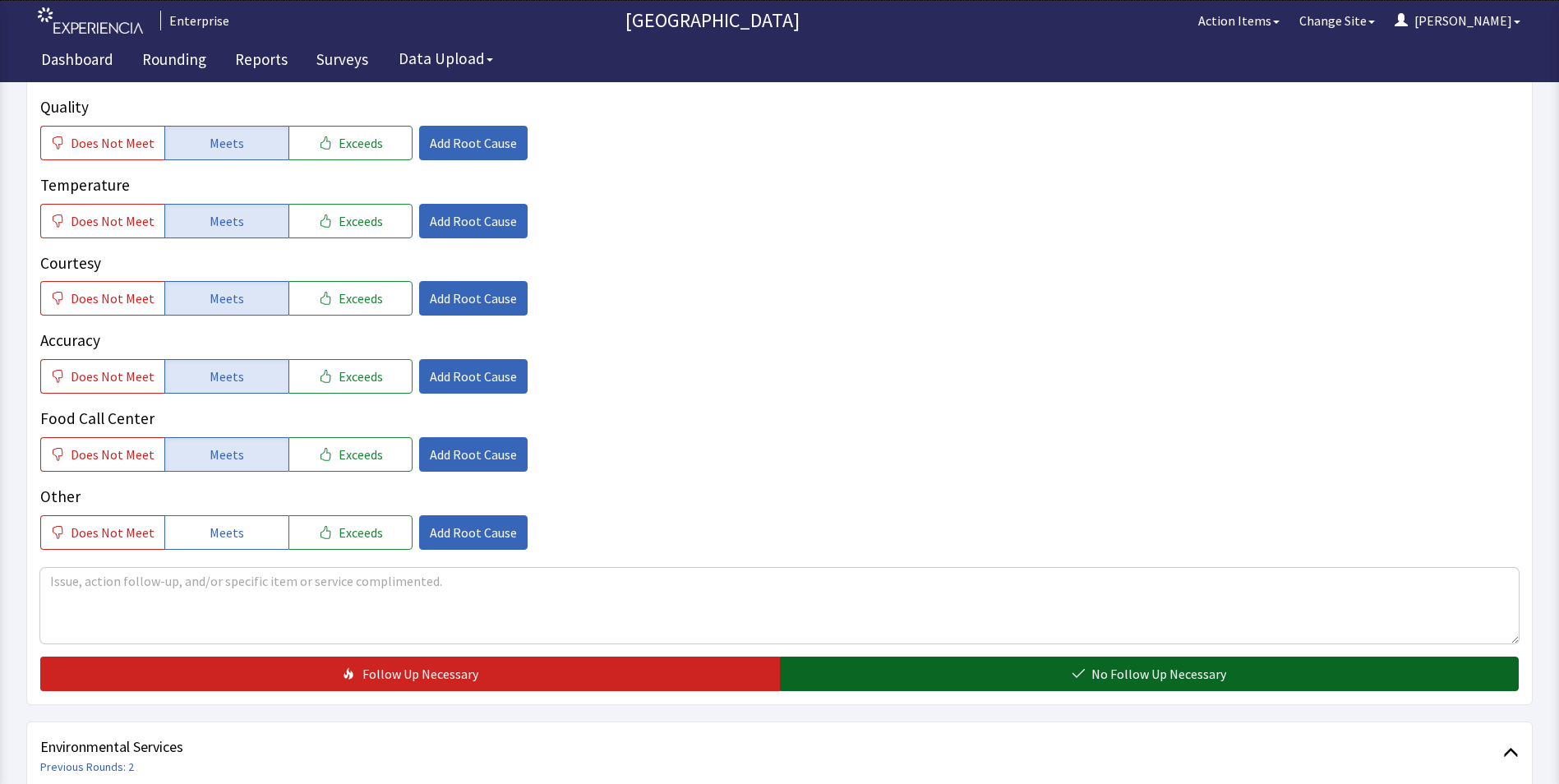
click at [835, 657] on button "No Follow Up Necessary" at bounding box center [1149, 674] width 739 height 34
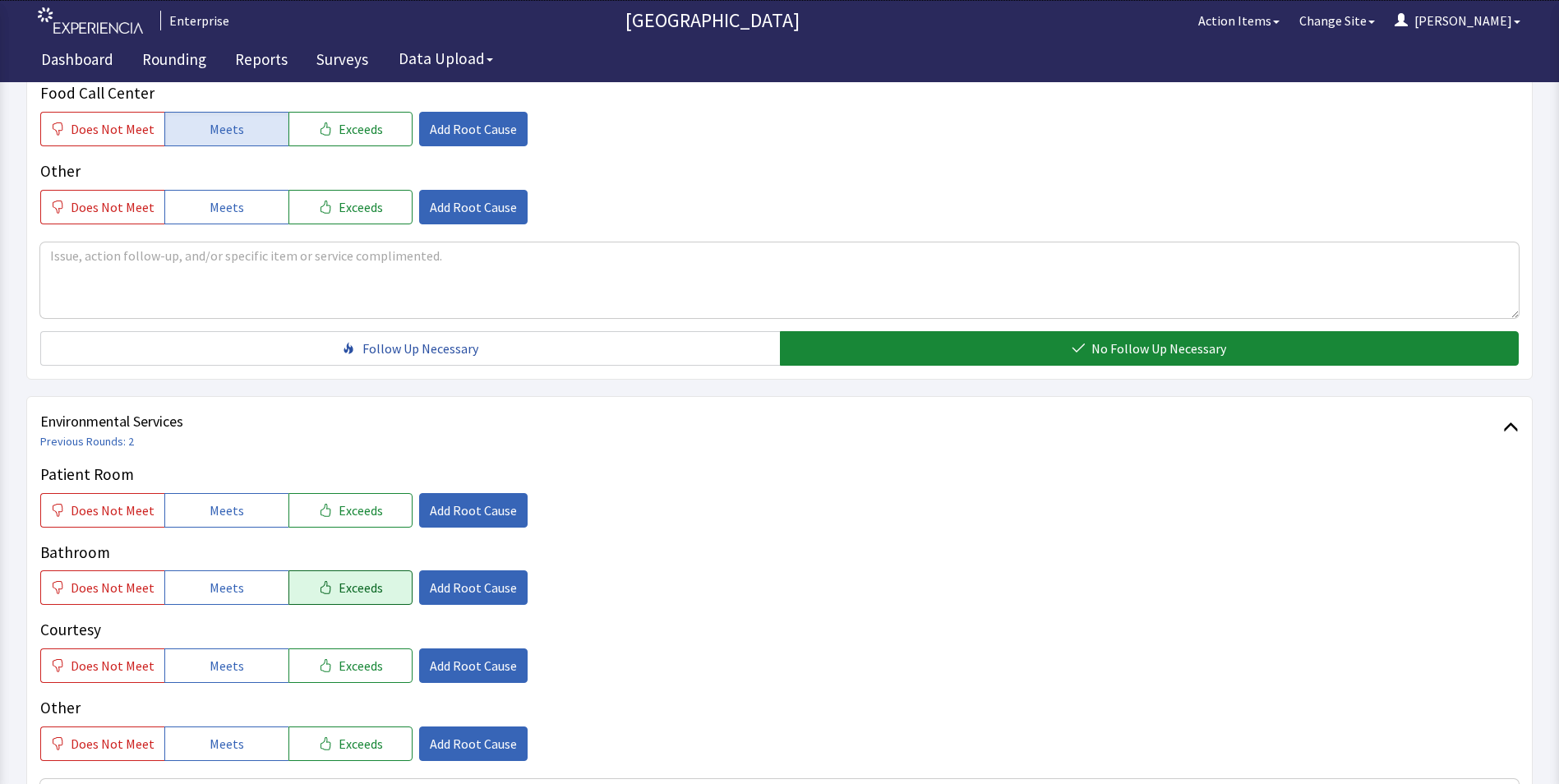
scroll to position [657, 0]
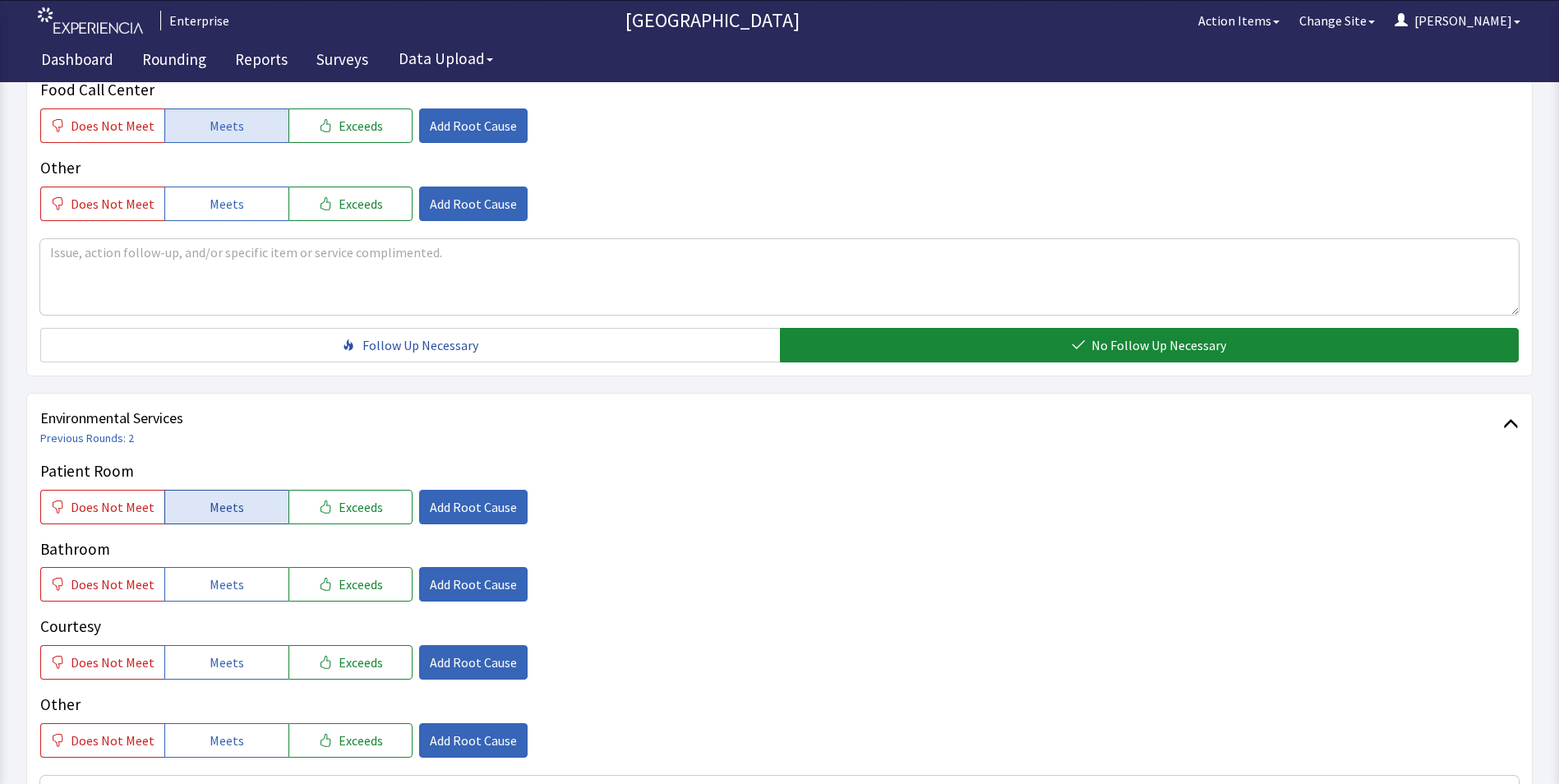
click at [227, 497] on span "Meets" at bounding box center [226, 507] width 34 height 19
drag, startPoint x: 224, startPoint y: 564, endPoint x: 231, endPoint y: 592, distance: 28.9
click at [224, 567] on button "Meets" at bounding box center [226, 584] width 125 height 34
click at [224, 652] on span "Meets" at bounding box center [226, 662] width 34 height 19
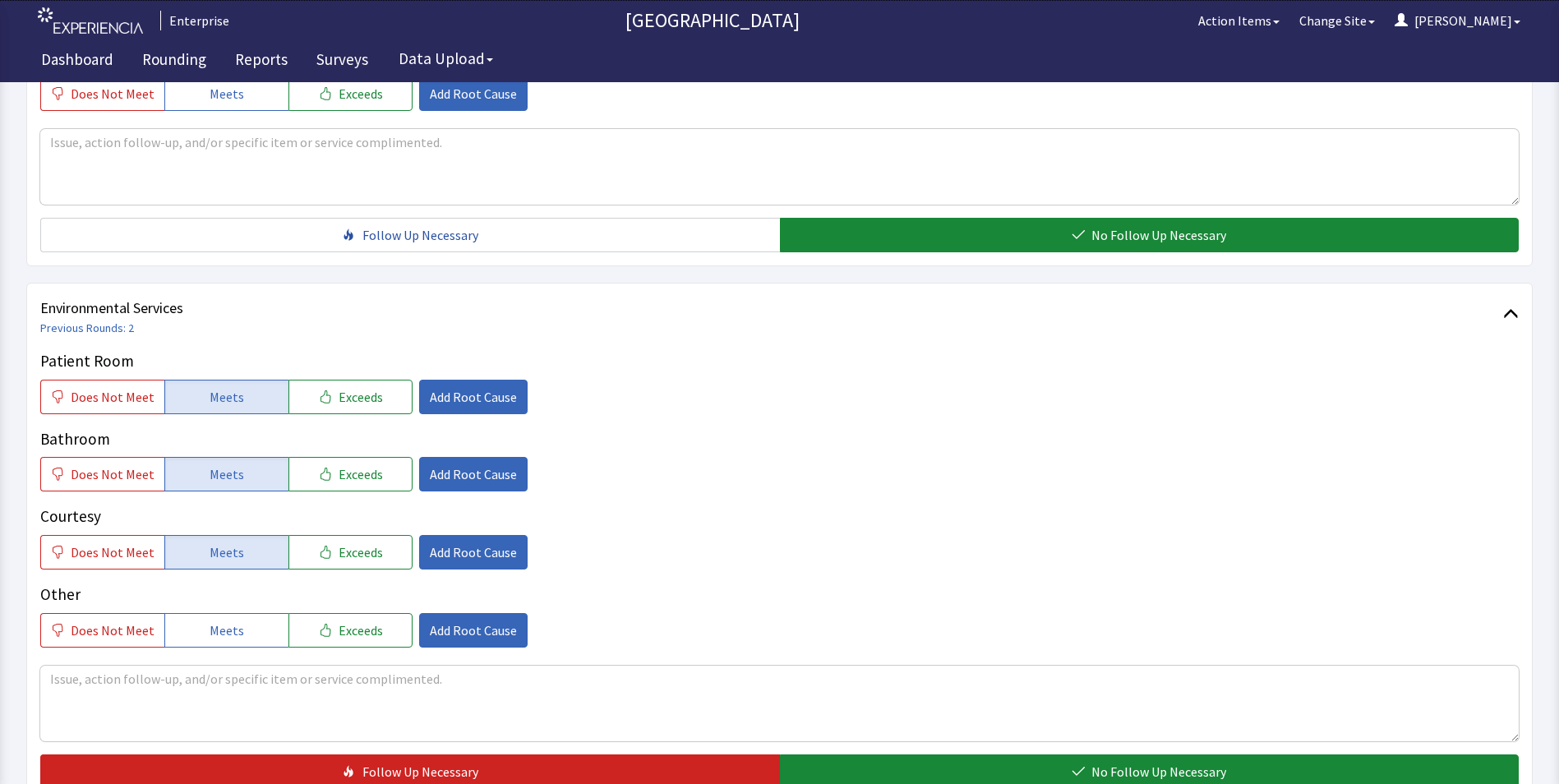
scroll to position [917, 0]
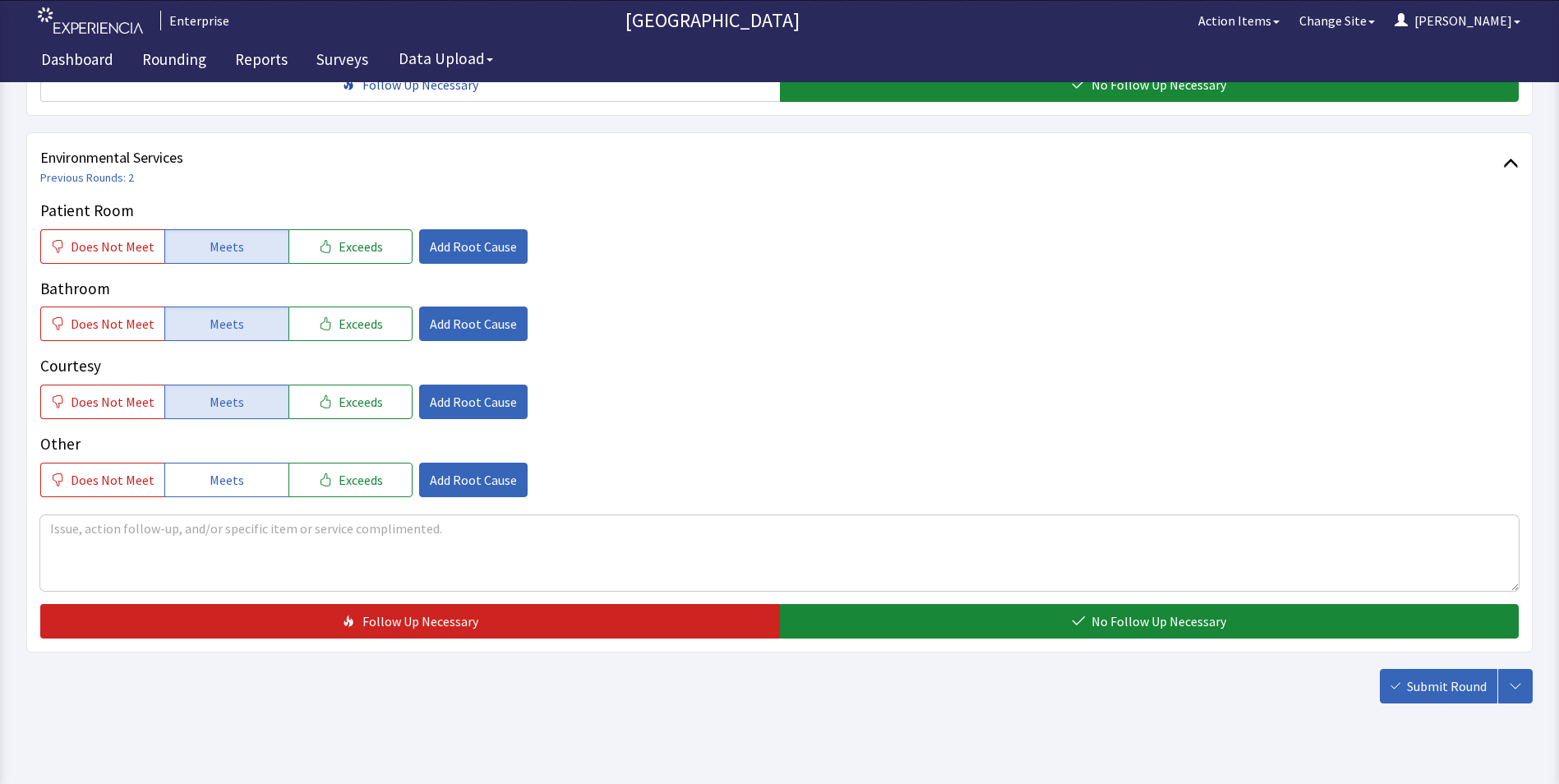
drag, startPoint x: 882, startPoint y: 591, endPoint x: 1225, endPoint y: 618, distance: 344.1
click at [884, 604] on button "No Follow Up Necessary" at bounding box center [1149, 621] width 739 height 34
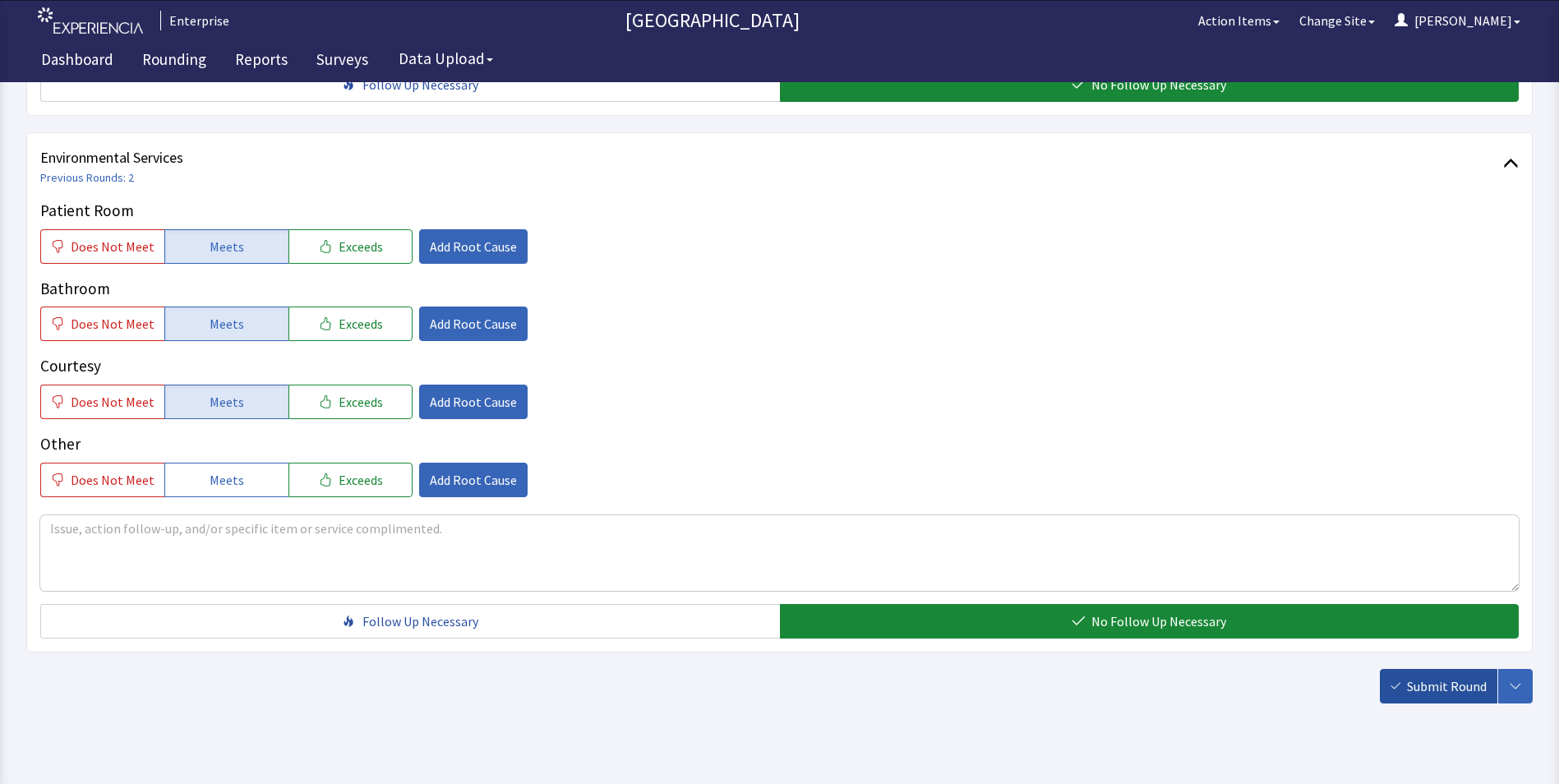
click at [1422, 676] on span "Submit Round" at bounding box center [1447, 686] width 79 height 19
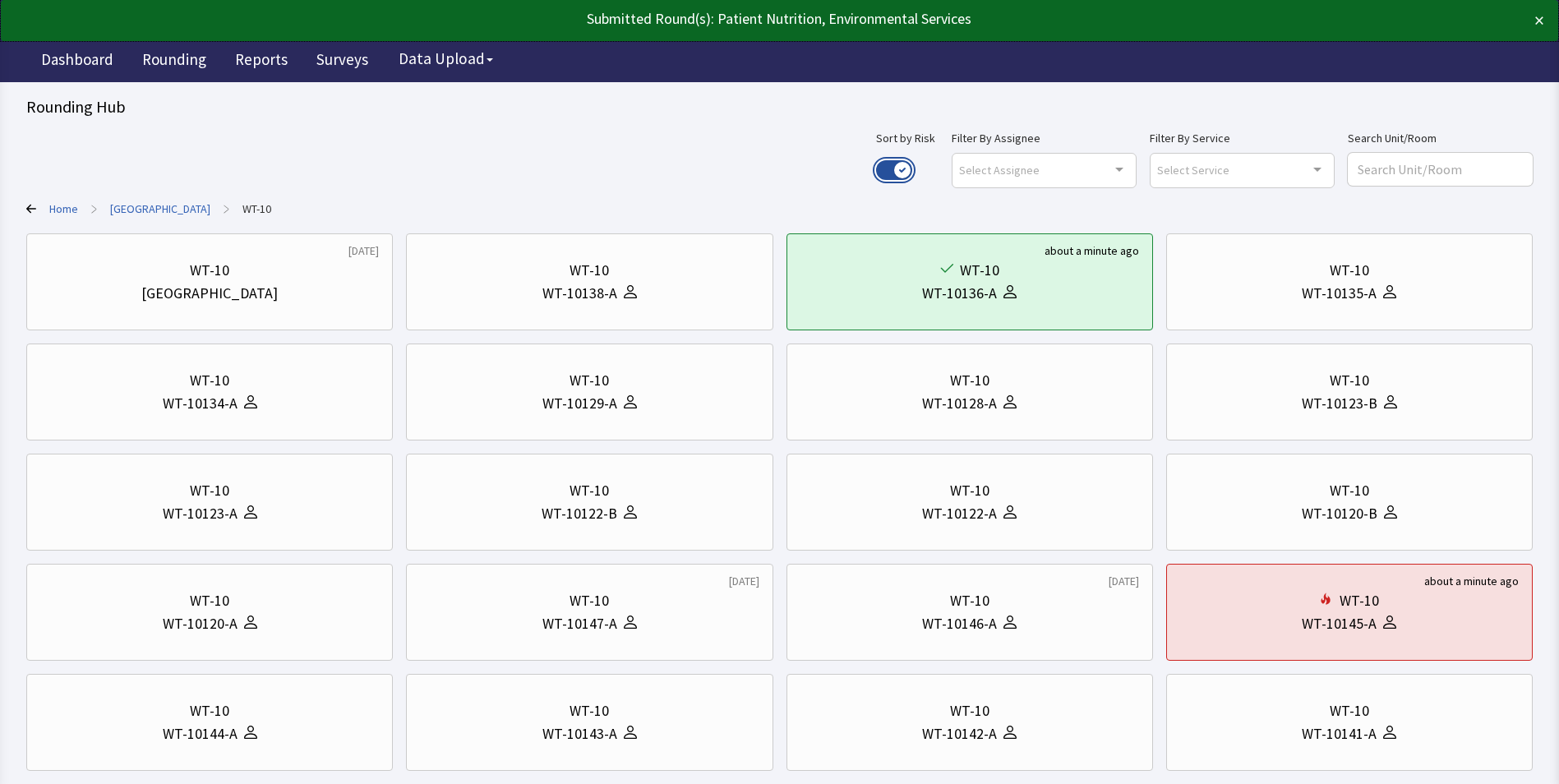
click at [912, 163] on button "Use setting" at bounding box center [894, 170] width 36 height 19
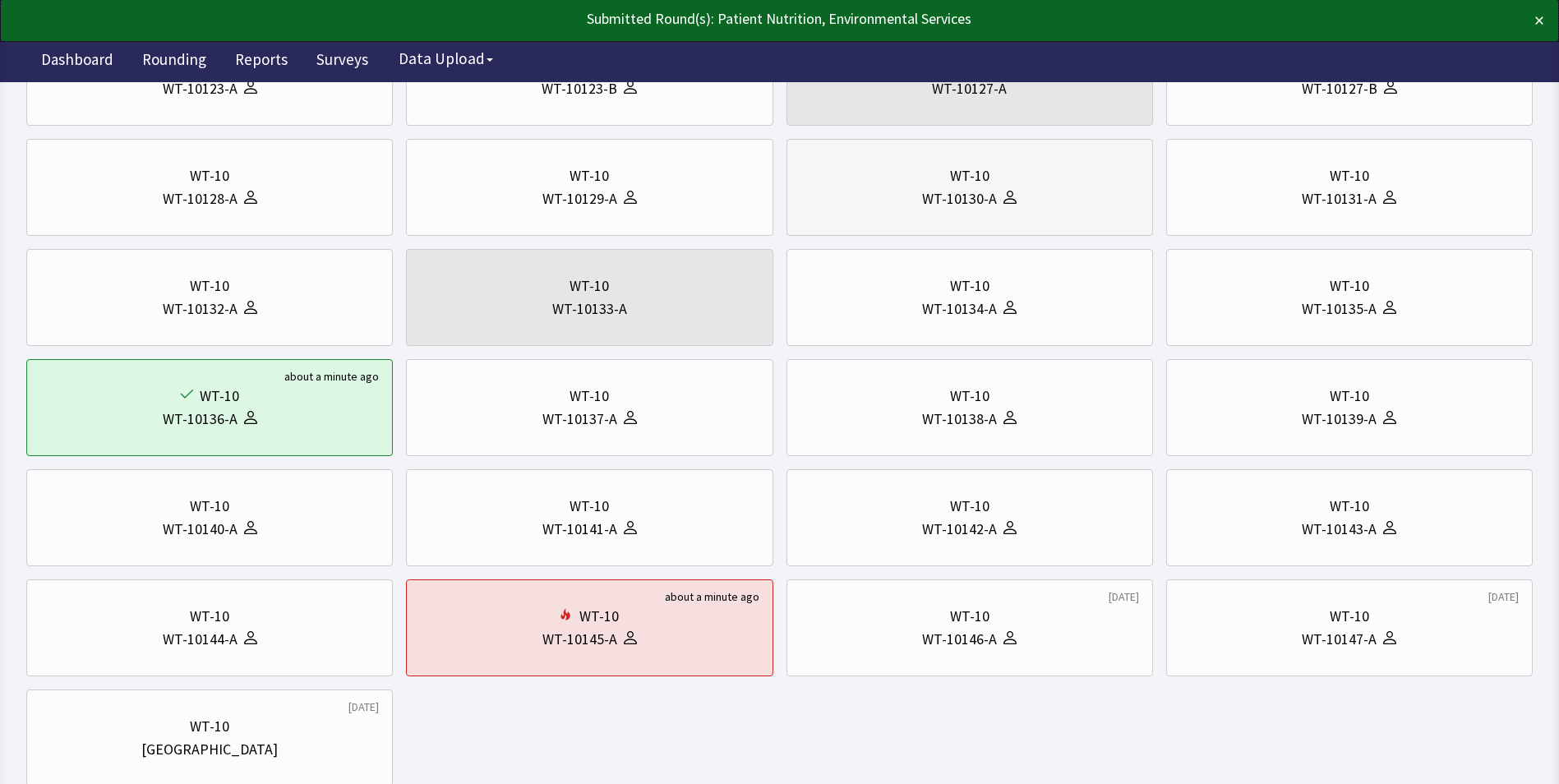
scroll to position [328, 0]
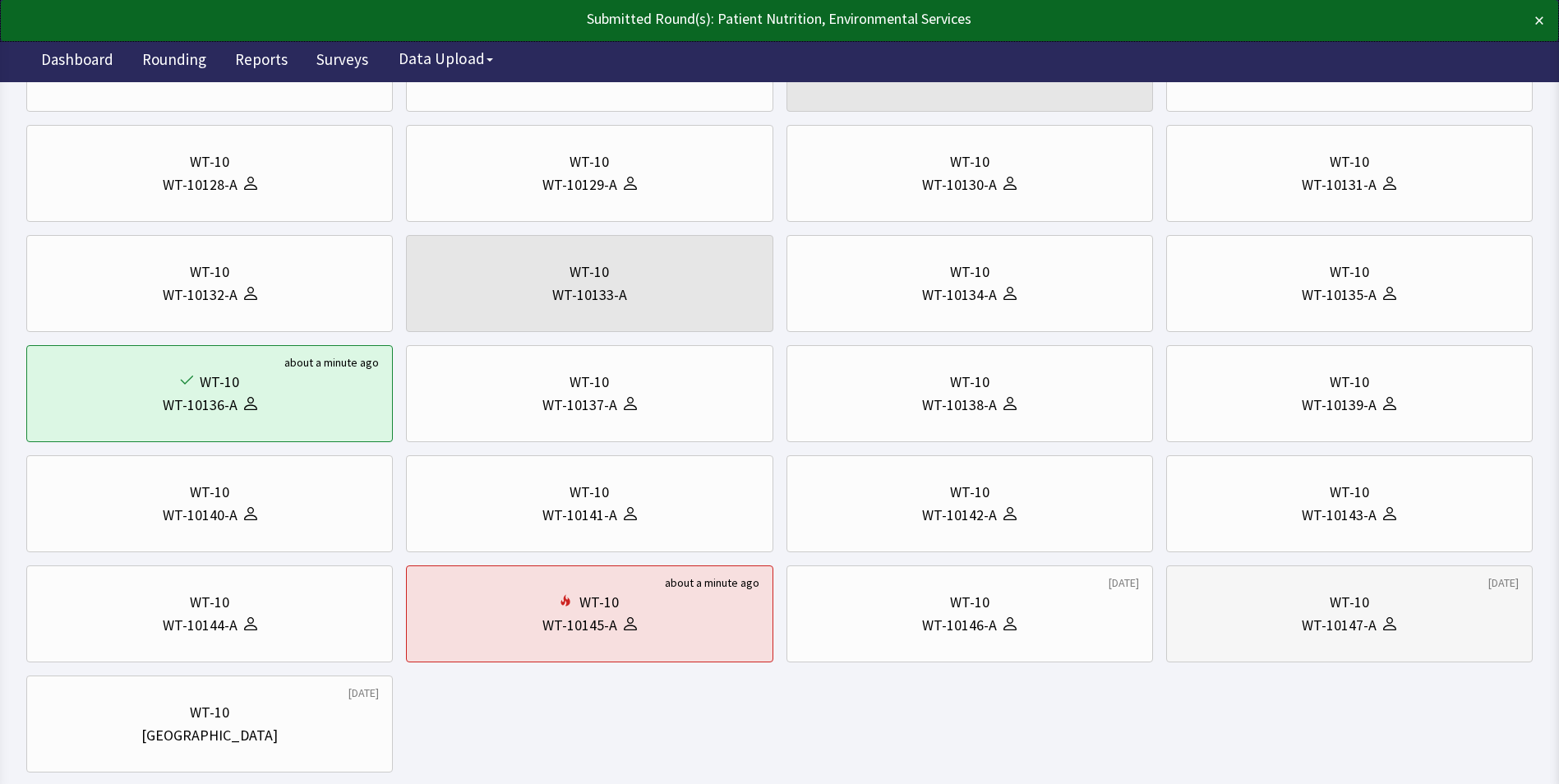
click at [1309, 621] on div "WT-10147-A" at bounding box center [1339, 625] width 75 height 23
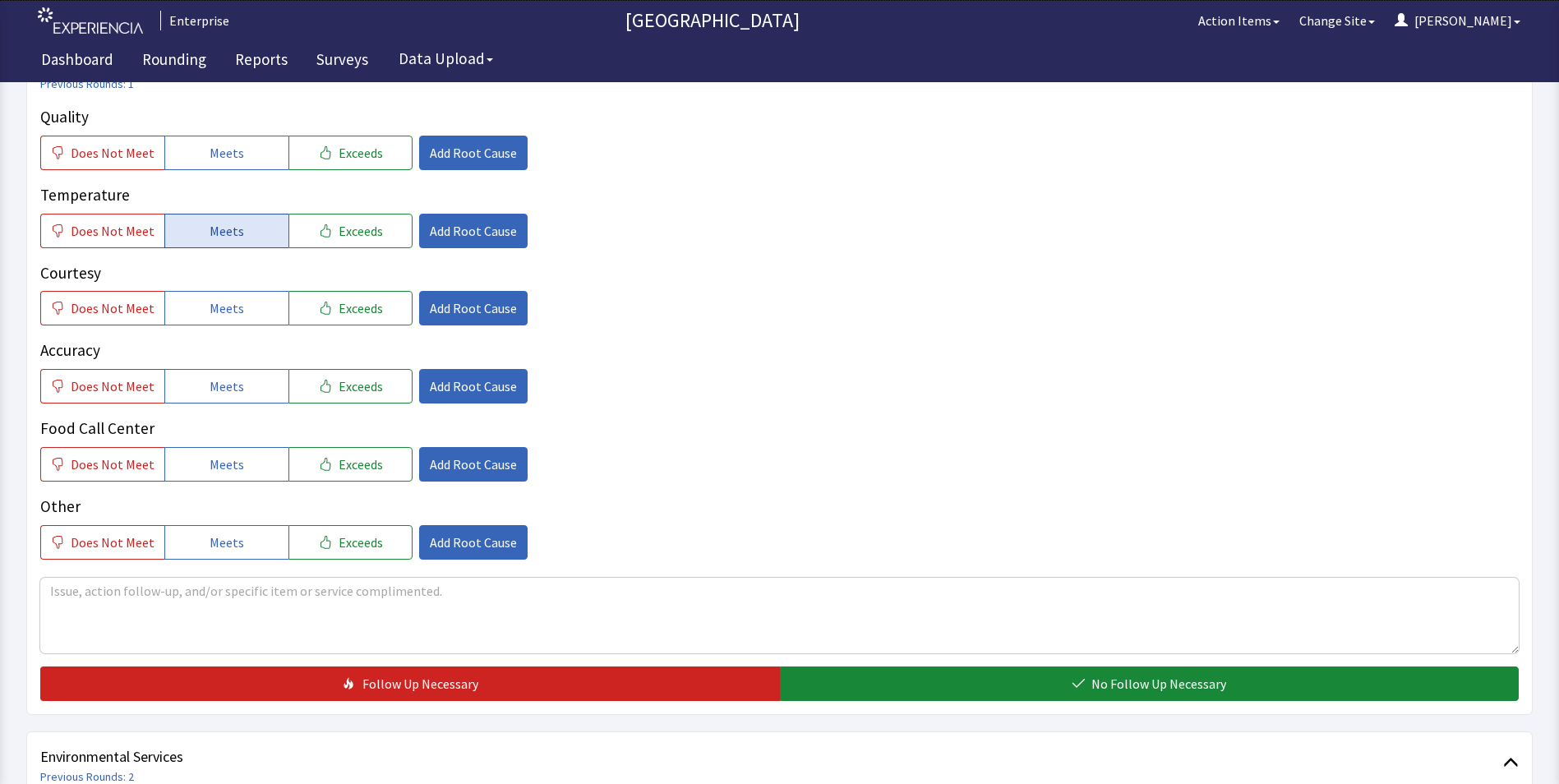
scroll to position [328, 0]
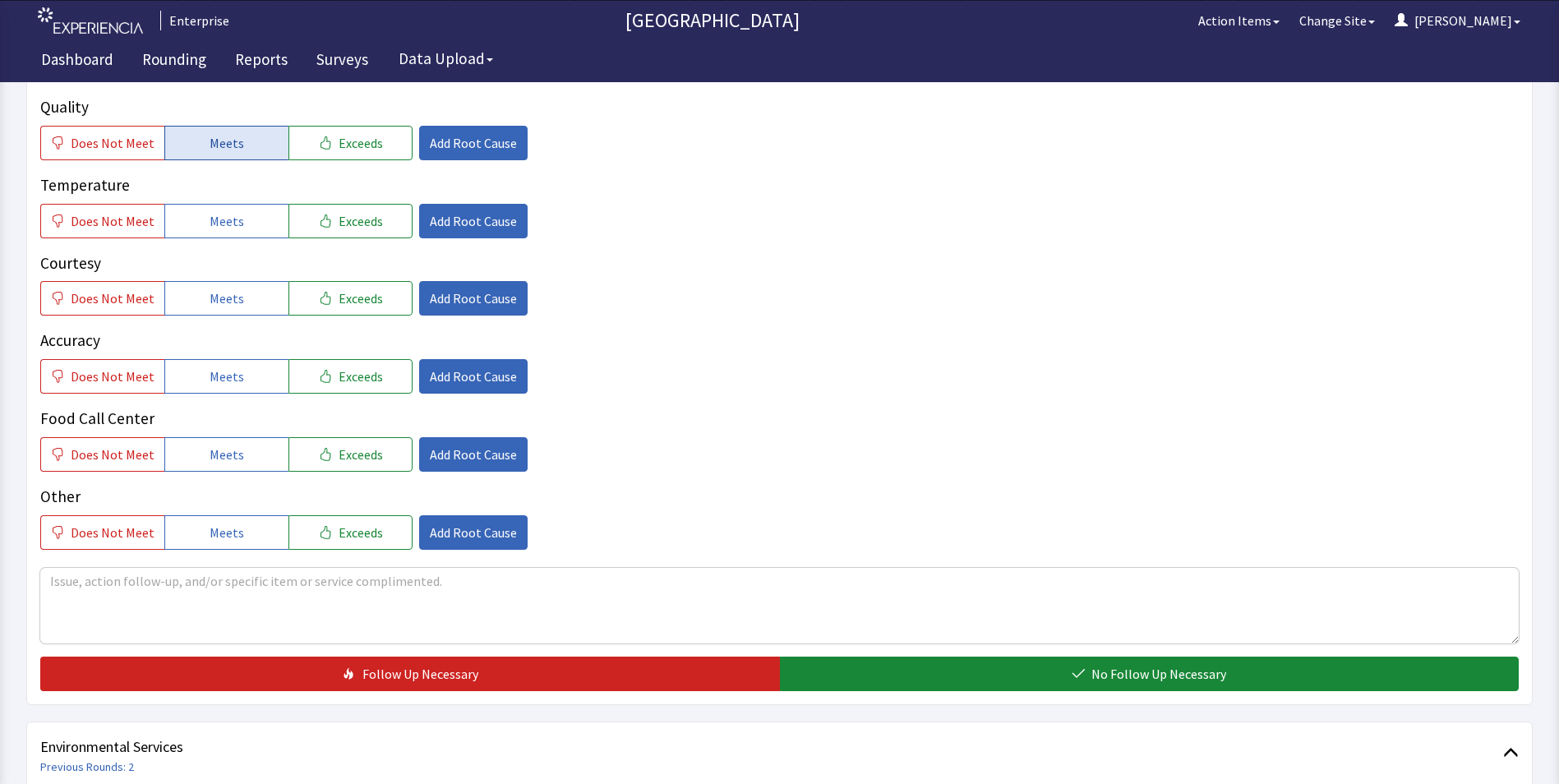
click at [201, 125] on button "Meets" at bounding box center [226, 142] width 125 height 34
click at [209, 211] on span "Meets" at bounding box center [226, 221] width 34 height 19
drag, startPoint x: 215, startPoint y: 264, endPoint x: 214, endPoint y: 324, distance: 60.0
click at [215, 289] on span "Meets" at bounding box center [226, 298] width 34 height 19
click at [210, 366] on span "Meets" at bounding box center [226, 376] width 34 height 19
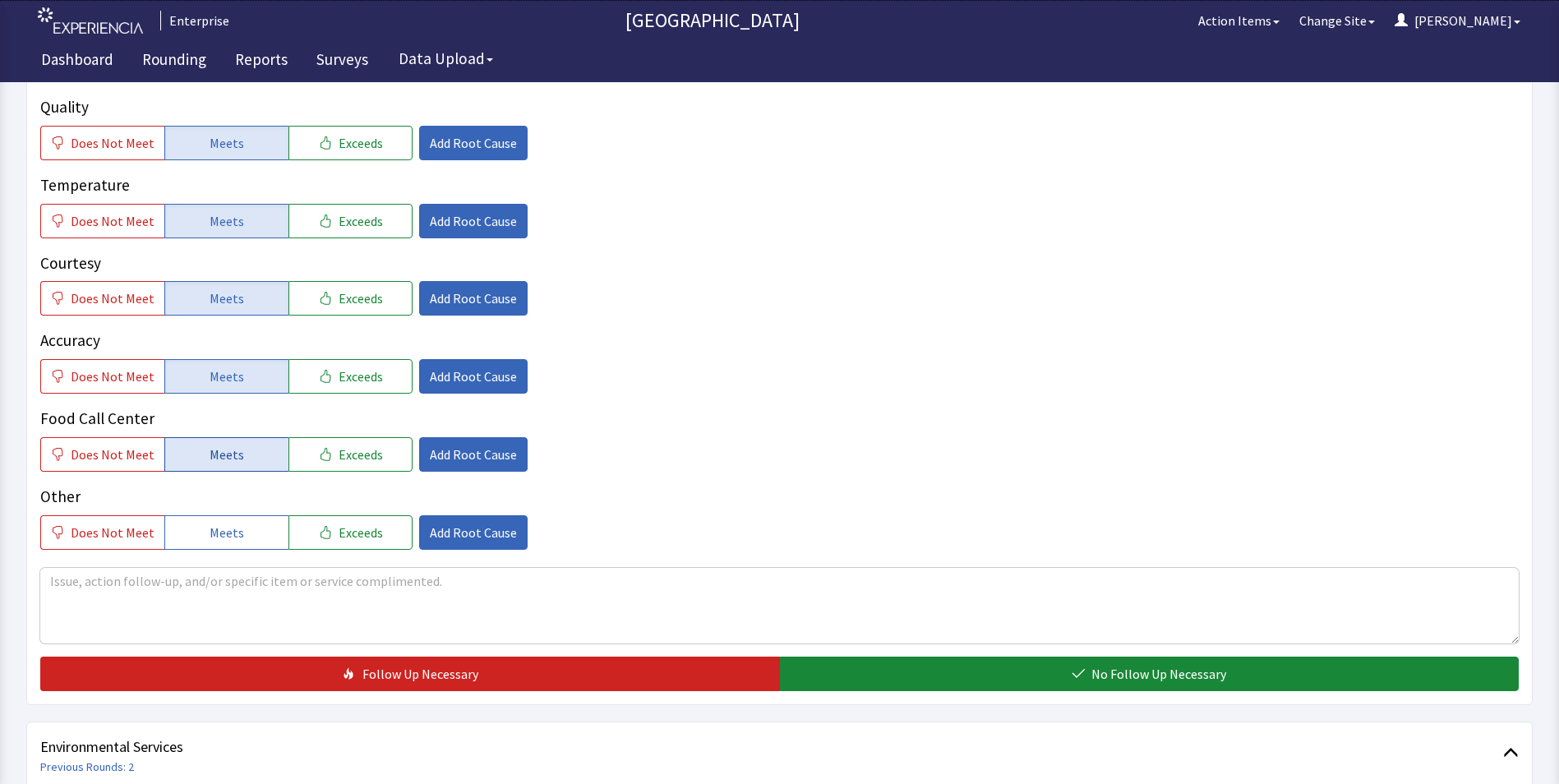
click at [215, 444] on span "Meets" at bounding box center [226, 454] width 34 height 19
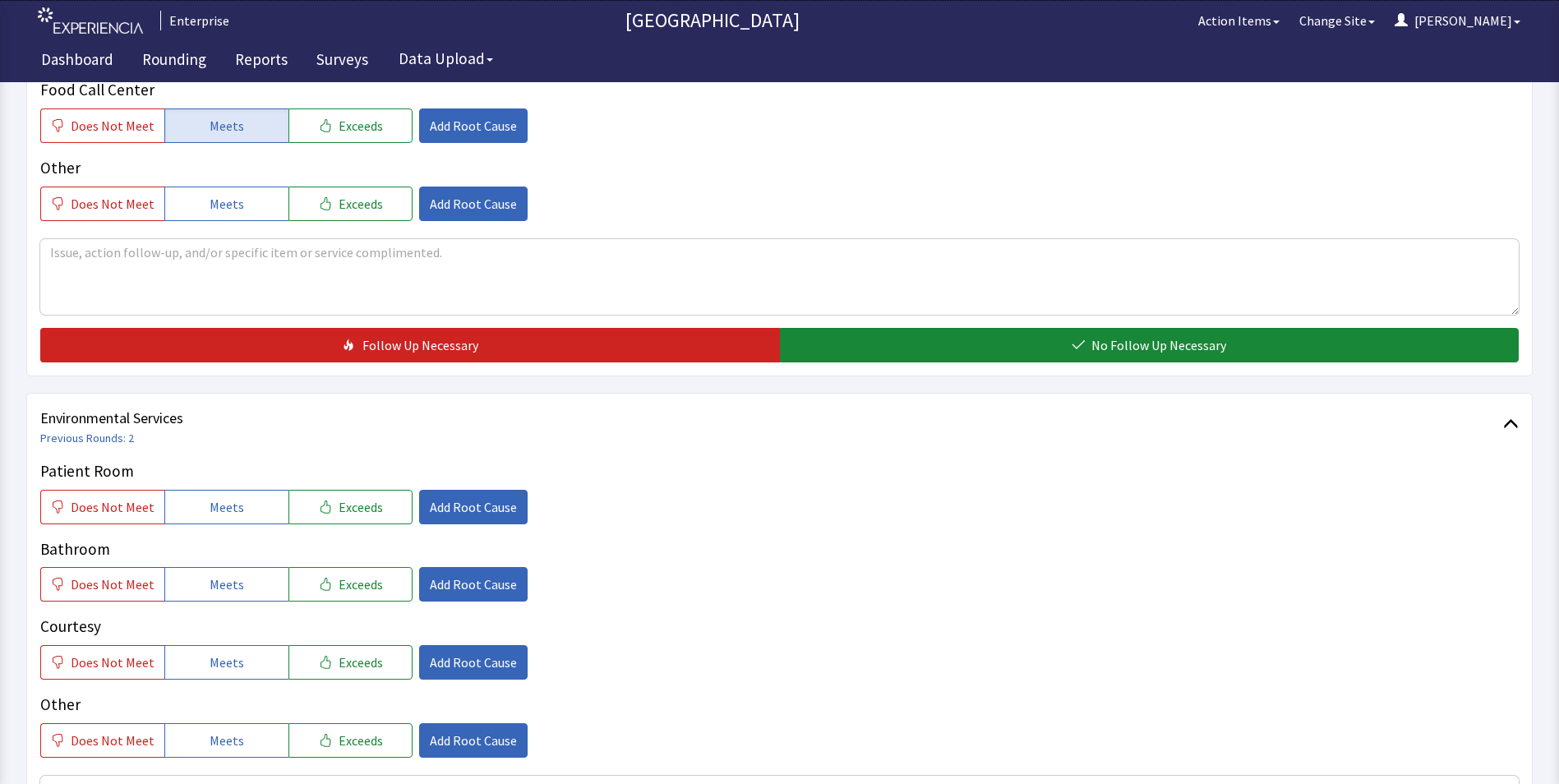
drag, startPoint x: 919, startPoint y: 312, endPoint x: 729, endPoint y: 358, distance: 195.5
click at [918, 328] on button "No Follow Up Necessary" at bounding box center [1149, 344] width 739 height 34
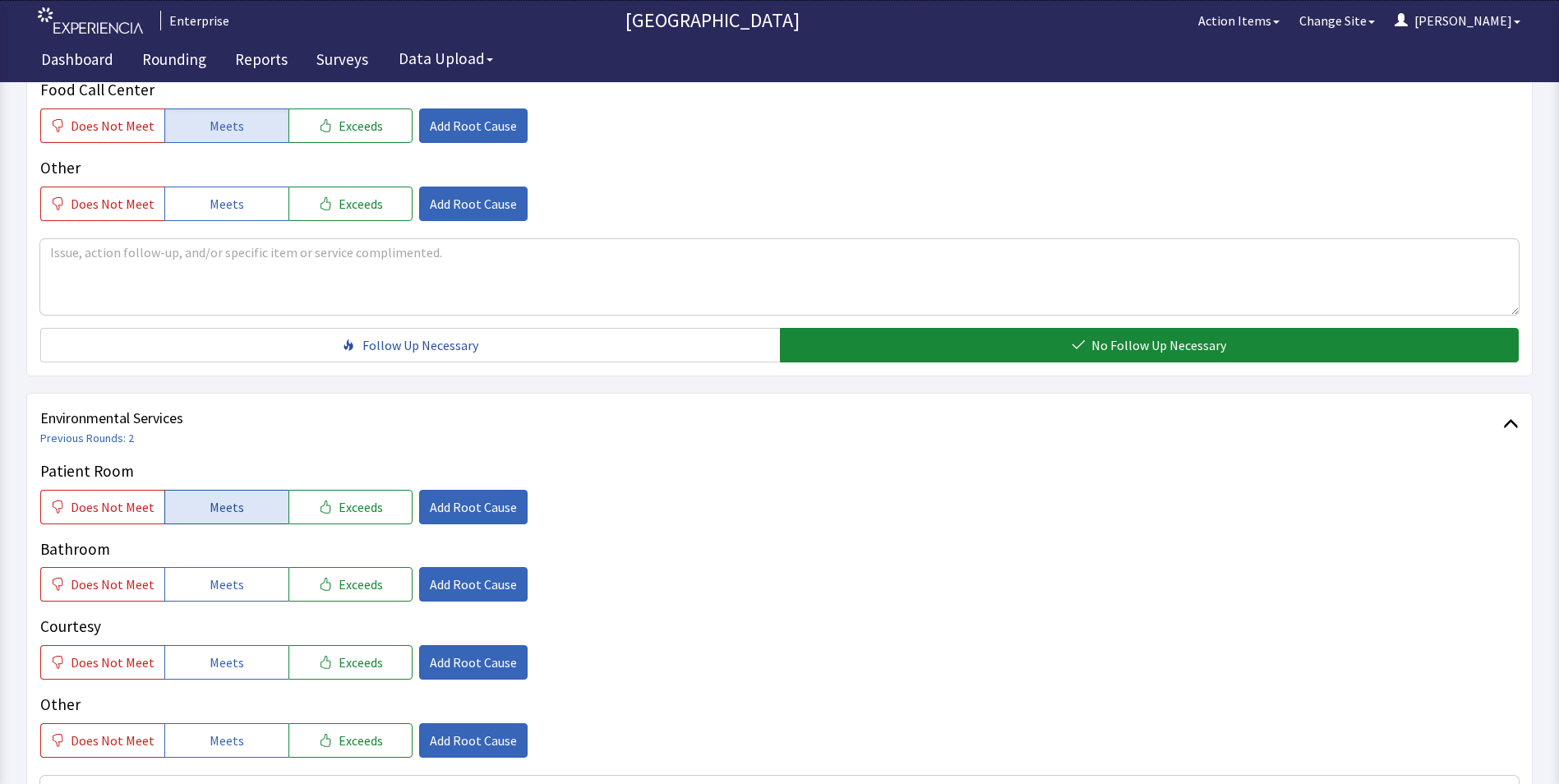
click at [242, 490] on button "Meets" at bounding box center [226, 507] width 125 height 34
drag, startPoint x: 222, startPoint y: 547, endPoint x: 225, endPoint y: 598, distance: 51.1
click at [223, 574] on span "Meets" at bounding box center [226, 584] width 34 height 19
click at [225, 652] on span "Meets" at bounding box center [226, 662] width 34 height 19
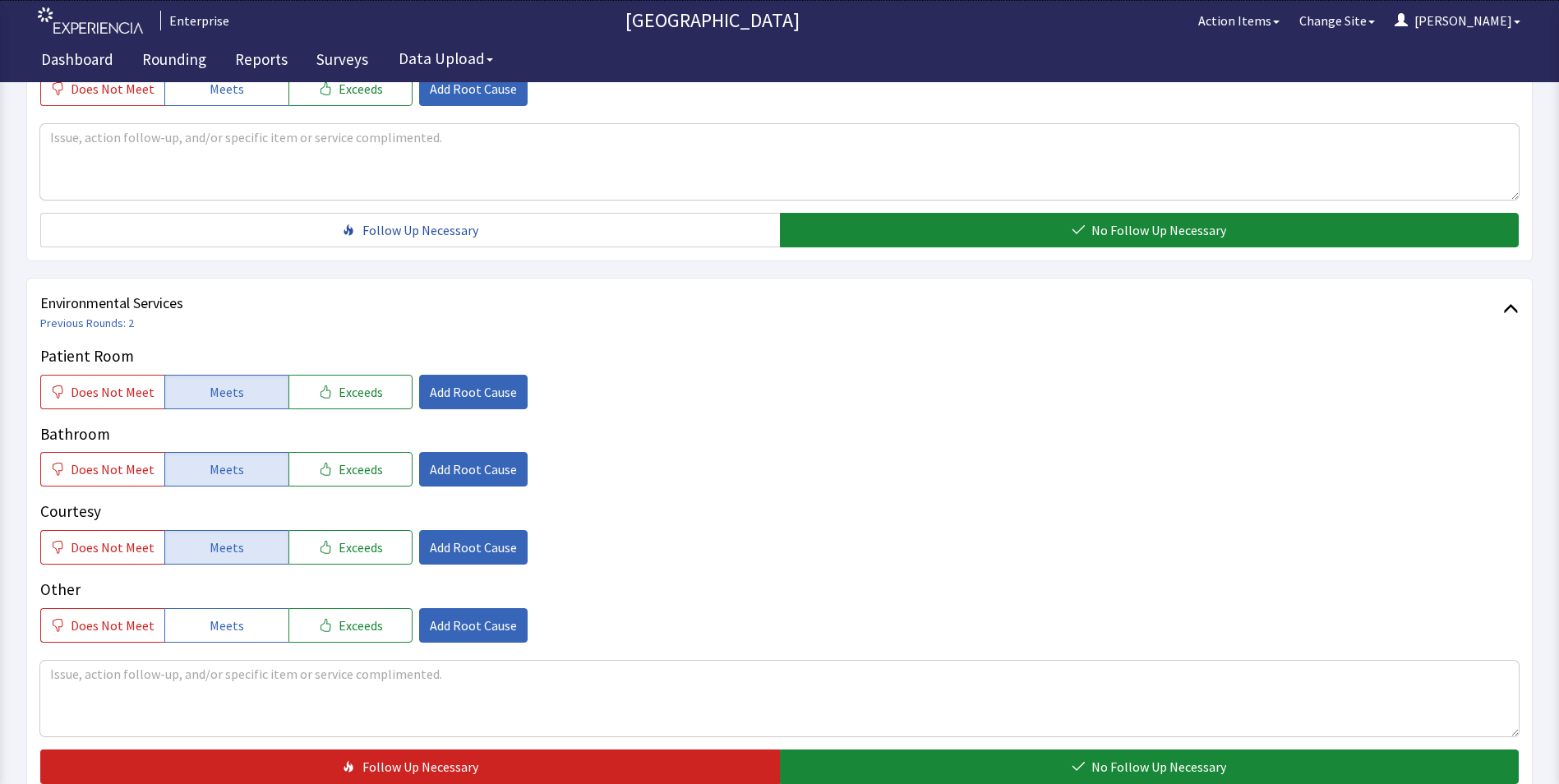
scroll to position [917, 0]
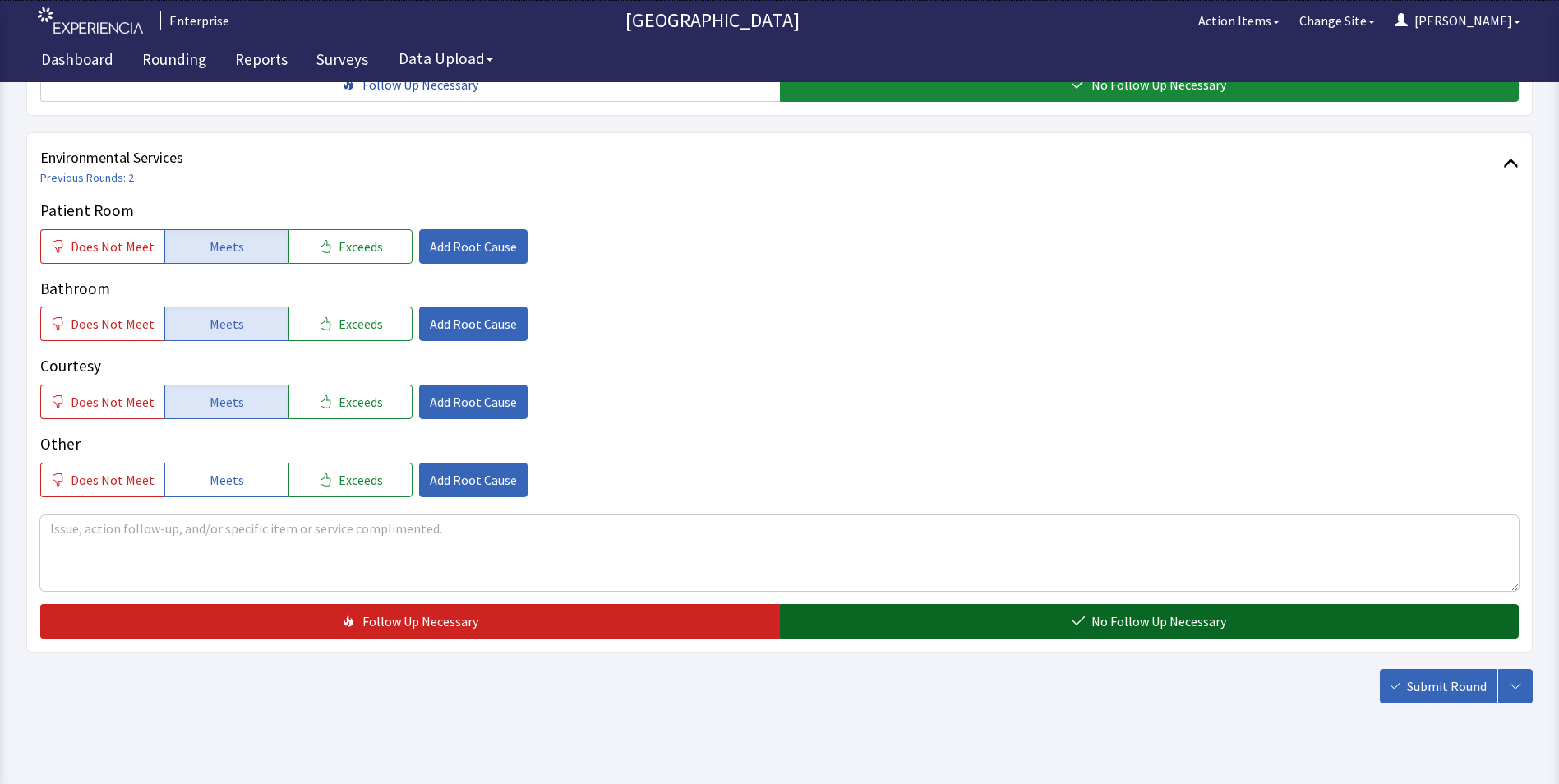
drag, startPoint x: 870, startPoint y: 589, endPoint x: 905, endPoint y: 598, distance: 36.1
click at [879, 604] on button "No Follow Up Necessary" at bounding box center [1149, 621] width 739 height 34
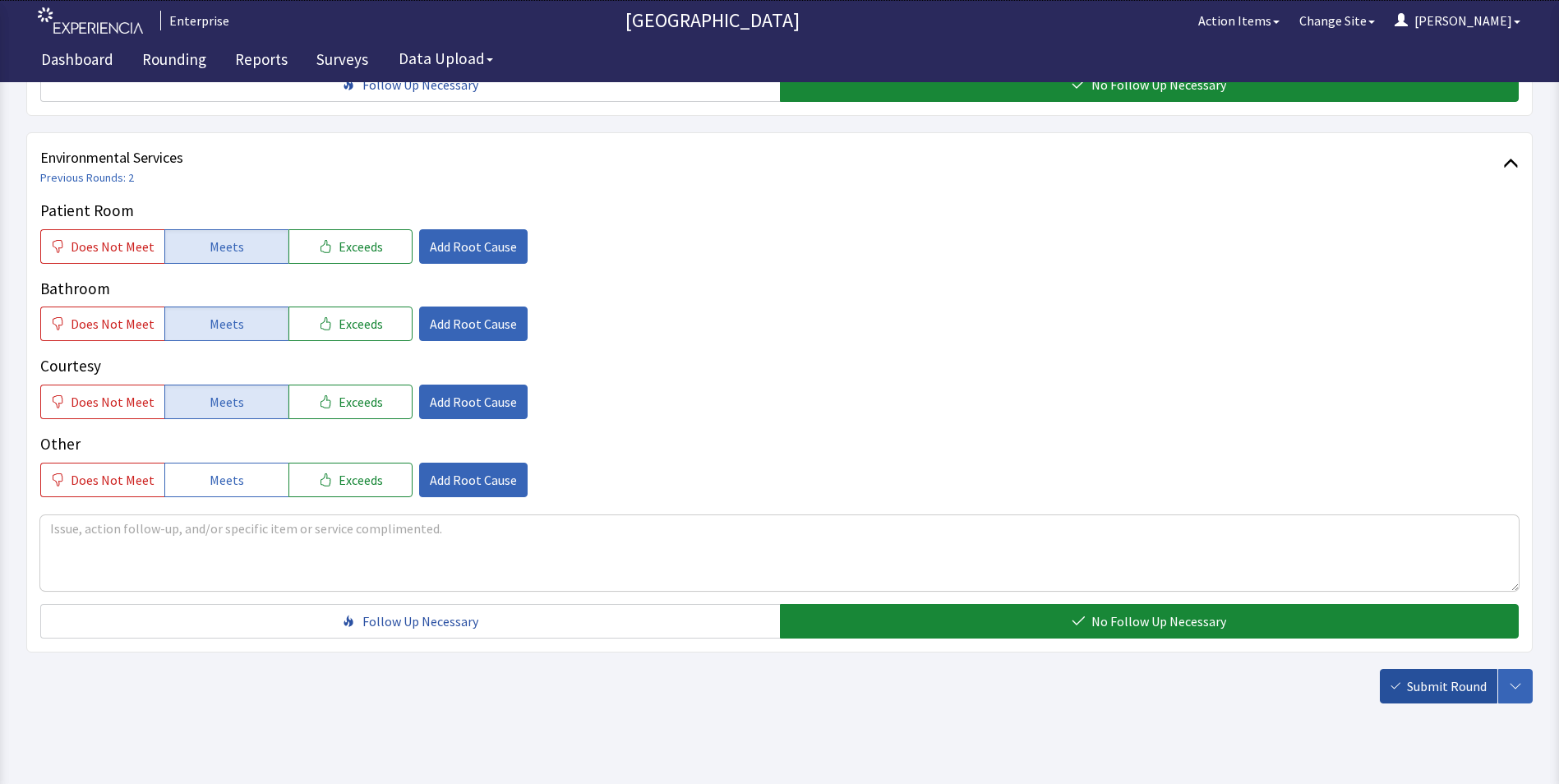
click at [1470, 676] on span "Submit Round" at bounding box center [1447, 686] width 79 height 19
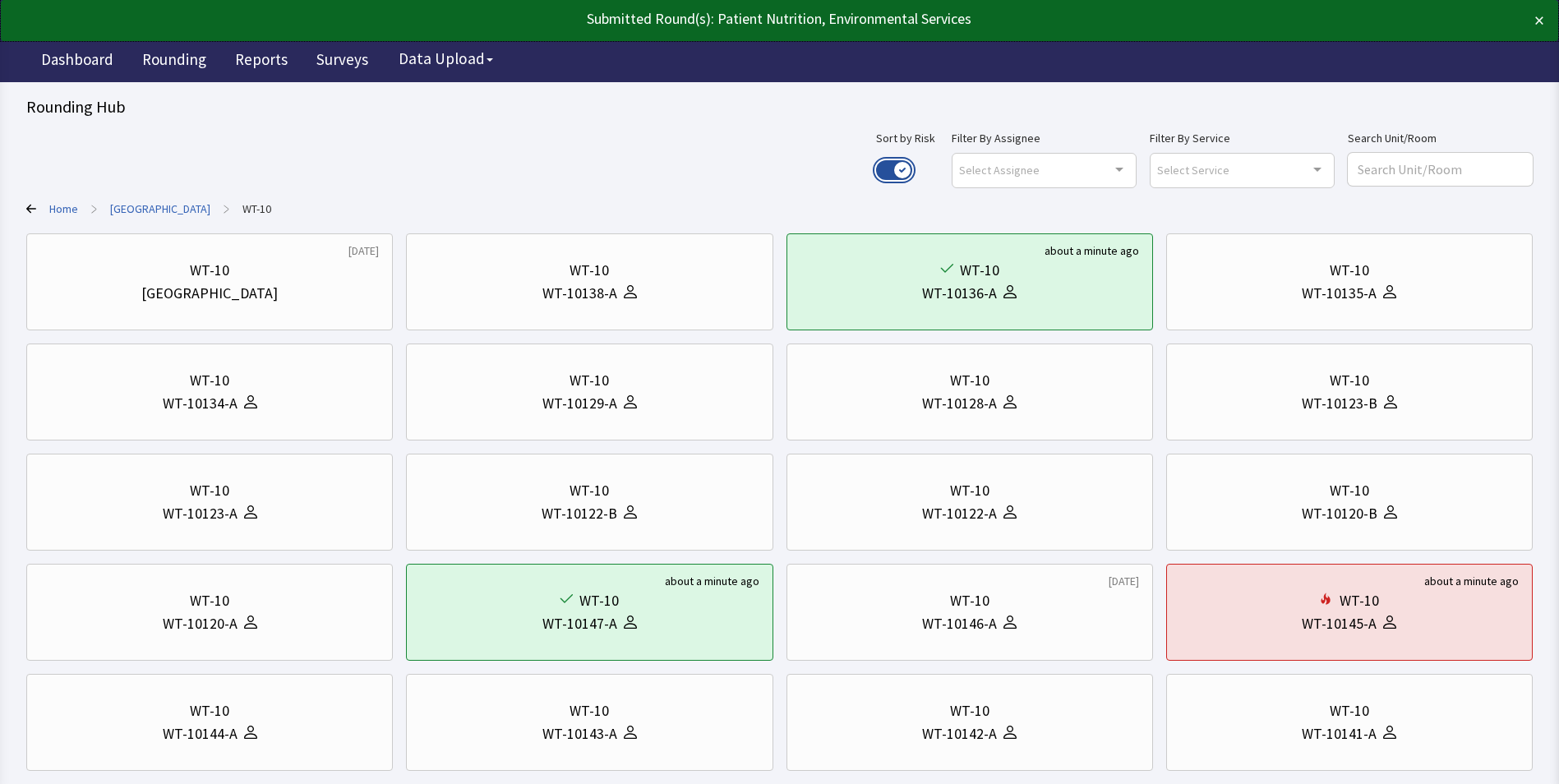
click at [912, 170] on button "Use setting" at bounding box center [894, 170] width 36 height 19
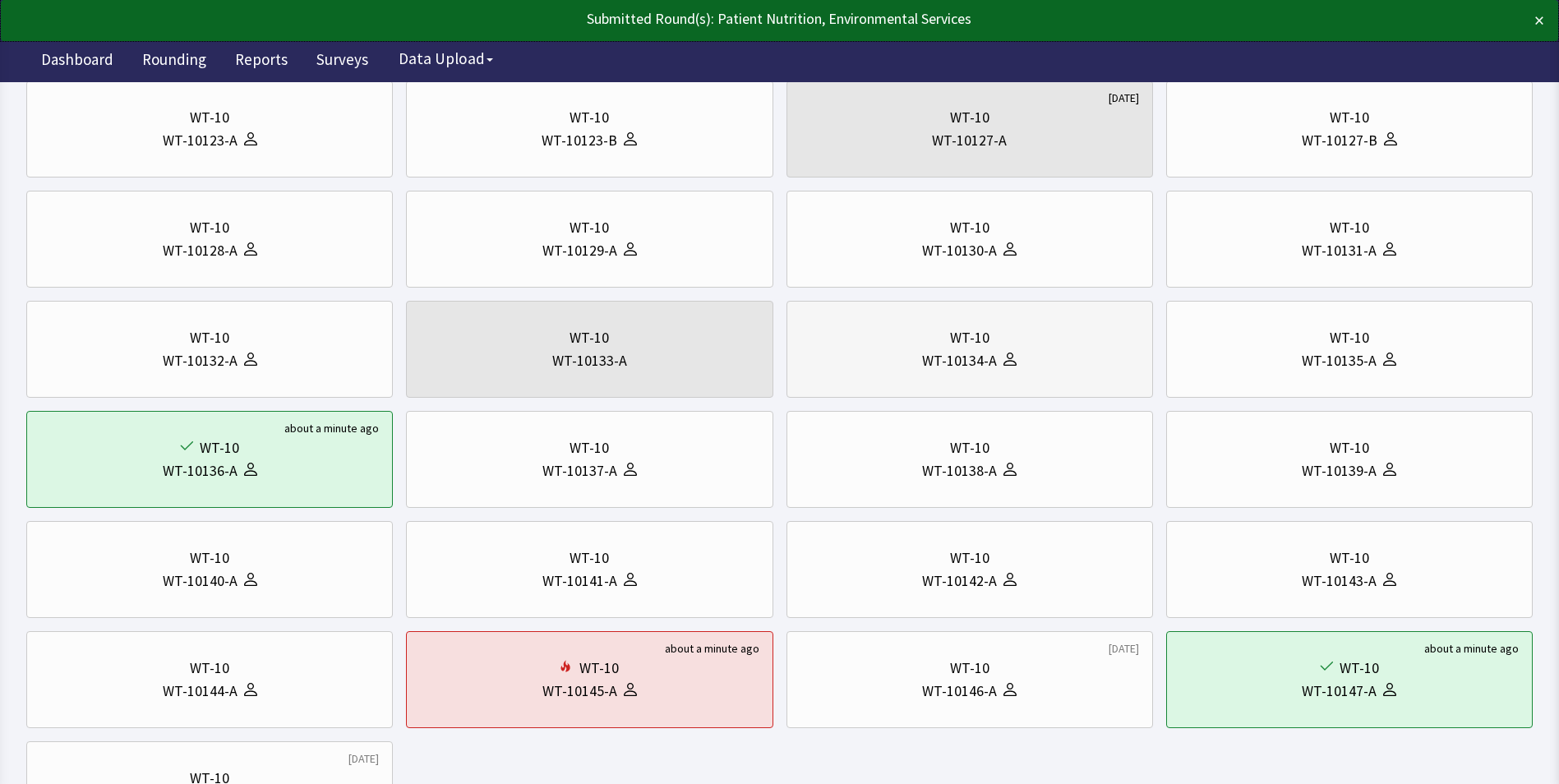
scroll to position [411, 0]
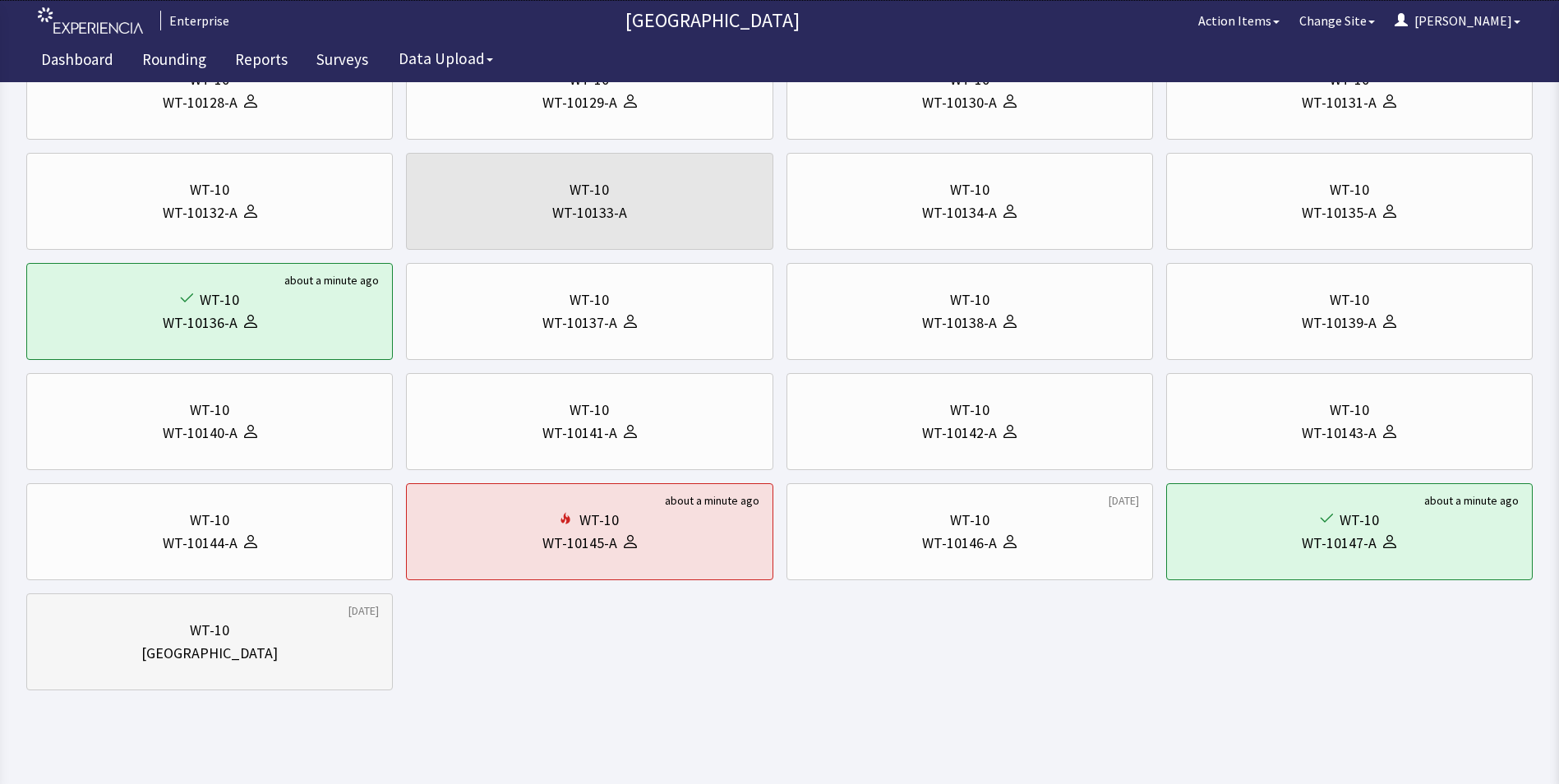
click at [124, 639] on div "WT-10" at bounding box center [209, 630] width 338 height 23
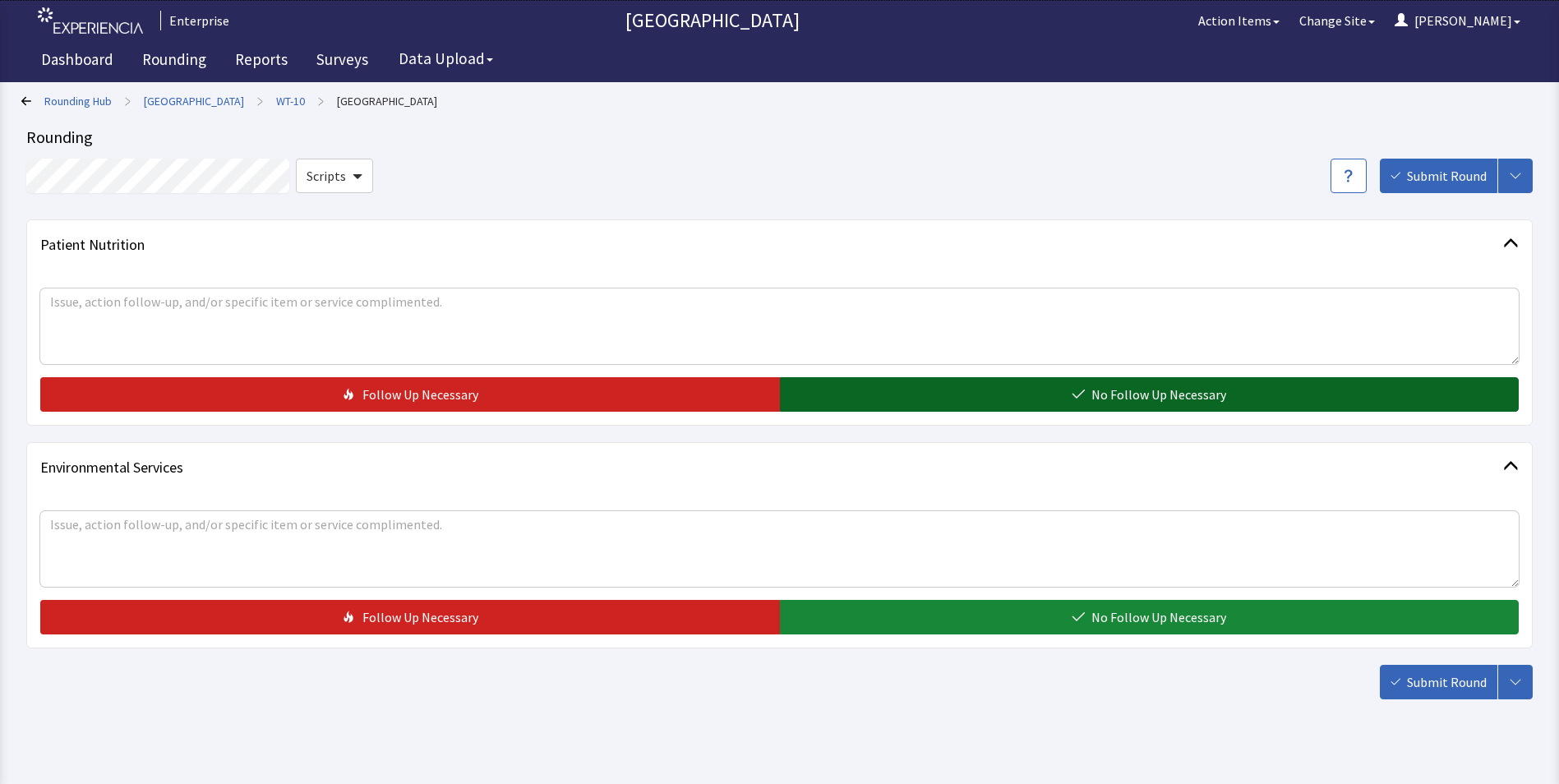
click at [829, 392] on button "No Follow Up Necessary" at bounding box center [1149, 394] width 739 height 34
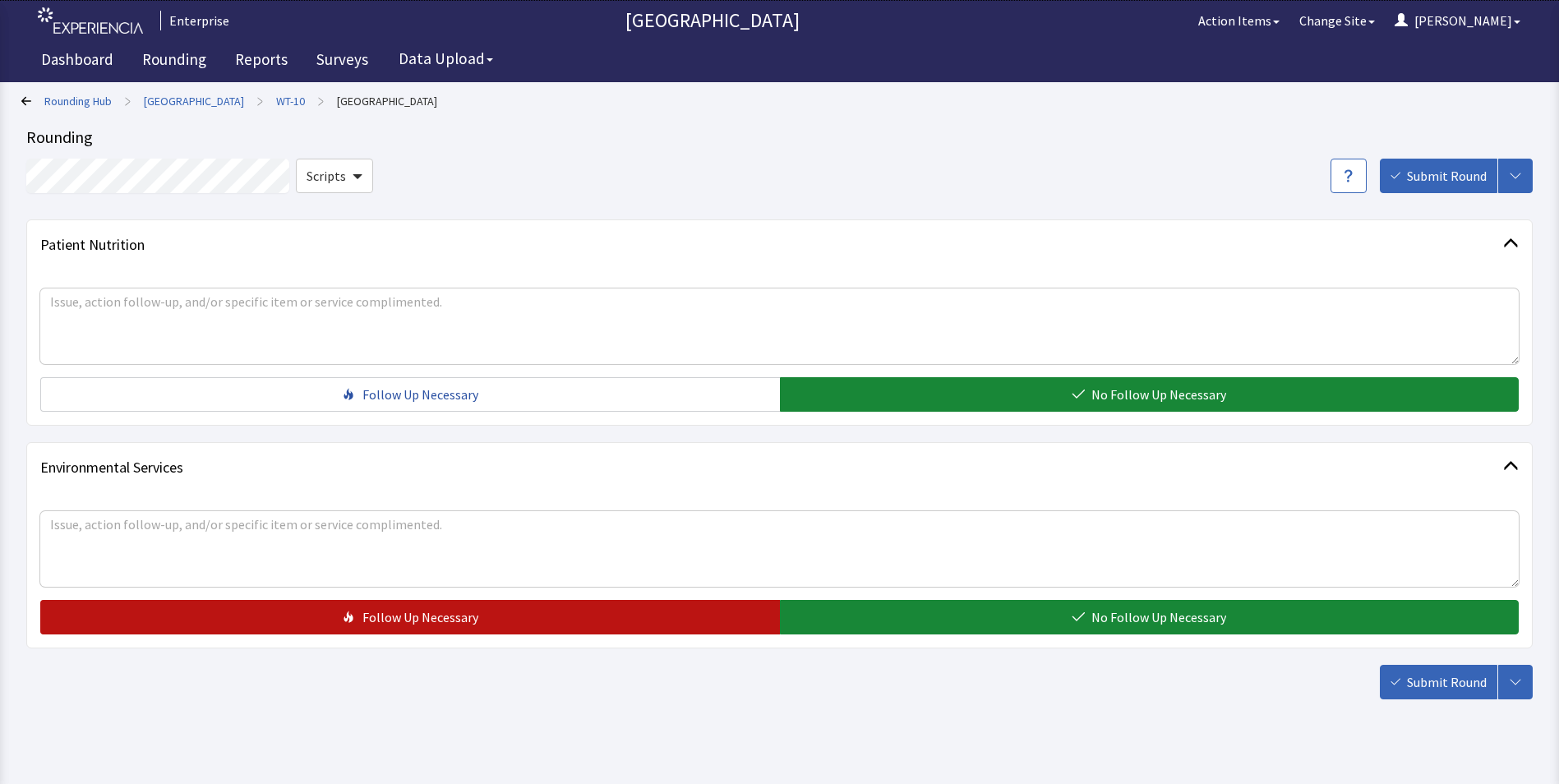
click at [372, 623] on span "Follow Up Necessary" at bounding box center [420, 617] width 116 height 19
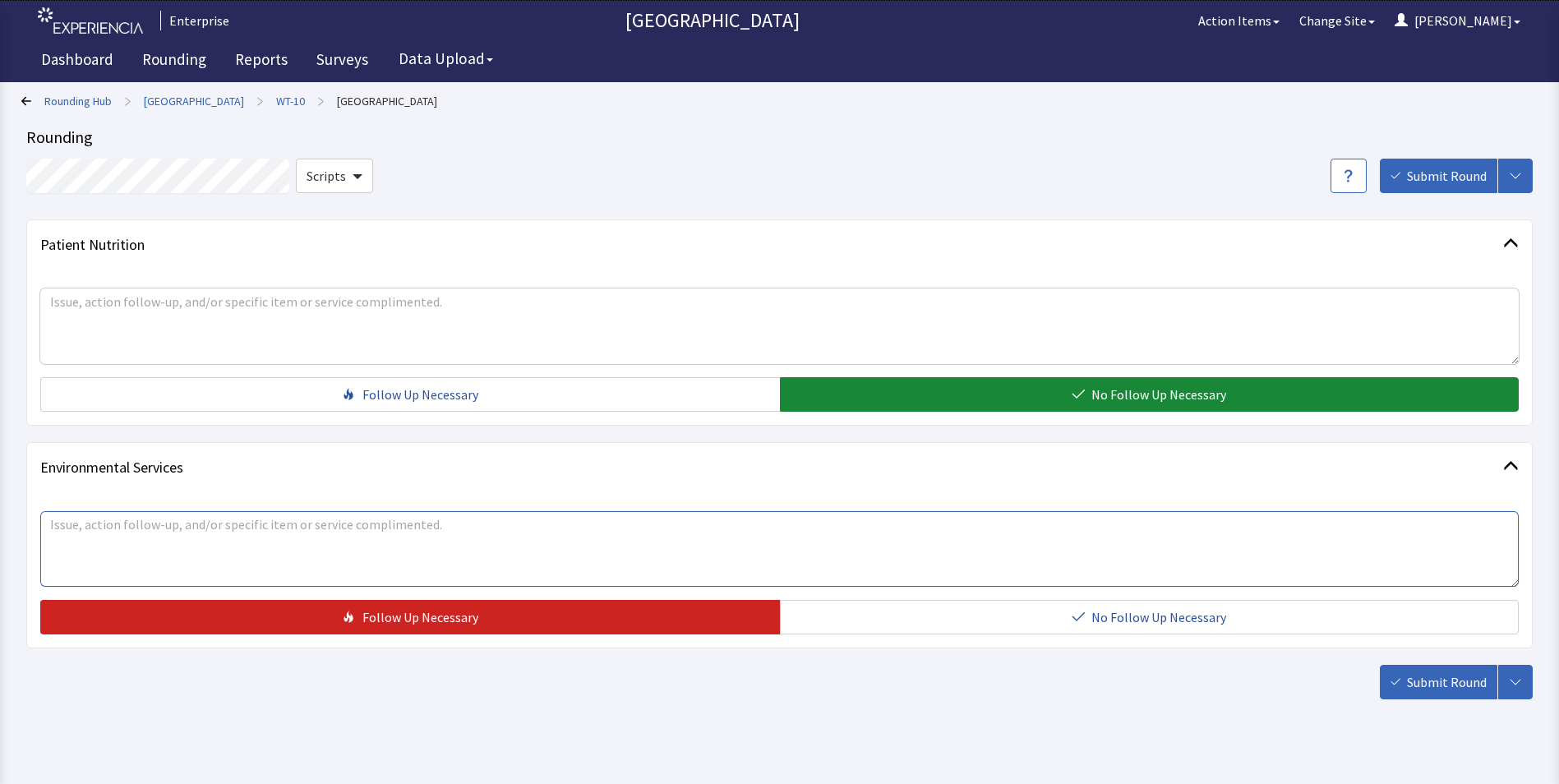
click at [72, 516] on textarea at bounding box center [780, 549] width 1479 height 76
type textarea "carpet had stain all weekend"
click at [1427, 665] on button "Submit Round" at bounding box center [1438, 682] width 117 height 34
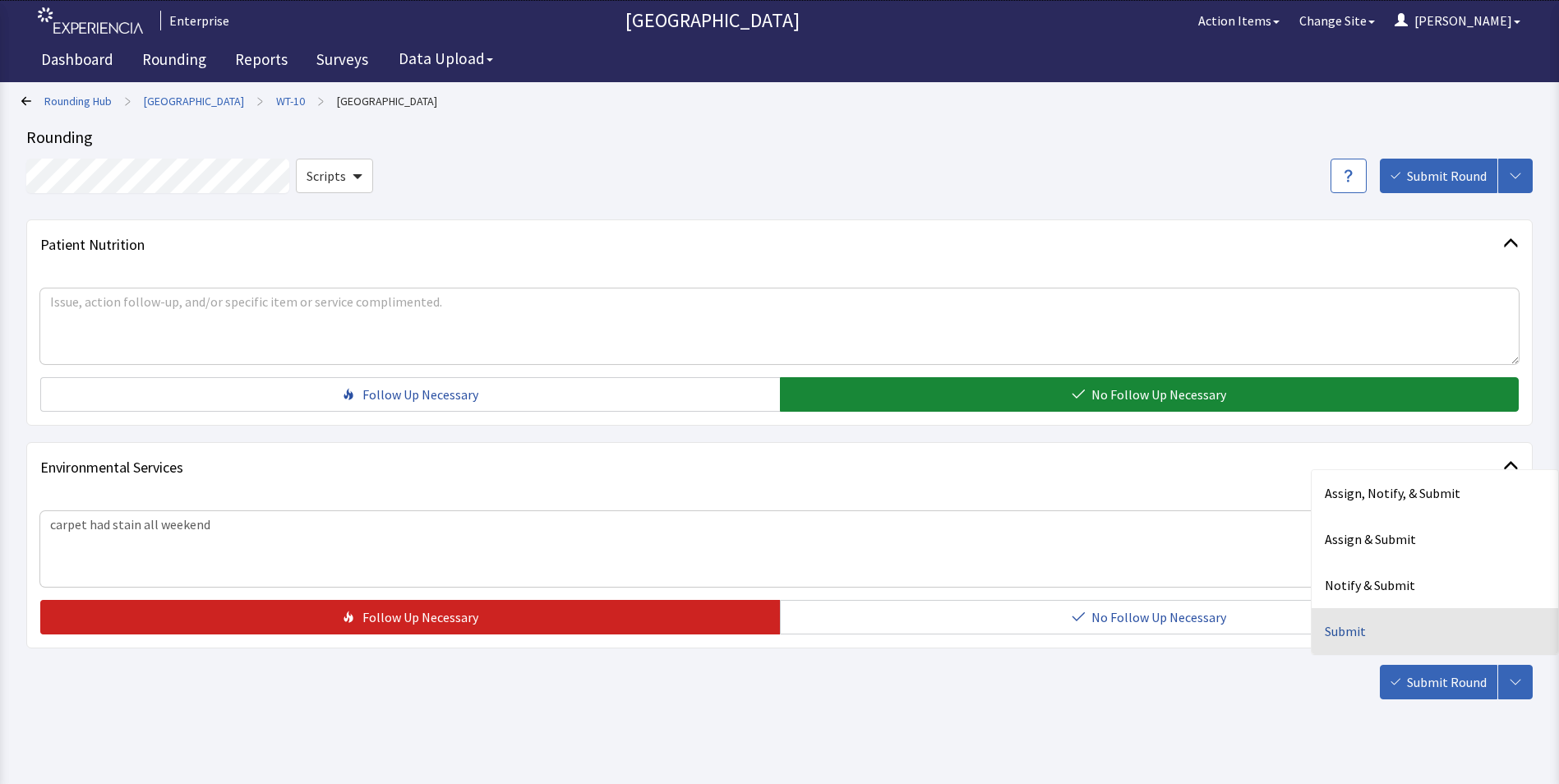
click at [1355, 633] on div "Submit" at bounding box center [1434, 631] width 246 height 46
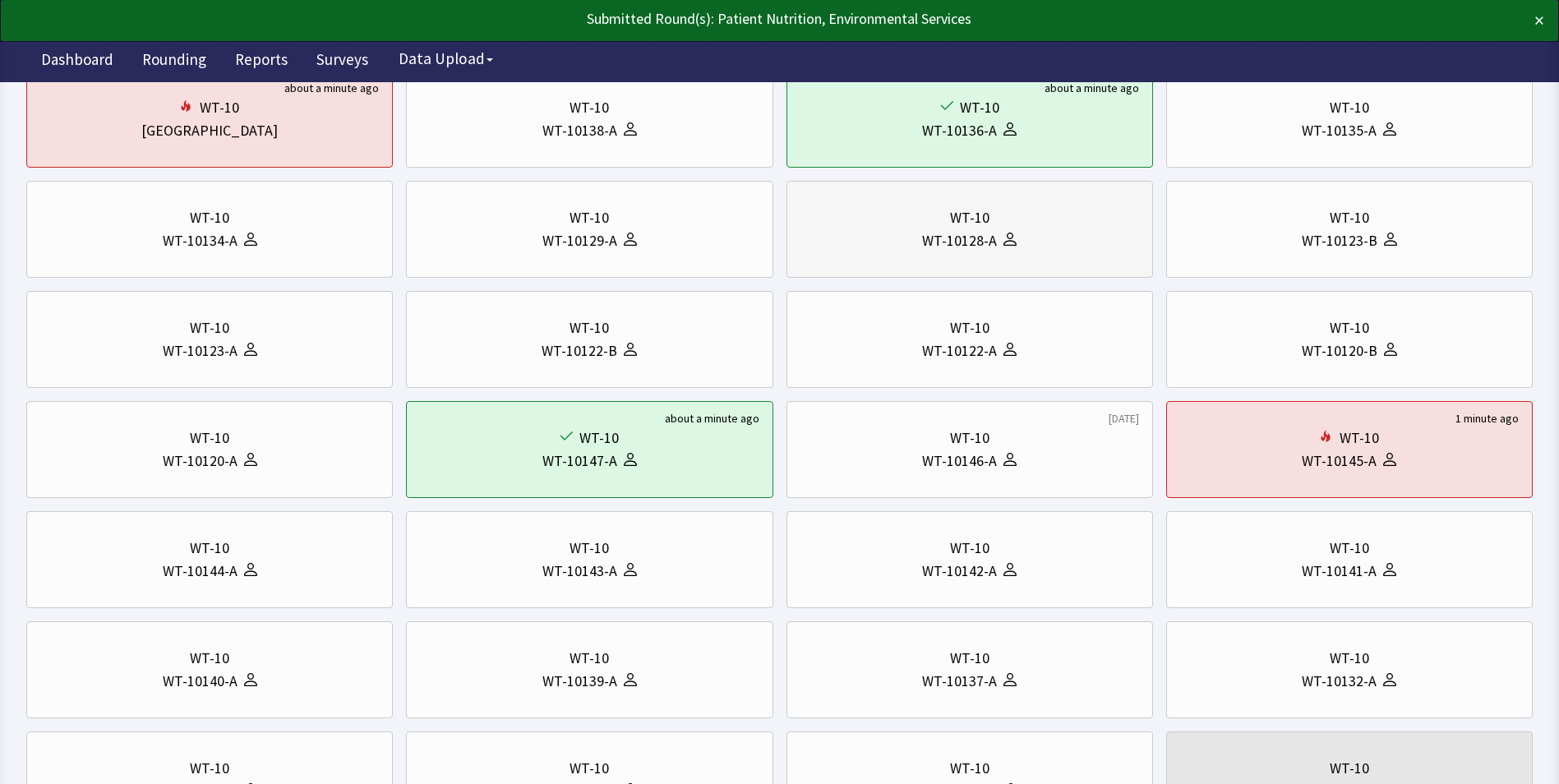
scroll to position [246, 0]
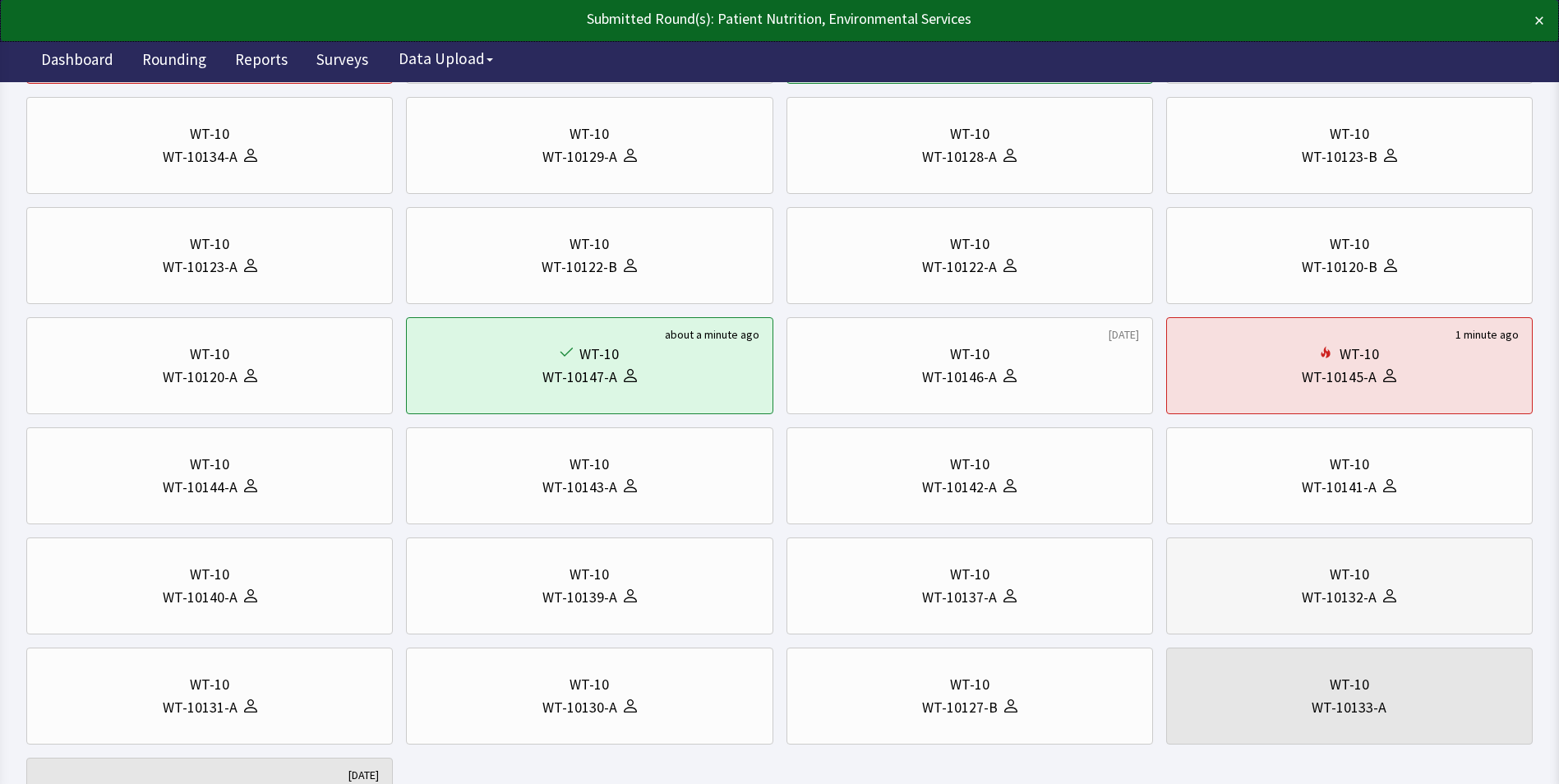
click at [1295, 590] on div "WT-10132-A" at bounding box center [1349, 597] width 338 height 23
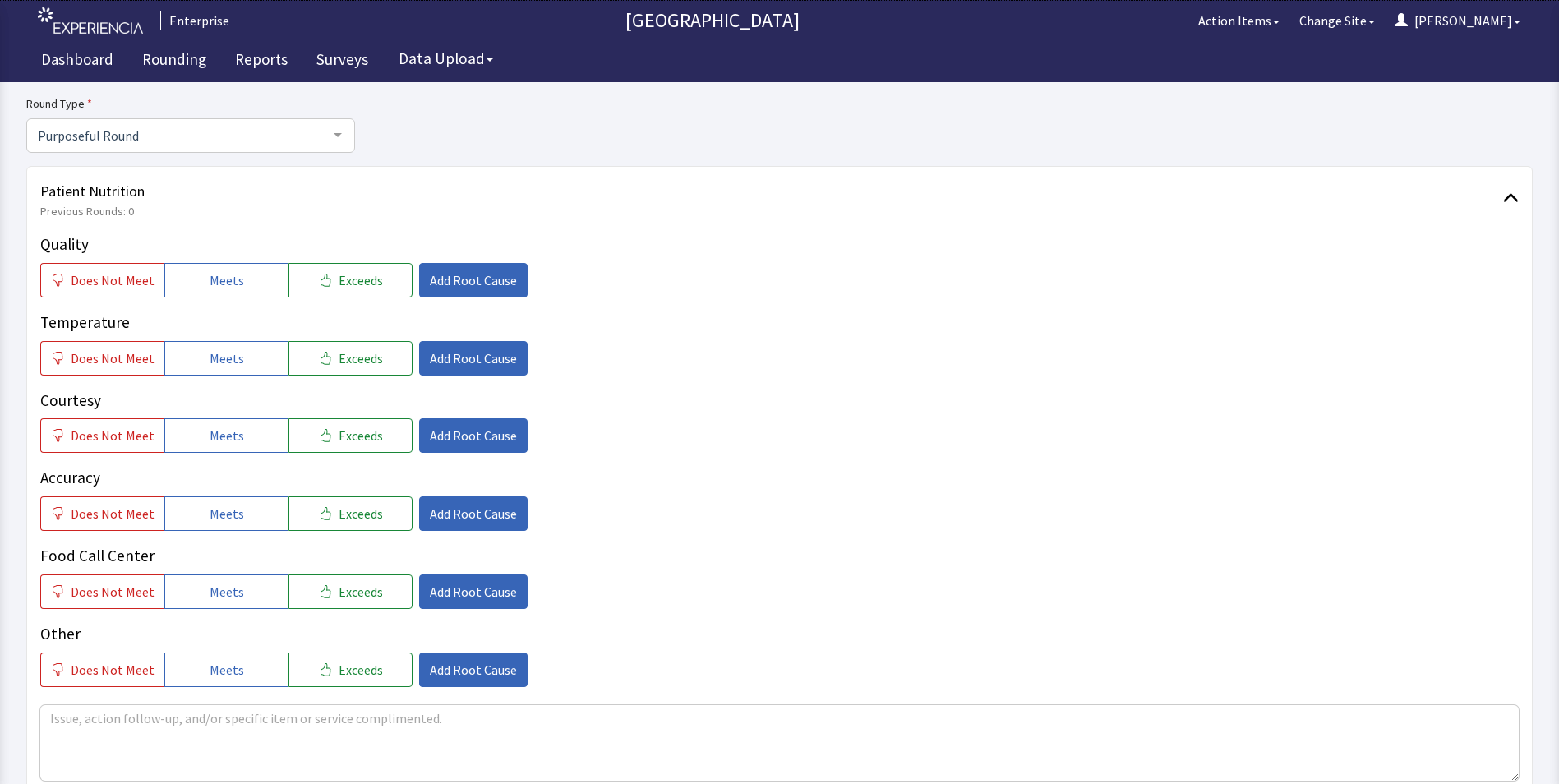
scroll to position [164, 0]
click at [253, 281] on button "Meets" at bounding box center [226, 279] width 125 height 34
click at [253, 349] on button "Meets" at bounding box center [226, 357] width 125 height 34
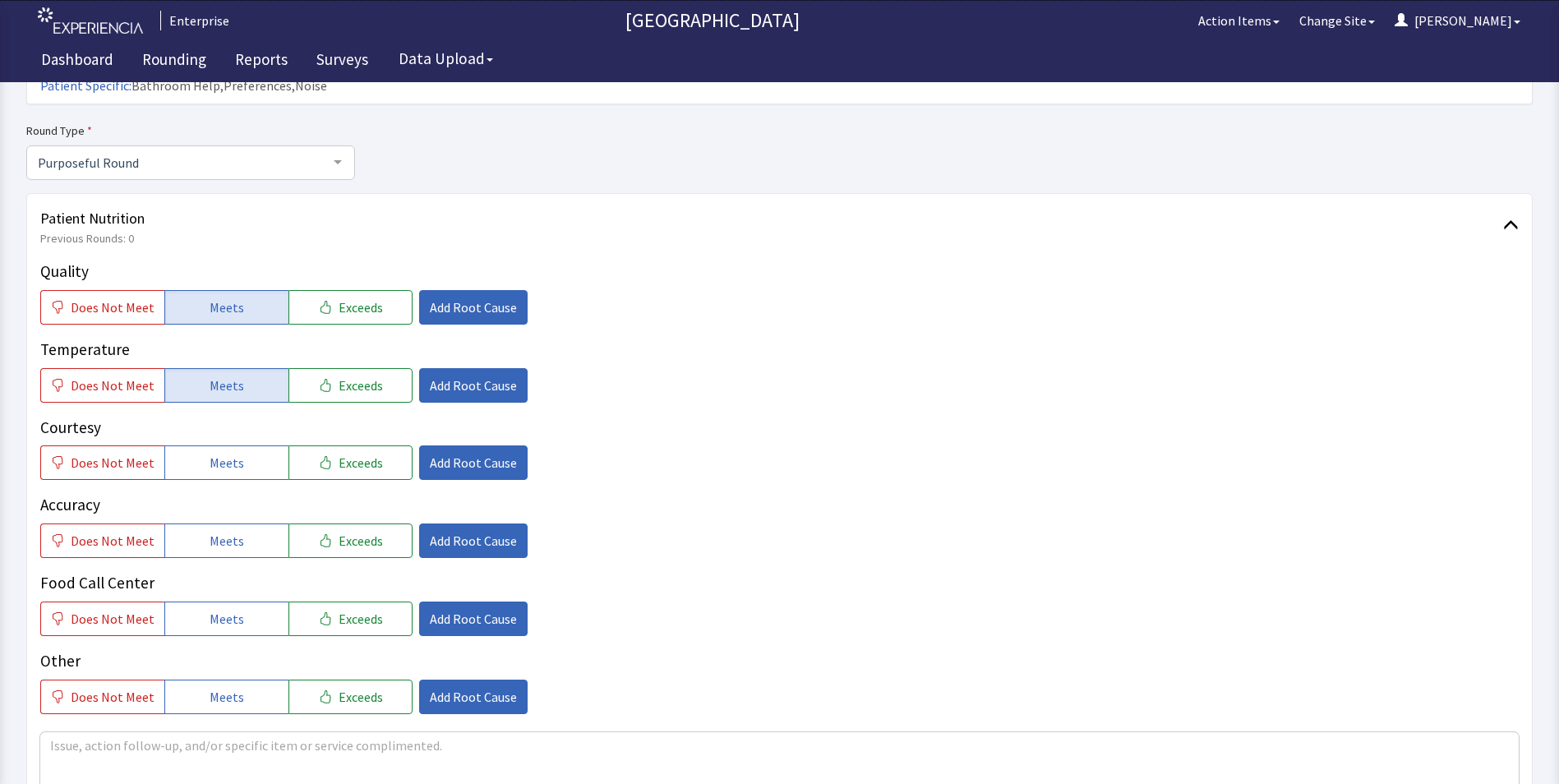
drag, startPoint x: 244, startPoint y: 431, endPoint x: 246, endPoint y: 482, distance: 51.0
click at [244, 445] on button "Meets" at bounding box center [226, 462] width 125 height 34
drag, startPoint x: 244, startPoint y: 508, endPoint x: 244, endPoint y: 552, distance: 44.0
click at [244, 524] on button "Meets" at bounding box center [226, 540] width 125 height 34
click at [237, 601] on button "Meets" at bounding box center [226, 618] width 125 height 34
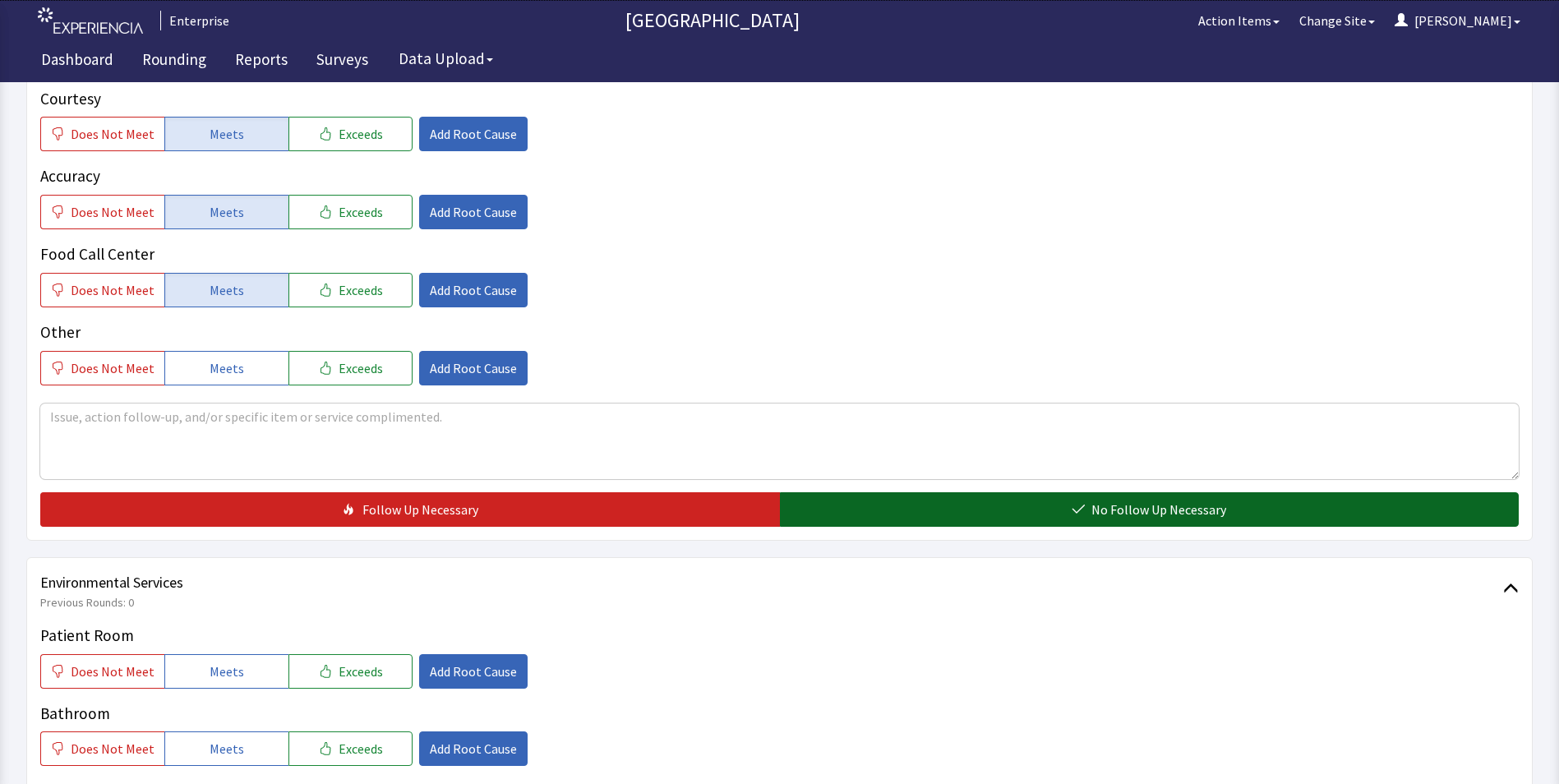
click at [882, 492] on button "No Follow Up Necessary" at bounding box center [1149, 509] width 739 height 34
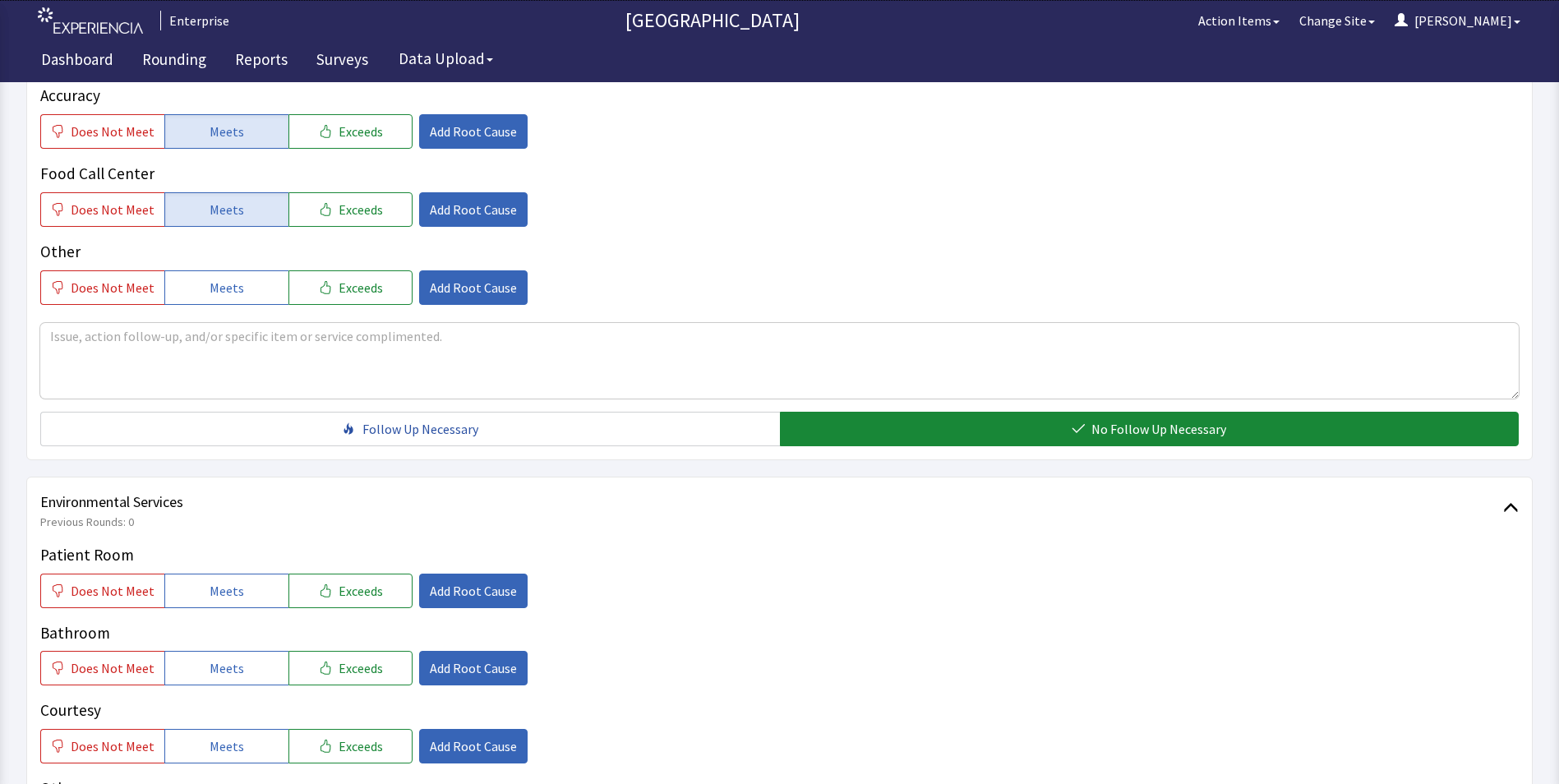
scroll to position [739, 0]
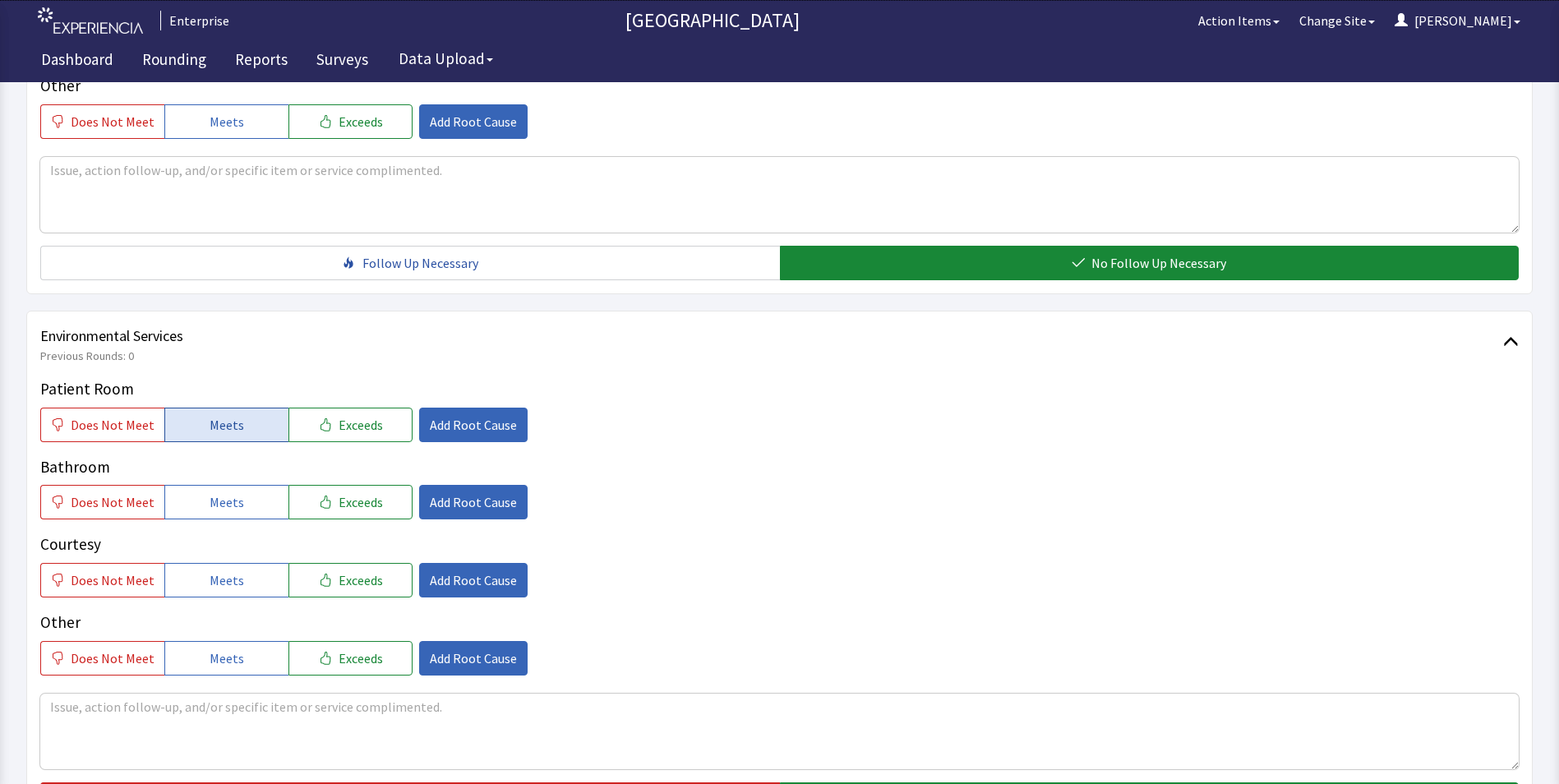
click at [201, 408] on button "Meets" at bounding box center [226, 425] width 125 height 34
drag, startPoint x: 207, startPoint y: 473, endPoint x: 209, endPoint y: 503, distance: 30.1
click at [209, 492] on span "Meets" at bounding box center [226, 501] width 34 height 19
click at [216, 562] on button "Meets" at bounding box center [226, 579] width 125 height 34
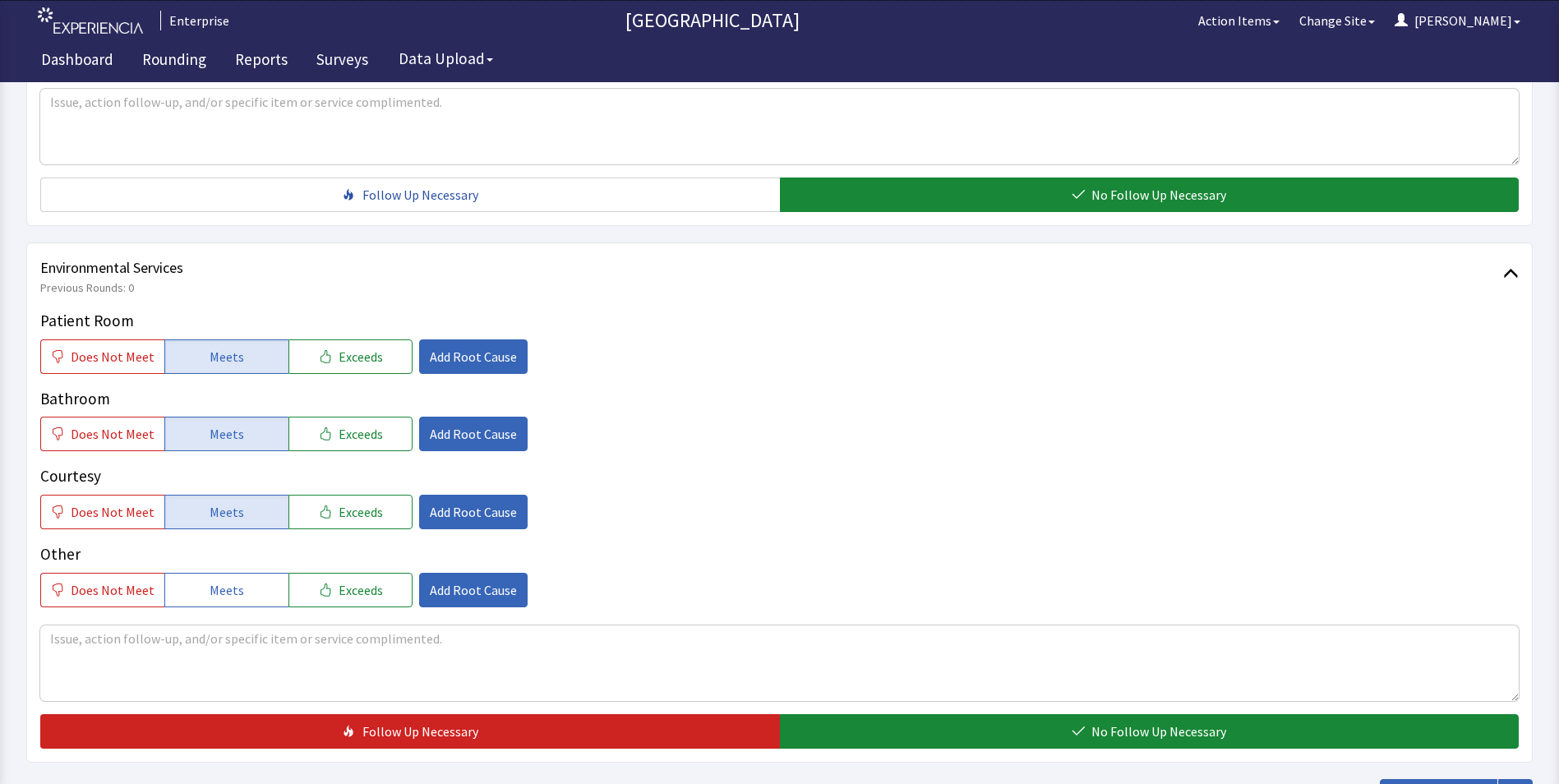
scroll to position [917, 0]
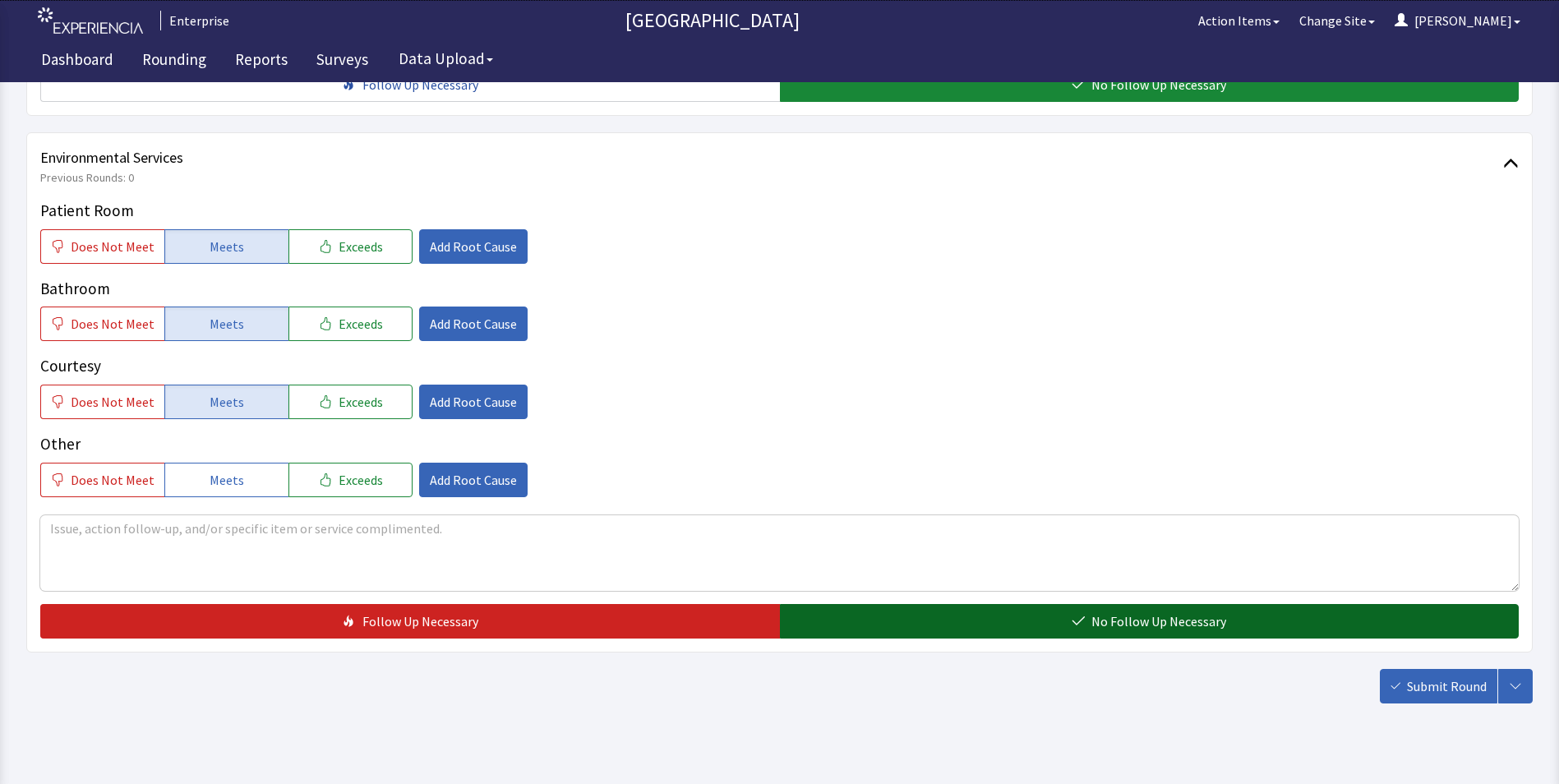
drag, startPoint x: 800, startPoint y: 585, endPoint x: 810, endPoint y: 588, distance: 10.4
click at [802, 604] on button "No Follow Up Necessary" at bounding box center [1149, 621] width 739 height 34
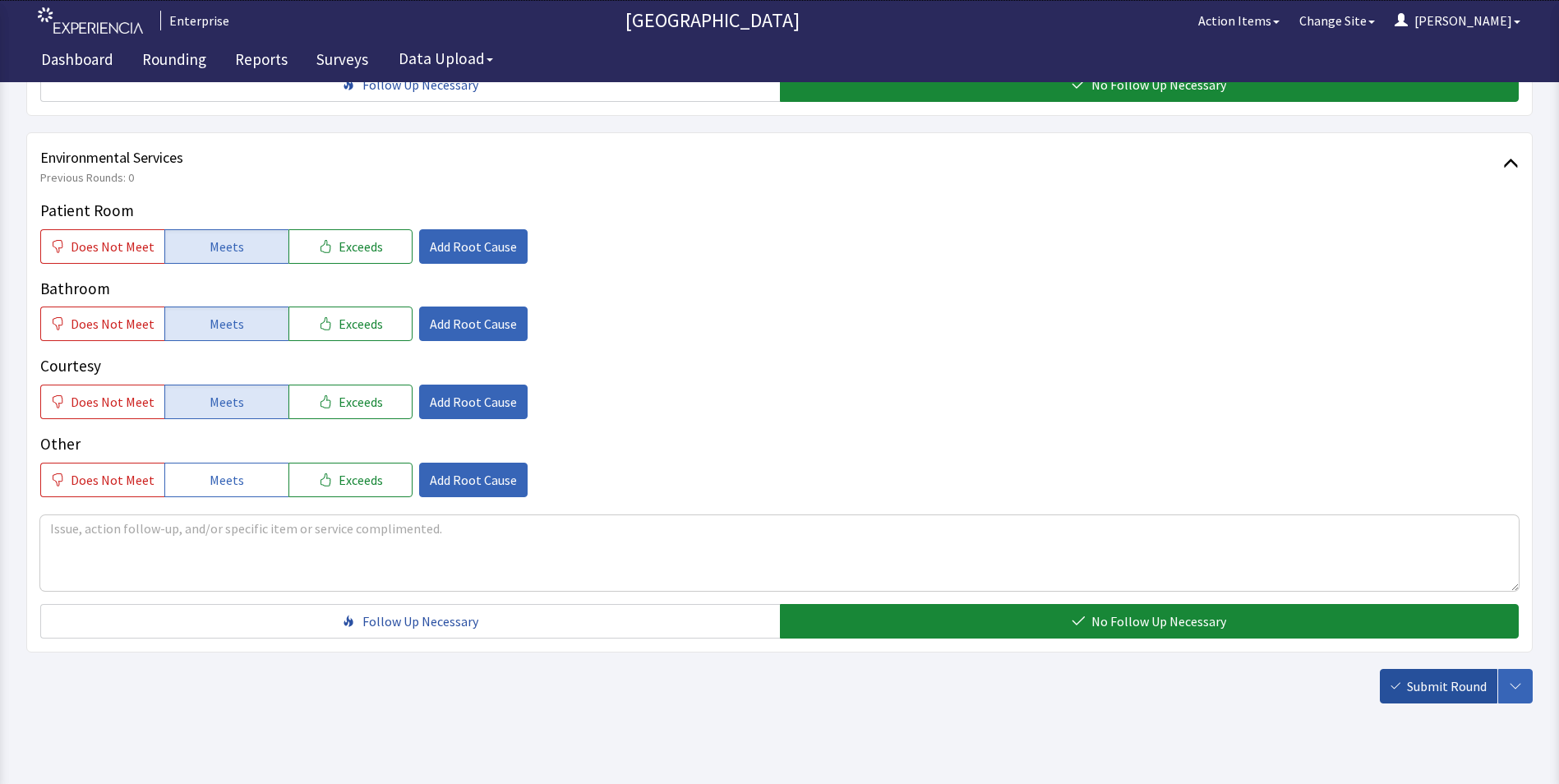
click at [1441, 676] on span "Submit Round" at bounding box center [1447, 686] width 79 height 19
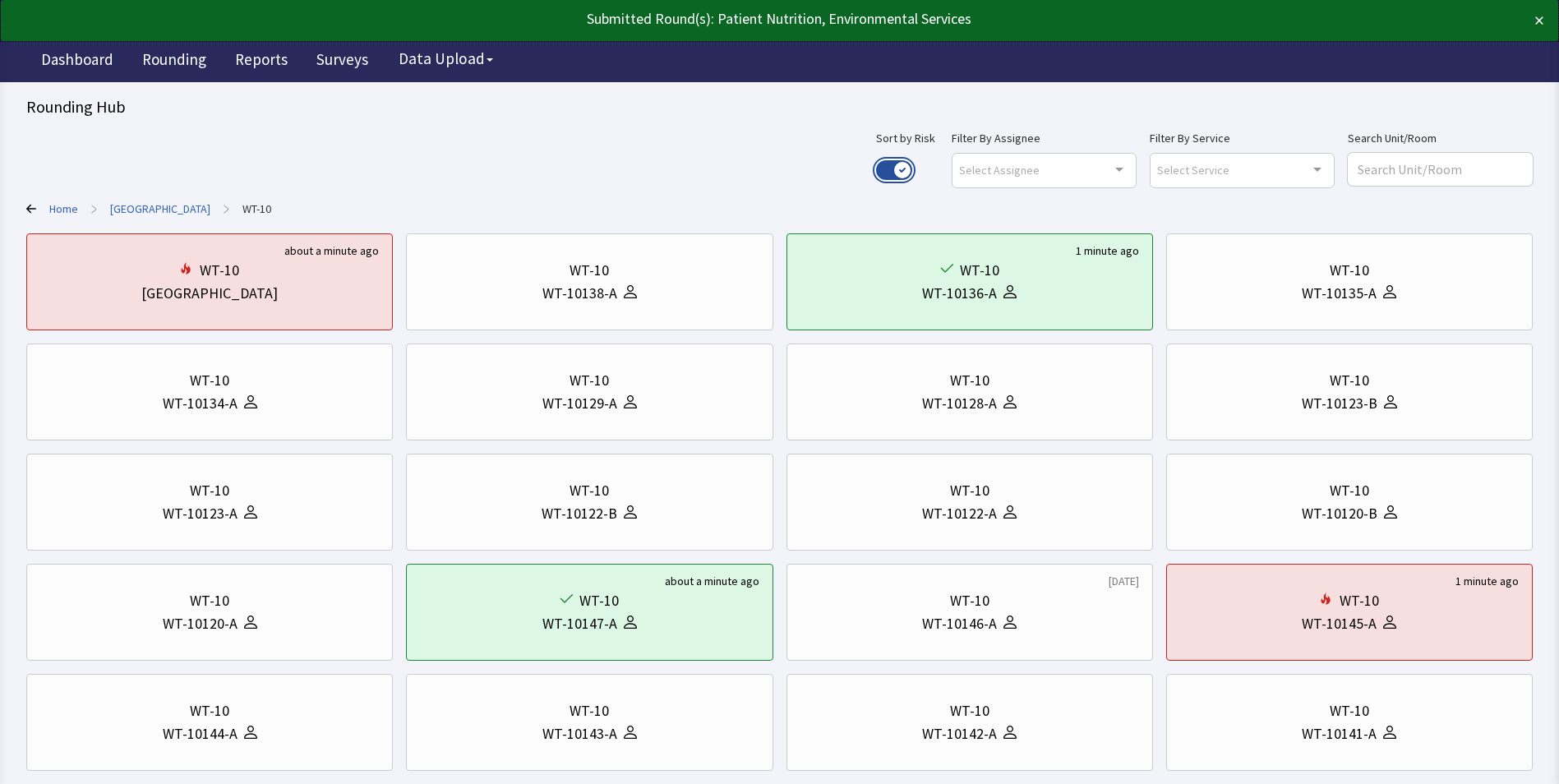
click at [912, 173] on button "Use setting" at bounding box center [894, 170] width 36 height 19
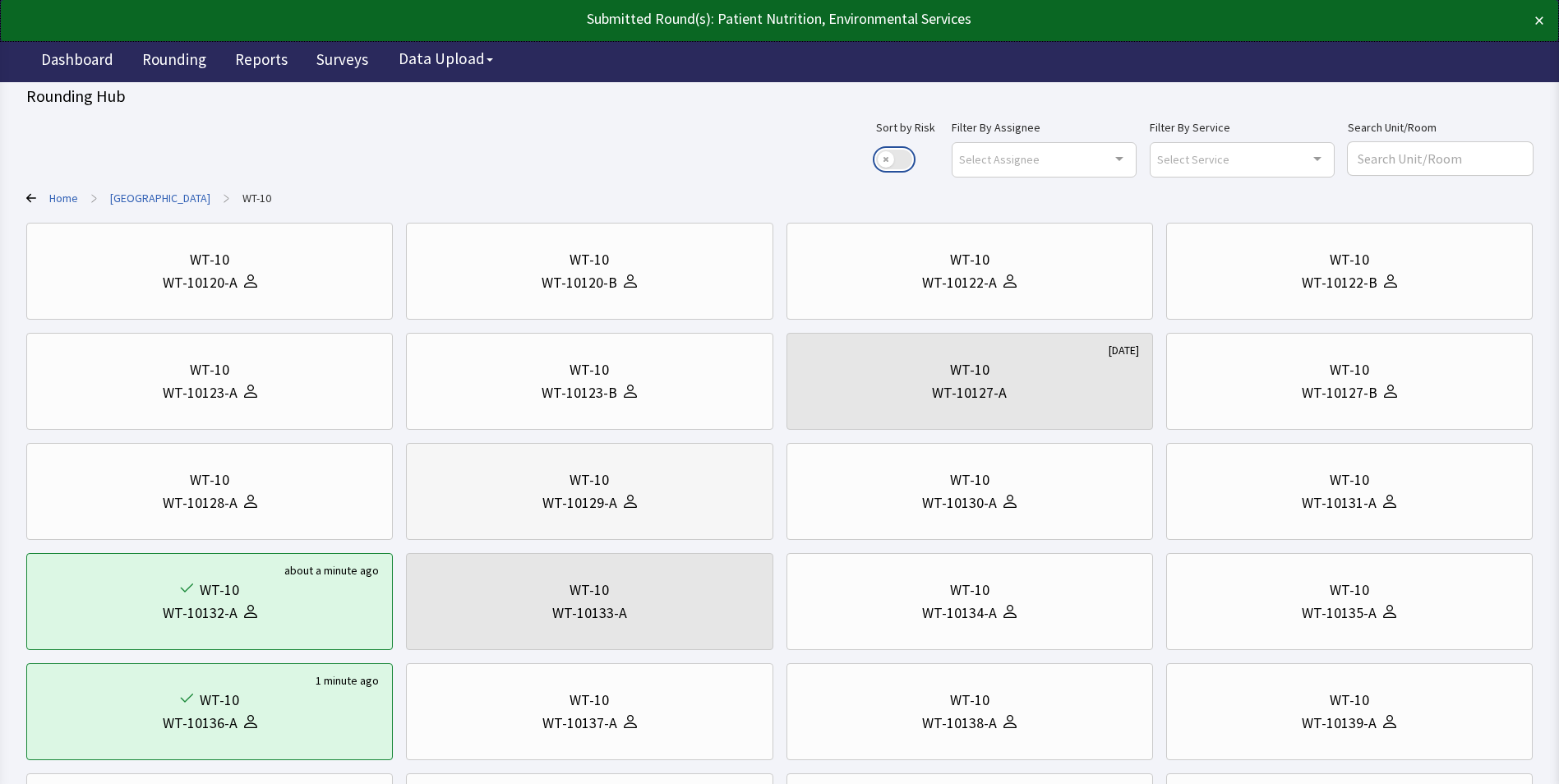
scroll to position [328, 0]
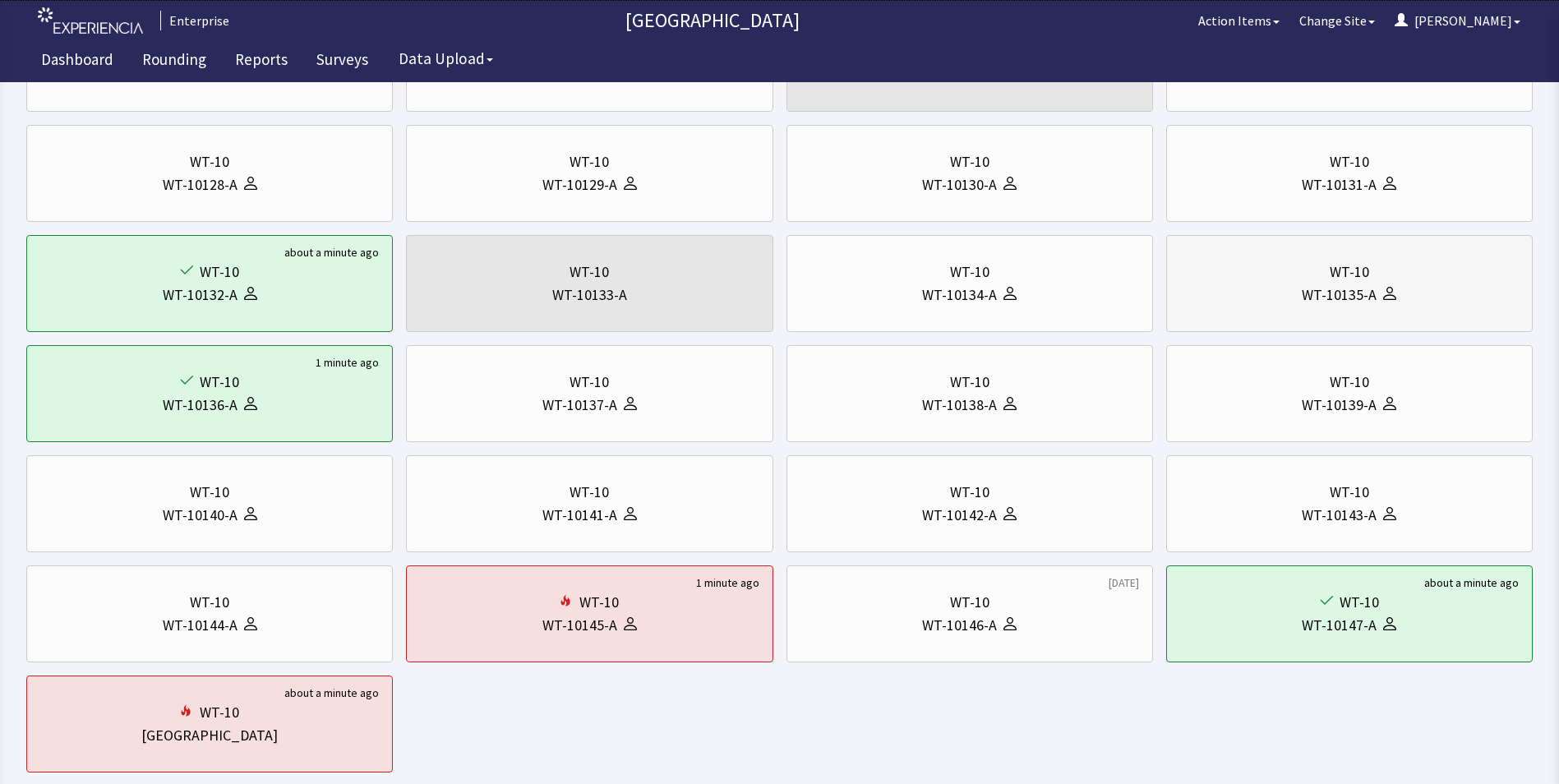
click at [1304, 293] on div "WT-10135-A" at bounding box center [1339, 295] width 75 height 23
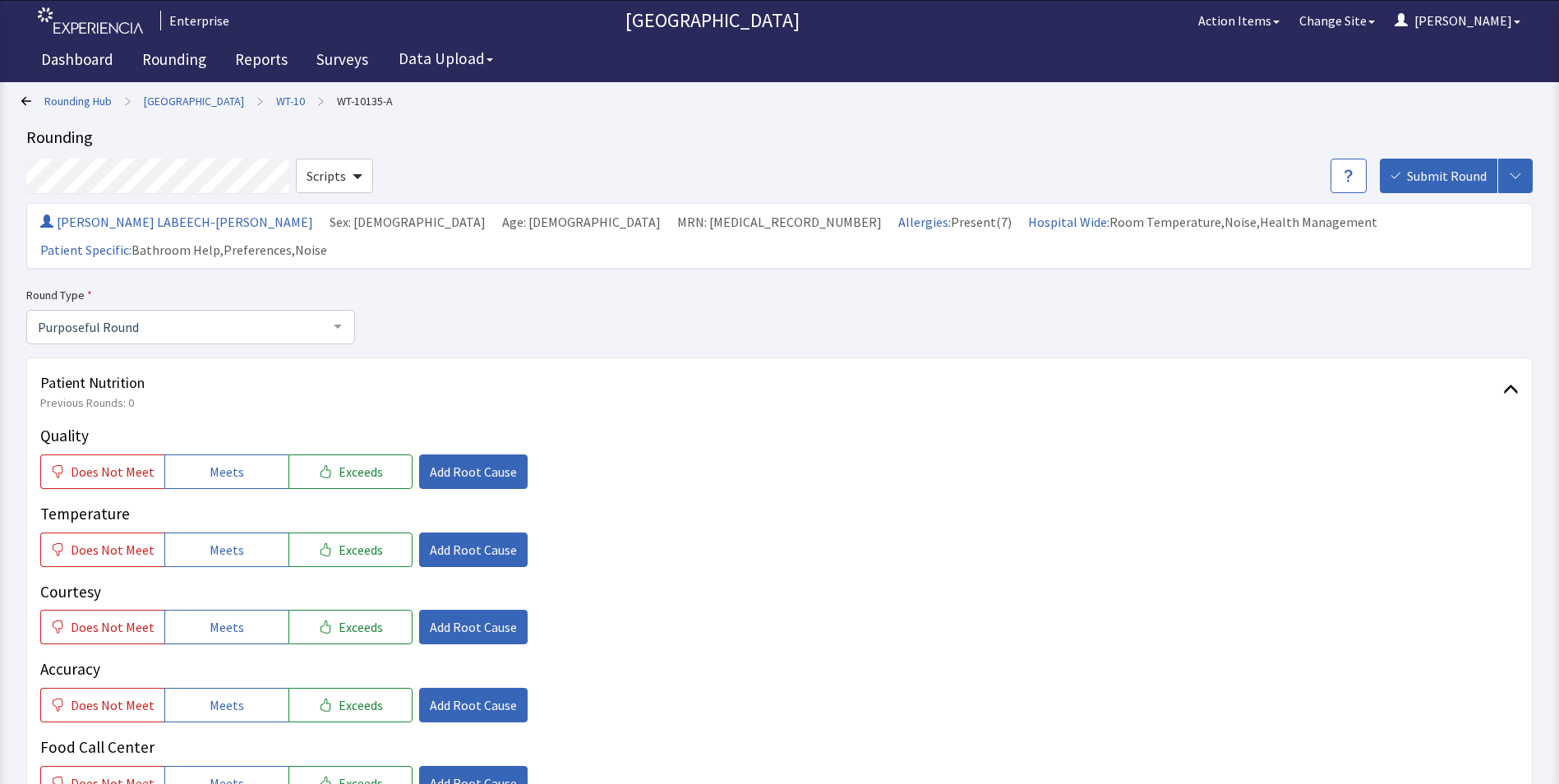
scroll to position [246, 0]
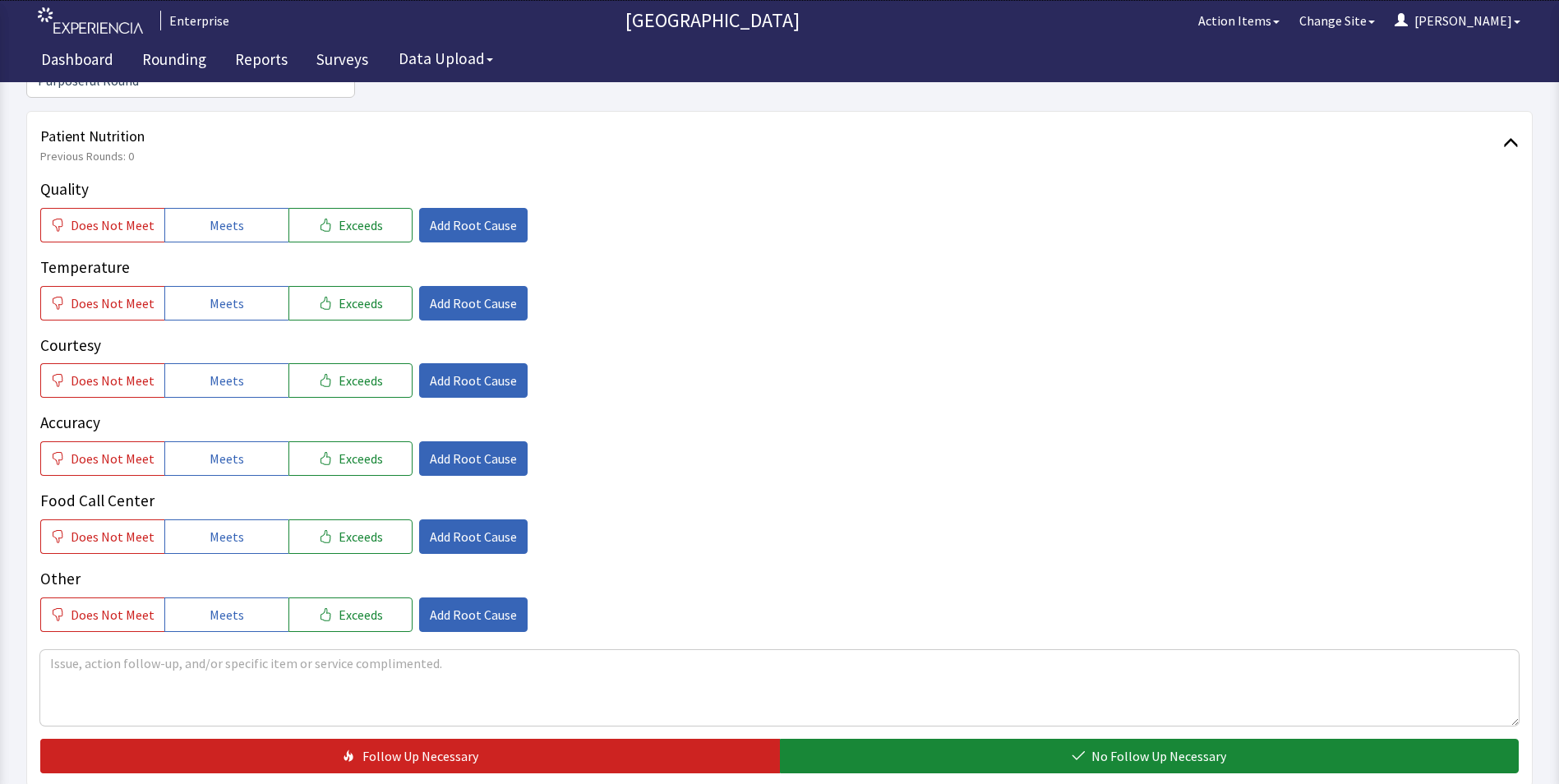
drag, startPoint x: 213, startPoint y: 191, endPoint x: 232, endPoint y: 223, distance: 37.2
click at [215, 215] on span "Meets" at bounding box center [226, 225] width 34 height 19
drag, startPoint x: 244, startPoint y: 275, endPoint x: 253, endPoint y: 329, distance: 54.7
click at [246, 286] on button "Meets" at bounding box center [226, 303] width 125 height 34
click at [253, 363] on button "Meets" at bounding box center [226, 380] width 125 height 34
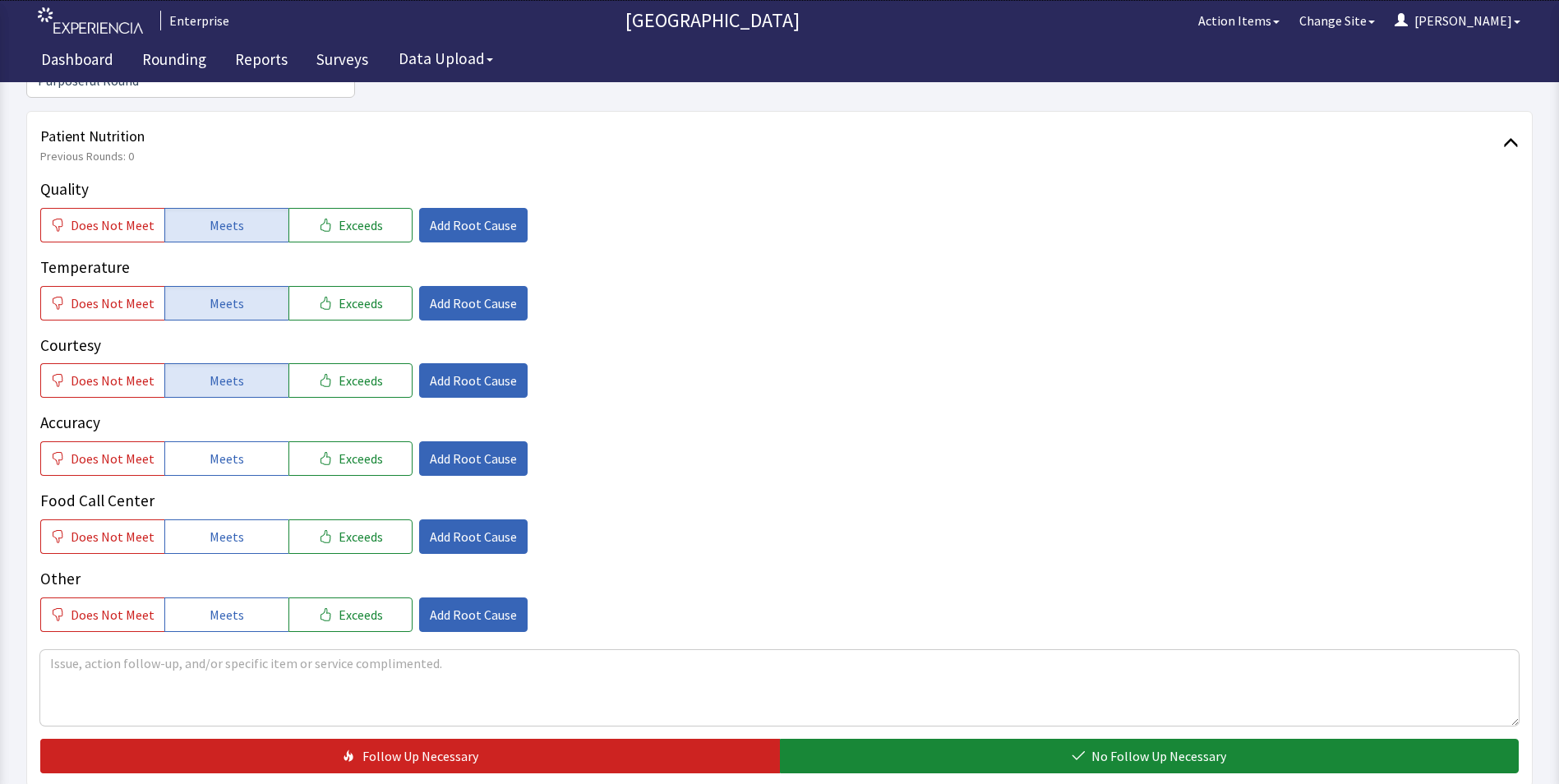
drag, startPoint x: 238, startPoint y: 439, endPoint x: 244, endPoint y: 465, distance: 26.7
click at [239, 442] on button "Meets" at bounding box center [226, 458] width 125 height 34
drag, startPoint x: 240, startPoint y: 507, endPoint x: 258, endPoint y: 494, distance: 22.2
click at [241, 519] on button "Meets" at bounding box center [226, 536] width 125 height 34
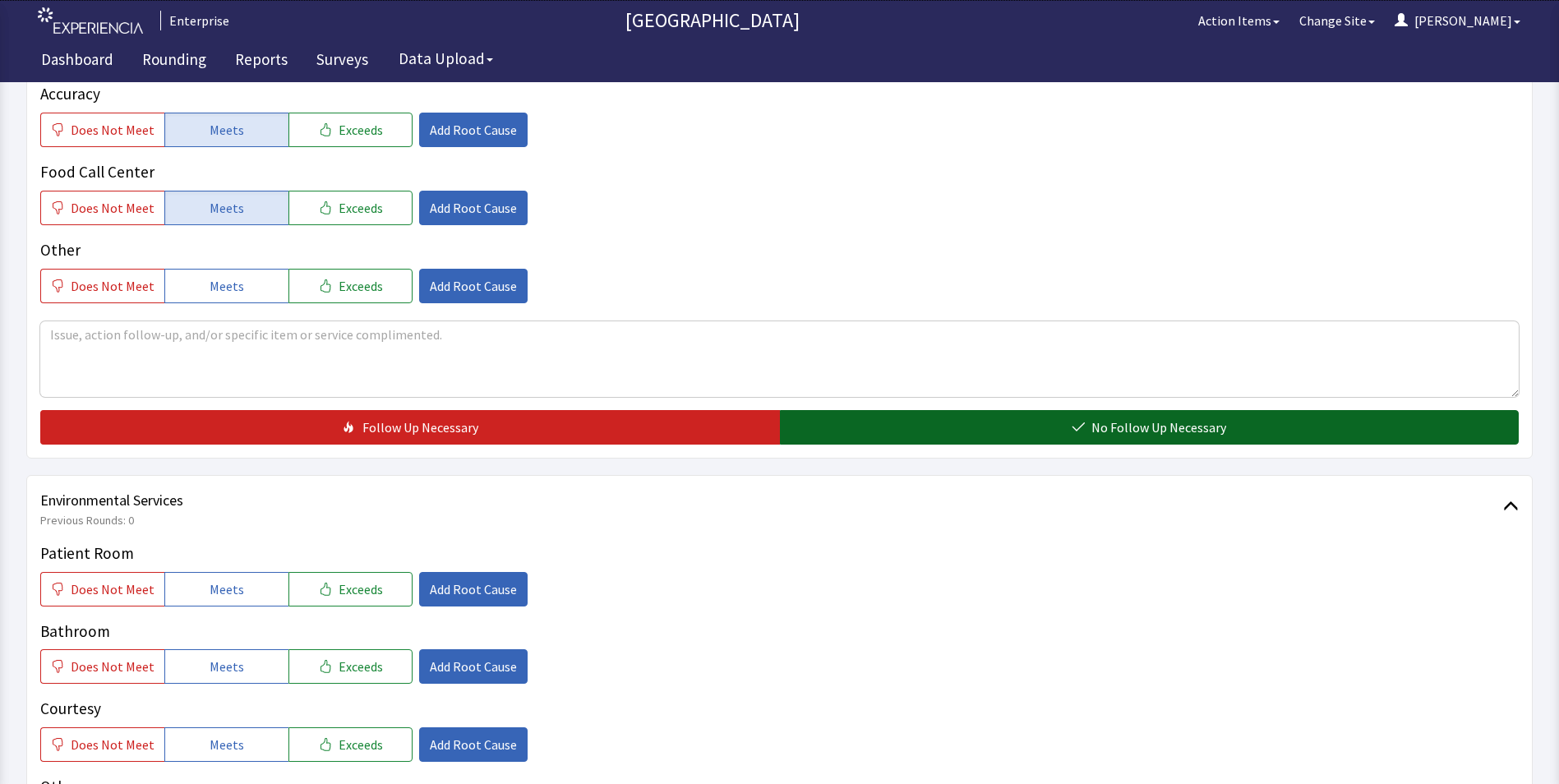
click at [946, 410] on button "No Follow Up Necessary" at bounding box center [1149, 426] width 739 height 34
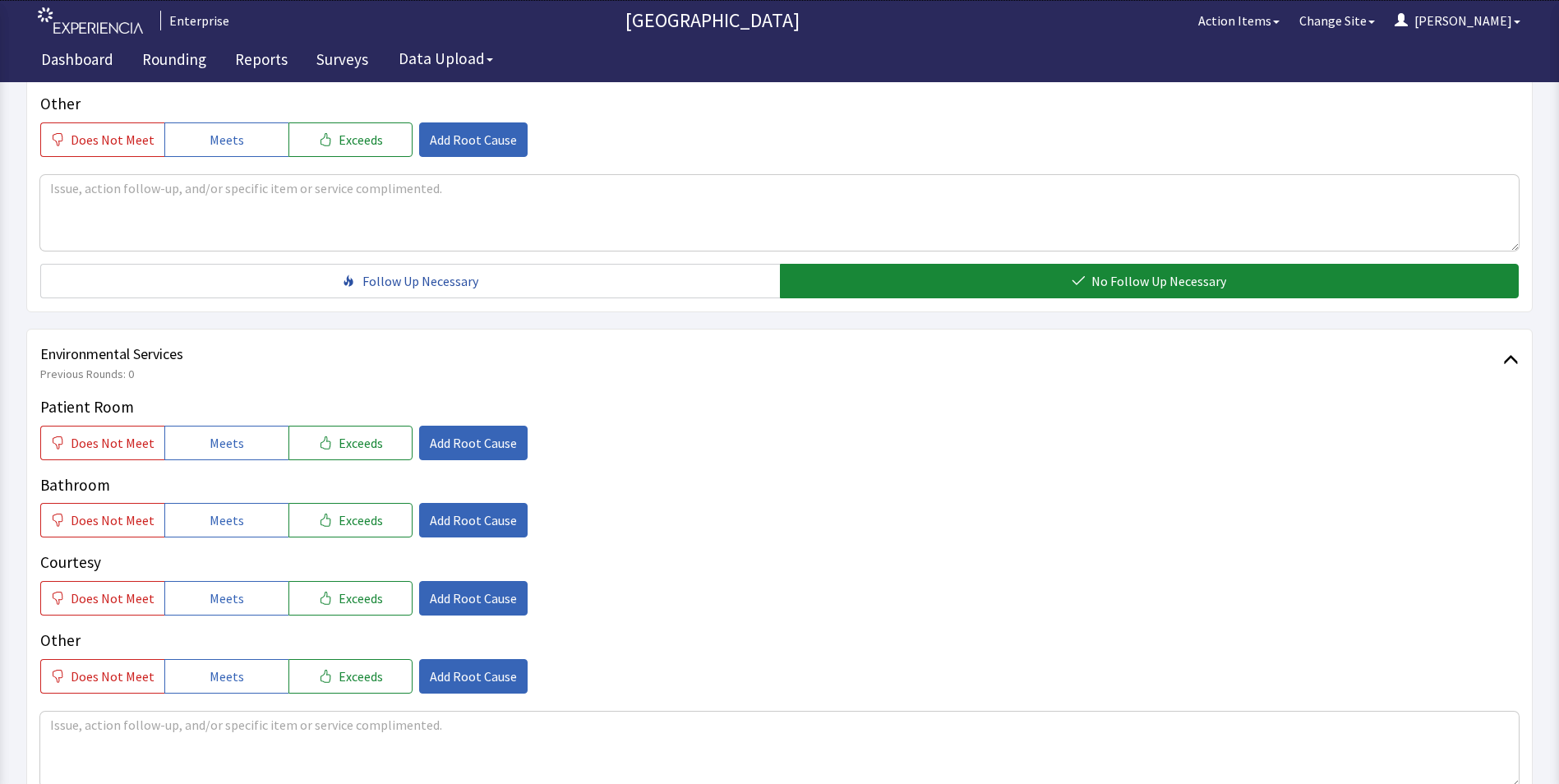
scroll to position [904, 0]
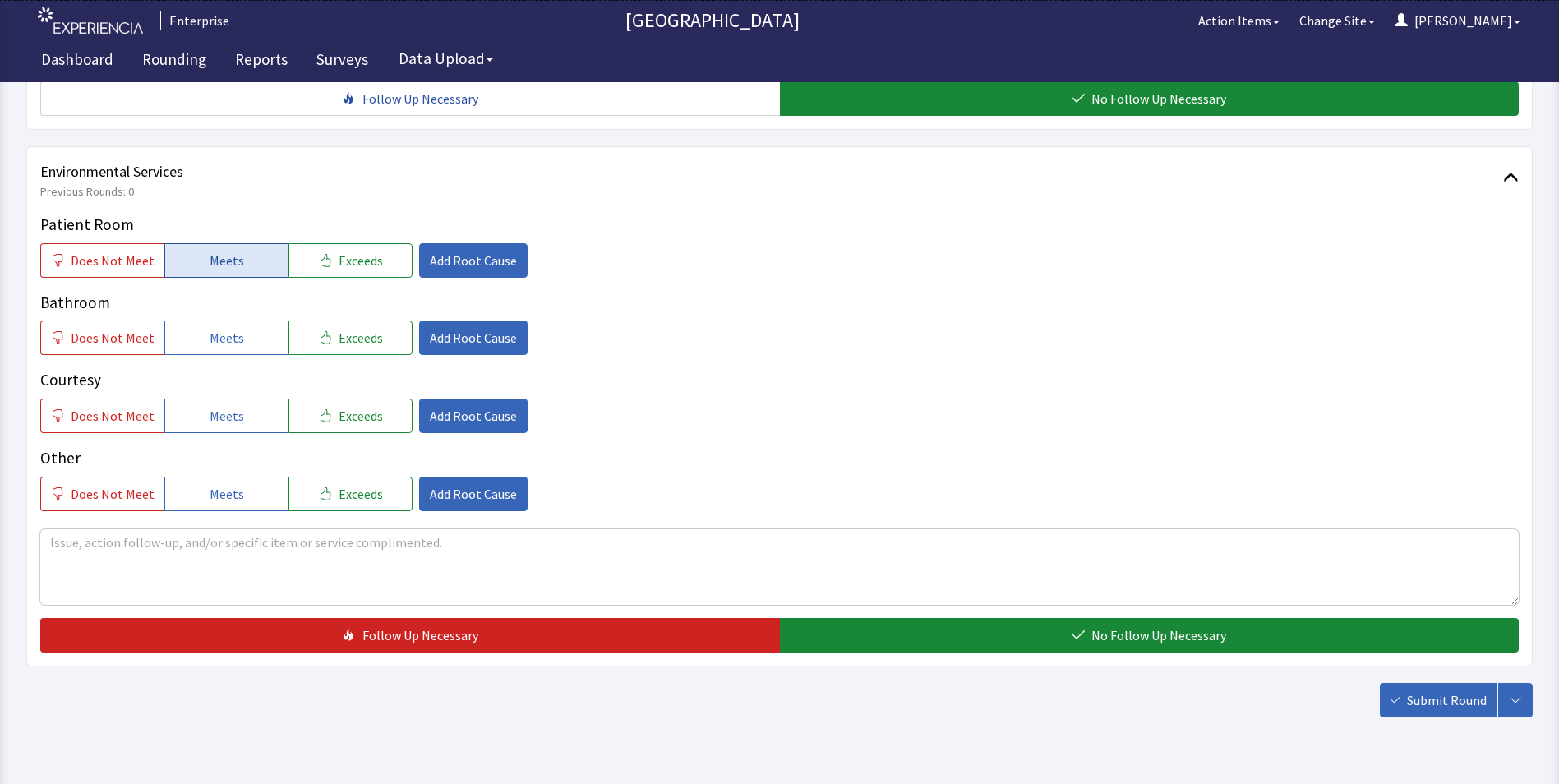
click at [195, 243] on button "Meets" at bounding box center [226, 260] width 125 height 34
click at [211, 328] on span "Meets" at bounding box center [226, 337] width 34 height 19
drag, startPoint x: 219, startPoint y: 381, endPoint x: 527, endPoint y: 520, distance: 337.9
click at [231, 406] on span "Meets" at bounding box center [226, 416] width 34 height 19
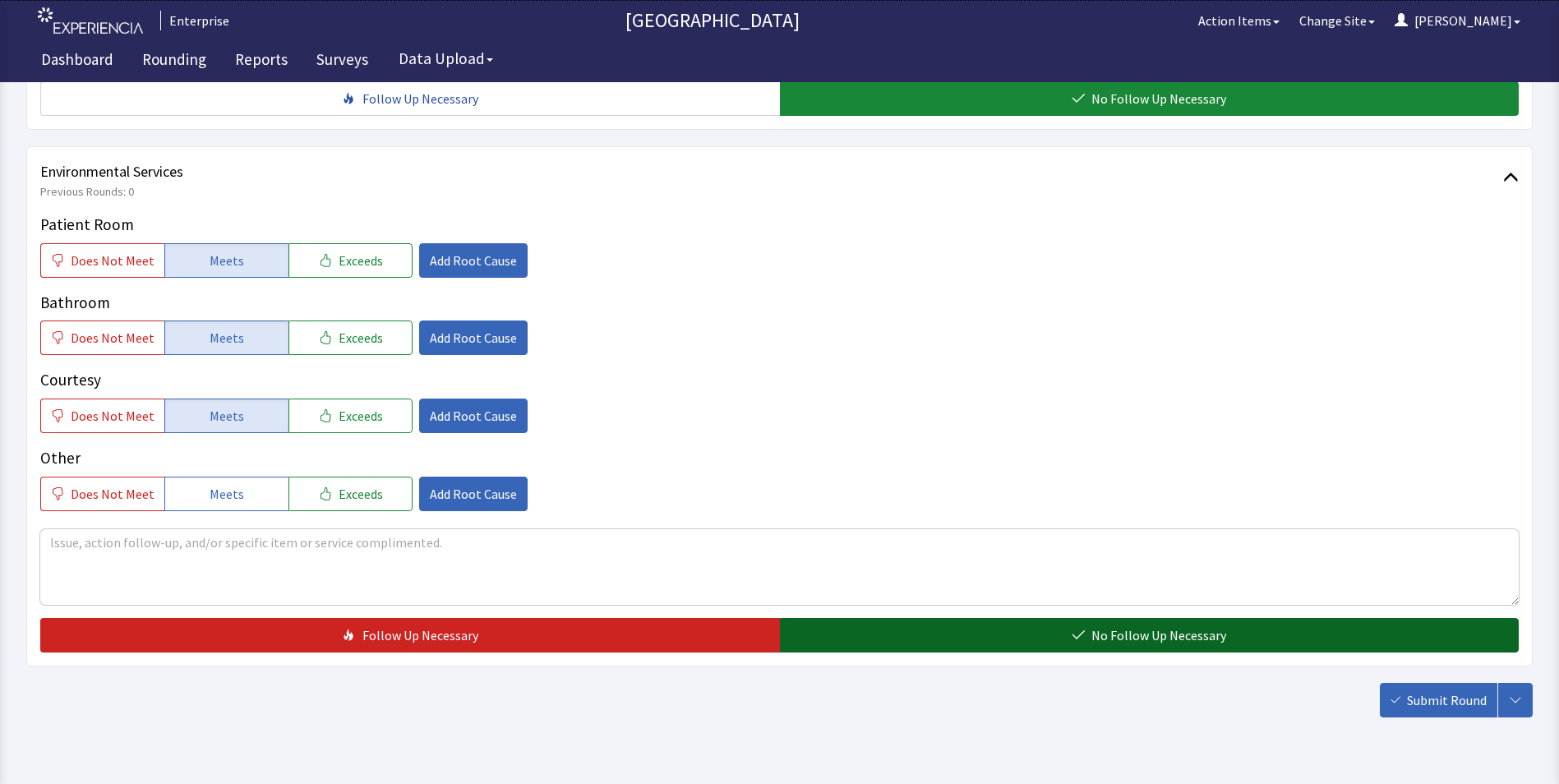
click at [846, 618] on button "No Follow Up Necessary" at bounding box center [1149, 635] width 739 height 34
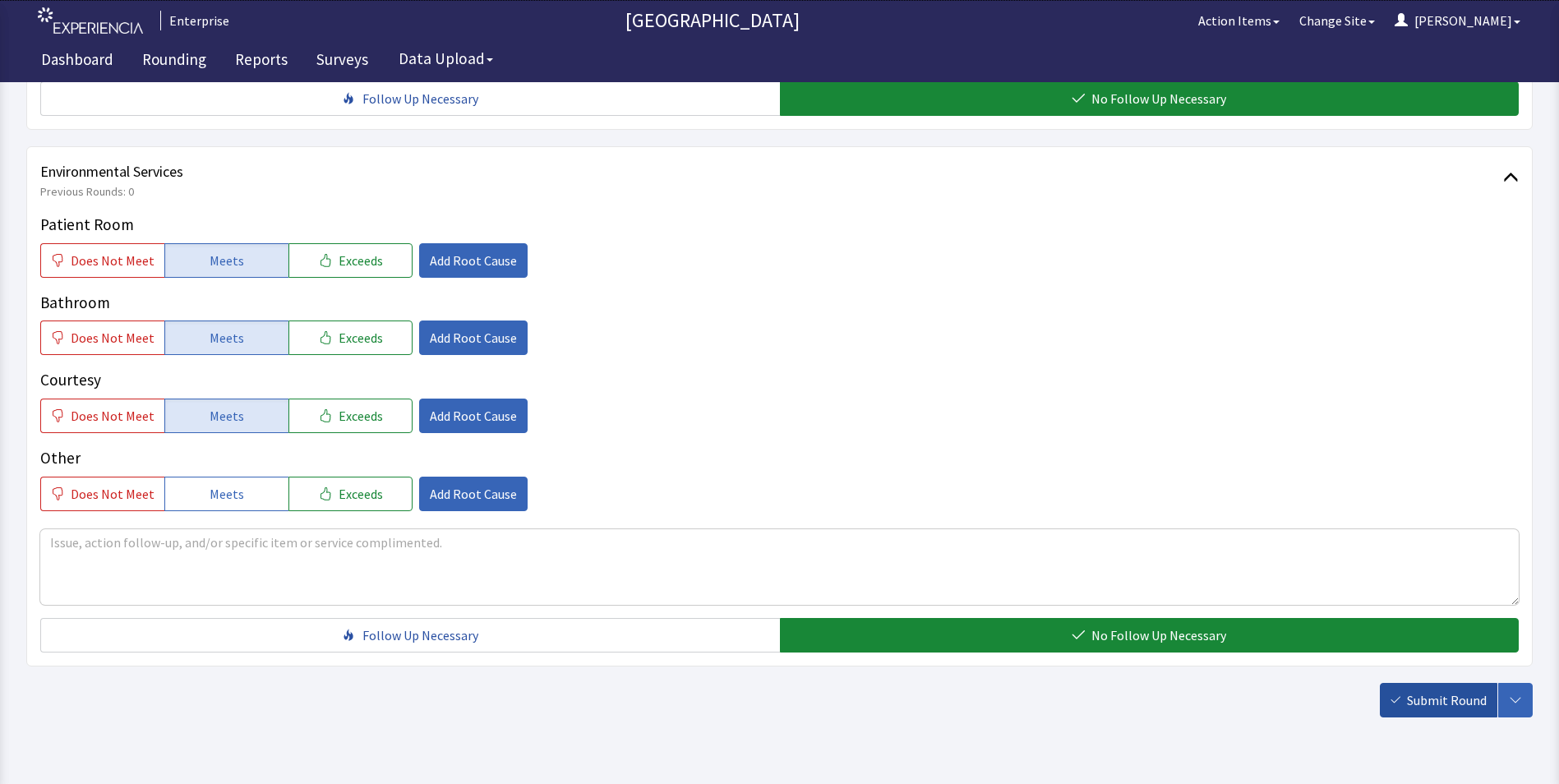
click at [1446, 690] on span "Submit Round" at bounding box center [1447, 700] width 79 height 19
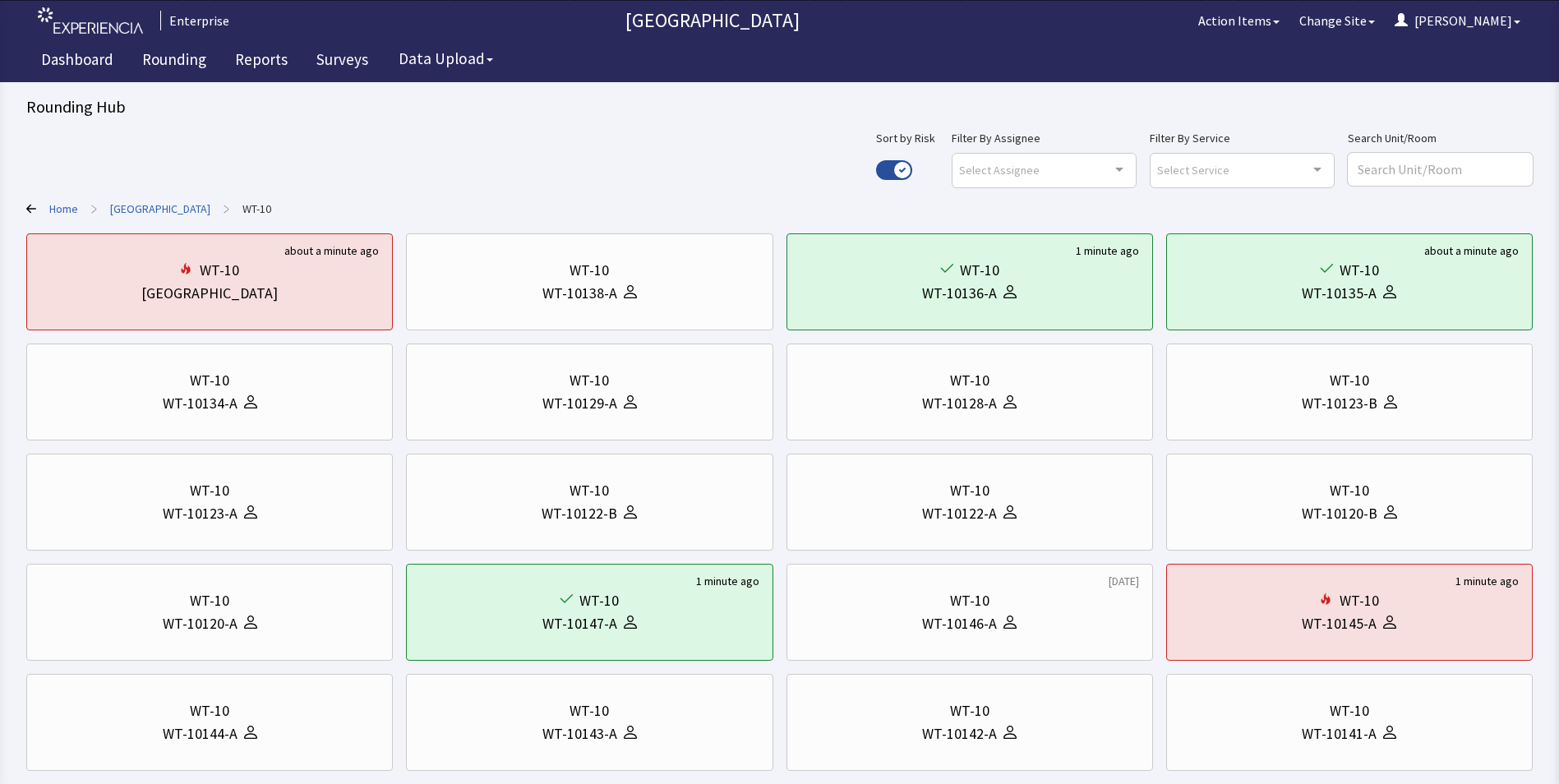
click at [184, 209] on link "[GEOGRAPHIC_DATA]" at bounding box center [161, 208] width 101 height 17
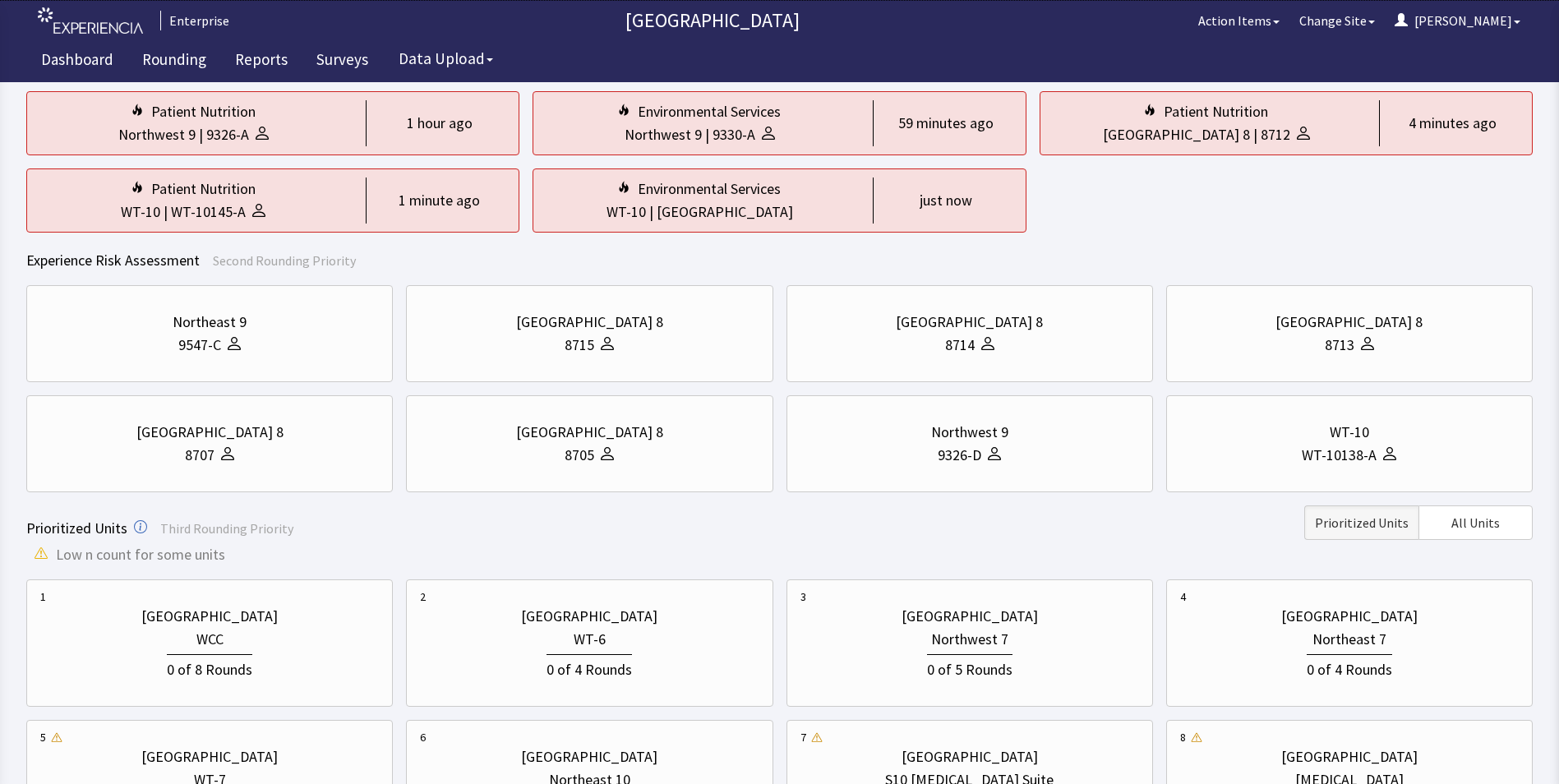
scroll to position [493, 0]
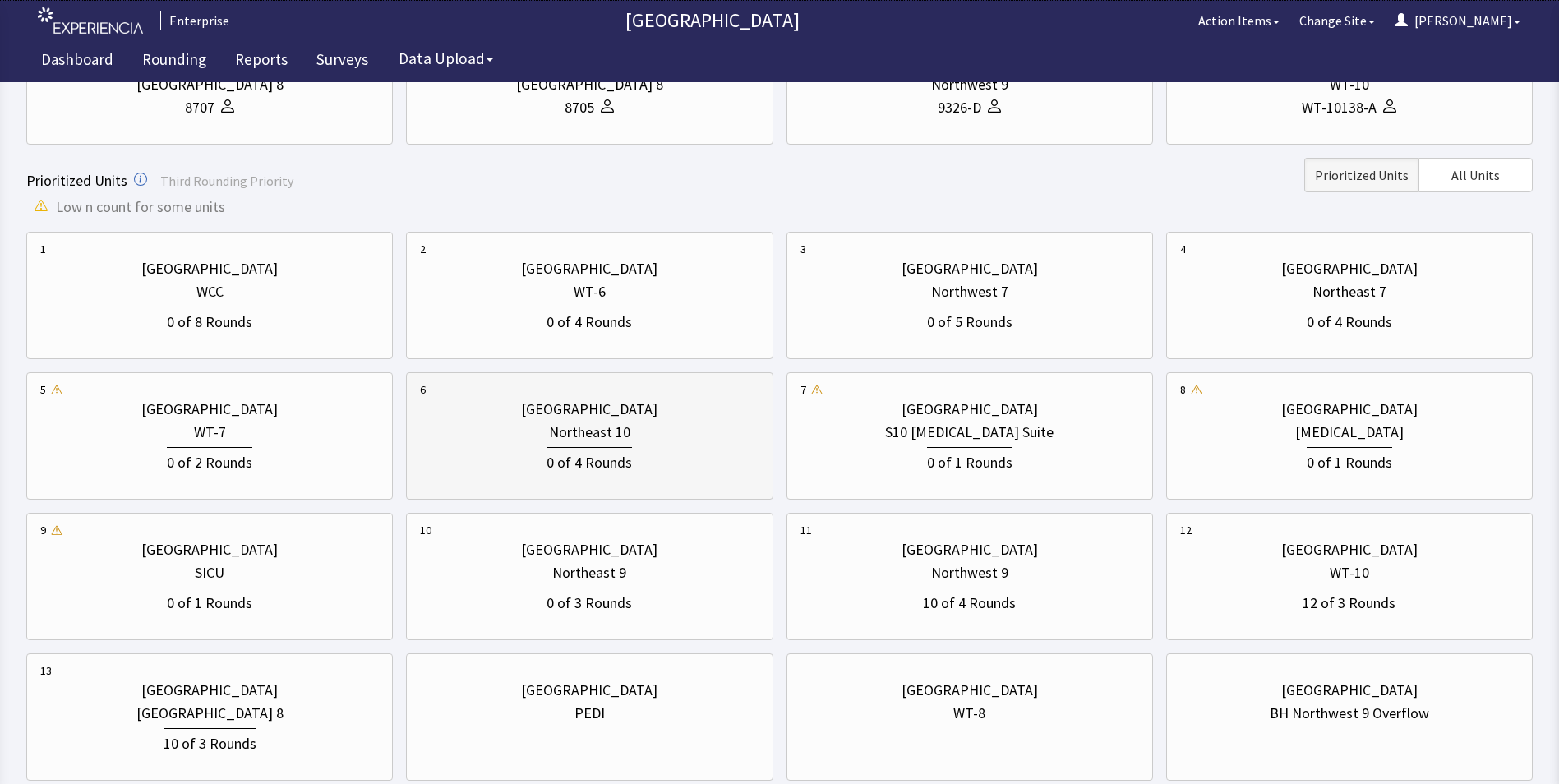
click at [499, 439] on div "Northeast 10" at bounding box center [589, 432] width 338 height 23
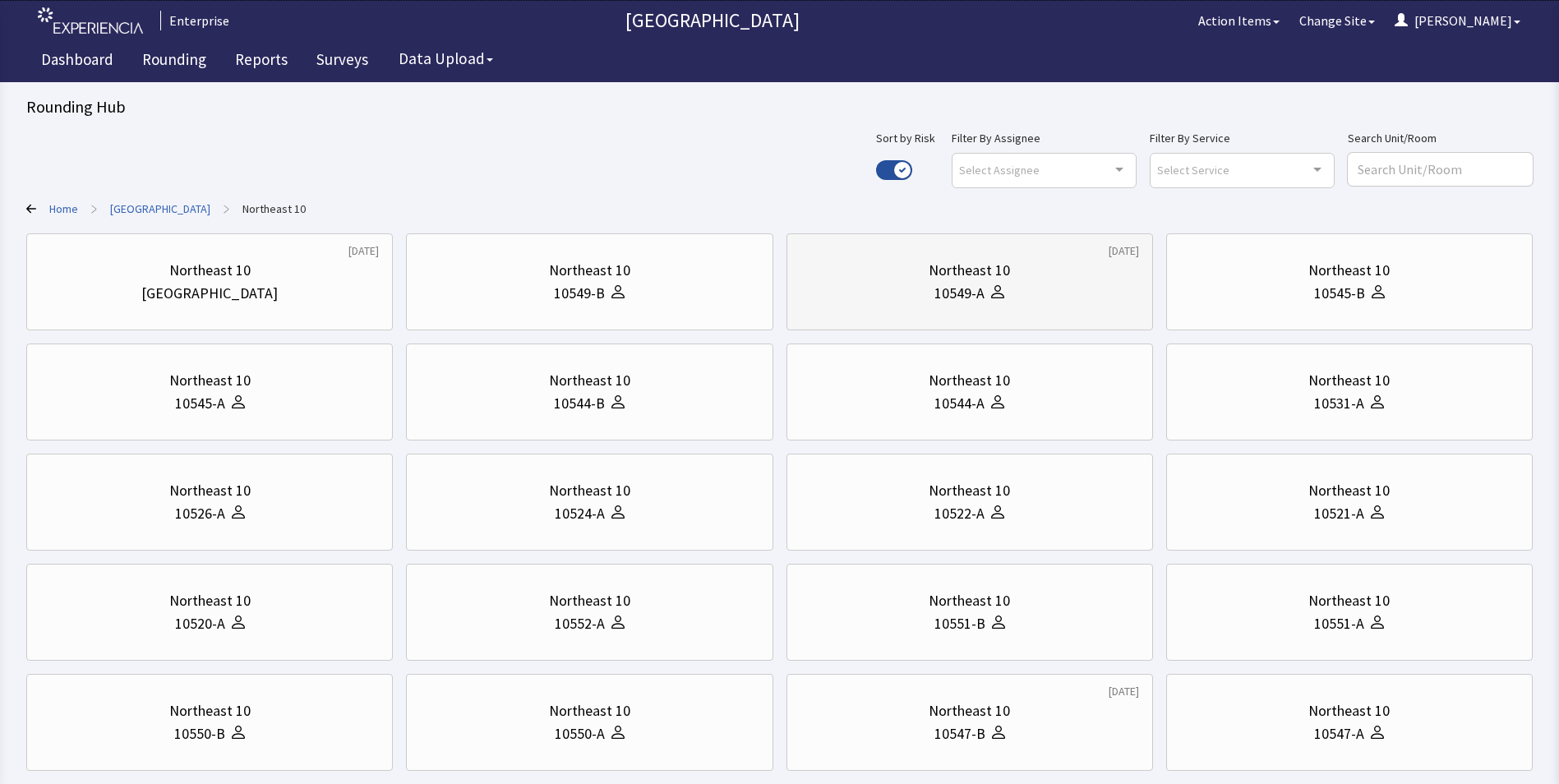
click at [899, 288] on div "10549-A" at bounding box center [969, 293] width 338 height 23
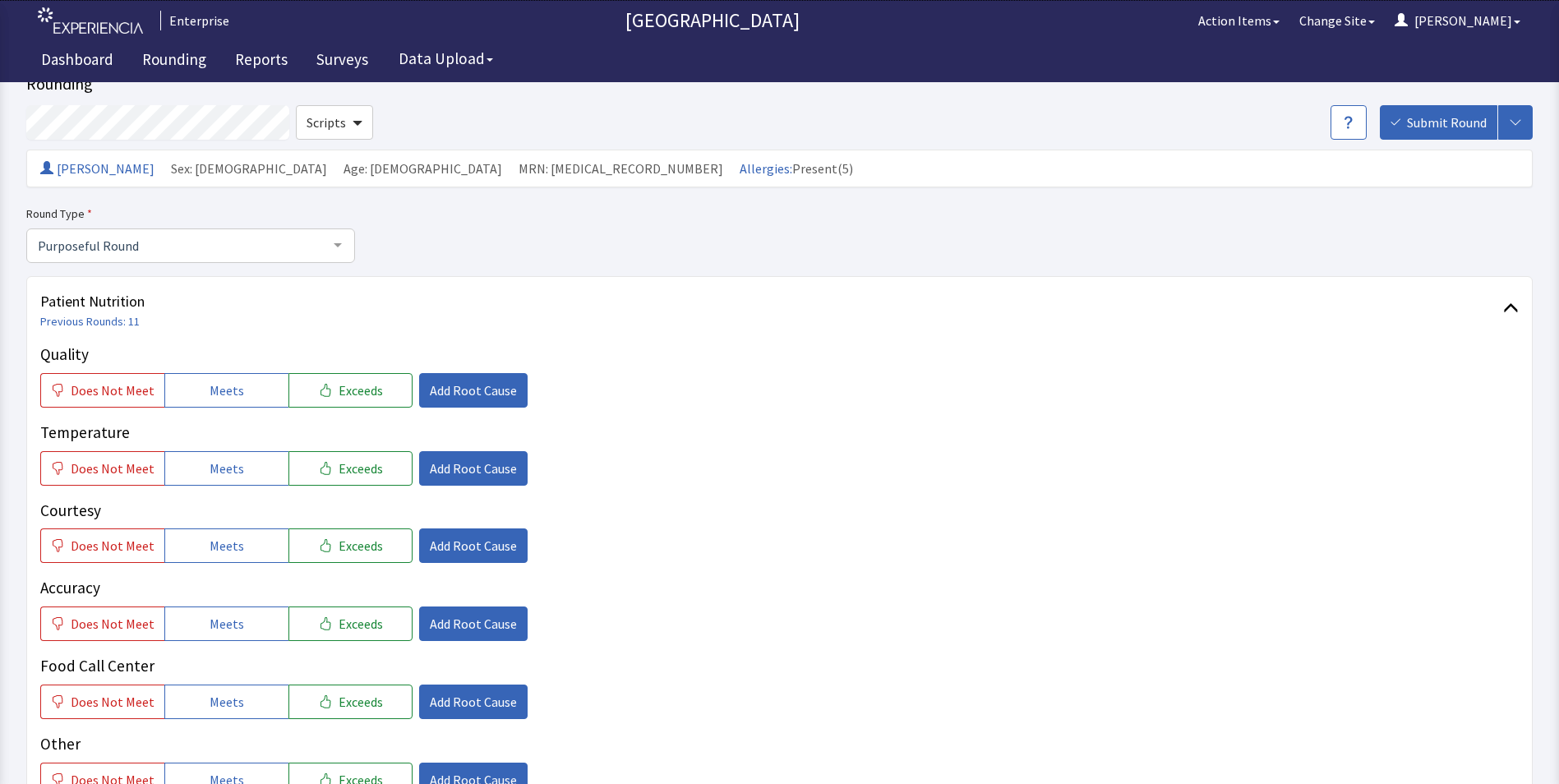
scroll to position [82, 0]
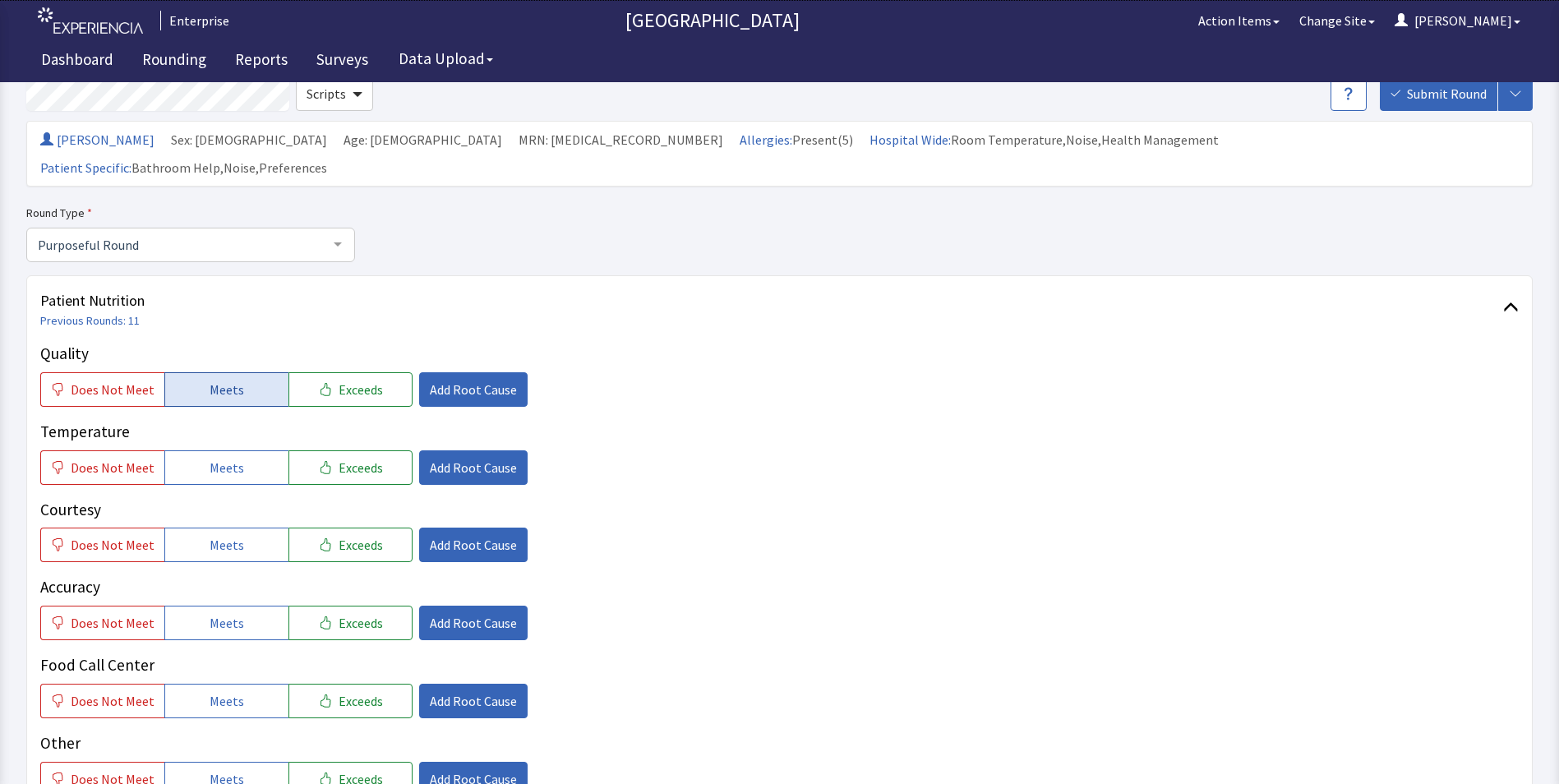
click at [223, 373] on button "Meets" at bounding box center [226, 389] width 125 height 34
drag, startPoint x: 212, startPoint y: 434, endPoint x: 248, endPoint y: 499, distance: 74.3
click at [215, 457] on span "Meets" at bounding box center [226, 467] width 34 height 19
drag, startPoint x: 261, startPoint y: 521, endPoint x: 250, endPoint y: 563, distance: 43.4
click at [261, 527] on button "Meets" at bounding box center [226, 544] width 125 height 34
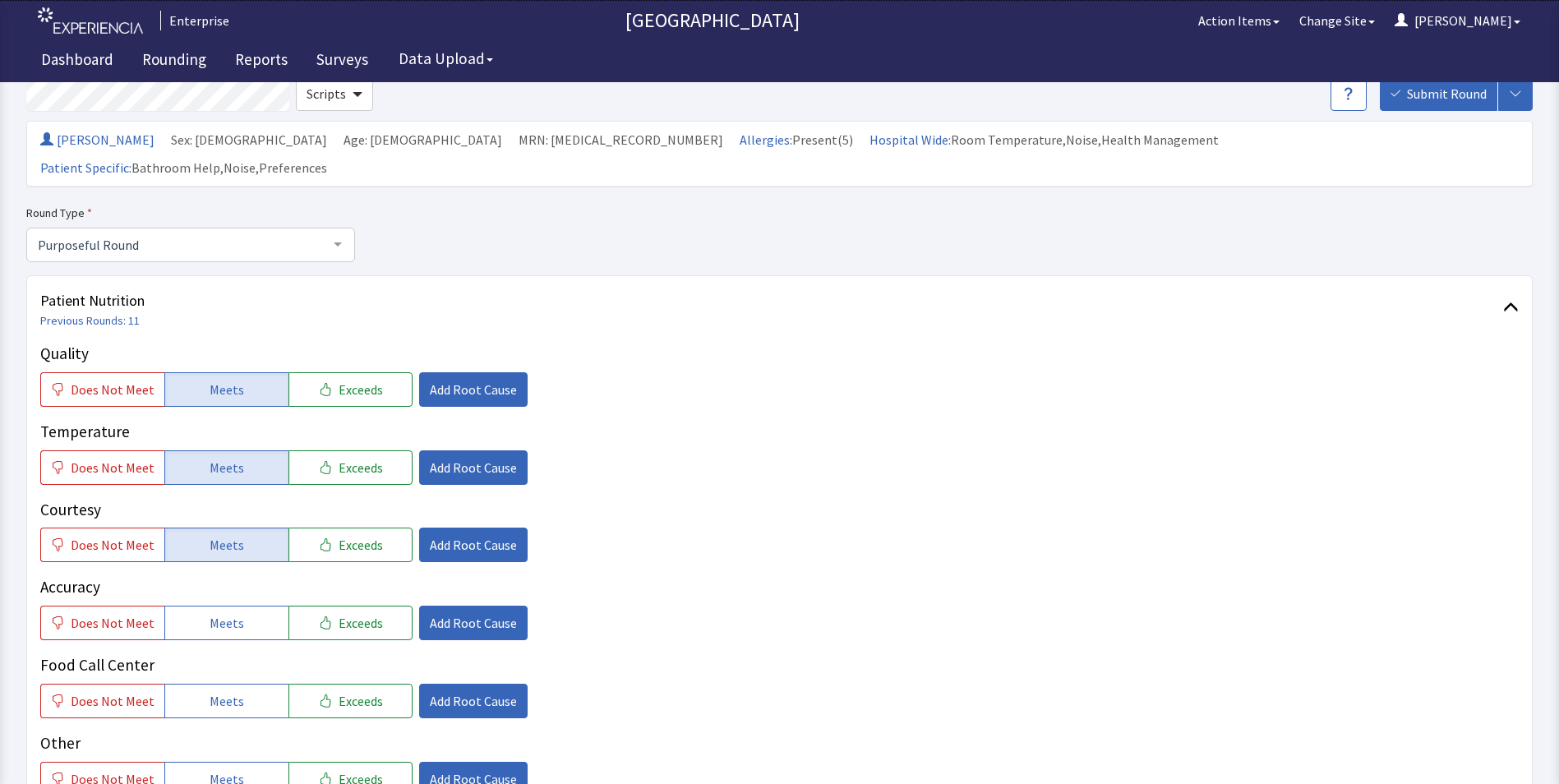
drag, startPoint x: 231, startPoint y: 588, endPoint x: 237, endPoint y: 623, distance: 35.5
click at [231, 613] on span "Meets" at bounding box center [226, 622] width 34 height 19
drag, startPoint x: 226, startPoint y: 670, endPoint x: 243, endPoint y: 654, distance: 23.3
click at [231, 691] on span "Meets" at bounding box center [226, 701] width 34 height 19
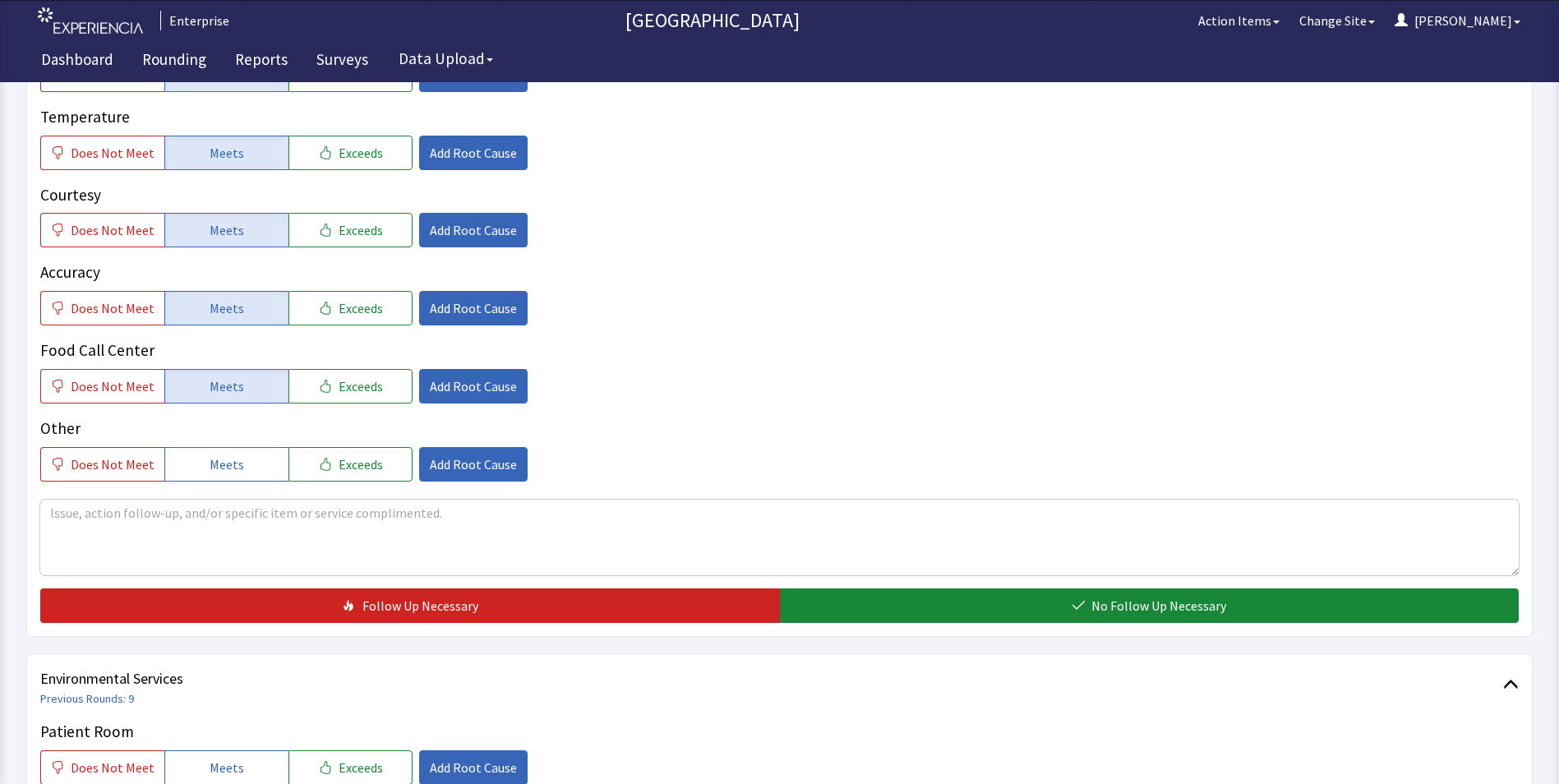
scroll to position [411, 0]
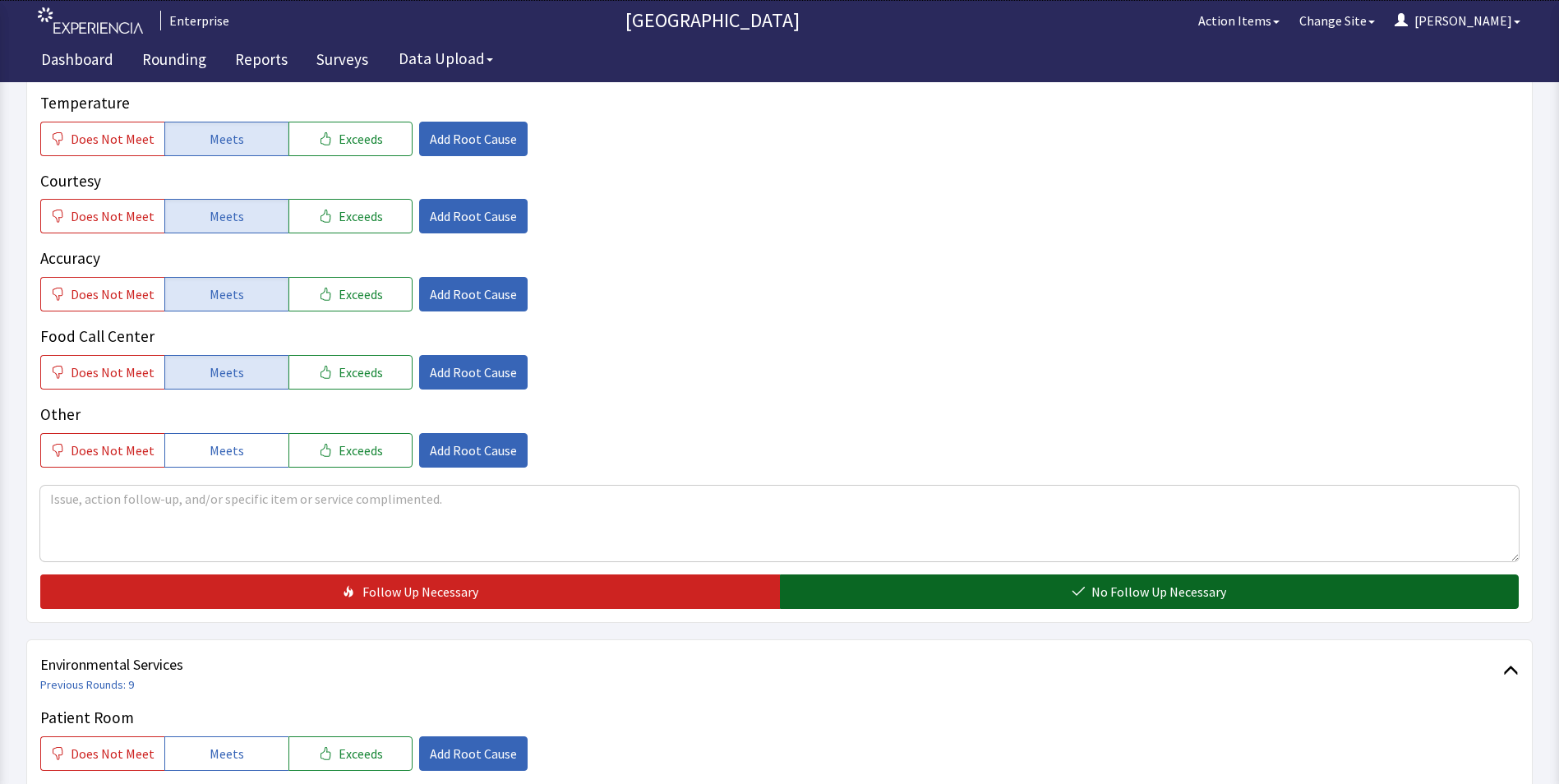
click at [848, 574] on button "No Follow Up Necessary" at bounding box center [1149, 591] width 739 height 34
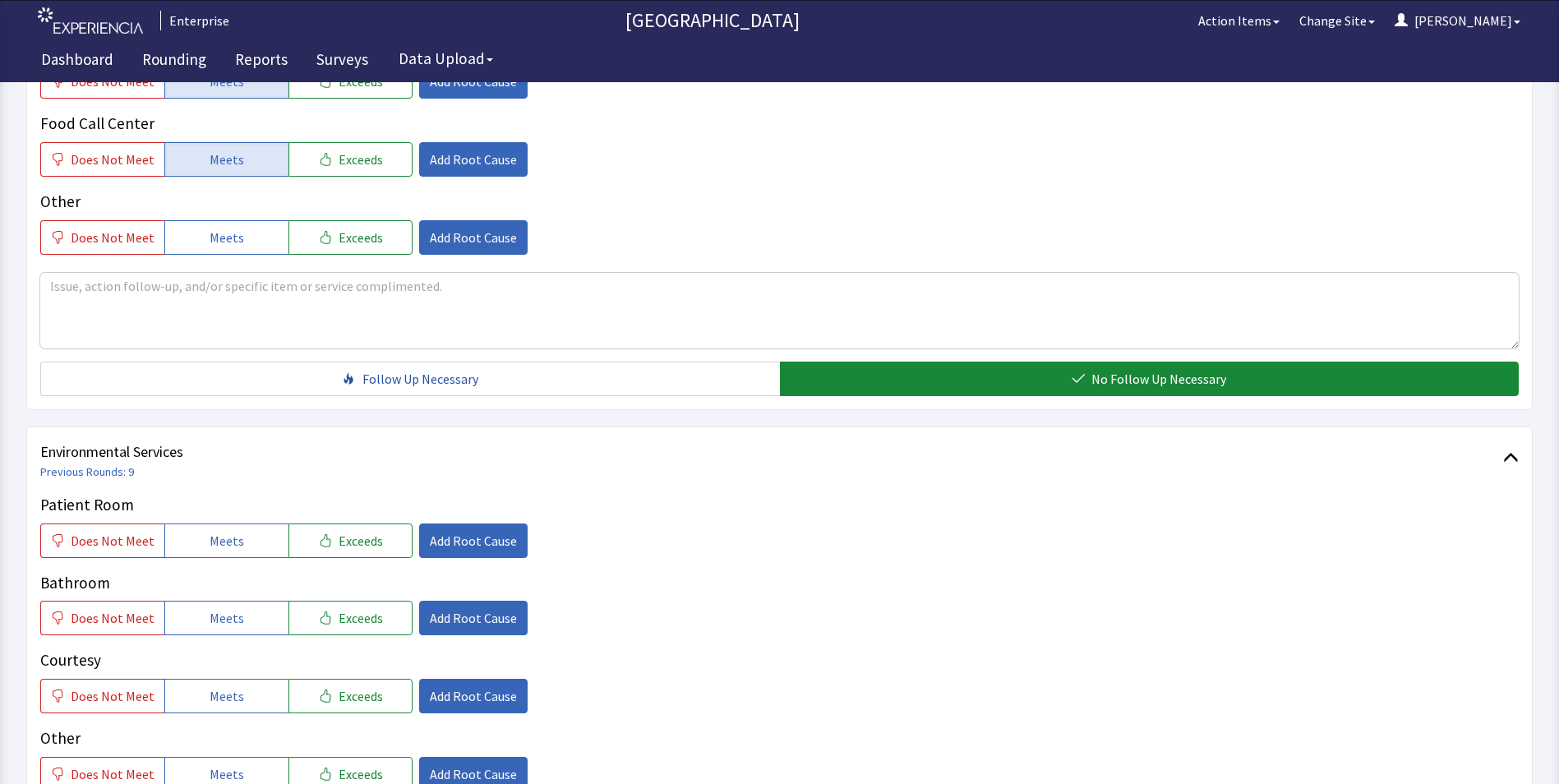
scroll to position [657, 0]
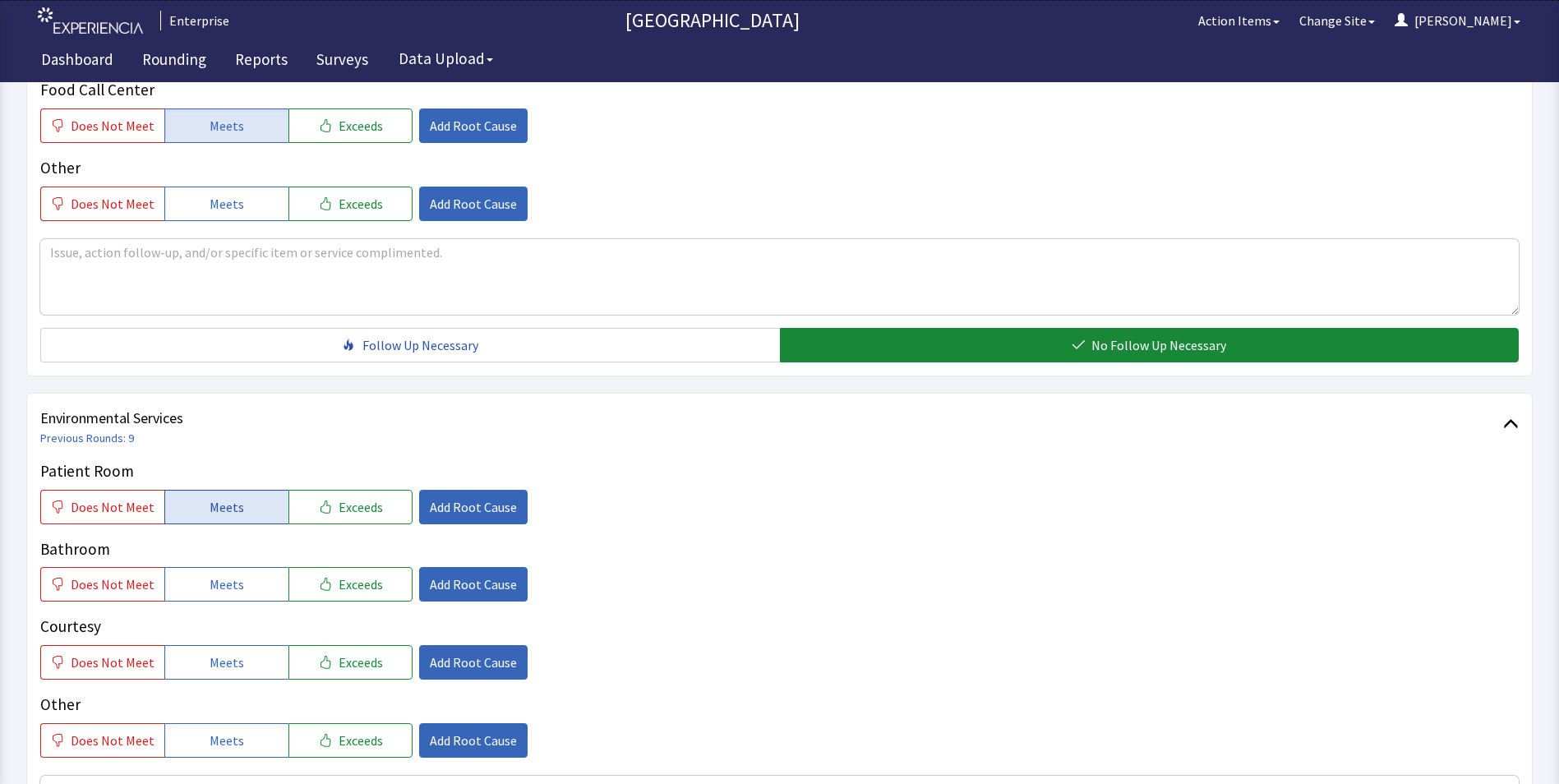
click at [223, 497] on span "Meets" at bounding box center [226, 507] width 34 height 19
drag, startPoint x: 228, startPoint y: 558, endPoint x: 230, endPoint y: 589, distance: 31.1
click at [228, 567] on button "Meets" at bounding box center [226, 584] width 125 height 34
drag, startPoint x: 230, startPoint y: 629, endPoint x: 499, endPoint y: 577, distance: 274.0
click at [234, 652] on span "Meets" at bounding box center [226, 662] width 34 height 19
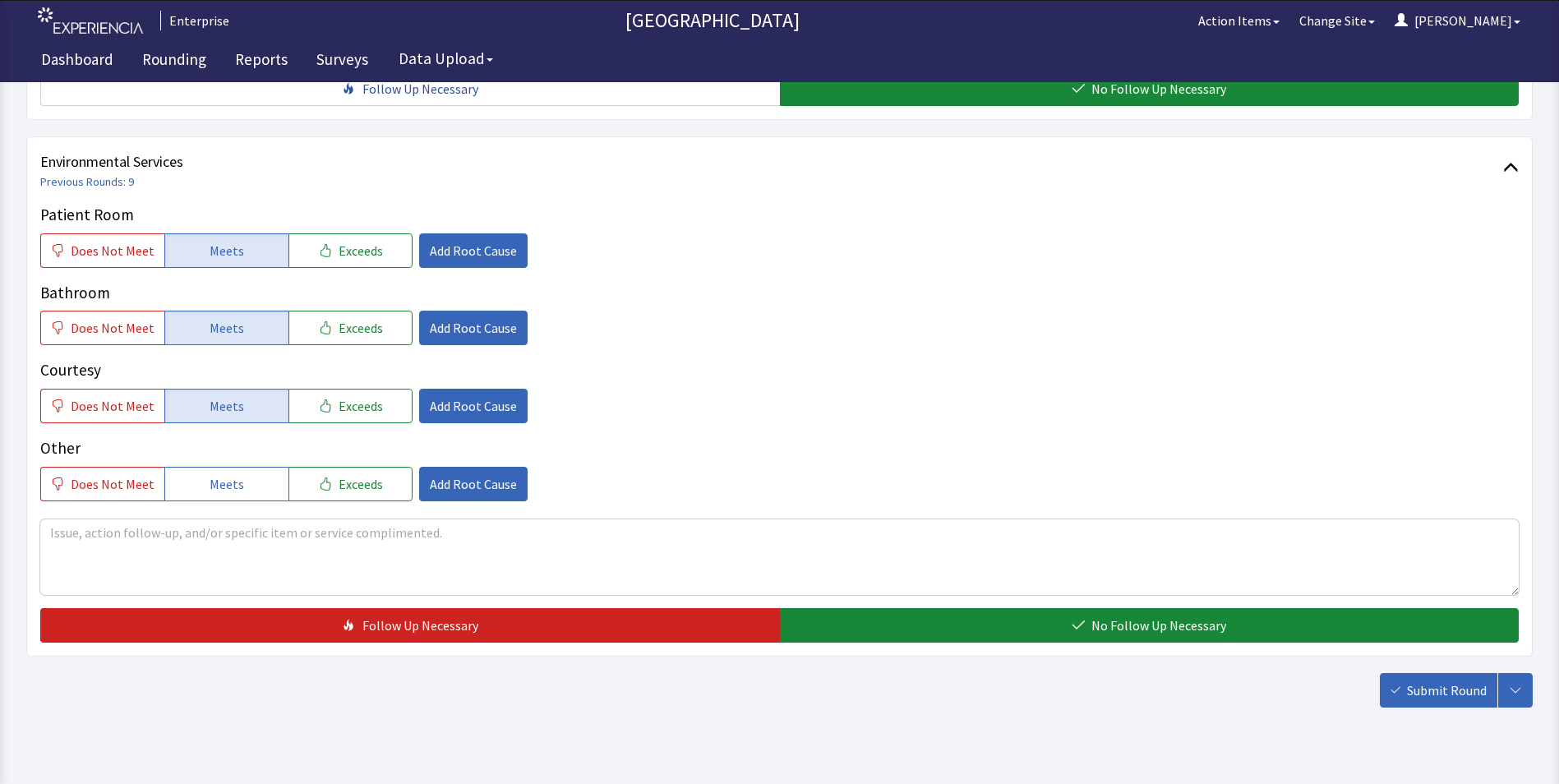
scroll to position [917, 0]
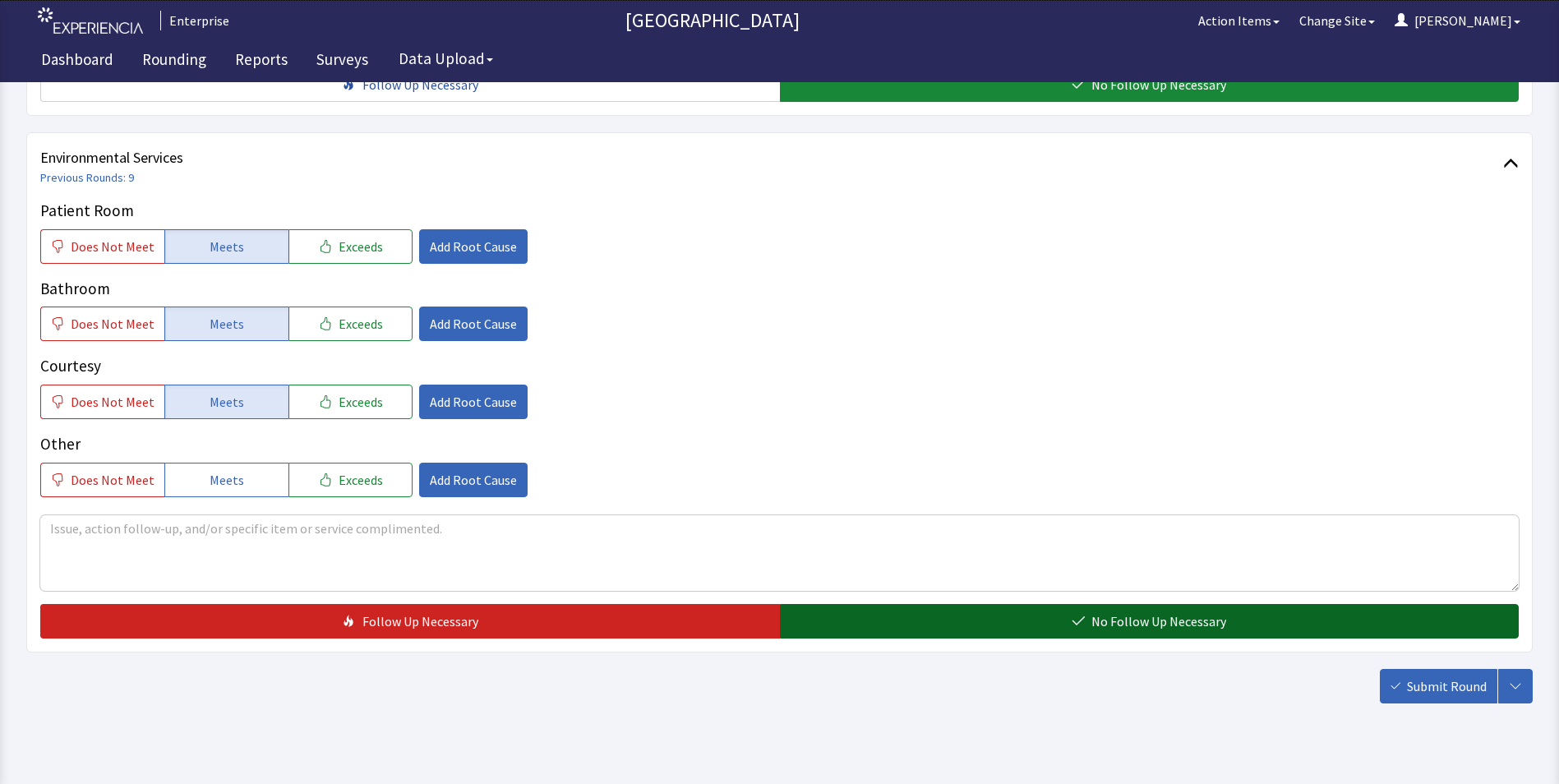
click at [967, 604] on button "No Follow Up Necessary" at bounding box center [1149, 621] width 739 height 34
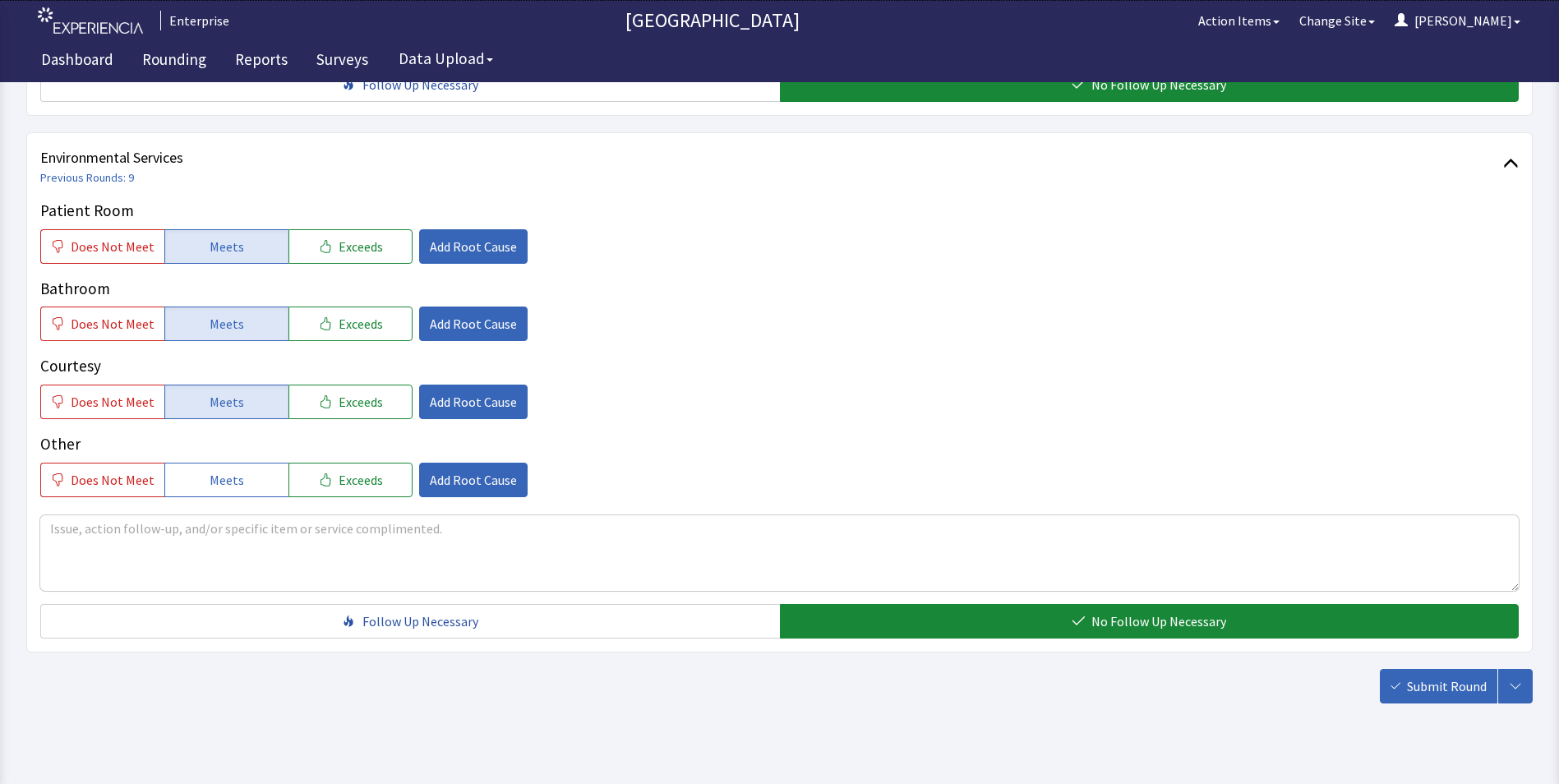
click at [1431, 676] on span "Submit Round" at bounding box center [1447, 686] width 79 height 19
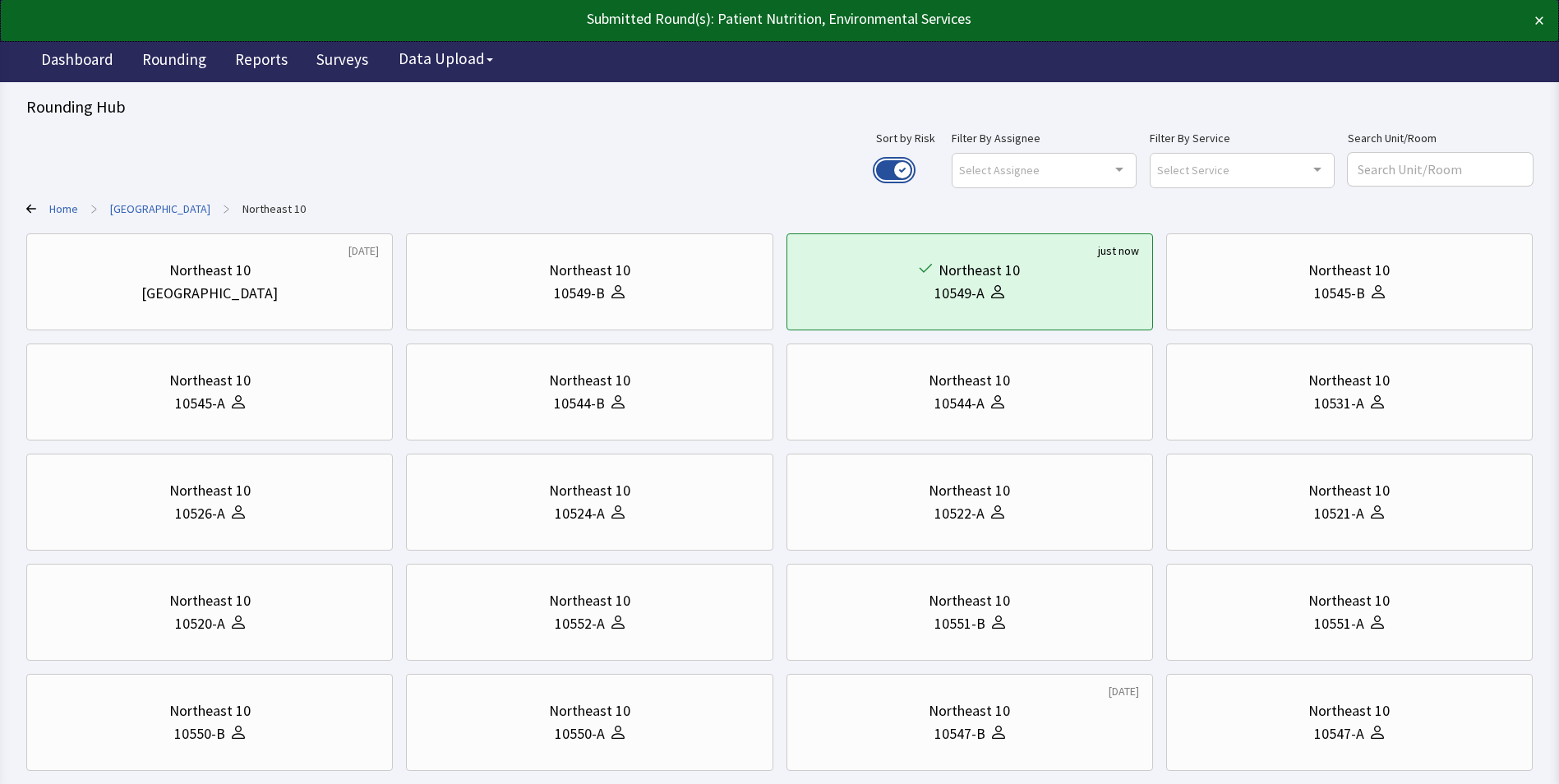
click at [912, 165] on button "Use setting" at bounding box center [894, 170] width 36 height 19
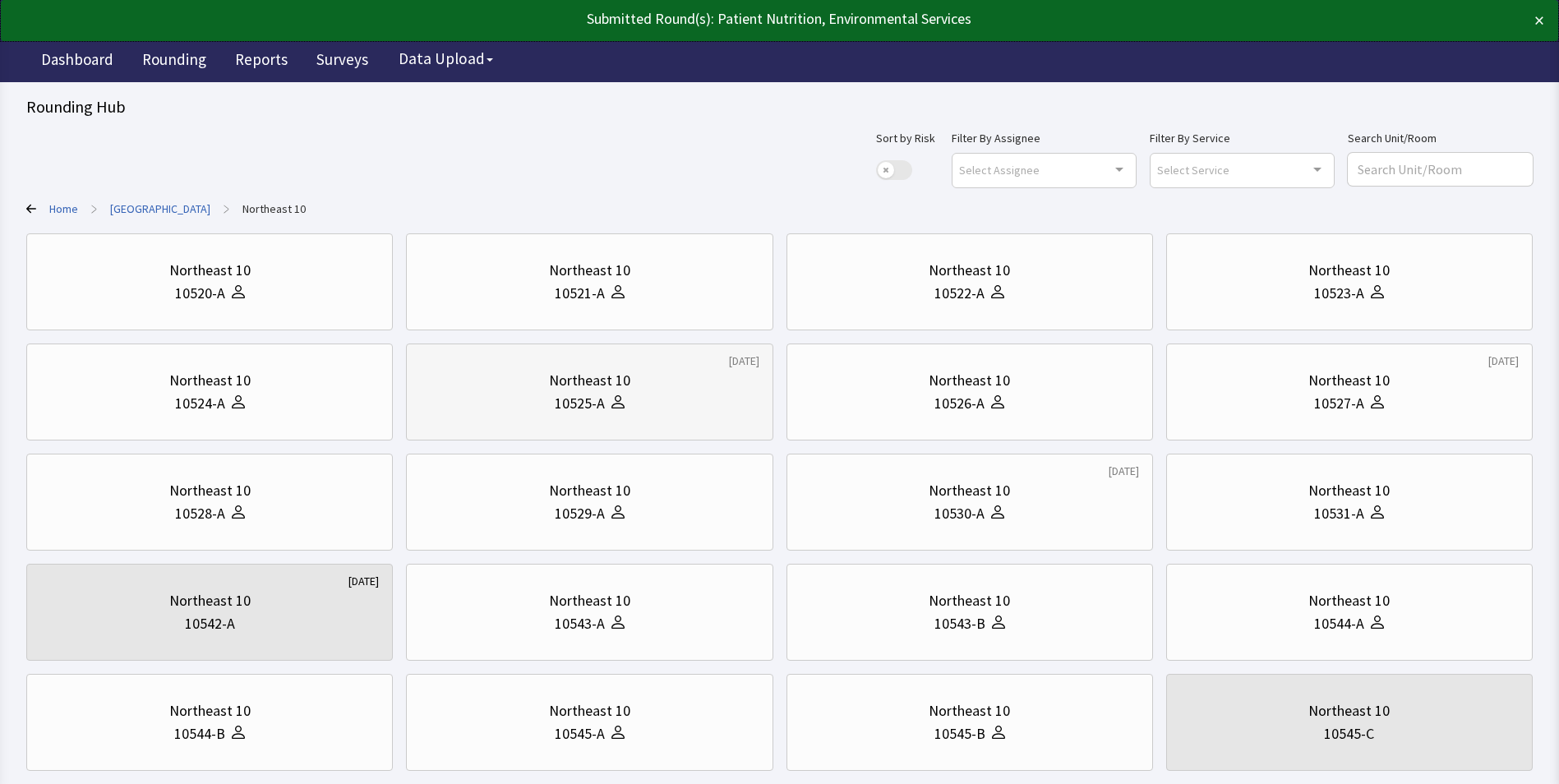
click at [667, 408] on div "10525-A" at bounding box center [589, 403] width 338 height 23
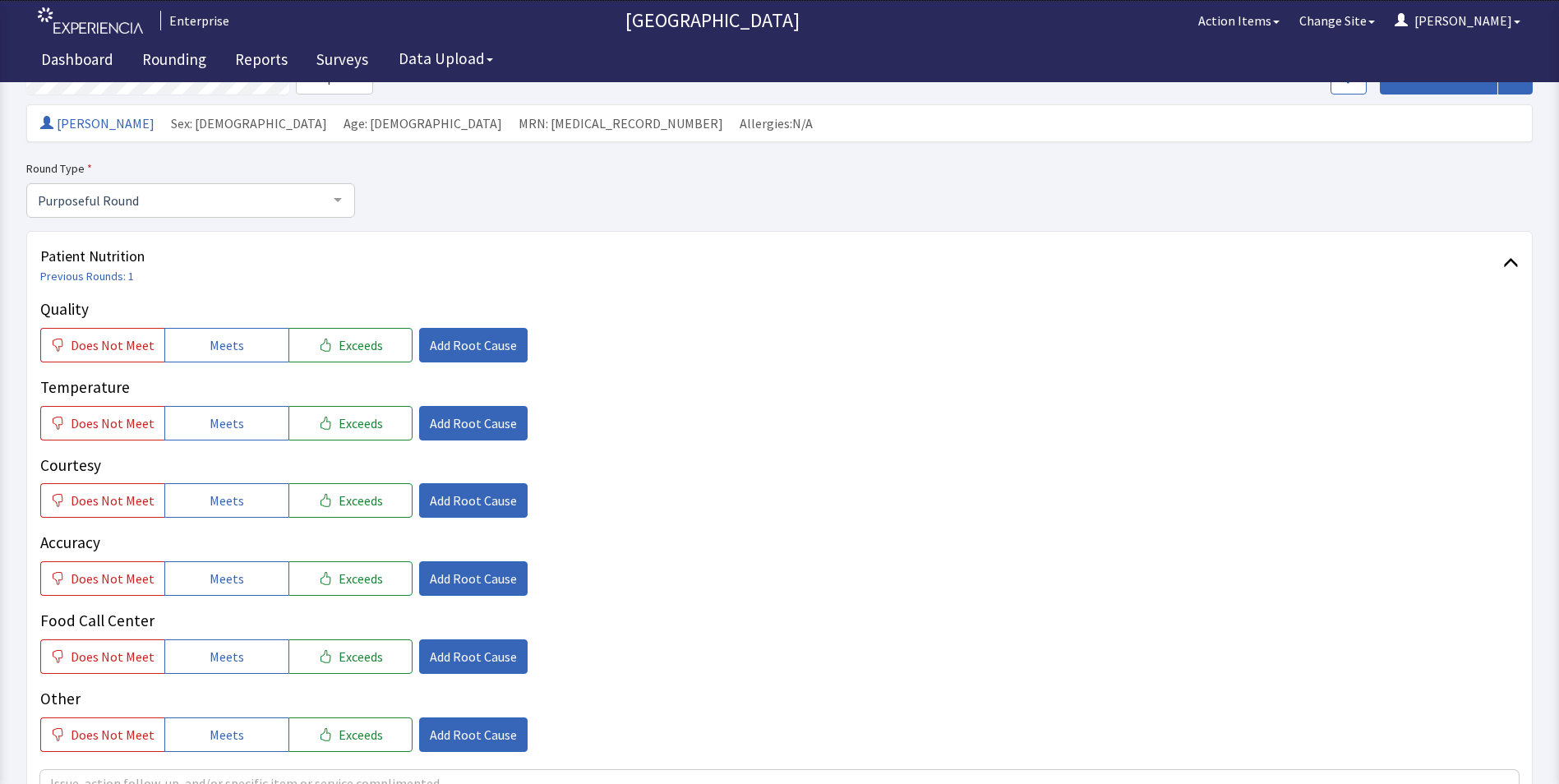
scroll to position [246, 0]
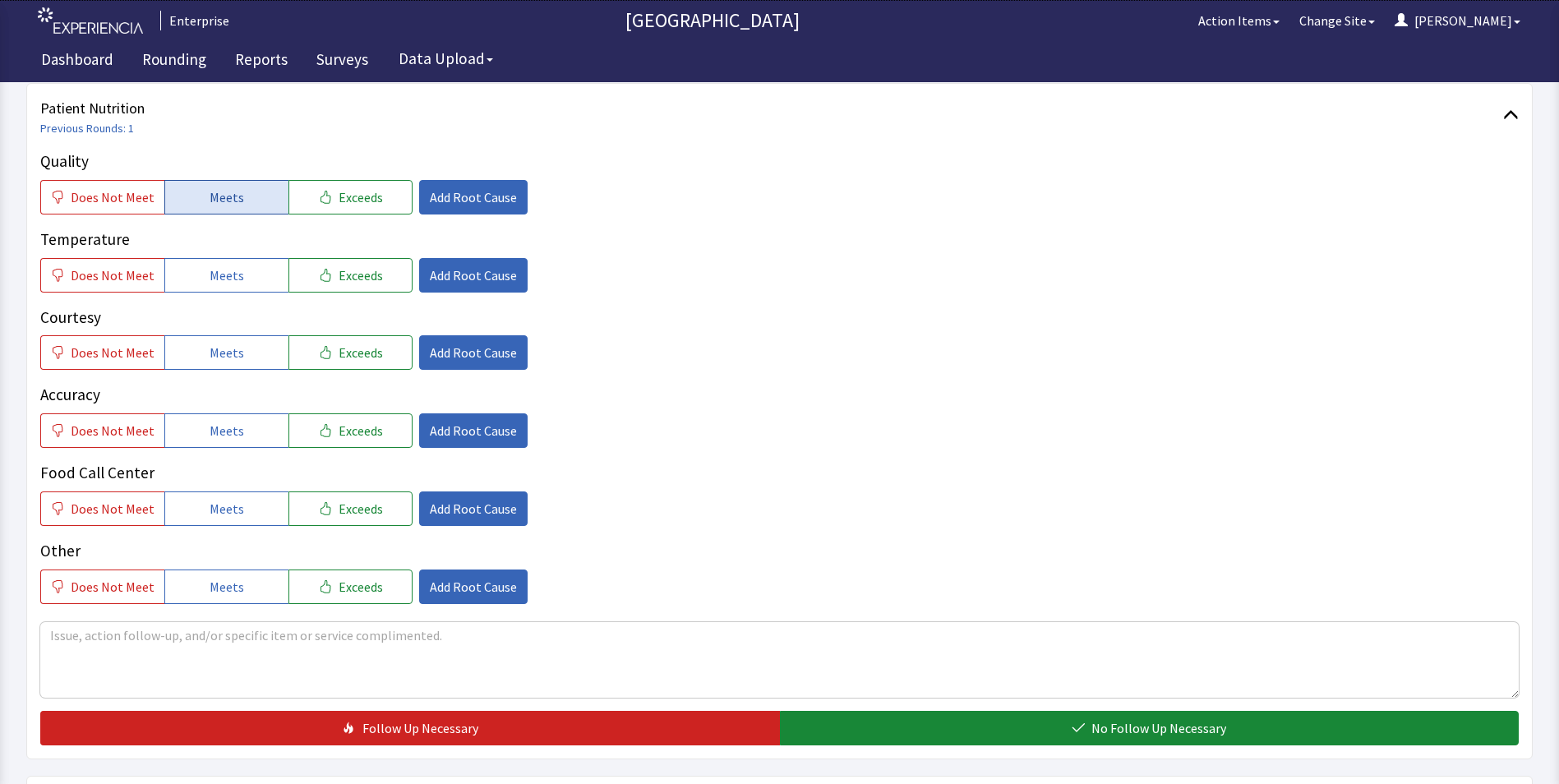
drag, startPoint x: 198, startPoint y: 192, endPoint x: 207, endPoint y: 224, distance: 33.2
click at [198, 194] on button "Meets" at bounding box center [226, 197] width 125 height 34
drag, startPoint x: 219, startPoint y: 275, endPoint x: 219, endPoint y: 313, distance: 38.0
click at [219, 278] on span "Meets" at bounding box center [226, 275] width 34 height 19
drag, startPoint x: 219, startPoint y: 351, endPoint x: 219, endPoint y: 361, distance: 10.0
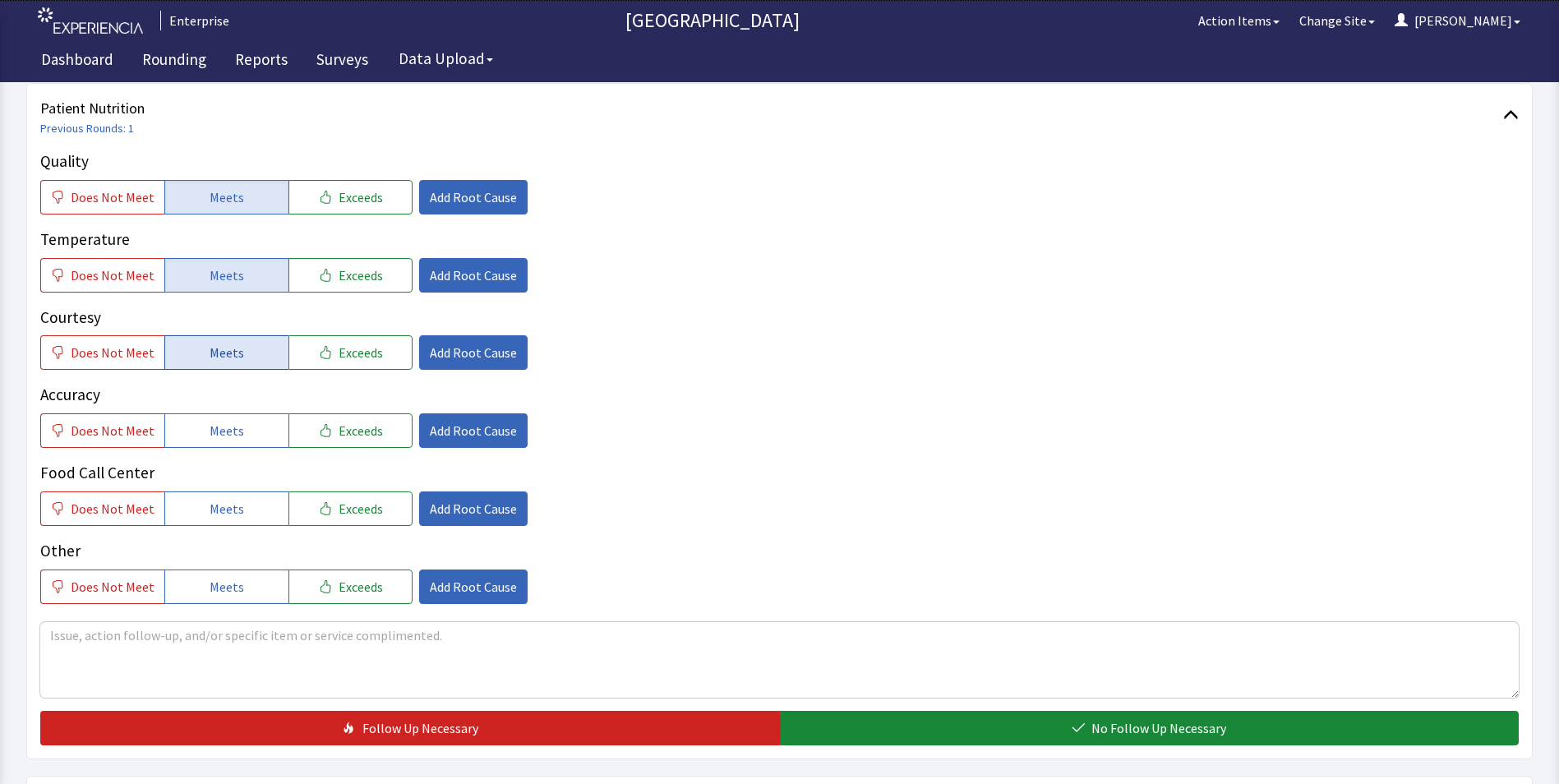
click at [219, 356] on span "Meets" at bounding box center [226, 352] width 34 height 19
drag, startPoint x: 234, startPoint y: 424, endPoint x: 236, endPoint y: 469, distance: 45.0
click at [234, 431] on span "Meets" at bounding box center [226, 430] width 34 height 19
drag, startPoint x: 238, startPoint y: 502, endPoint x: 326, endPoint y: 485, distance: 89.6
click at [238, 505] on button "Meets" at bounding box center [226, 508] width 125 height 34
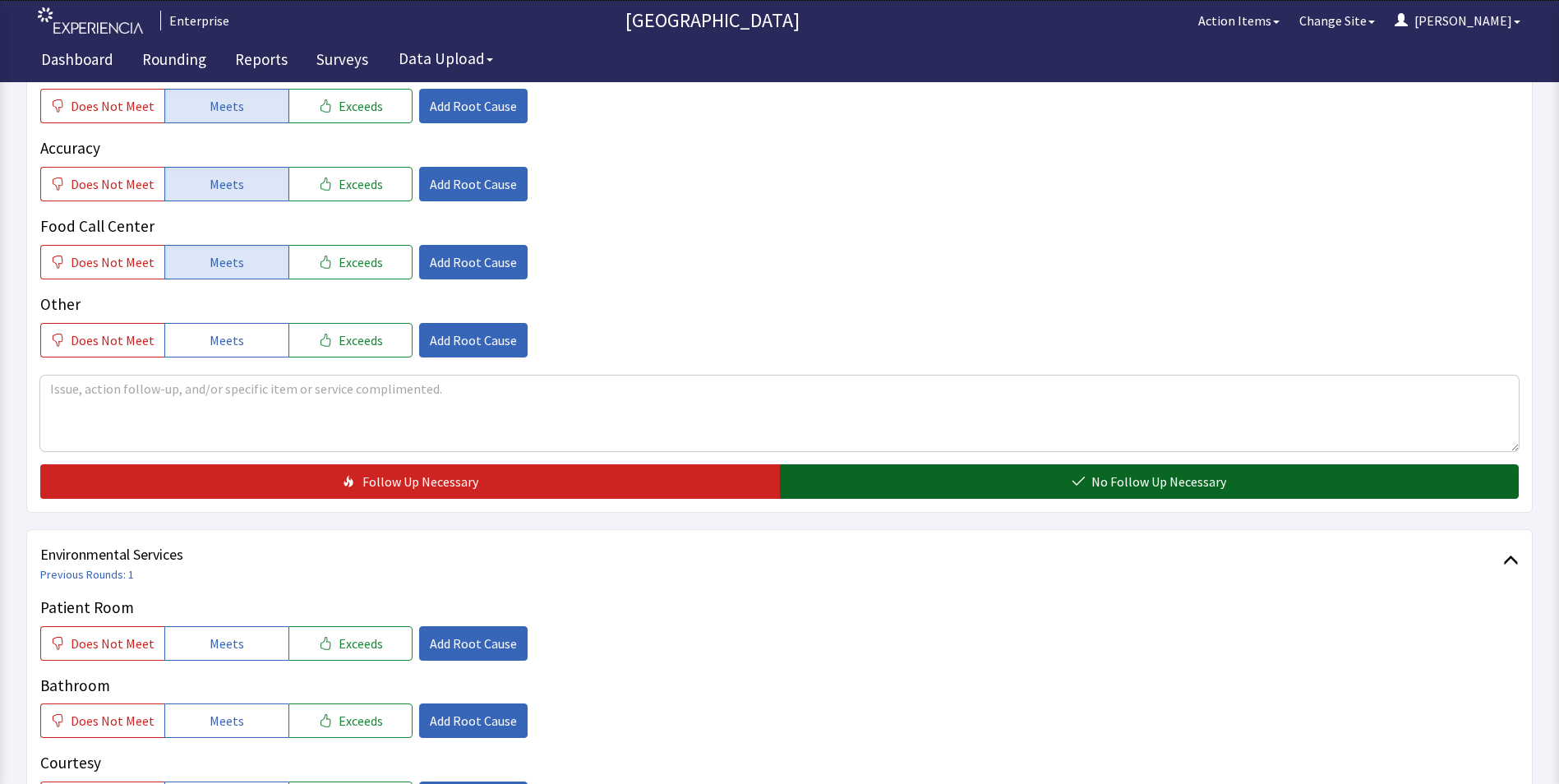
click at [891, 483] on button "No Follow Up Necessary" at bounding box center [1149, 481] width 739 height 34
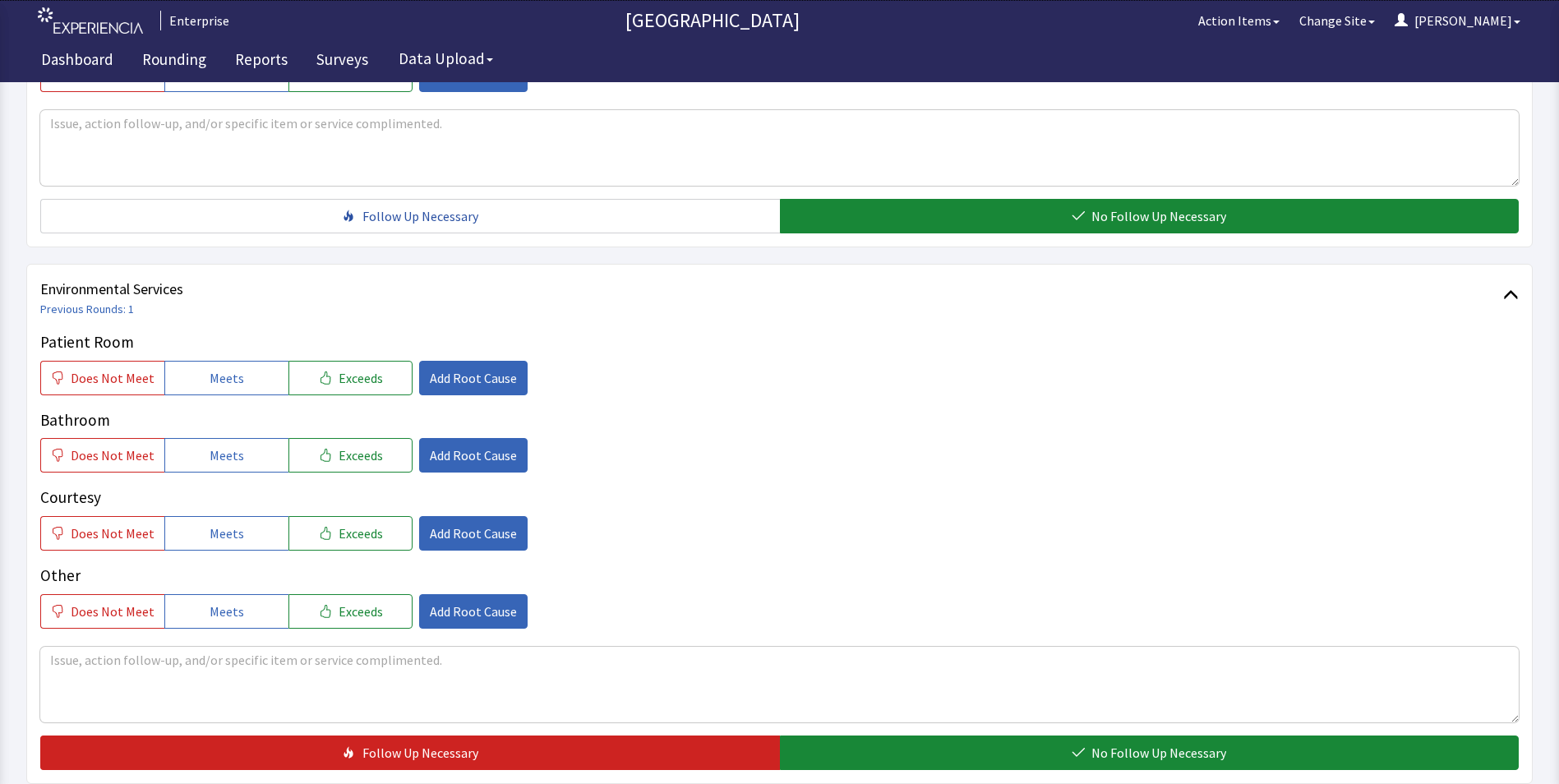
scroll to position [822, 0]
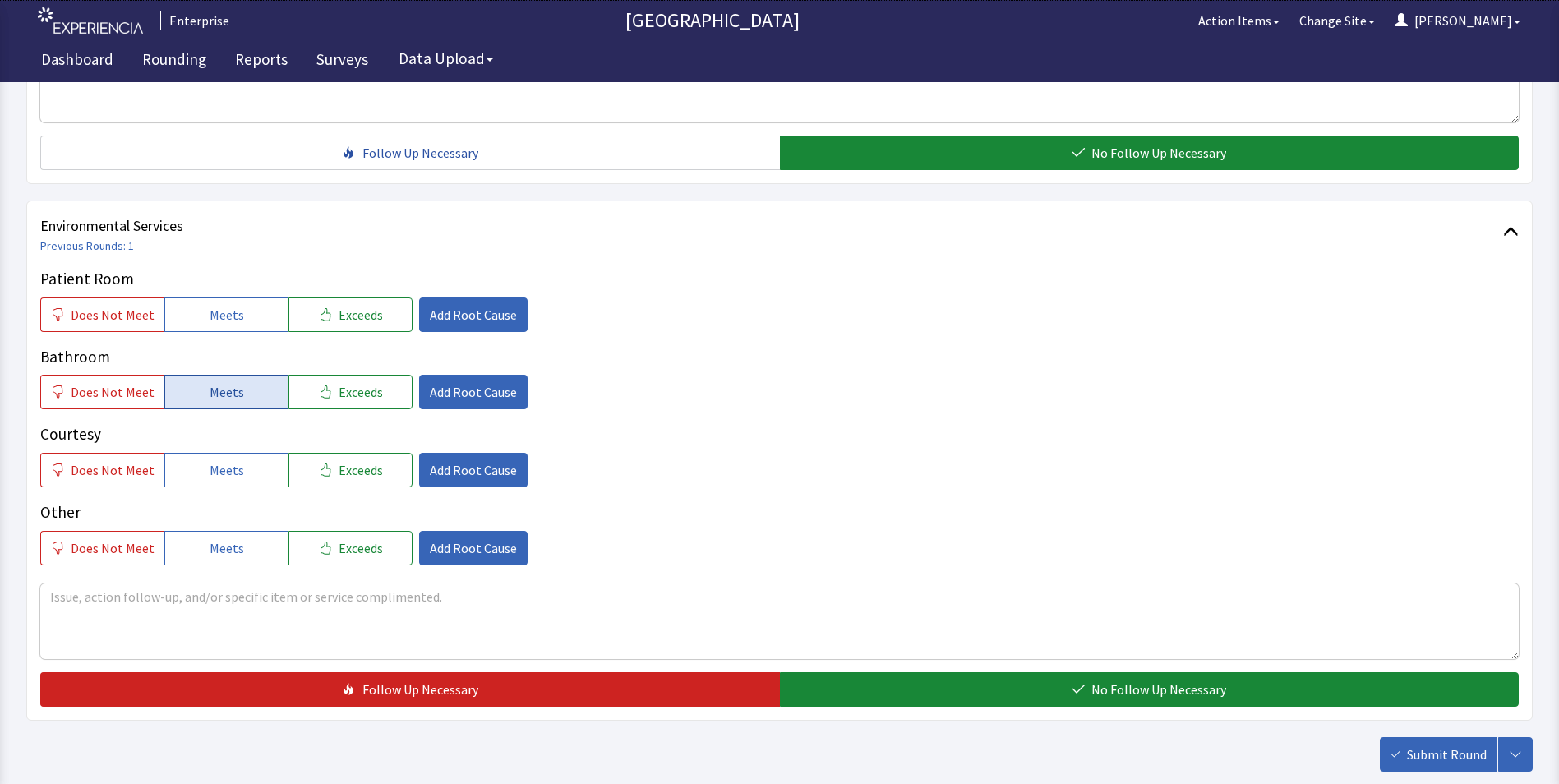
drag, startPoint x: 214, startPoint y: 325, endPoint x: 221, endPoint y: 404, distance: 79.3
click at [215, 330] on button "Meets" at bounding box center [226, 314] width 125 height 34
click at [221, 418] on div "Patient Room Does Not Meet Meets Exceeds Add Root Cause Bathroom Does Not Meet …" at bounding box center [780, 416] width 1479 height 298
click at [222, 384] on span "Meets" at bounding box center [226, 392] width 34 height 19
click at [226, 458] on button "Meets" at bounding box center [226, 470] width 125 height 34
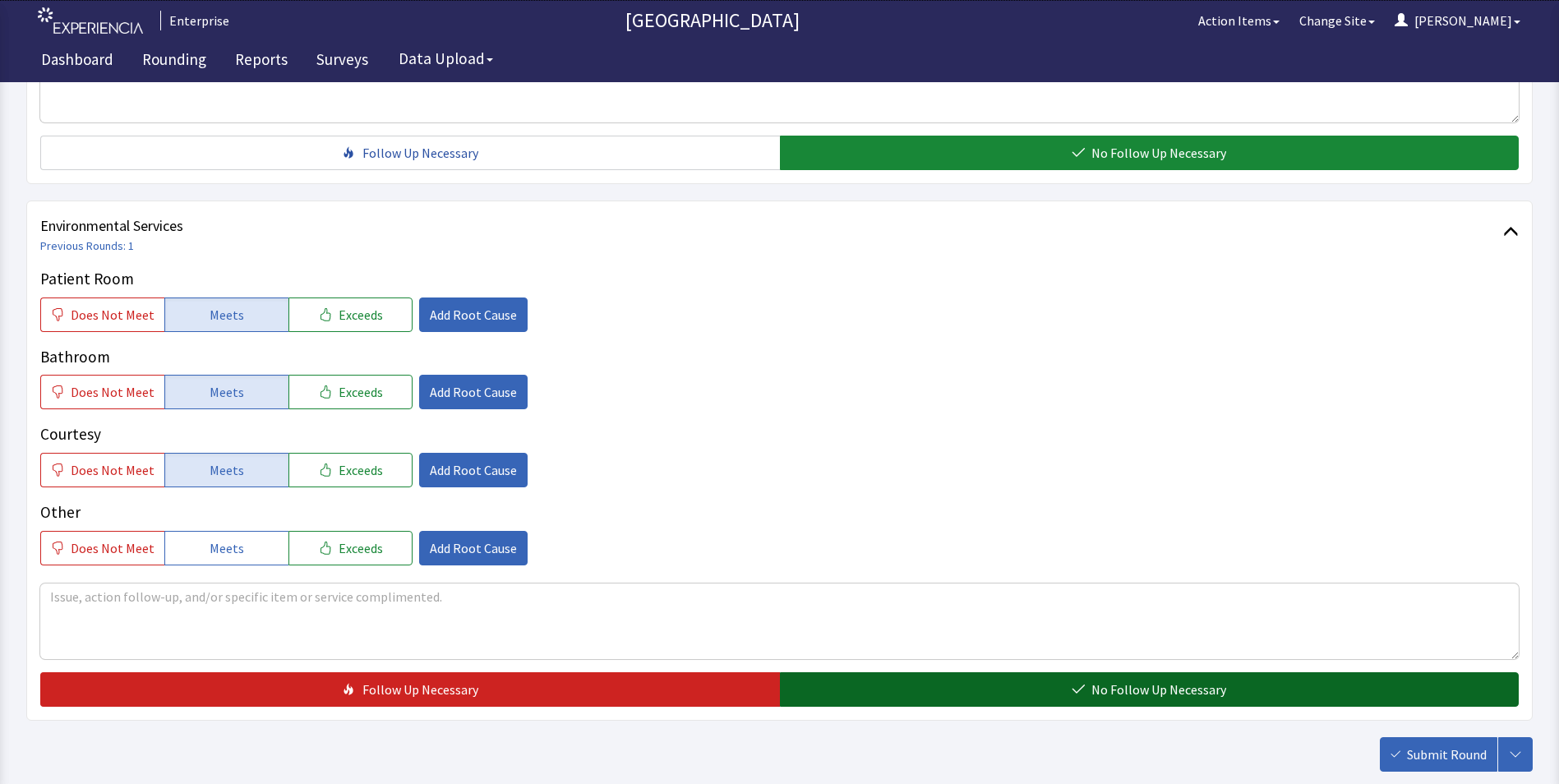
click at [836, 685] on button "No Follow Up Necessary" at bounding box center [1149, 689] width 739 height 34
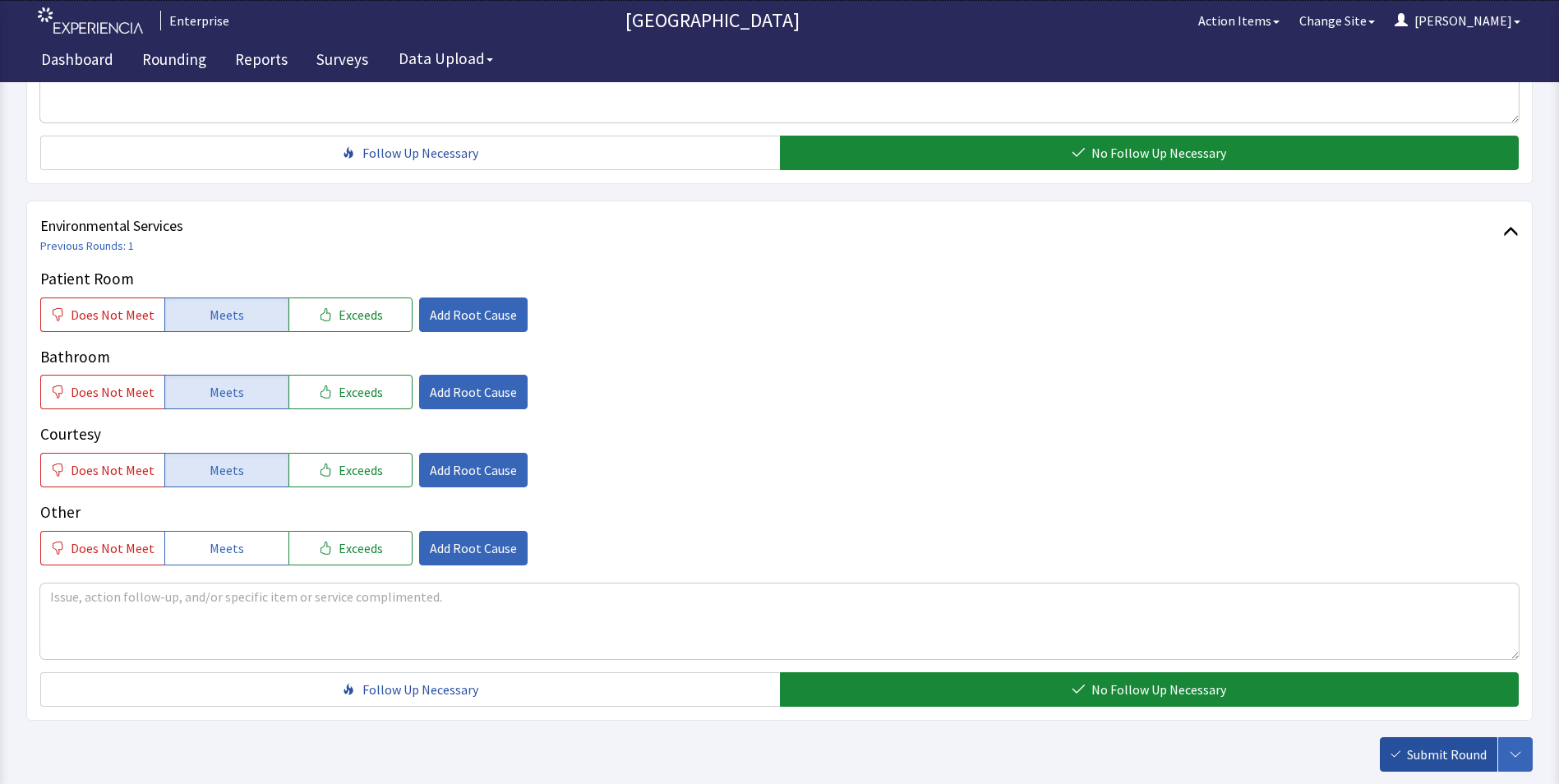
click at [1420, 758] on span "Submit Round" at bounding box center [1447, 754] width 79 height 19
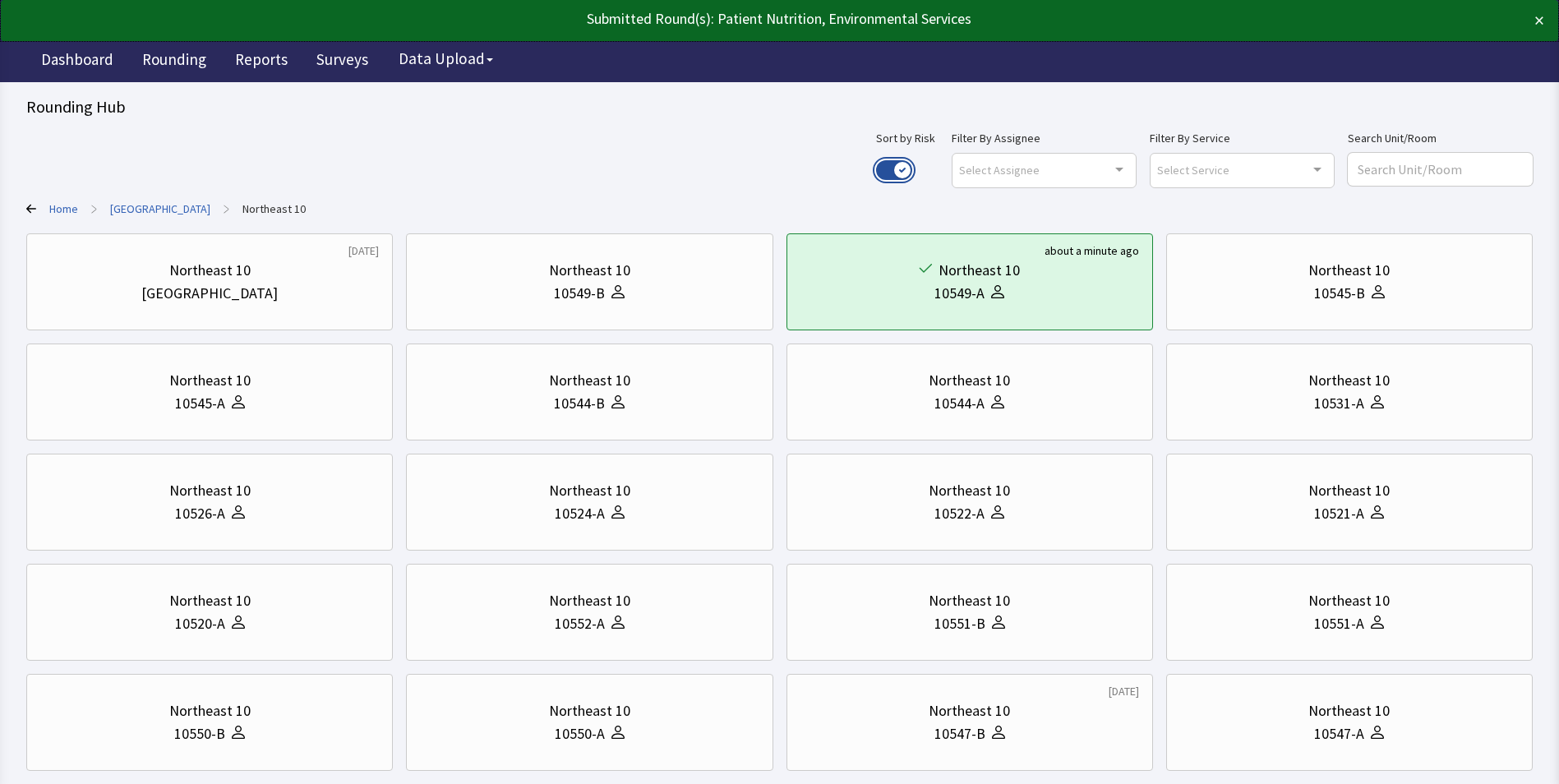
click at [912, 167] on button "Use setting" at bounding box center [894, 170] width 36 height 19
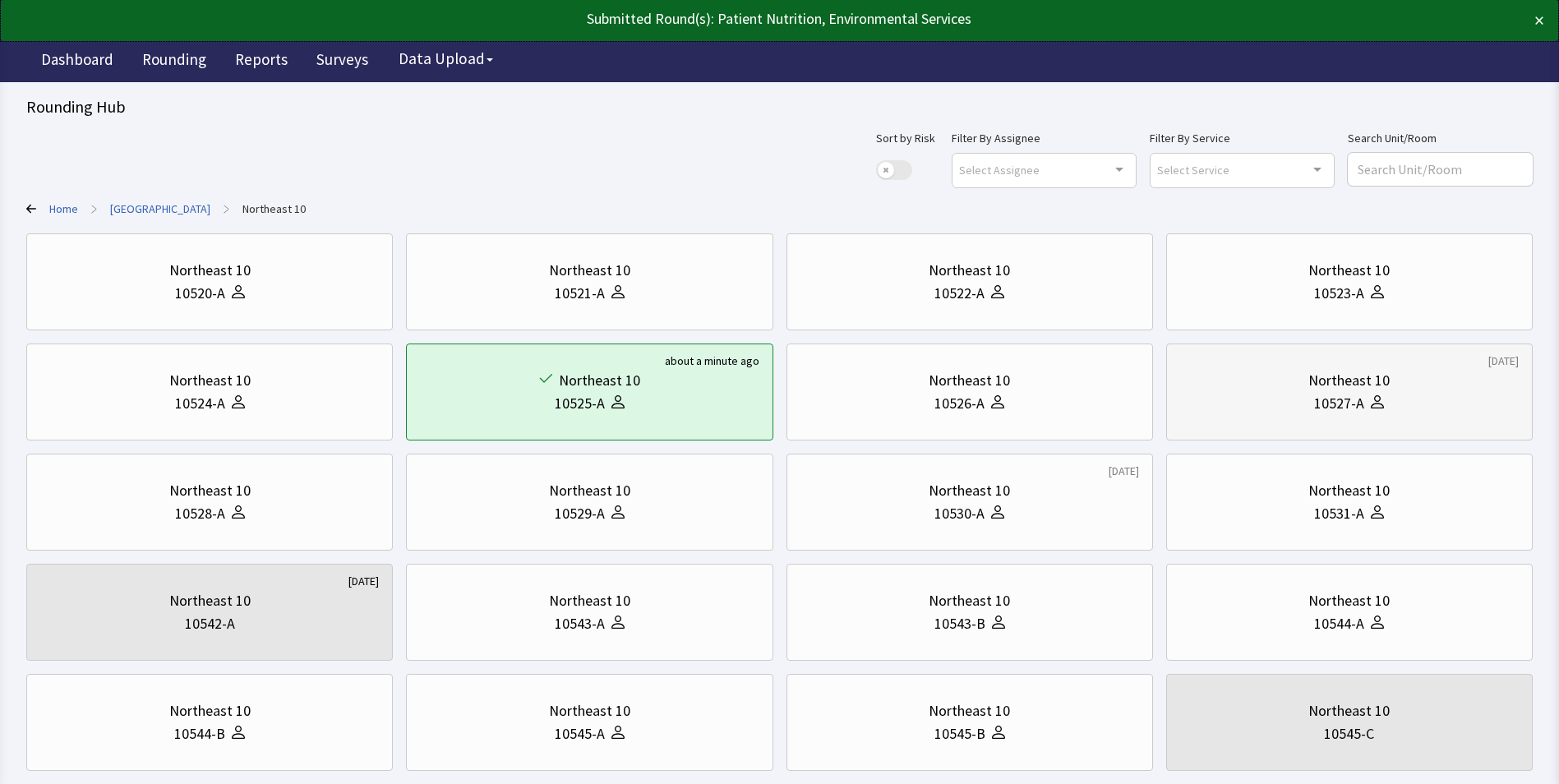
click at [1318, 385] on div "Northeast 10" at bounding box center [1349, 381] width 81 height 23
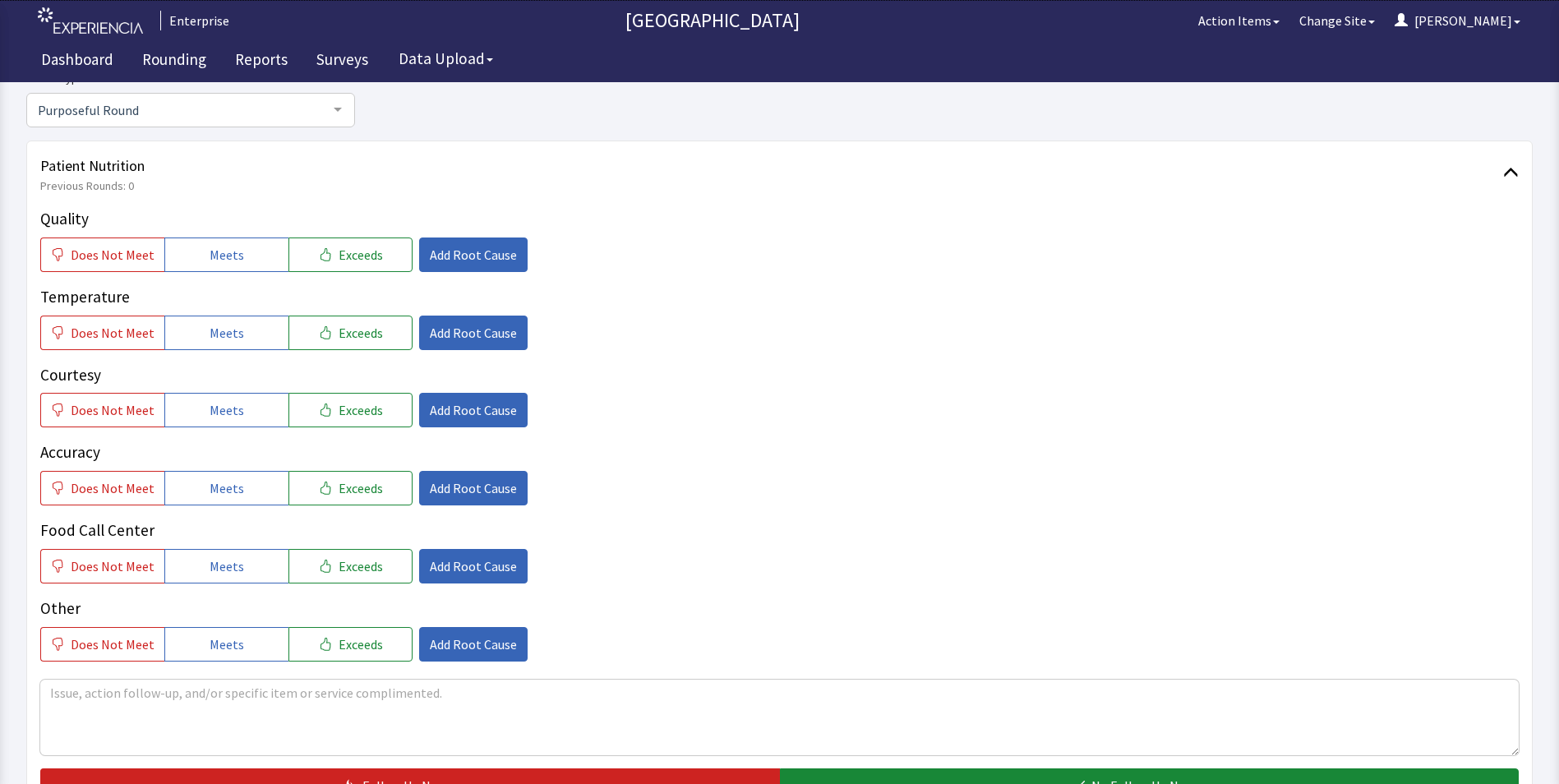
scroll to position [246, 0]
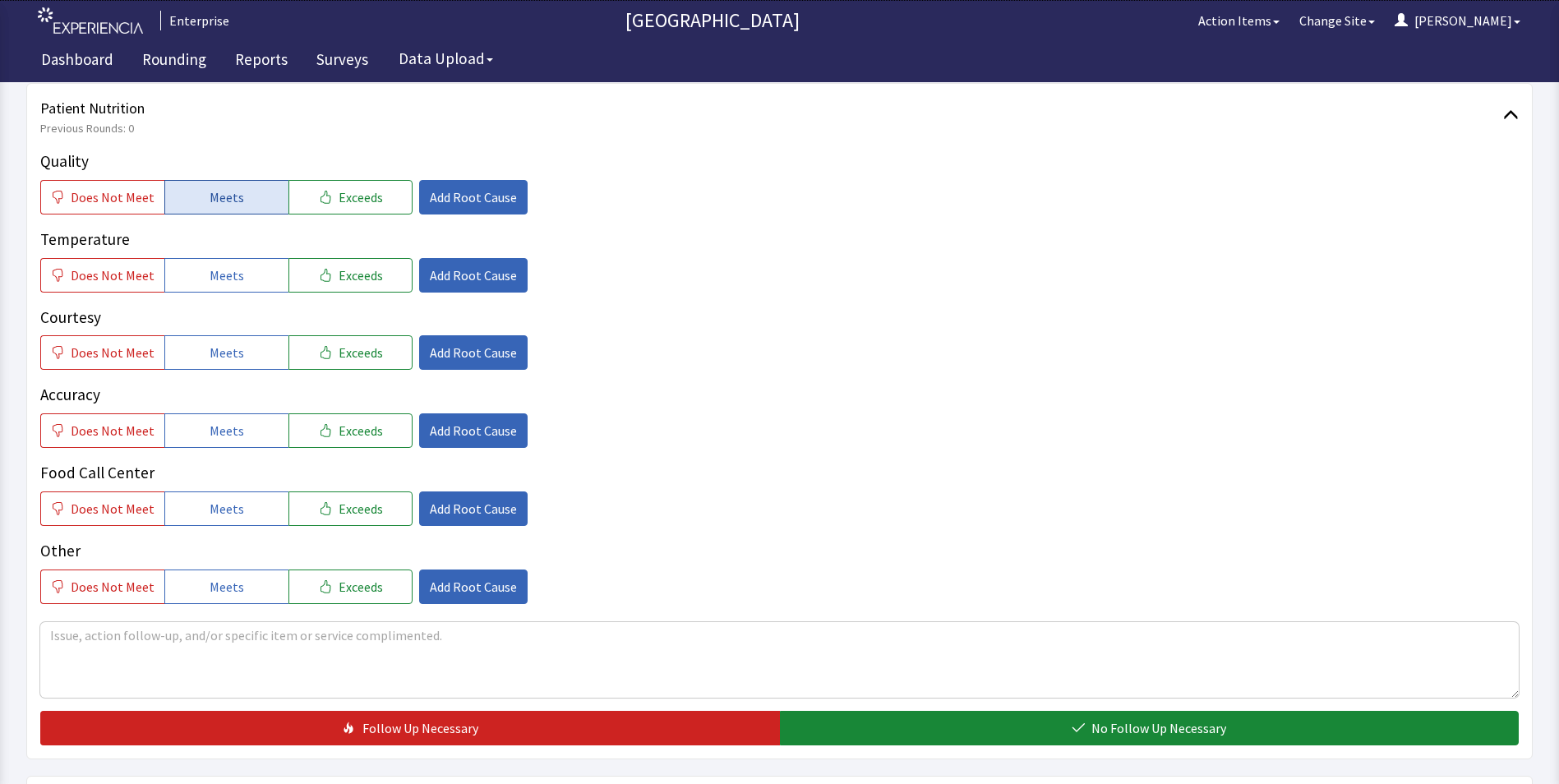
click at [200, 193] on button "Meets" at bounding box center [226, 197] width 125 height 34
drag, startPoint x: 219, startPoint y: 285, endPoint x: 226, endPoint y: 313, distance: 28.9
click at [219, 289] on button "Meets" at bounding box center [226, 275] width 125 height 34
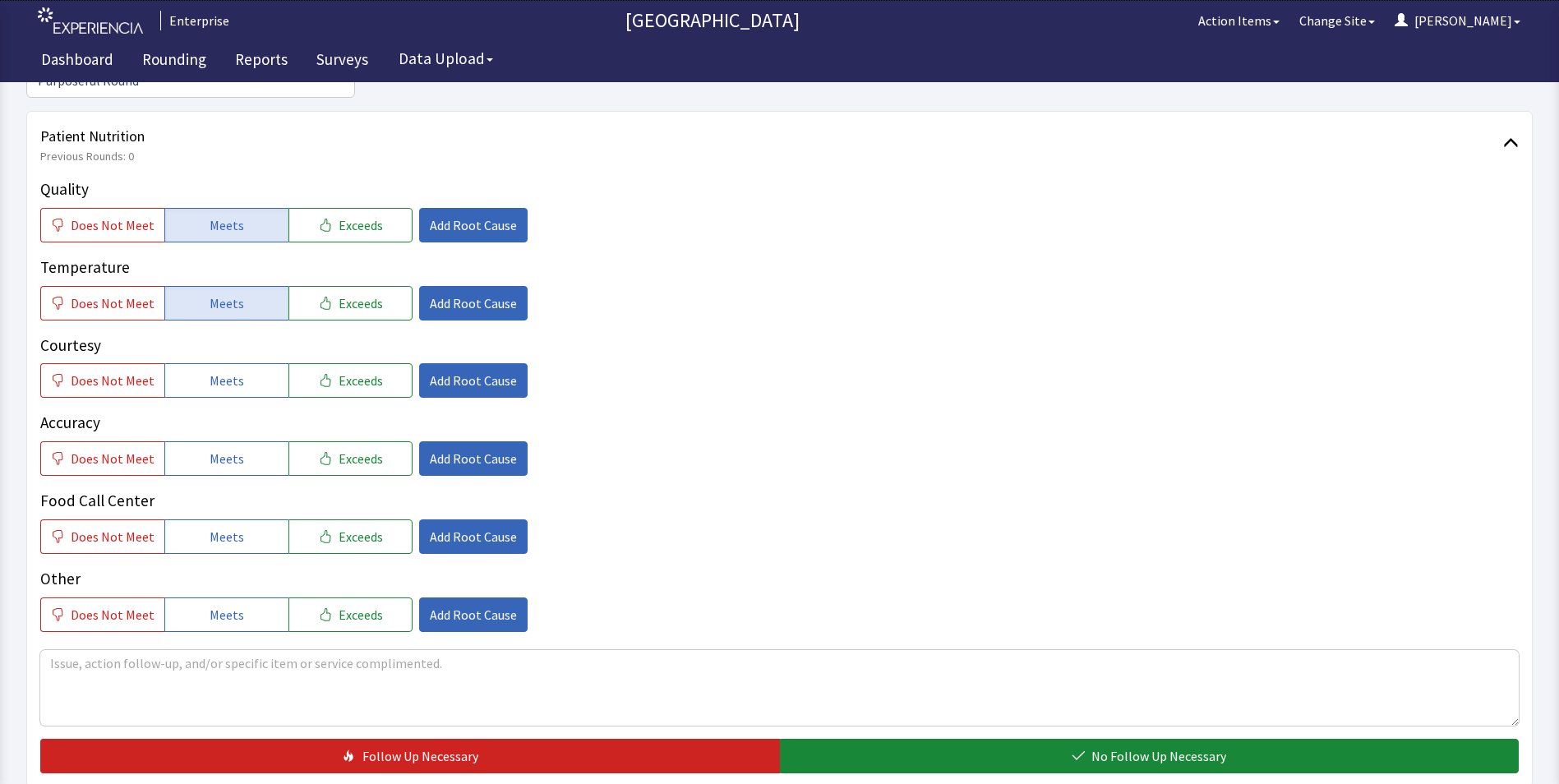
drag, startPoint x: 232, startPoint y: 351, endPoint x: 232, endPoint y: 399, distance: 48.0
click at [232, 371] on span "Meets" at bounding box center [226, 381] width 34 height 19
drag, startPoint x: 230, startPoint y: 428, endPoint x: 221, endPoint y: 483, distance: 55.7
click at [230, 449] on span "Meets" at bounding box center [226, 458] width 34 height 19
drag, startPoint x: 220, startPoint y: 500, endPoint x: 285, endPoint y: 480, distance: 68.0
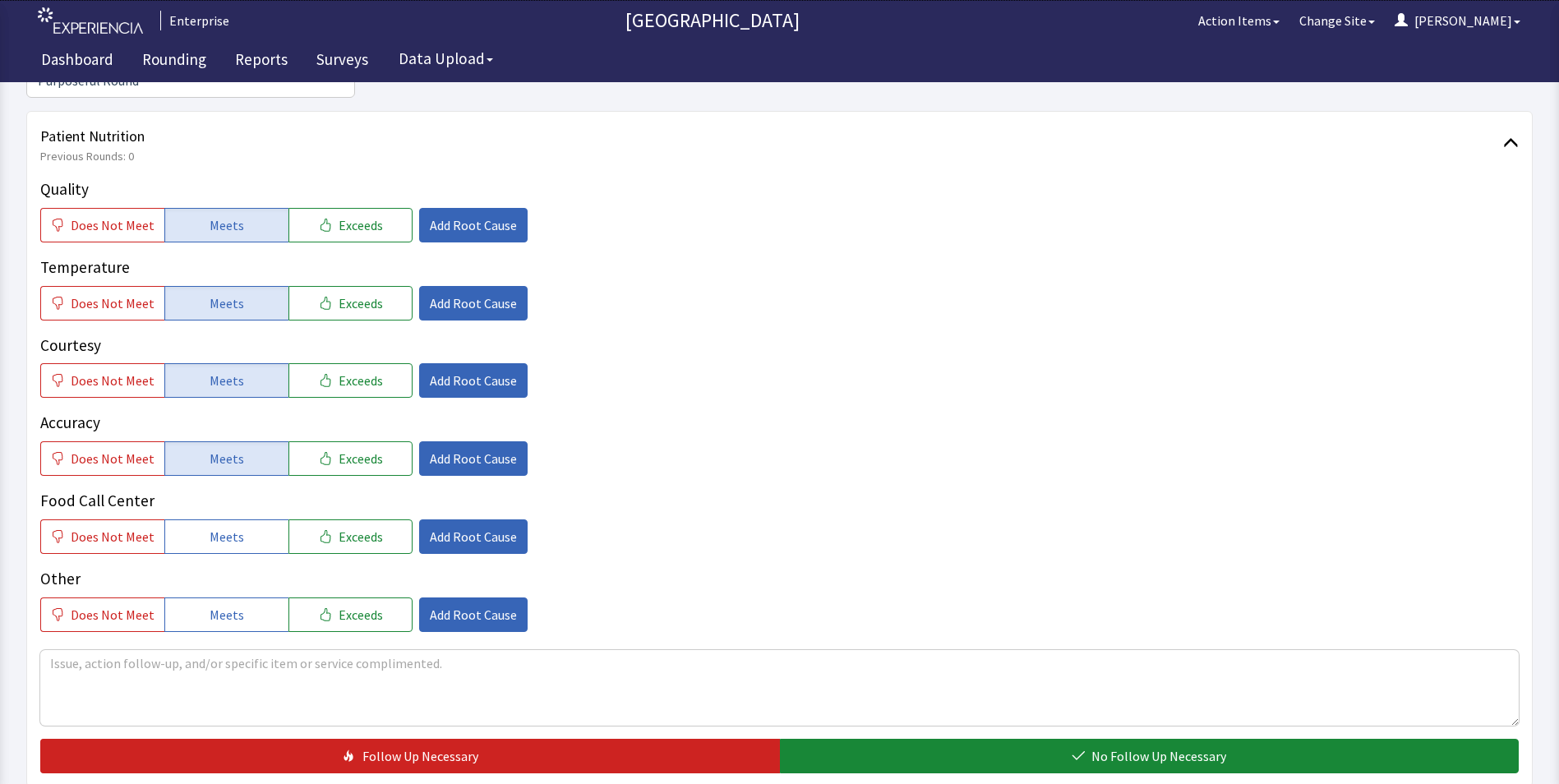
click at [220, 526] on span "Meets" at bounding box center [226, 536] width 34 height 19
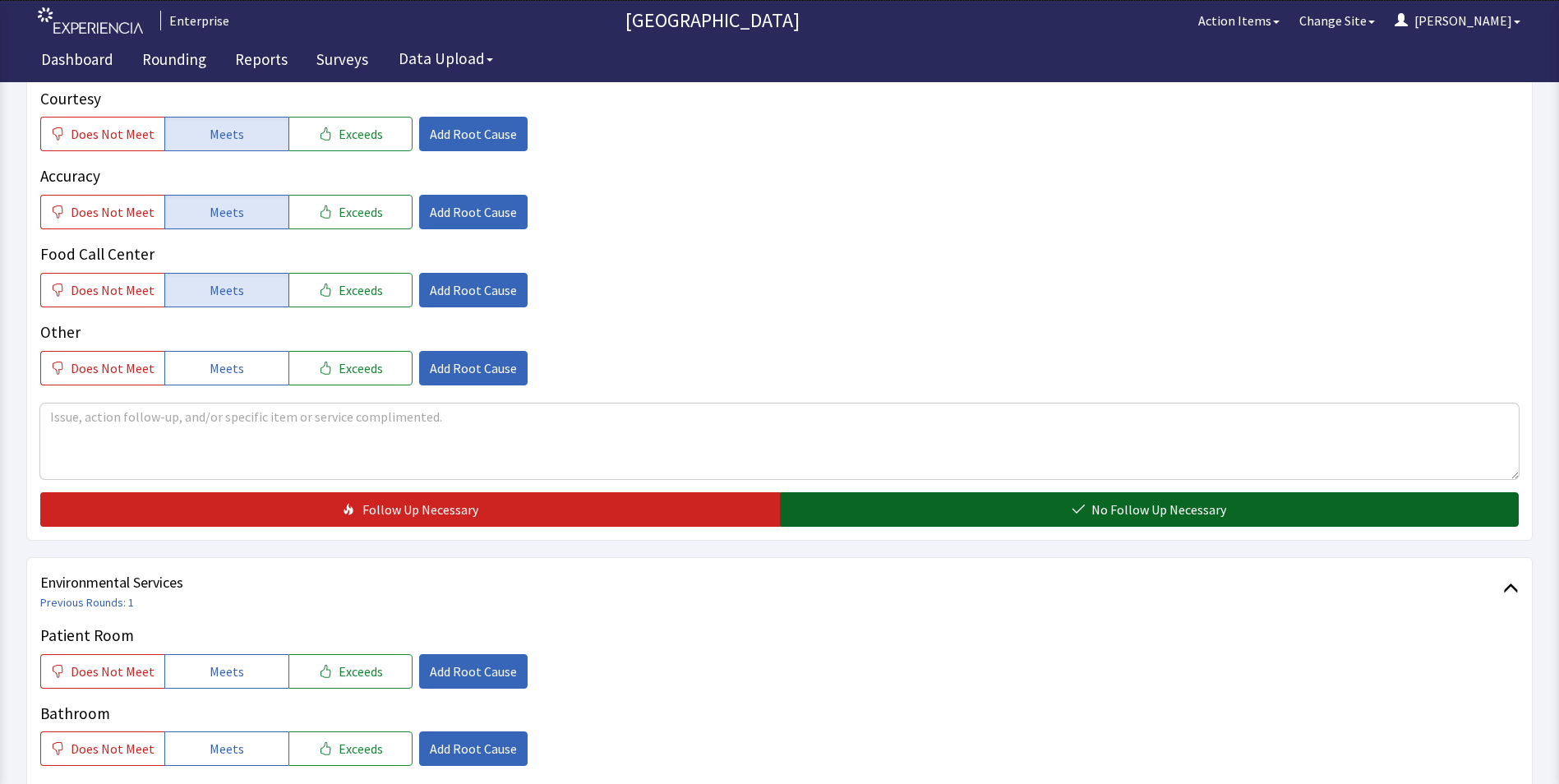
click at [838, 492] on button "No Follow Up Necessary" at bounding box center [1149, 509] width 739 height 34
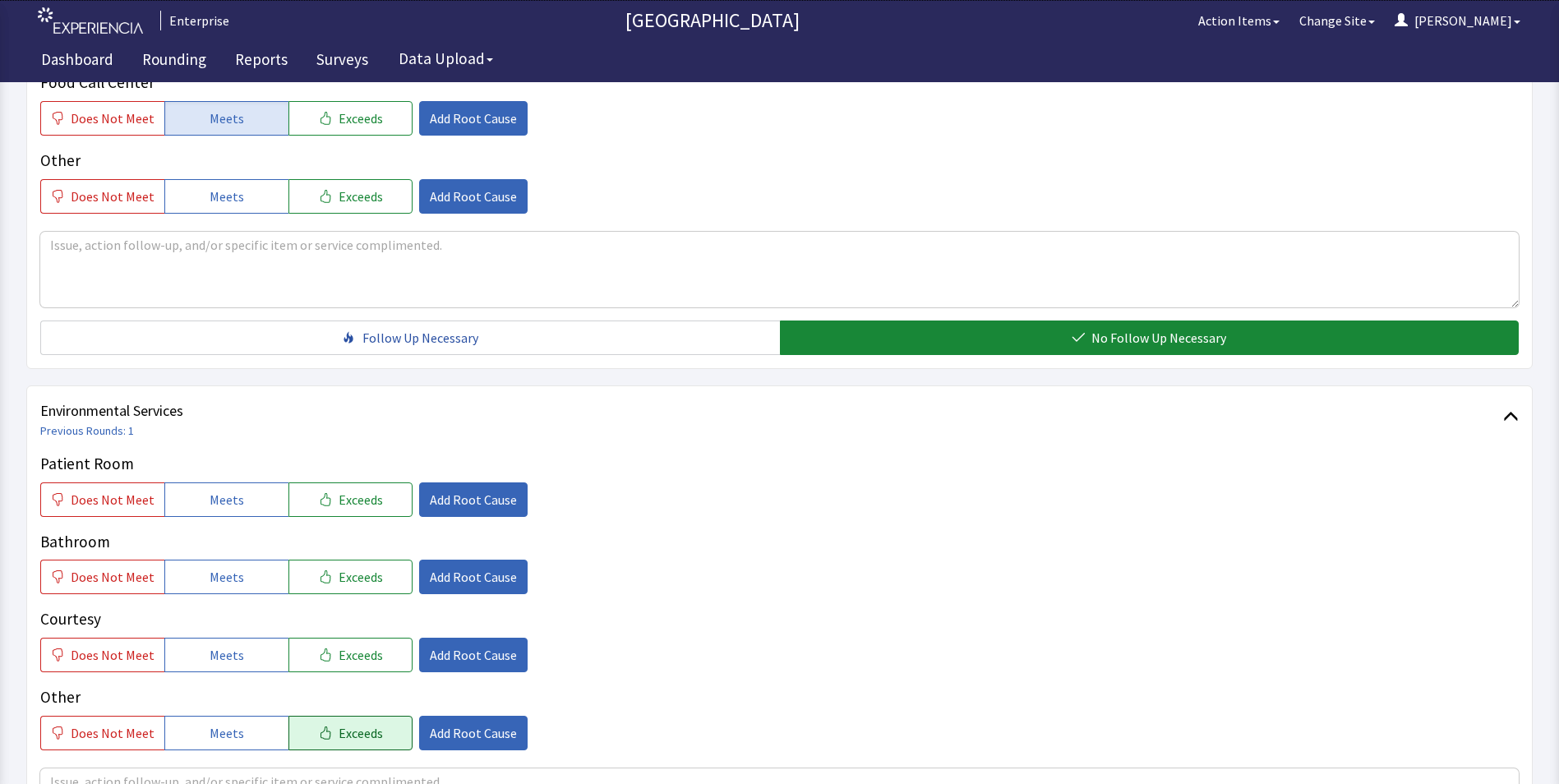
scroll to position [904, 0]
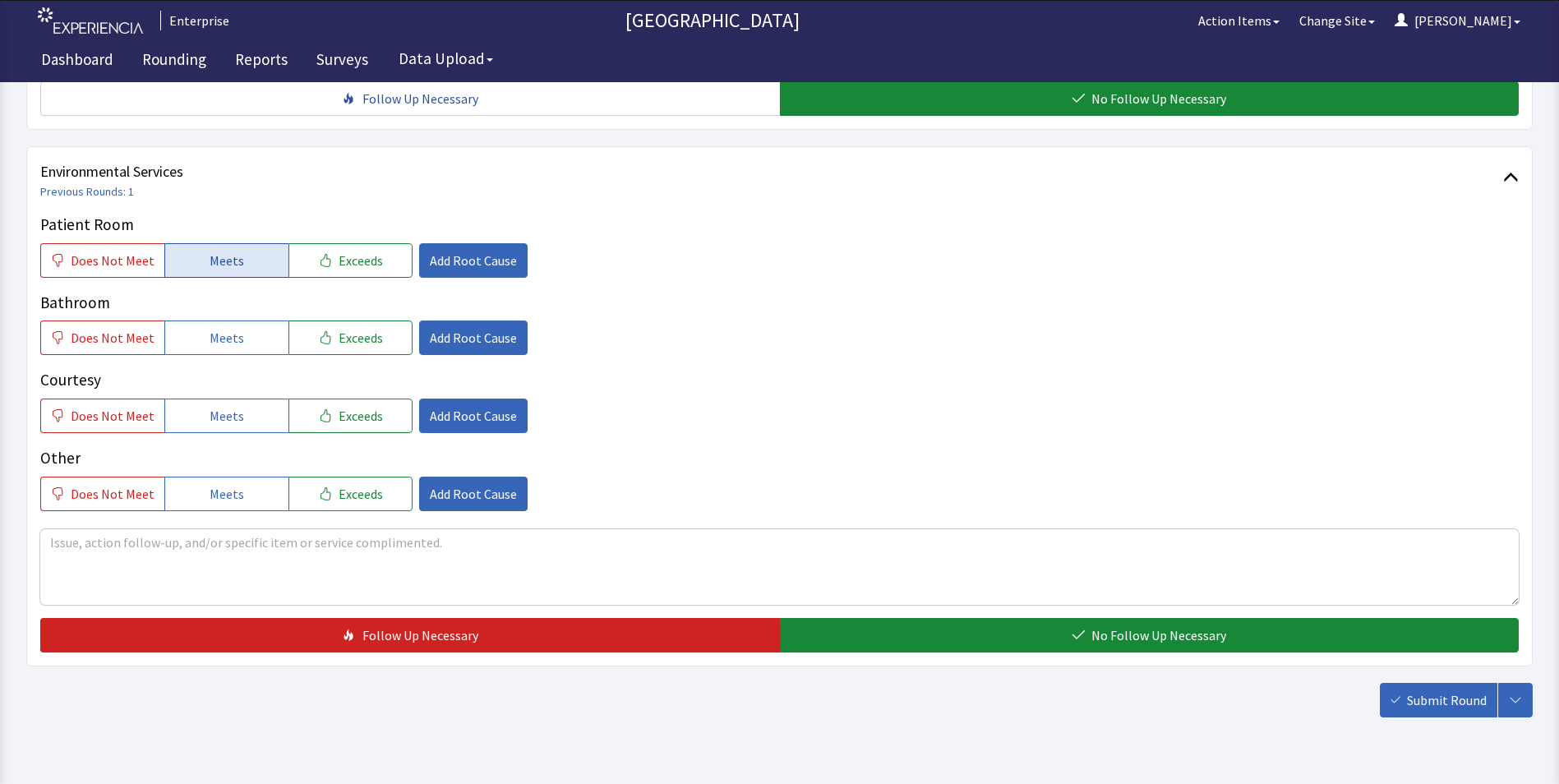
click at [230, 251] on span "Meets" at bounding box center [226, 260] width 34 height 19
drag, startPoint x: 238, startPoint y: 306, endPoint x: 235, endPoint y: 366, distance: 60.1
click at [238, 320] on button "Meets" at bounding box center [226, 337] width 125 height 34
drag, startPoint x: 235, startPoint y: 394, endPoint x: 547, endPoint y: 515, distance: 334.6
click at [238, 401] on button "Meets" at bounding box center [226, 415] width 125 height 34
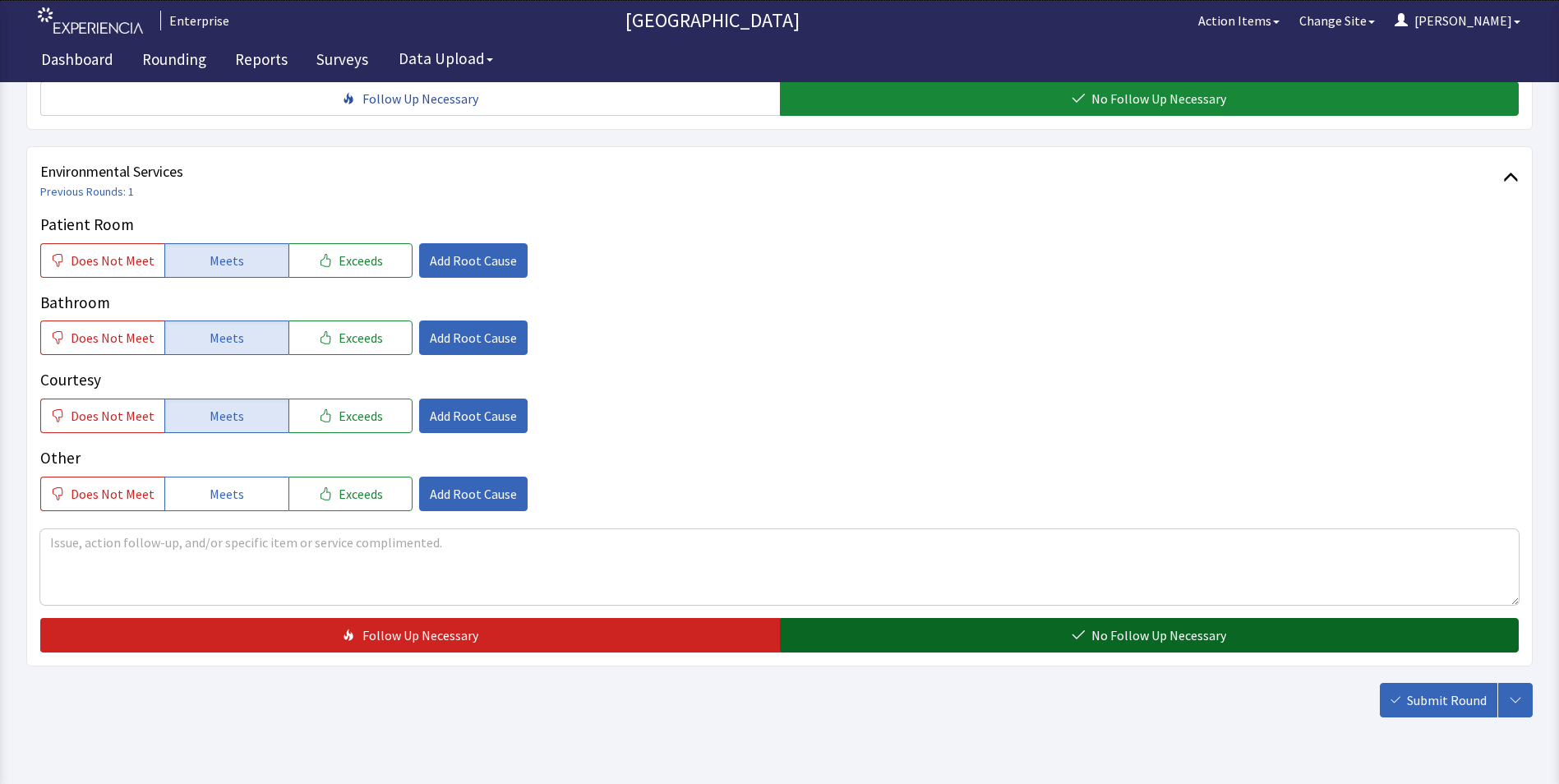
drag, startPoint x: 803, startPoint y: 598, endPoint x: 836, endPoint y: 598, distance: 33.0
click at [806, 618] on button "No Follow Up Necessary" at bounding box center [1149, 635] width 739 height 34
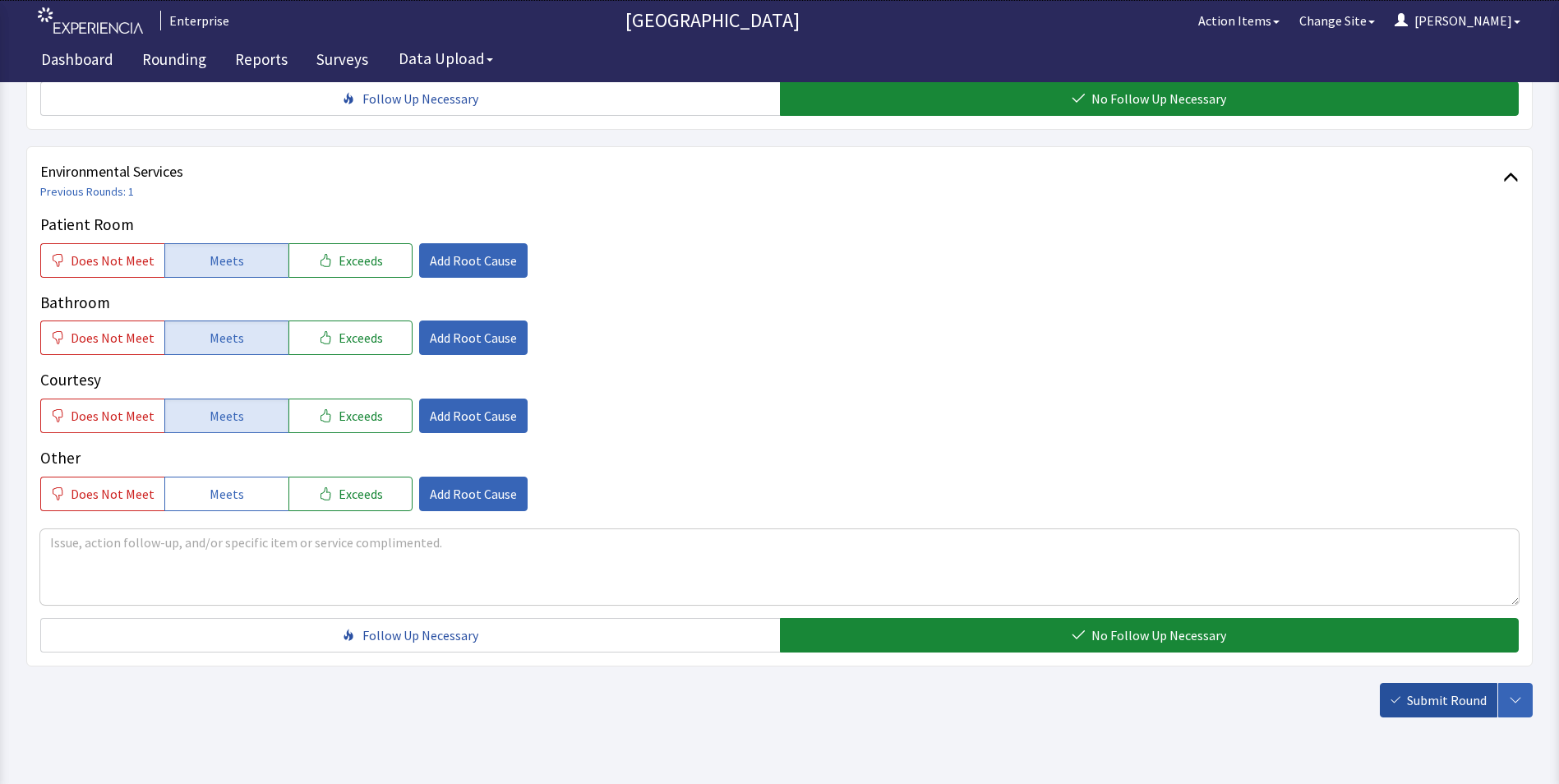
click at [1422, 690] on span "Submit Round" at bounding box center [1447, 700] width 79 height 19
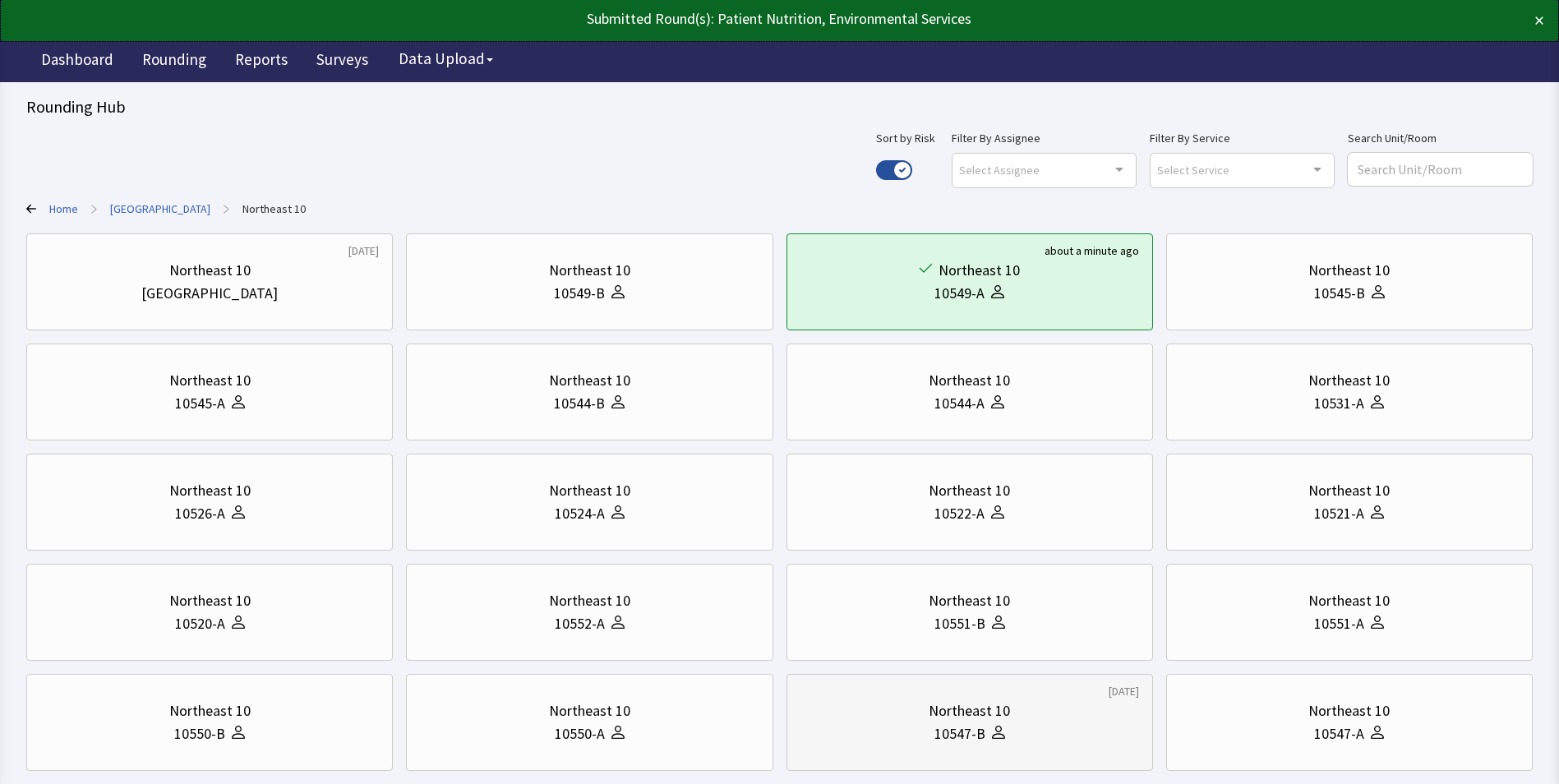
drag, startPoint x: 863, startPoint y: 716, endPoint x: 852, endPoint y: 716, distance: 11.0
click at [864, 716] on div "Northeast 10" at bounding box center [969, 711] width 338 height 23
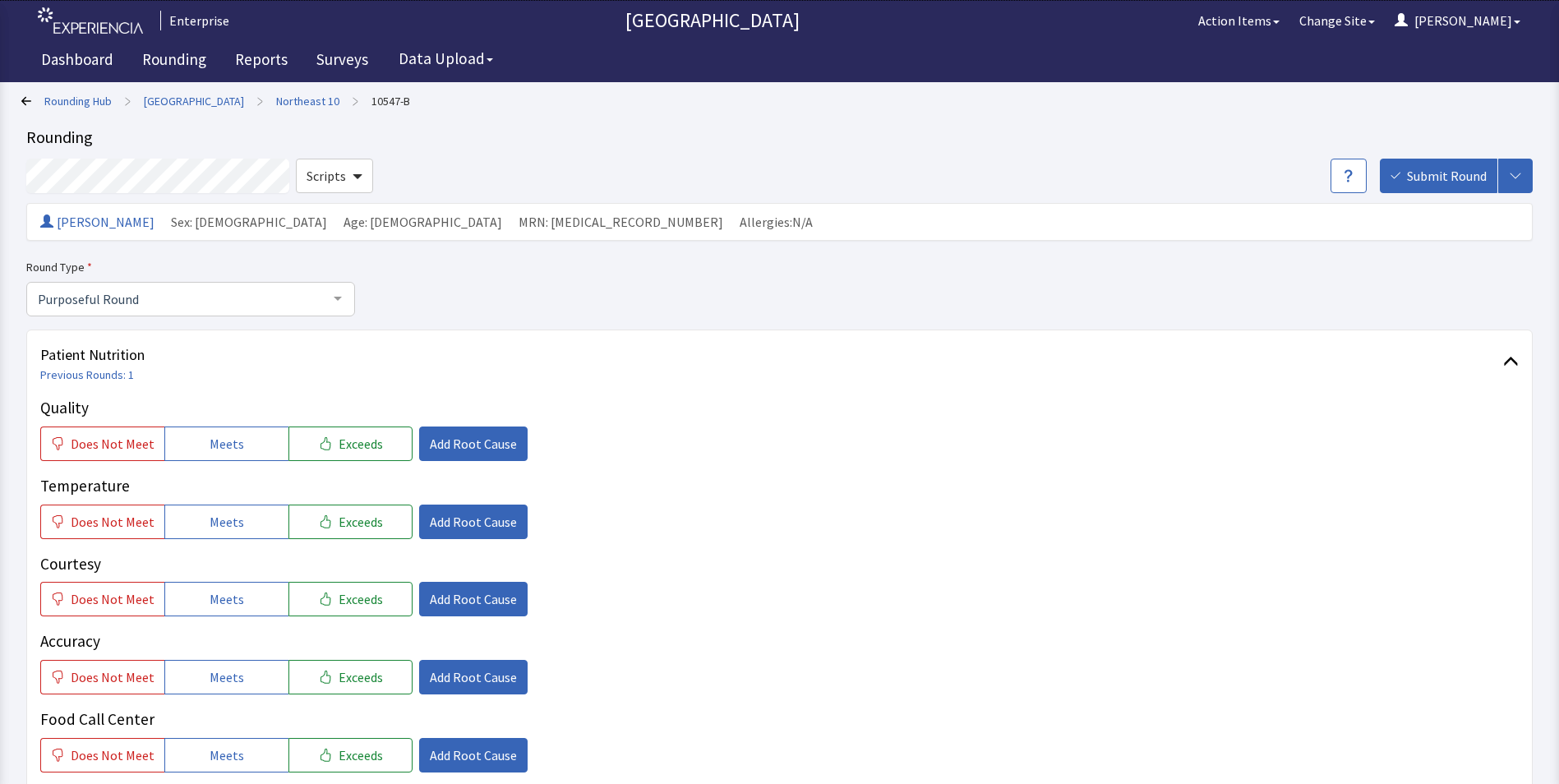
drag, startPoint x: 217, startPoint y: 447, endPoint x: 225, endPoint y: 469, distance: 23.4
click at [218, 455] on button "Meets" at bounding box center [226, 443] width 125 height 34
drag, startPoint x: 233, startPoint y: 522, endPoint x: 233, endPoint y: 531, distance: 9.0
click at [233, 529] on span "Meets" at bounding box center [226, 522] width 34 height 19
drag, startPoint x: 238, startPoint y: 606, endPoint x: 234, endPoint y: 649, distance: 43.2
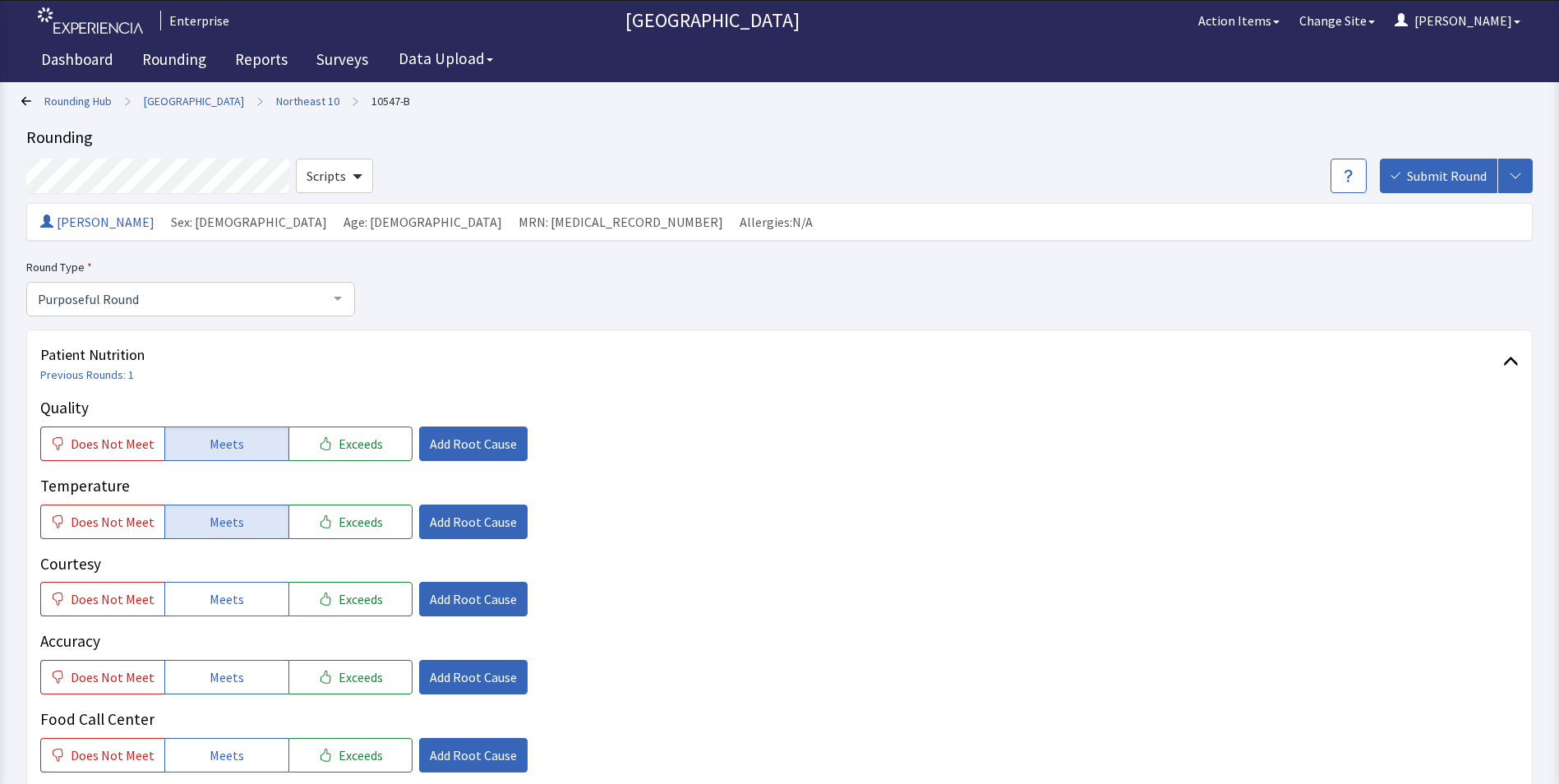
click at [238, 610] on button "Meets" at bounding box center [226, 599] width 125 height 34
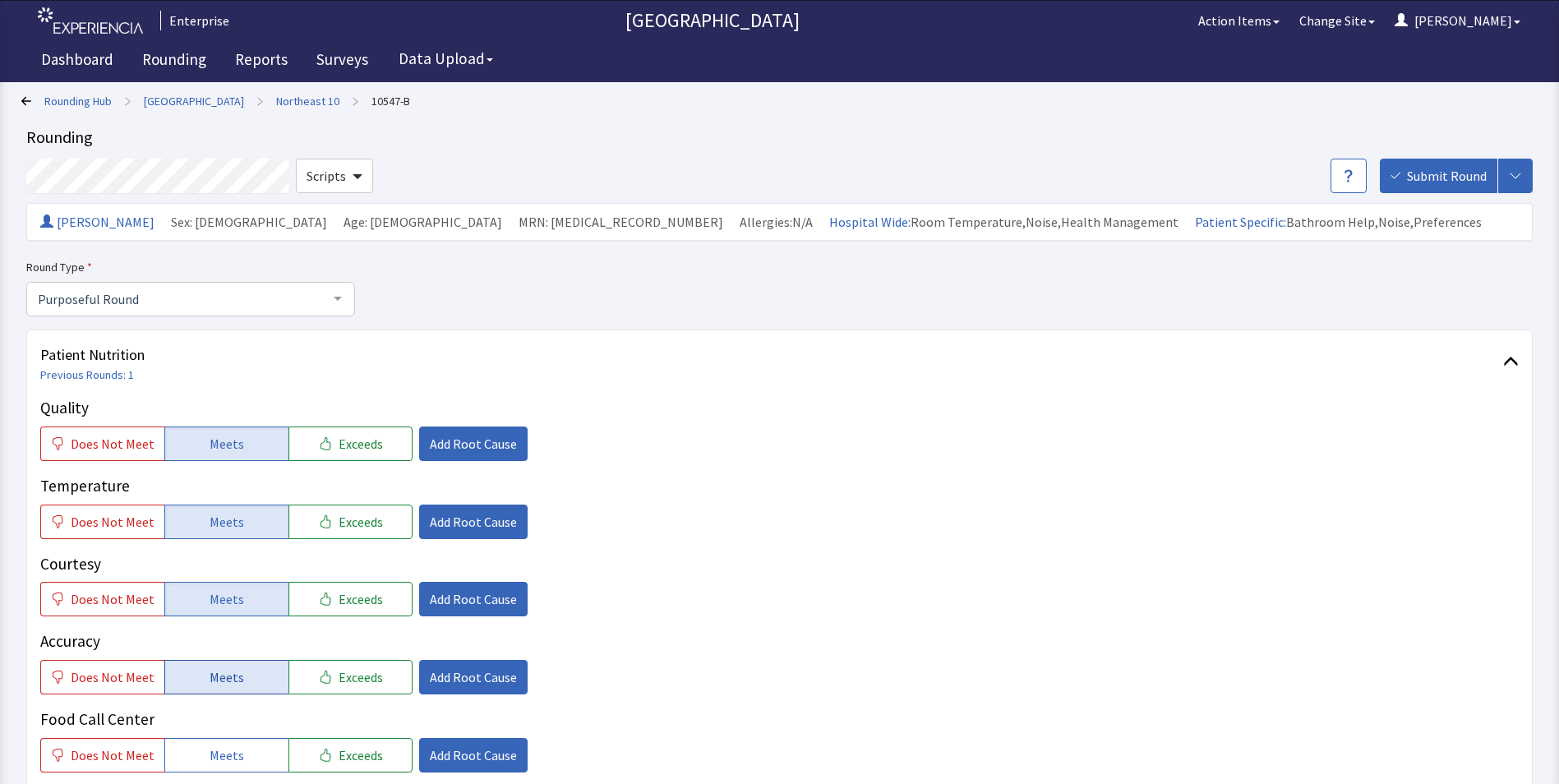
drag, startPoint x: 229, startPoint y: 674, endPoint x: 235, endPoint y: 663, distance: 12.5
click at [230, 676] on span "Meets" at bounding box center [226, 677] width 34 height 19
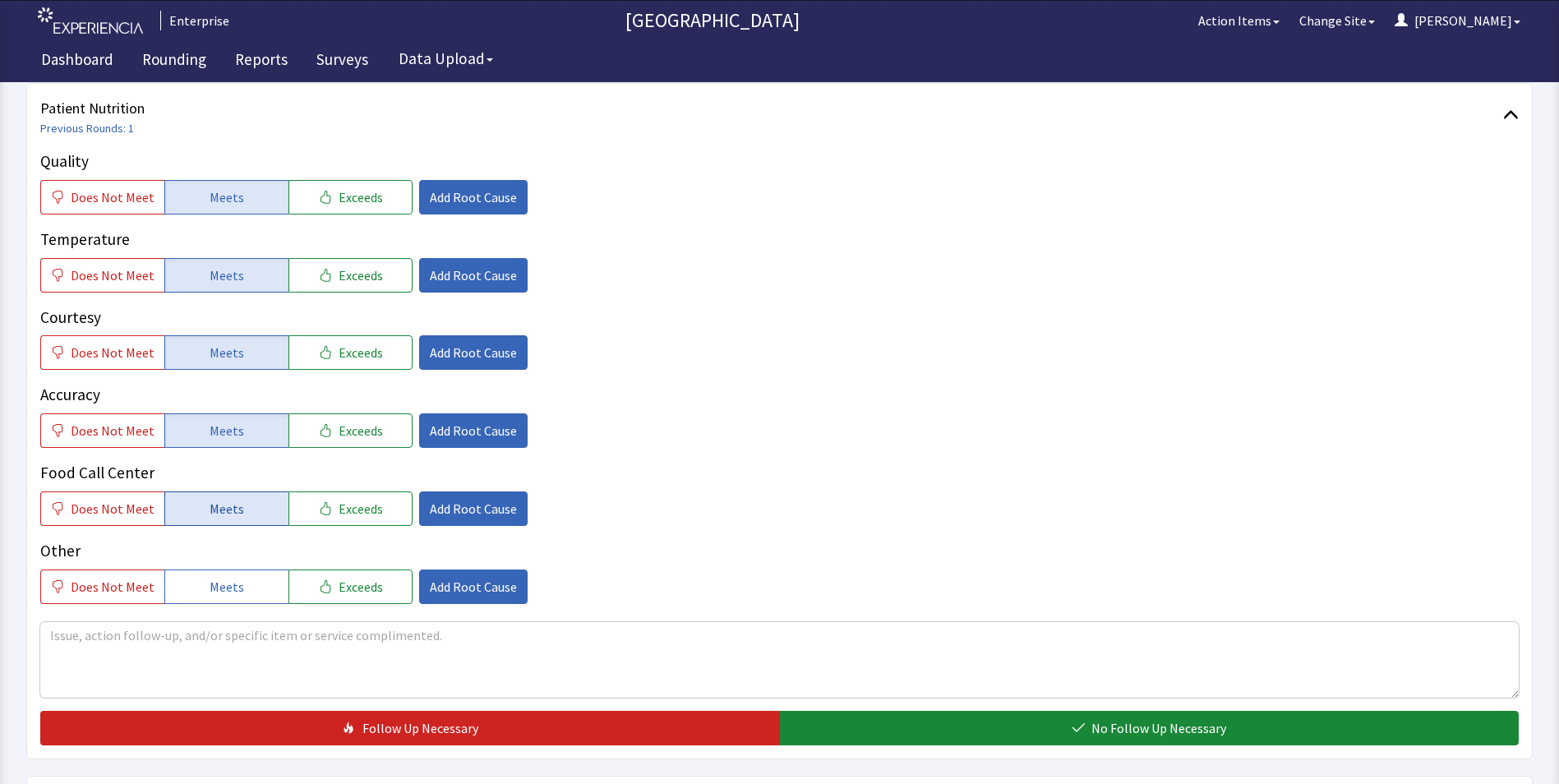
click at [209, 502] on span "Meets" at bounding box center [226, 509] width 34 height 19
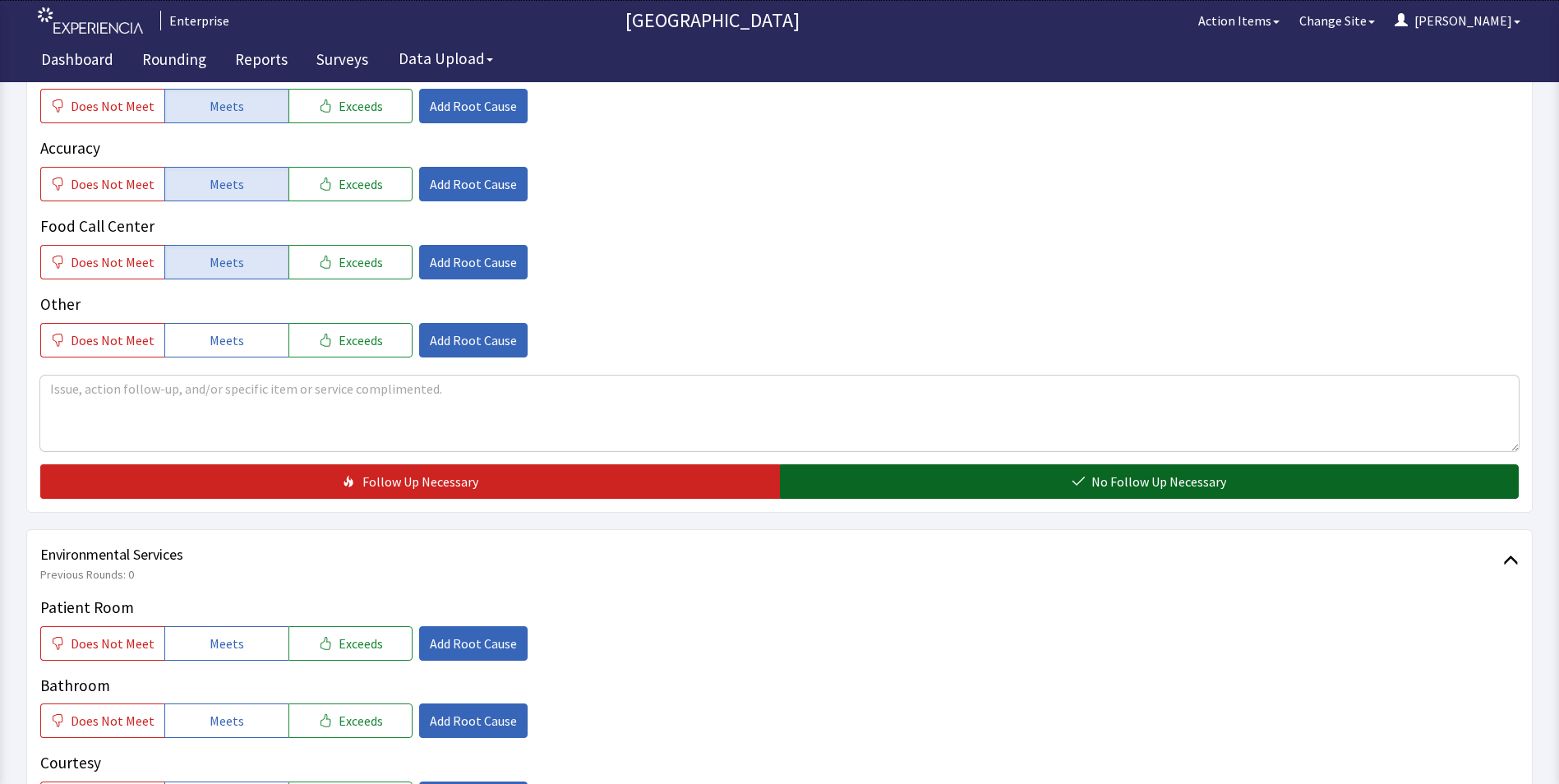
click at [828, 474] on button "No Follow Up Necessary" at bounding box center [1149, 481] width 739 height 34
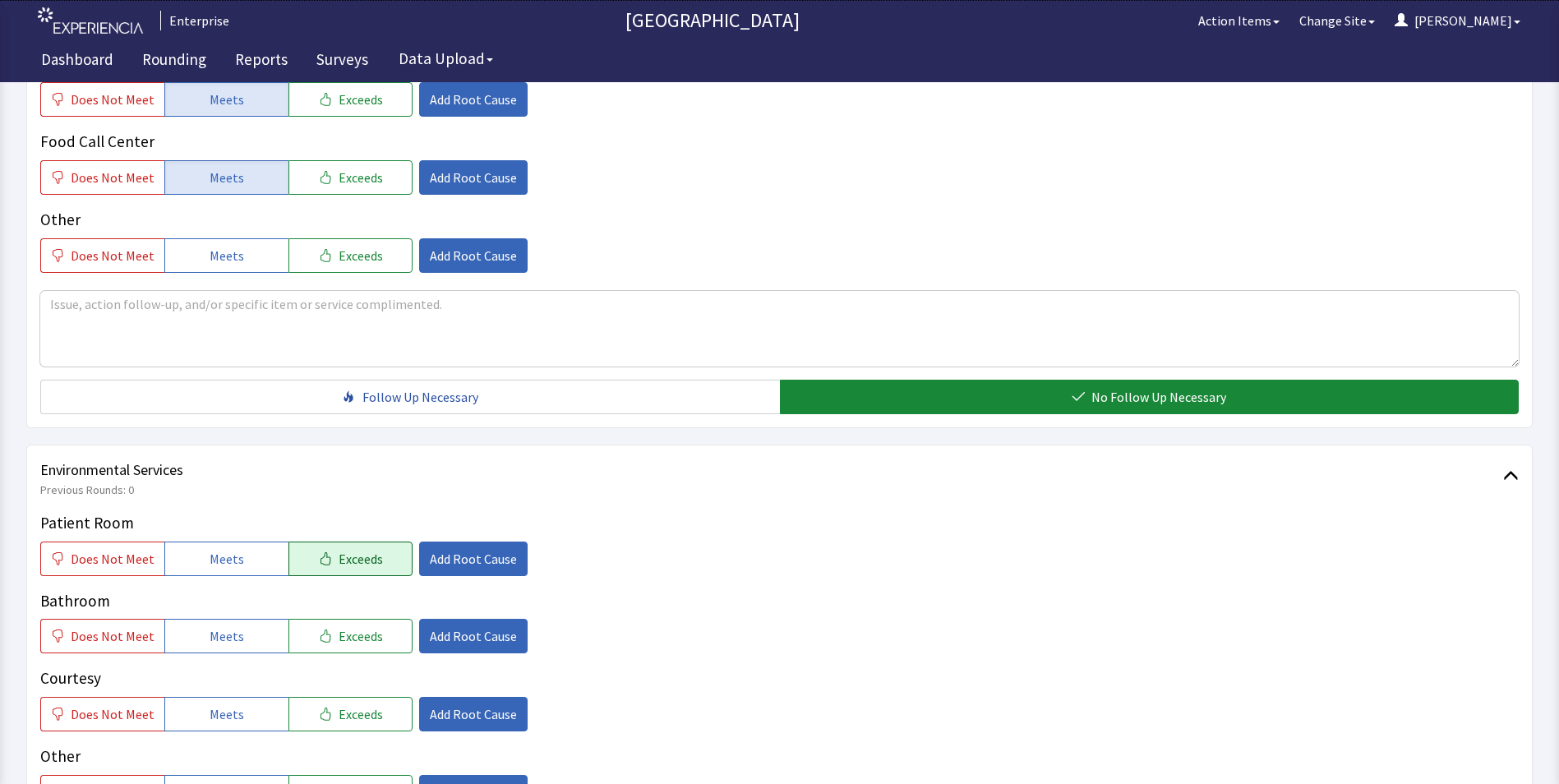
scroll to position [657, 0]
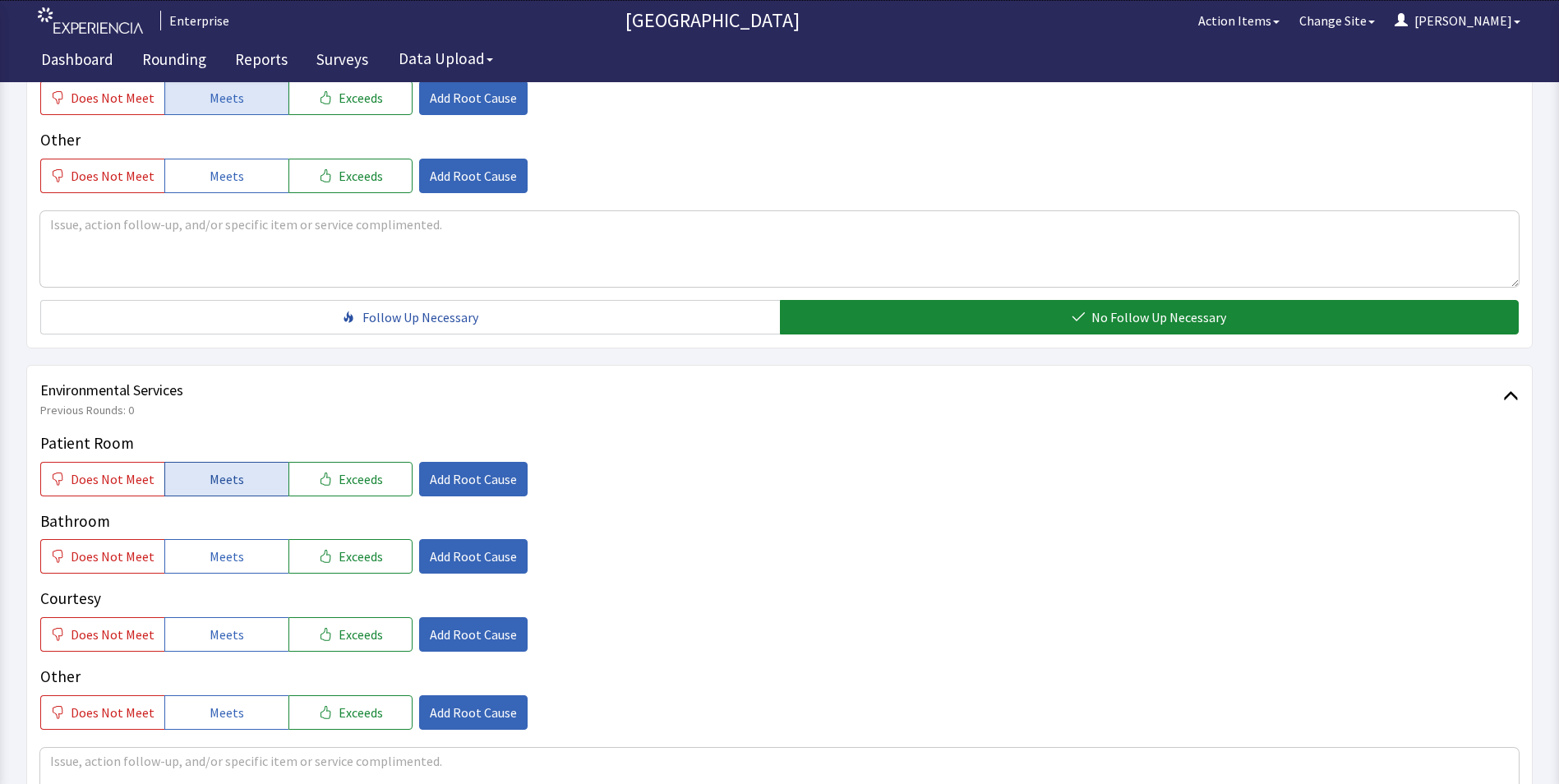
click at [216, 485] on span "Meets" at bounding box center [226, 479] width 34 height 19
drag, startPoint x: 232, startPoint y: 567, endPoint x: 238, endPoint y: 617, distance: 50.4
click at [232, 577] on div "Patient Room Does Not Meet Meets Exceeds Add Root Cause Bathroom Does Not Meet …" at bounding box center [780, 581] width 1479 height 298
drag, startPoint x: 238, startPoint y: 631, endPoint x: 252, endPoint y: 635, distance: 14.6
click at [238, 633] on button "Meets" at bounding box center [226, 634] width 125 height 34
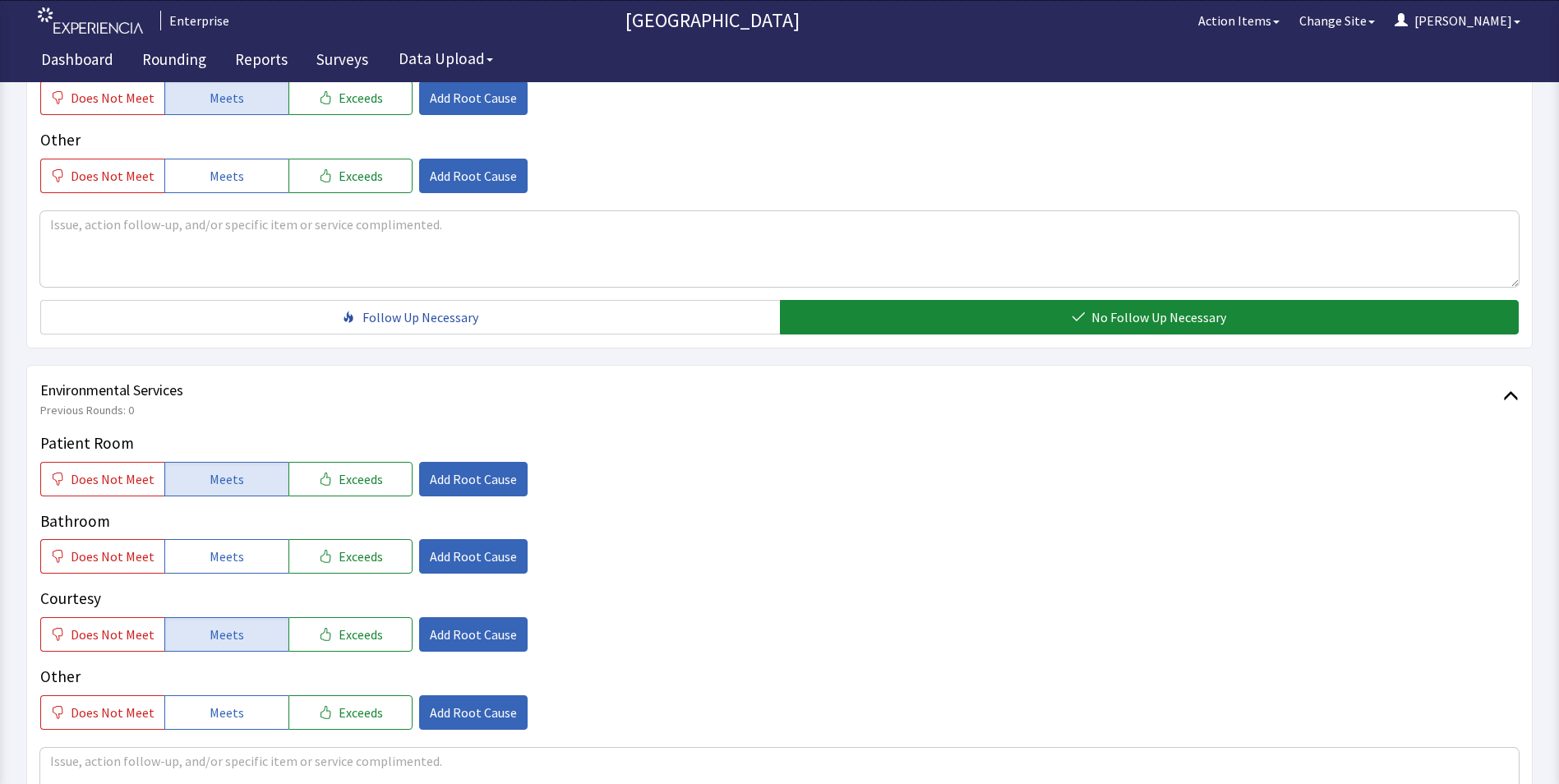
click at [214, 578] on div "Patient Room Does Not Meet Meets Exceeds Add Root Cause Bathroom Does Not Meet …" at bounding box center [780, 581] width 1479 height 298
click at [221, 554] on span "Meets" at bounding box center [226, 556] width 34 height 19
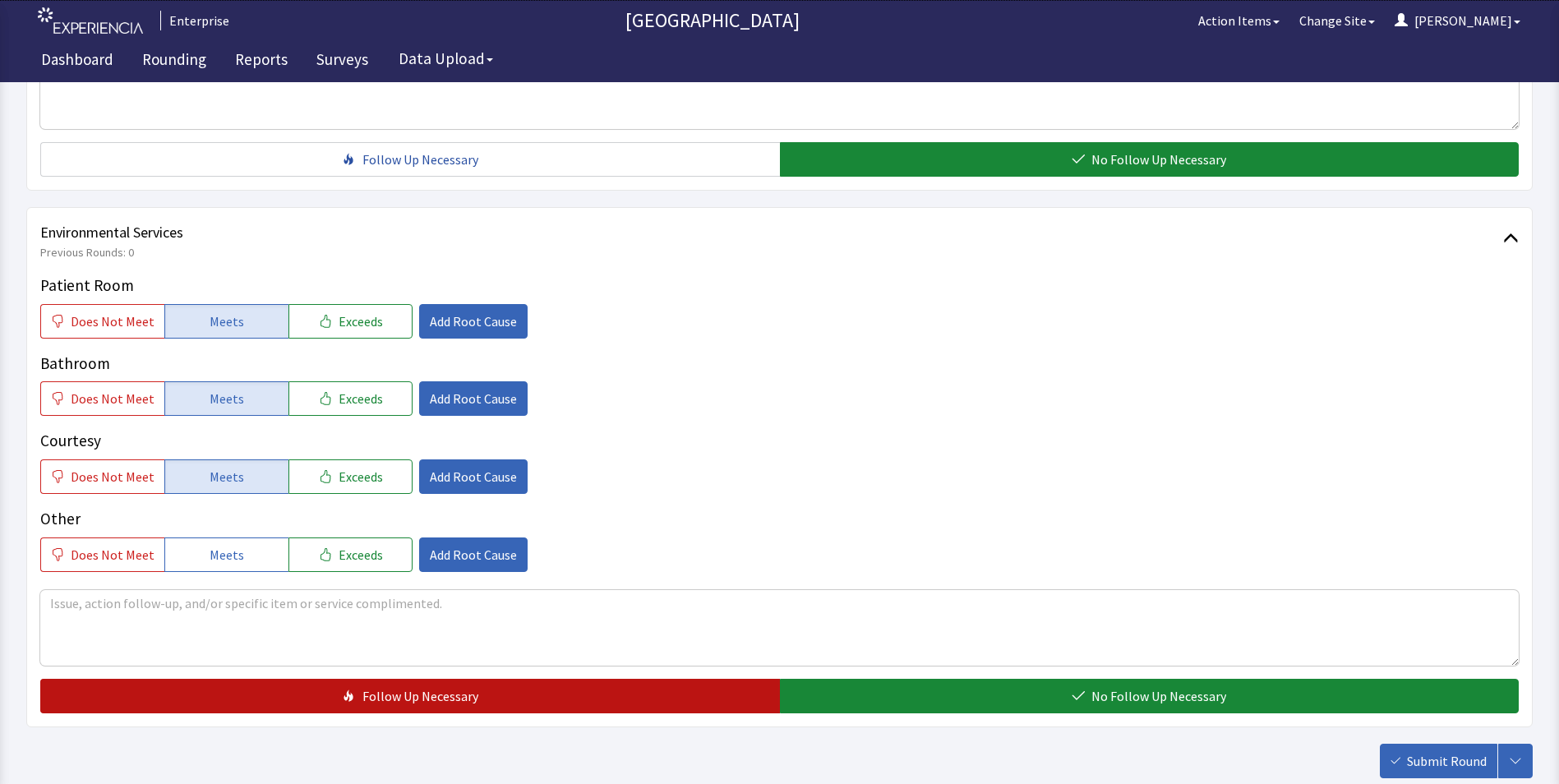
scroll to position [904, 0]
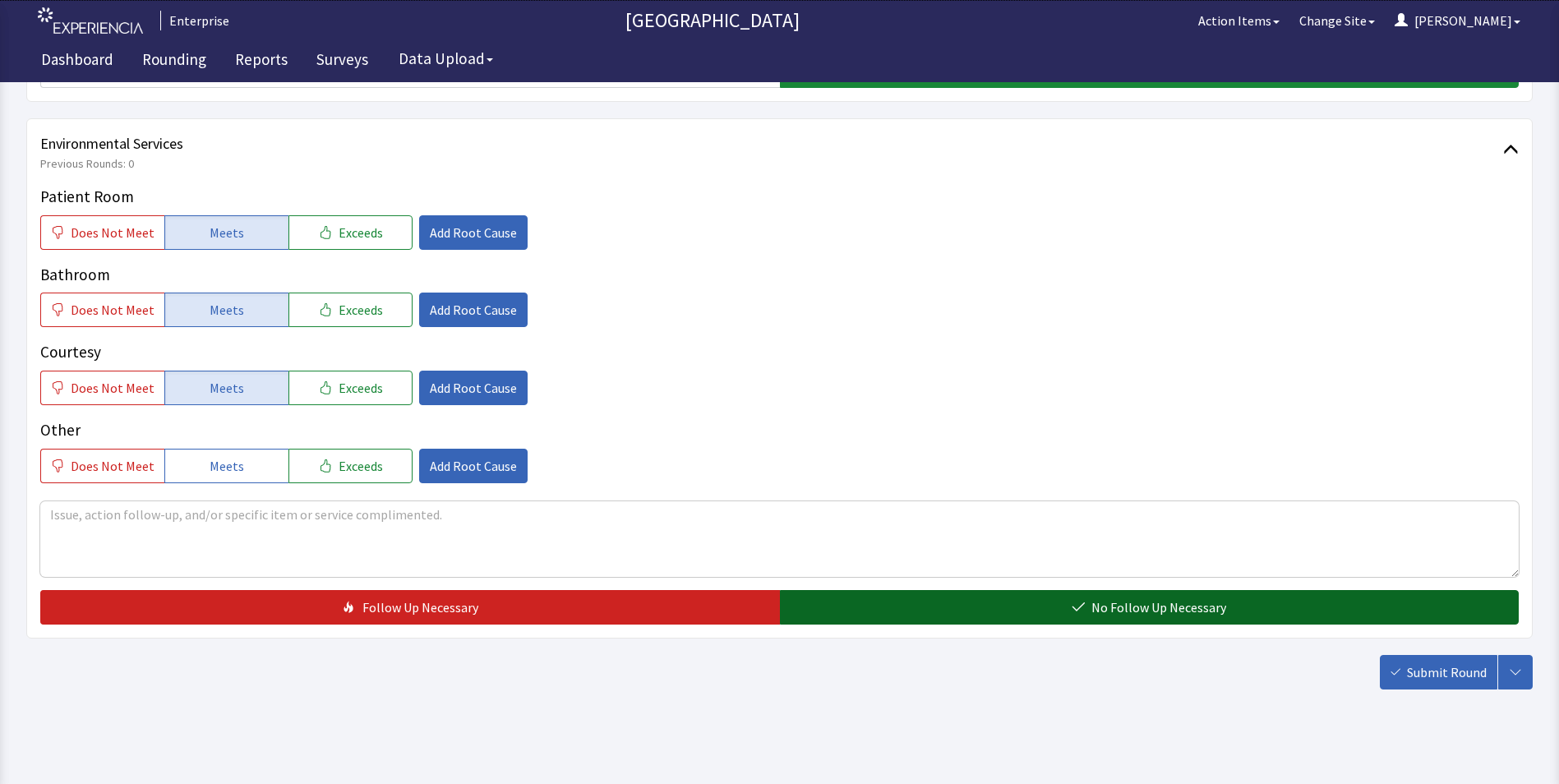
drag, startPoint x: 898, startPoint y: 605, endPoint x: 945, endPoint y: 608, distance: 47.1
click at [899, 606] on button "No Follow Up Necessary" at bounding box center [1149, 607] width 739 height 34
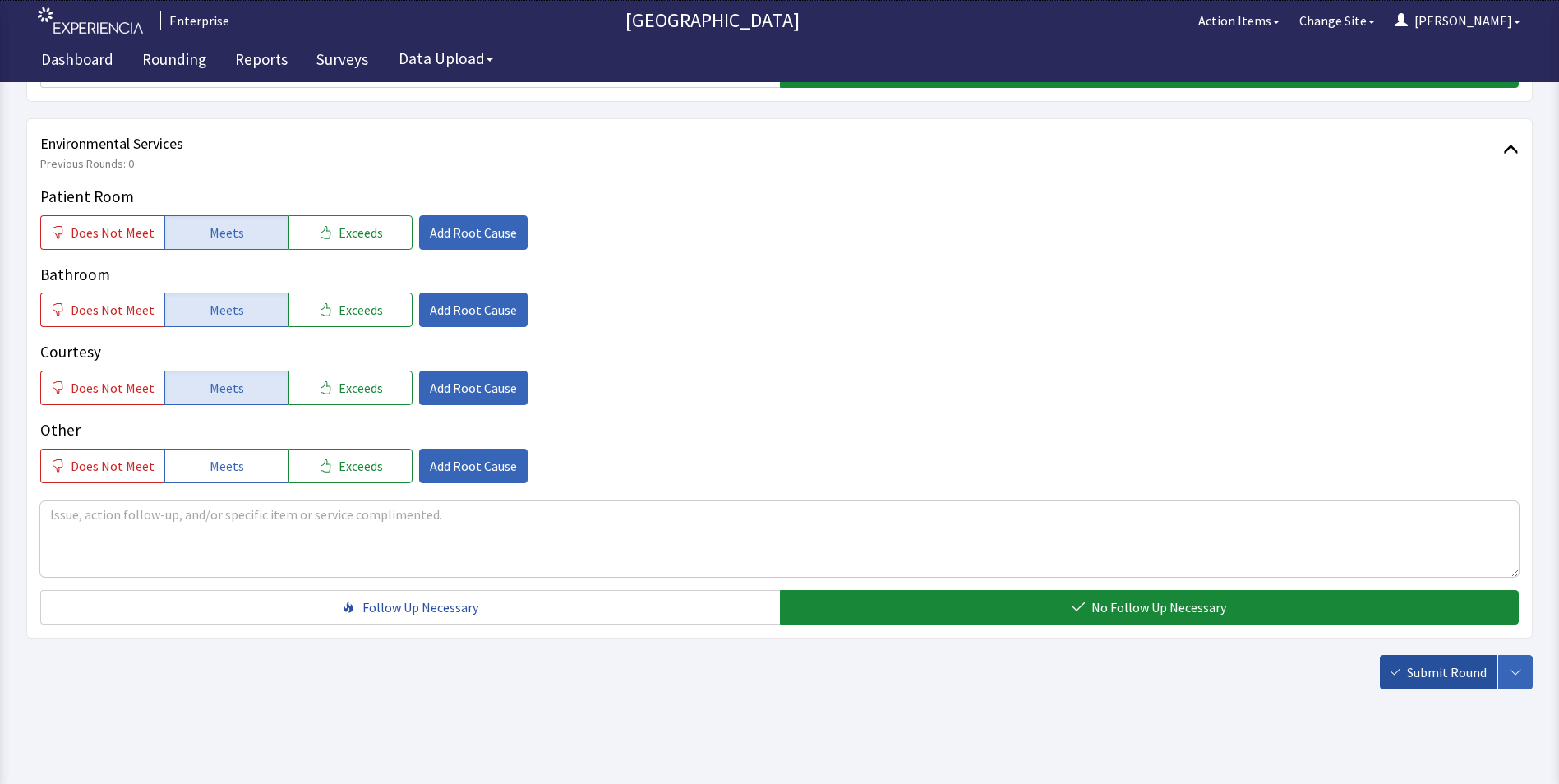
click at [1433, 682] on button "Submit Round" at bounding box center [1438, 672] width 117 height 34
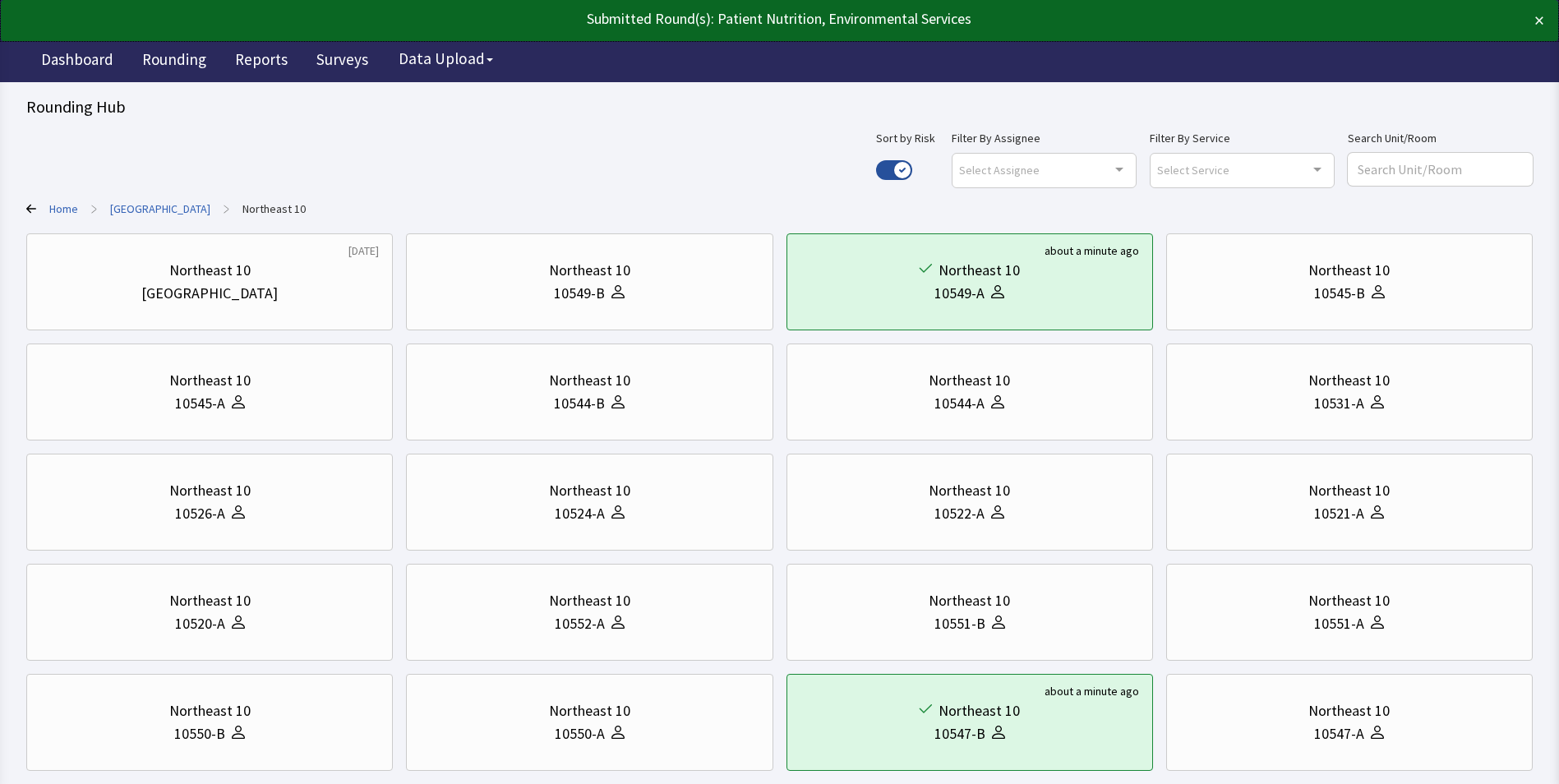
click at [163, 205] on link "[GEOGRAPHIC_DATA]" at bounding box center [161, 208] width 101 height 17
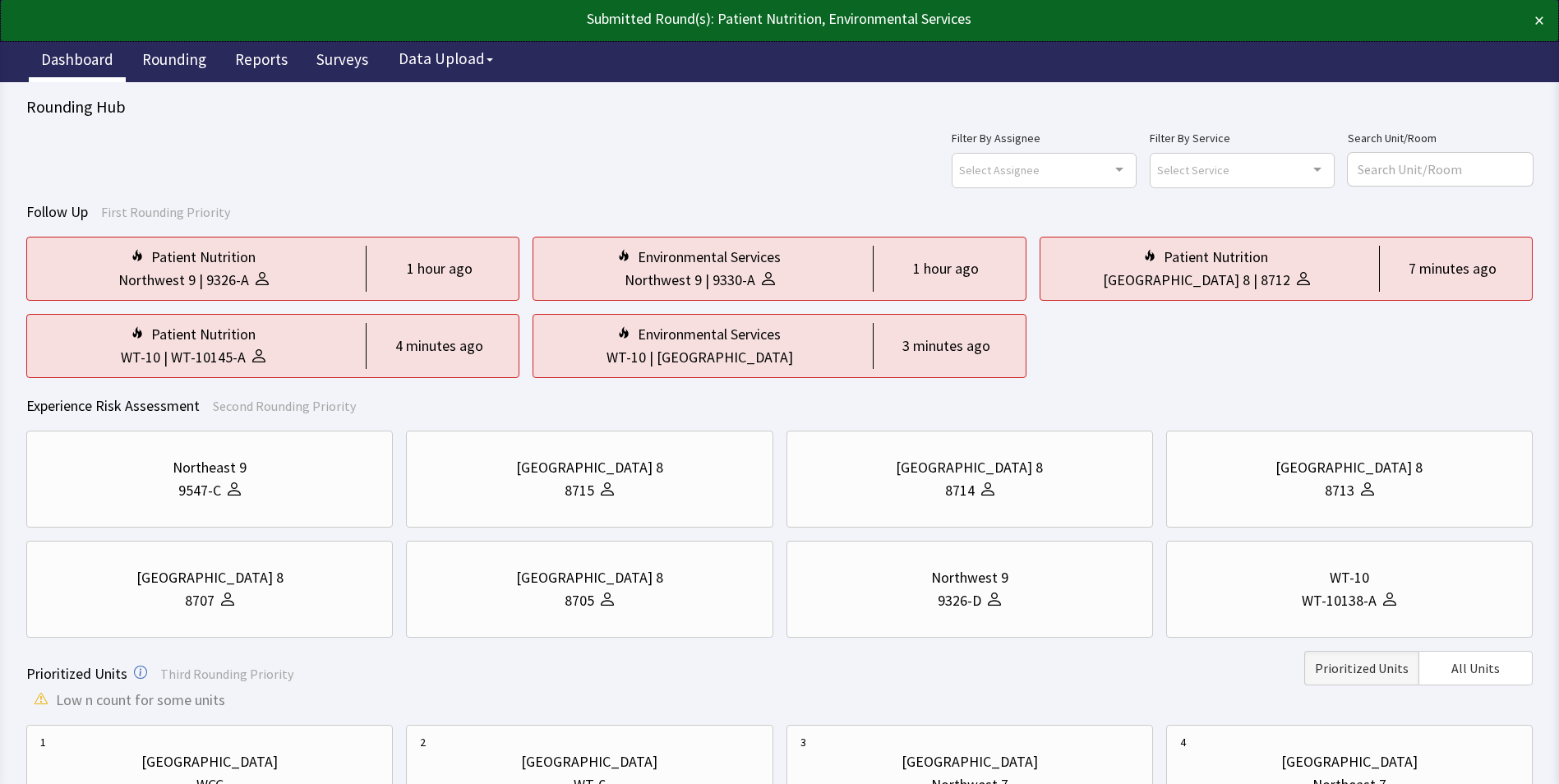
click at [89, 52] on link "Dashboard" at bounding box center [78, 62] width 97 height 41
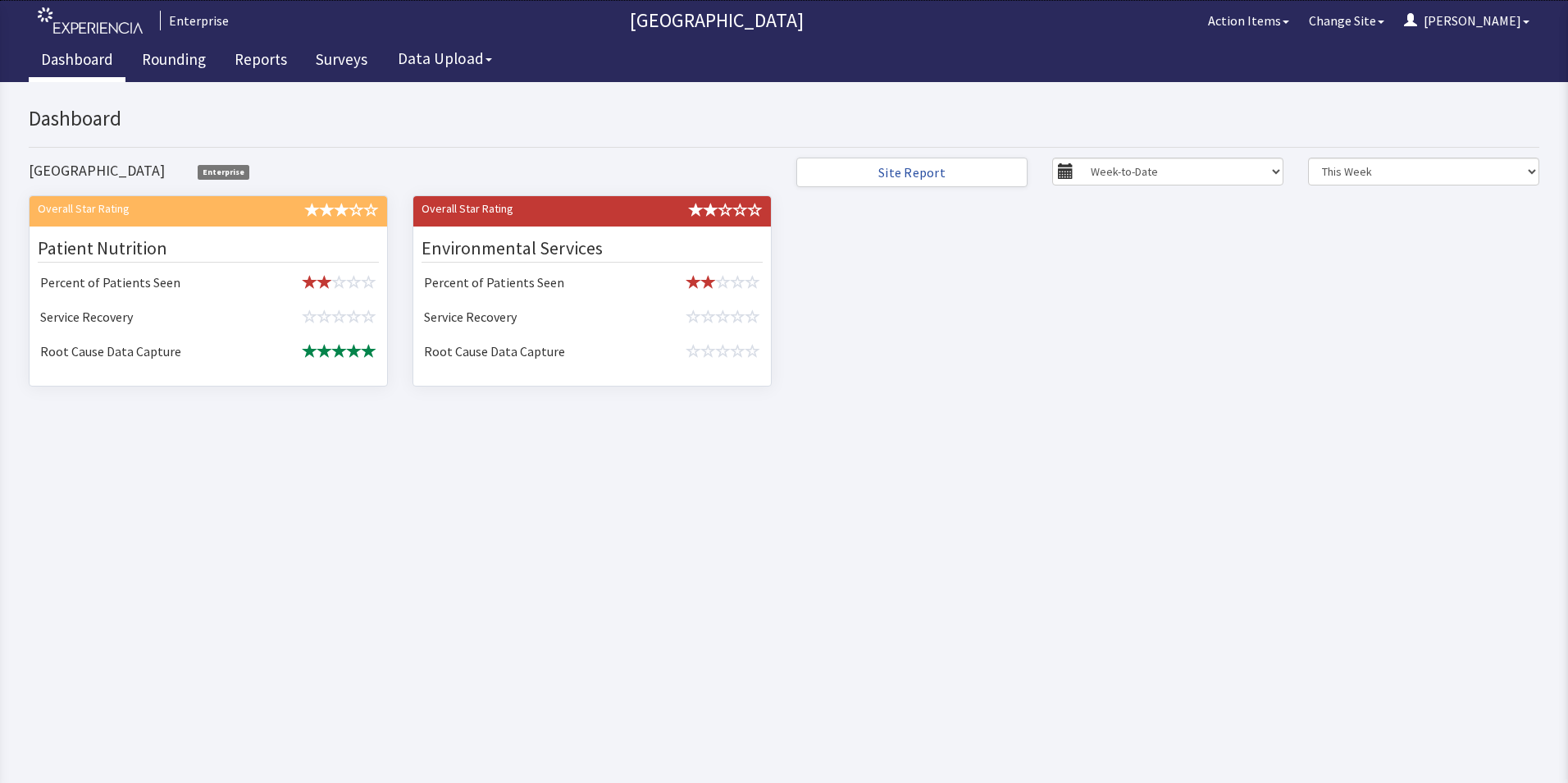
click at [956, 507] on html "x Upgrade to Experiencia Close Send Inquiry Dashboard [GEOGRAPHIC_DATA] Enterpr…" at bounding box center [784, 432] width 1568 height 701
